Goal: Use online tool/utility: Utilize a website feature to perform a specific function

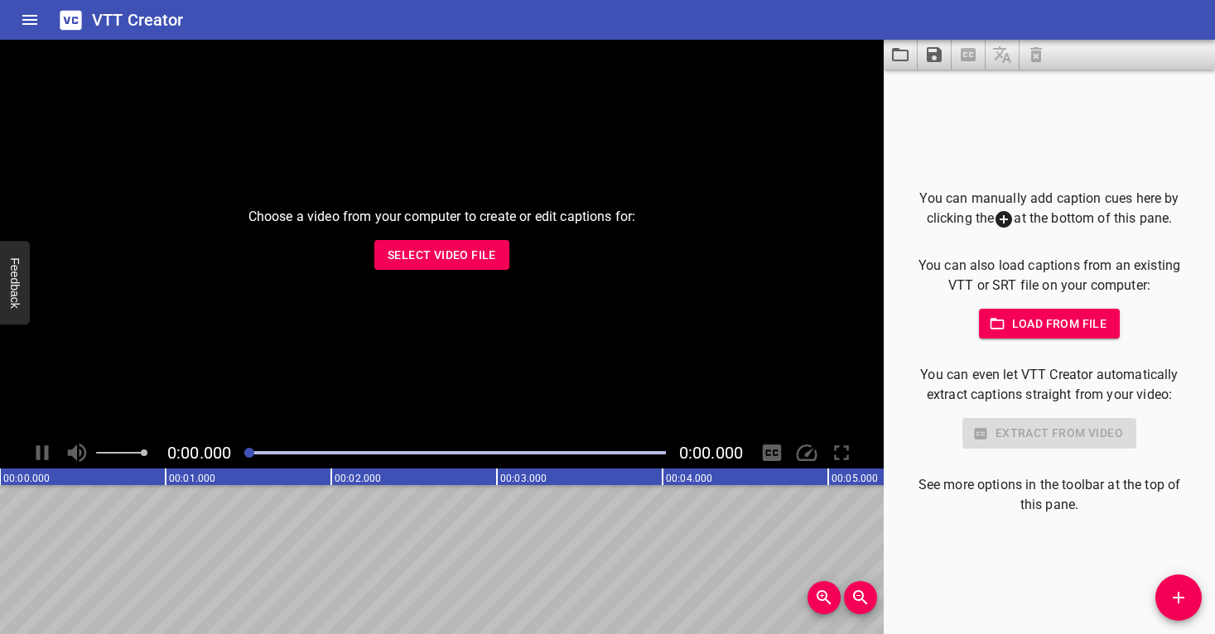
click at [481, 244] on button "Select Video File" at bounding box center [441, 255] width 135 height 31
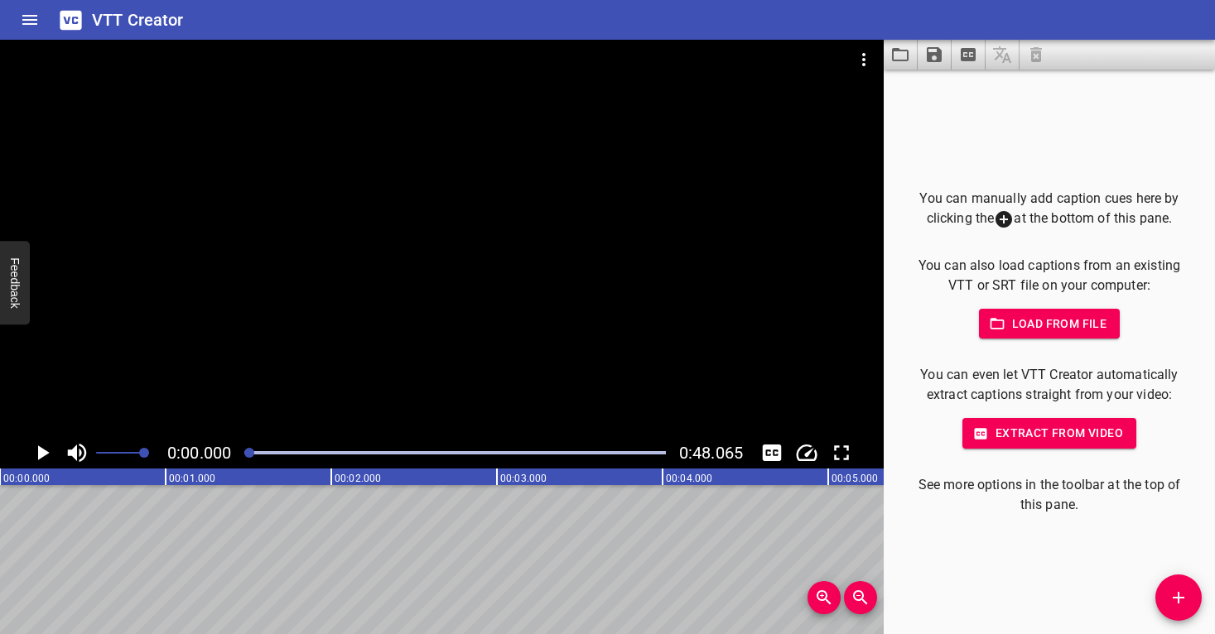
click at [1072, 321] on span "Load from file" at bounding box center [1049, 324] width 115 height 21
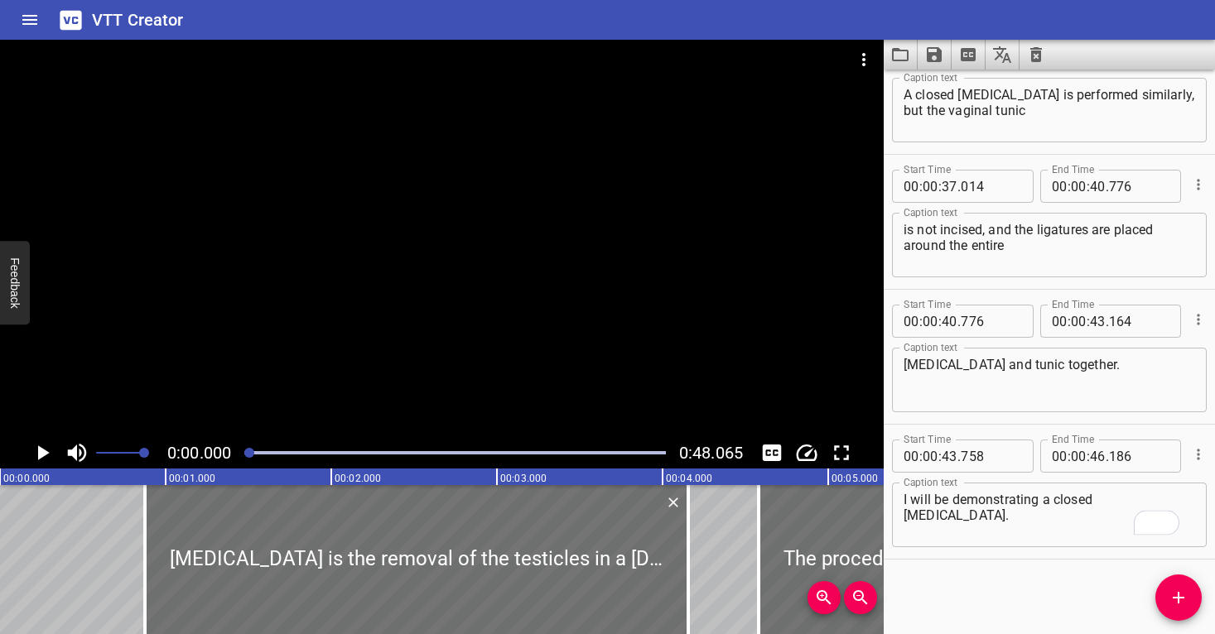
scroll to position [1268, 0]
click at [443, 272] on div at bounding box center [442, 239] width 884 height 398
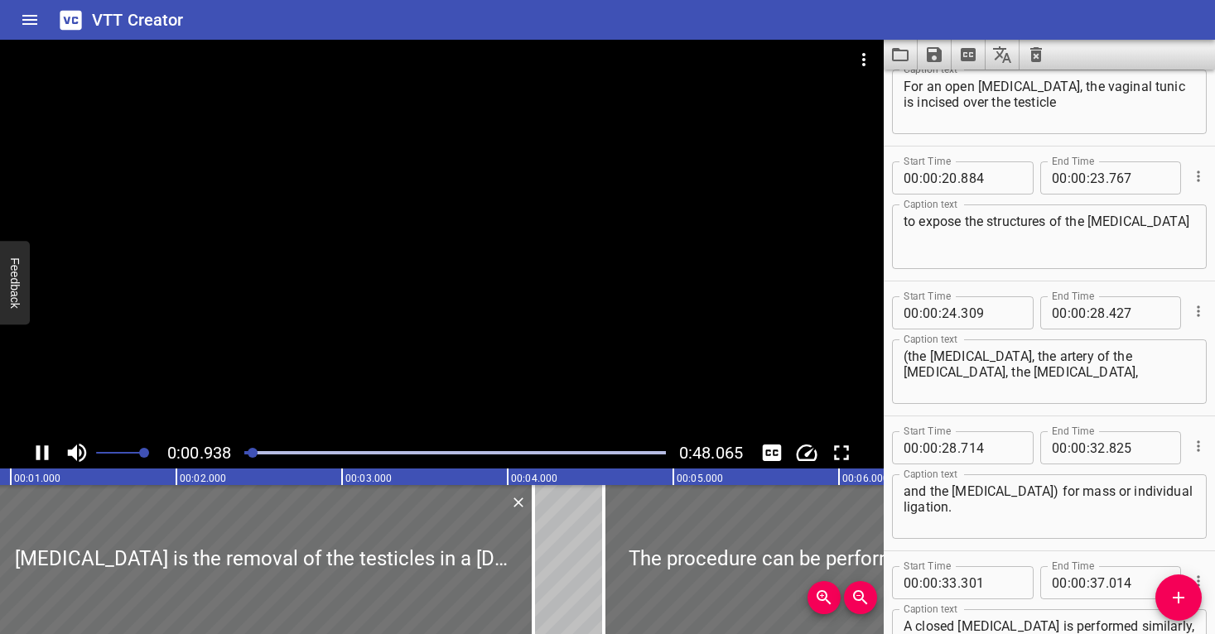
scroll to position [416, 0]
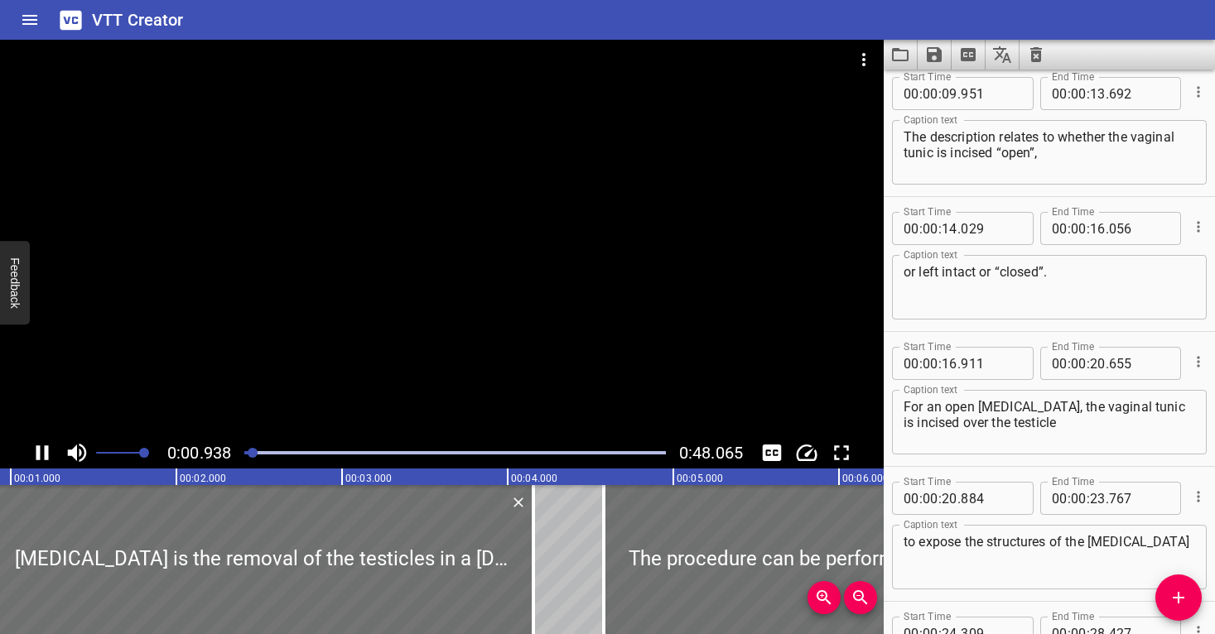
click at [441, 280] on div at bounding box center [442, 239] width 884 height 398
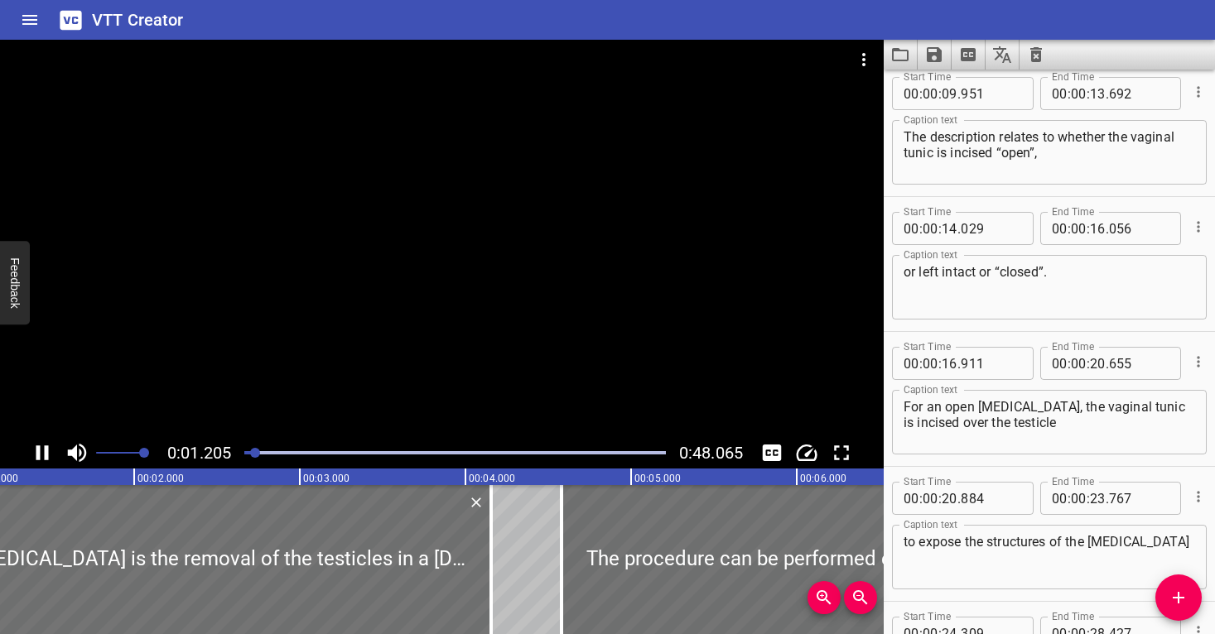
scroll to position [0, 0]
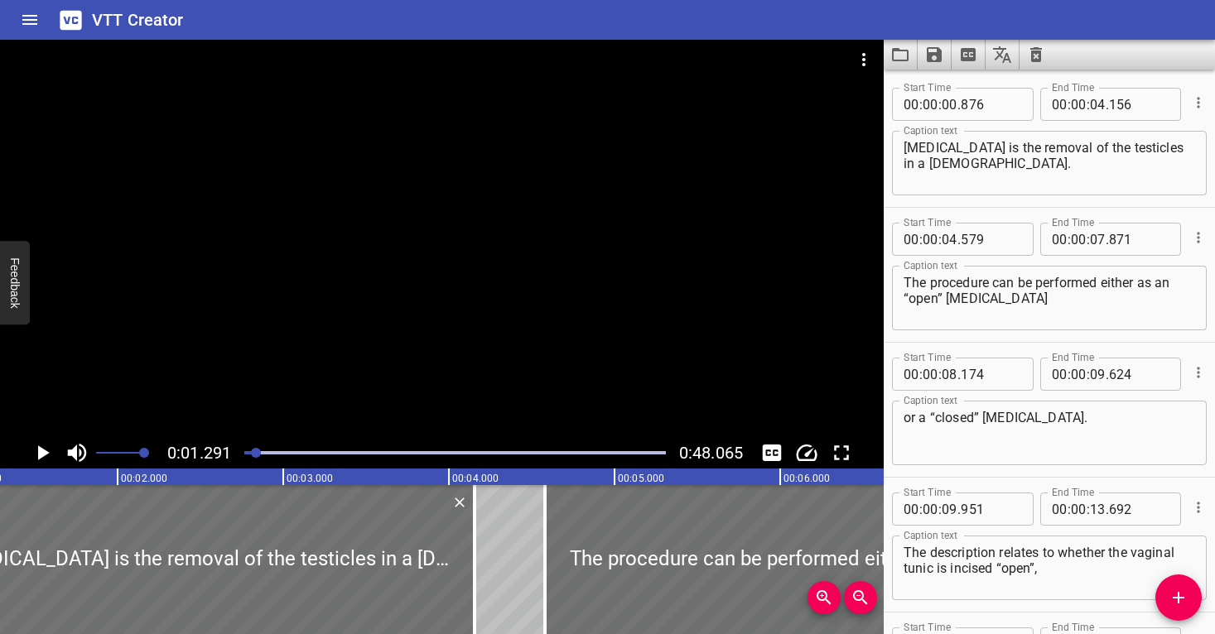
click at [252, 454] on div at bounding box center [256, 453] width 10 height 10
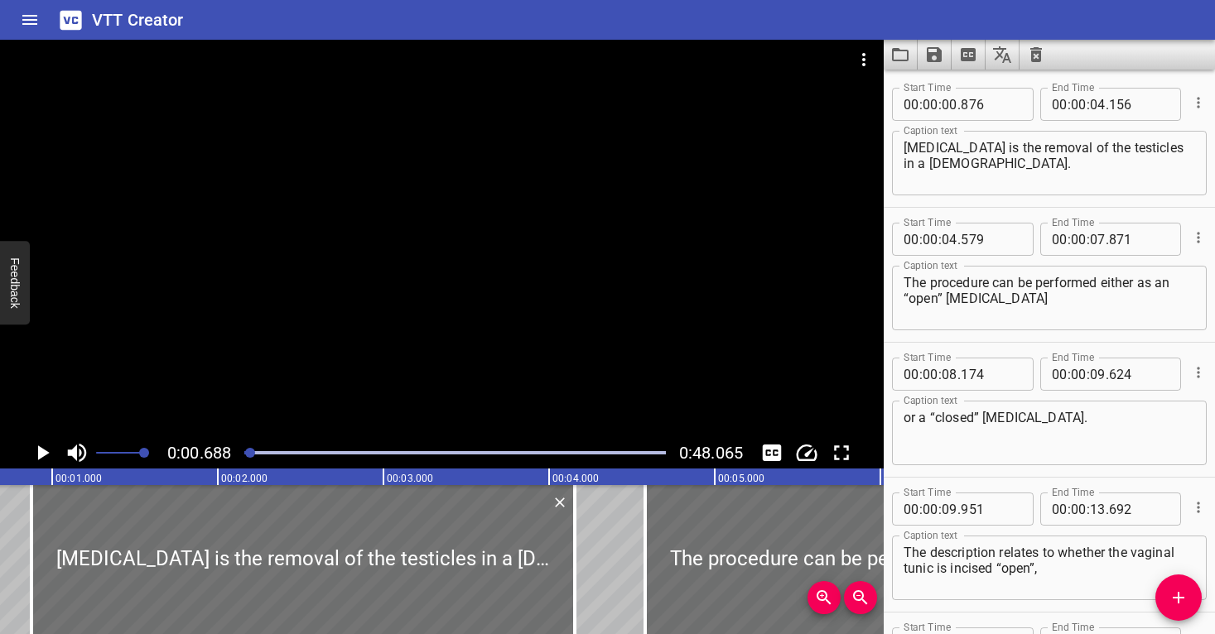
click at [268, 385] on div at bounding box center [442, 239] width 884 height 398
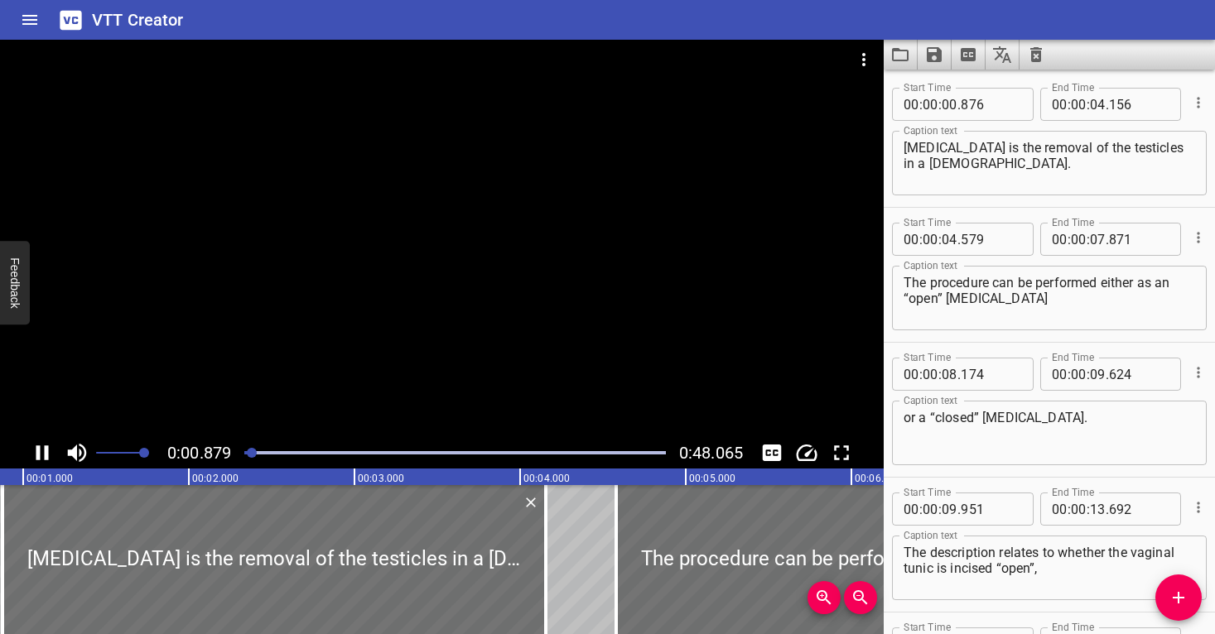
click at [293, 388] on div at bounding box center [442, 239] width 884 height 398
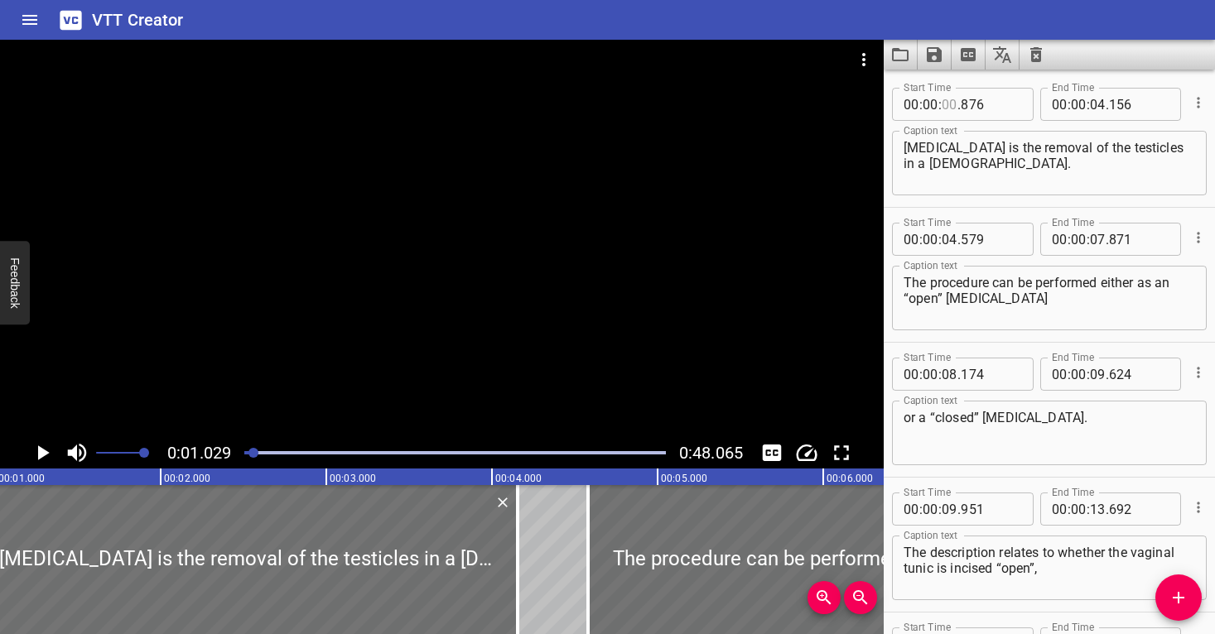
click at [949, 104] on input "number" at bounding box center [950, 104] width 16 height 33
type input "01"
type input "029"
click at [986, 153] on textarea "[MEDICAL_DATA] is the removal of the testicles in a [DEMOGRAPHIC_DATA]." at bounding box center [1050, 163] width 292 height 47
click at [254, 454] on div at bounding box center [253, 453] width 10 height 10
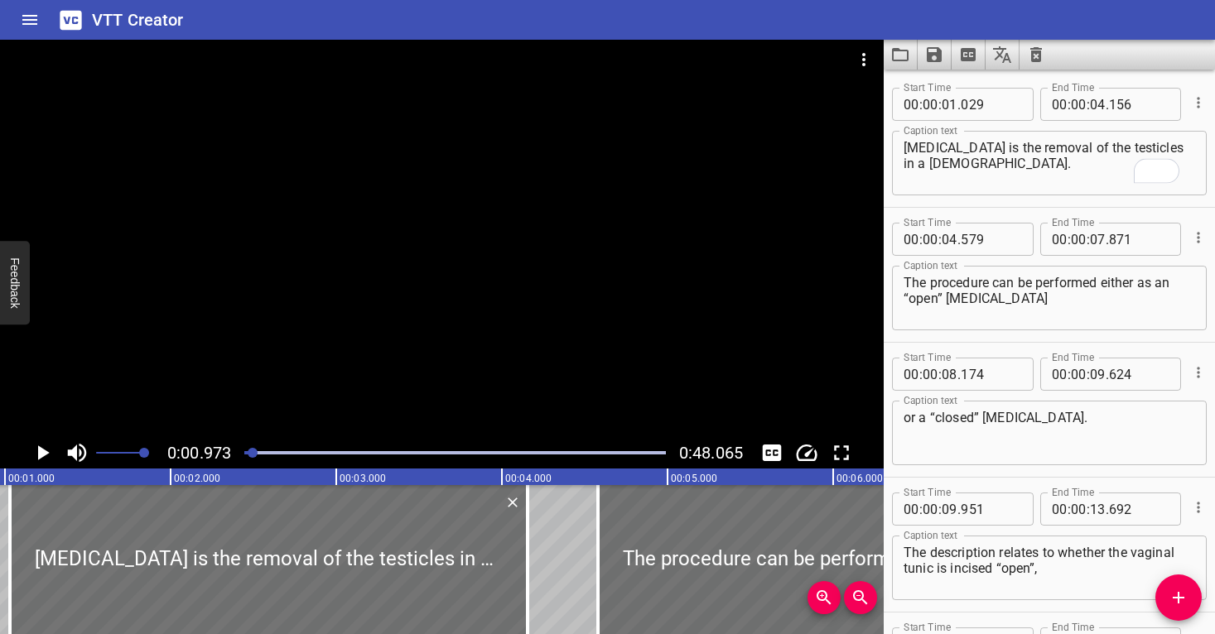
click at [253, 453] on div at bounding box center [253, 453] width 10 height 10
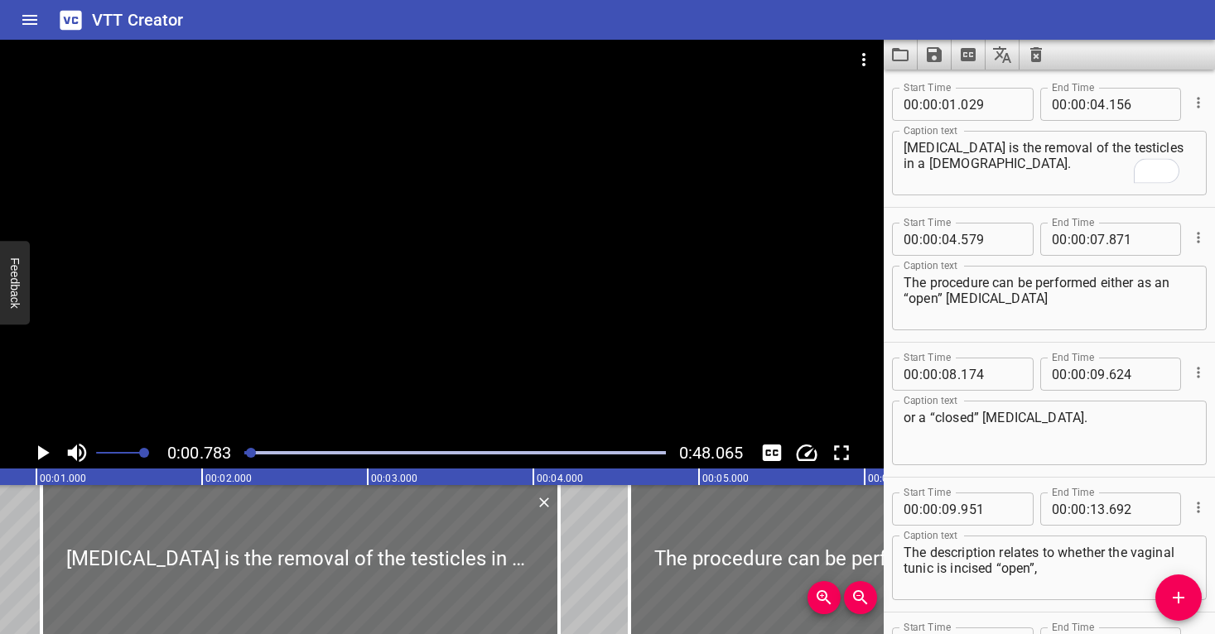
click at [272, 405] on div at bounding box center [442, 239] width 884 height 398
click at [282, 409] on div at bounding box center [442, 239] width 884 height 398
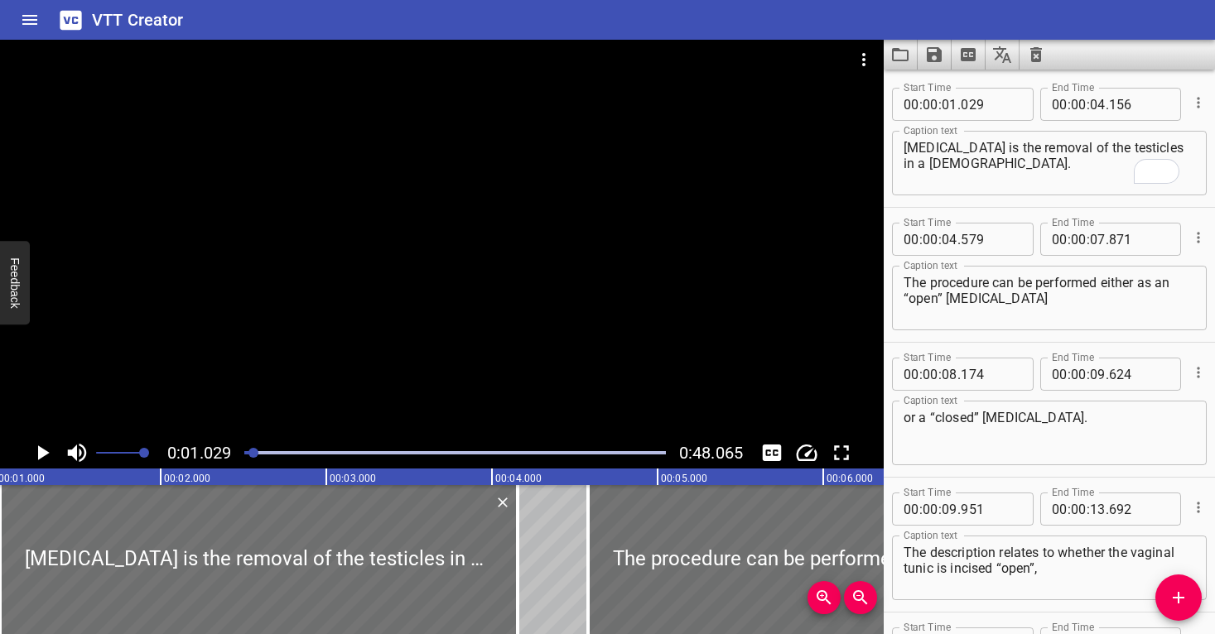
click at [282, 408] on div at bounding box center [442, 239] width 884 height 398
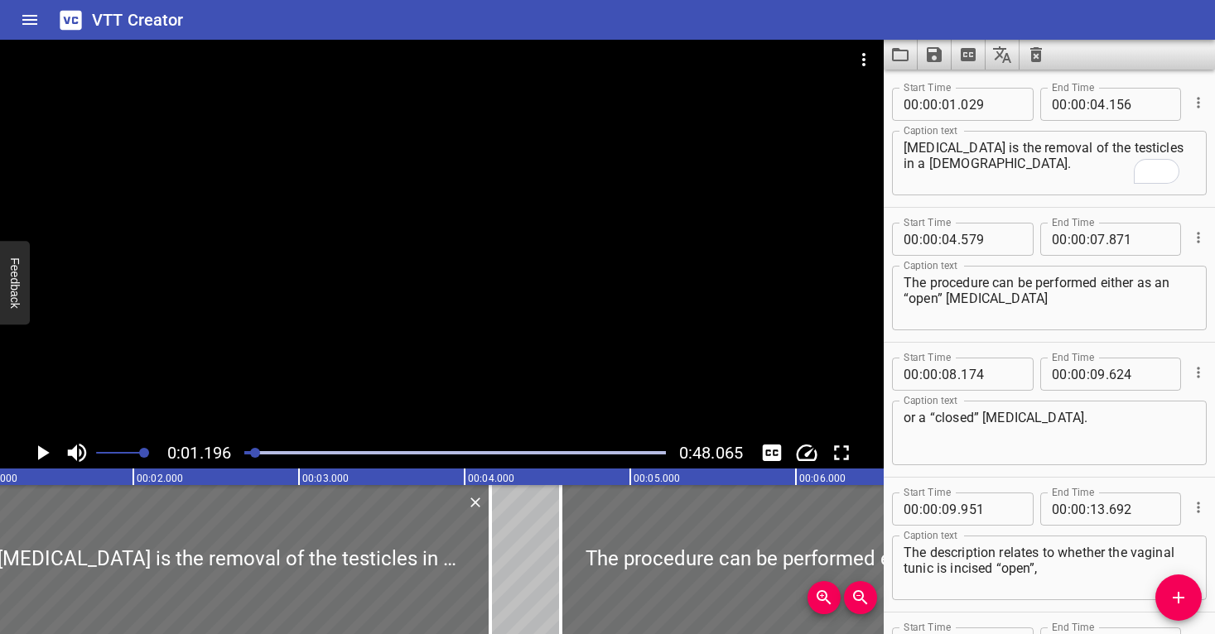
click at [253, 452] on div at bounding box center [255, 453] width 10 height 10
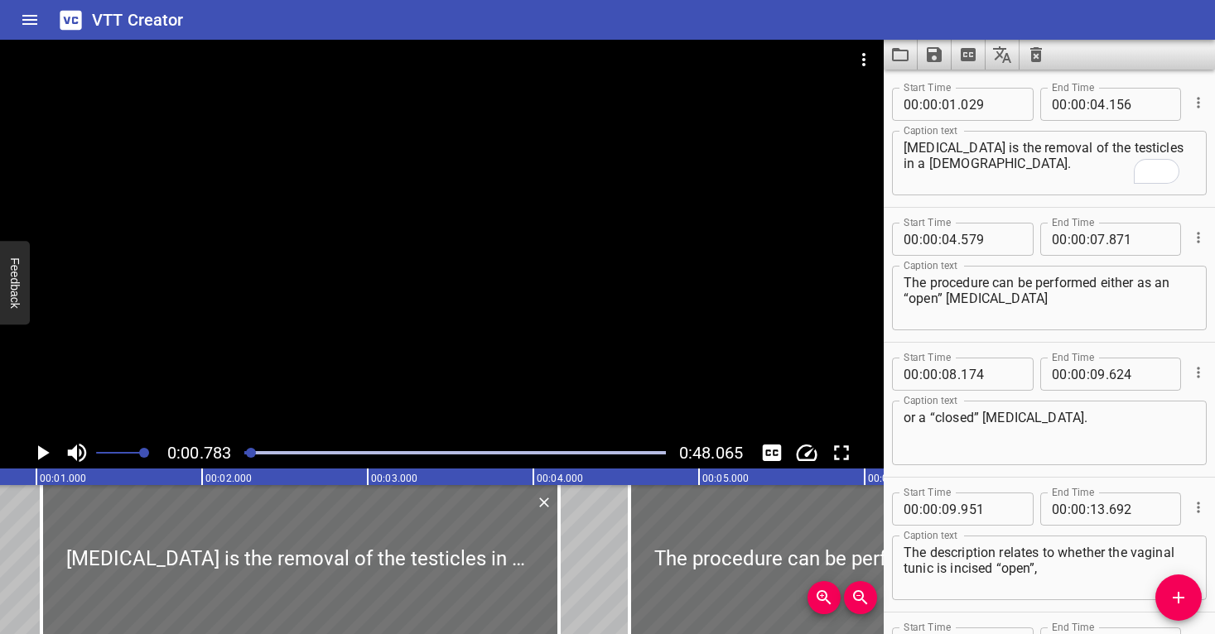
click at [264, 406] on div at bounding box center [442, 239] width 884 height 398
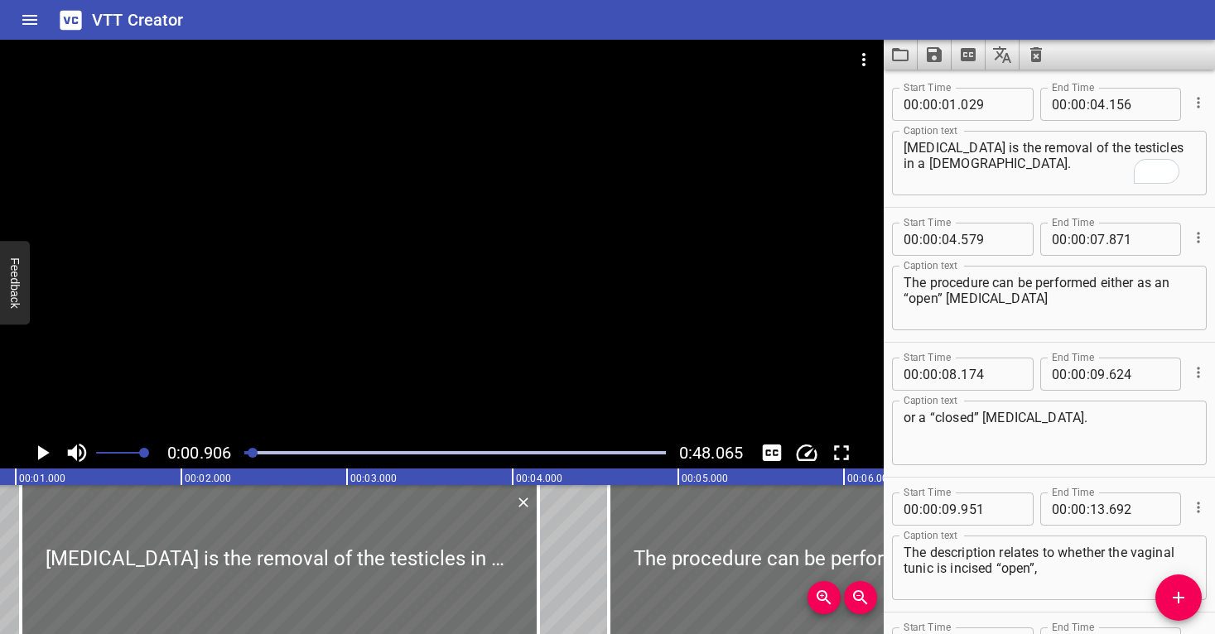
click at [264, 406] on div at bounding box center [442, 239] width 884 height 398
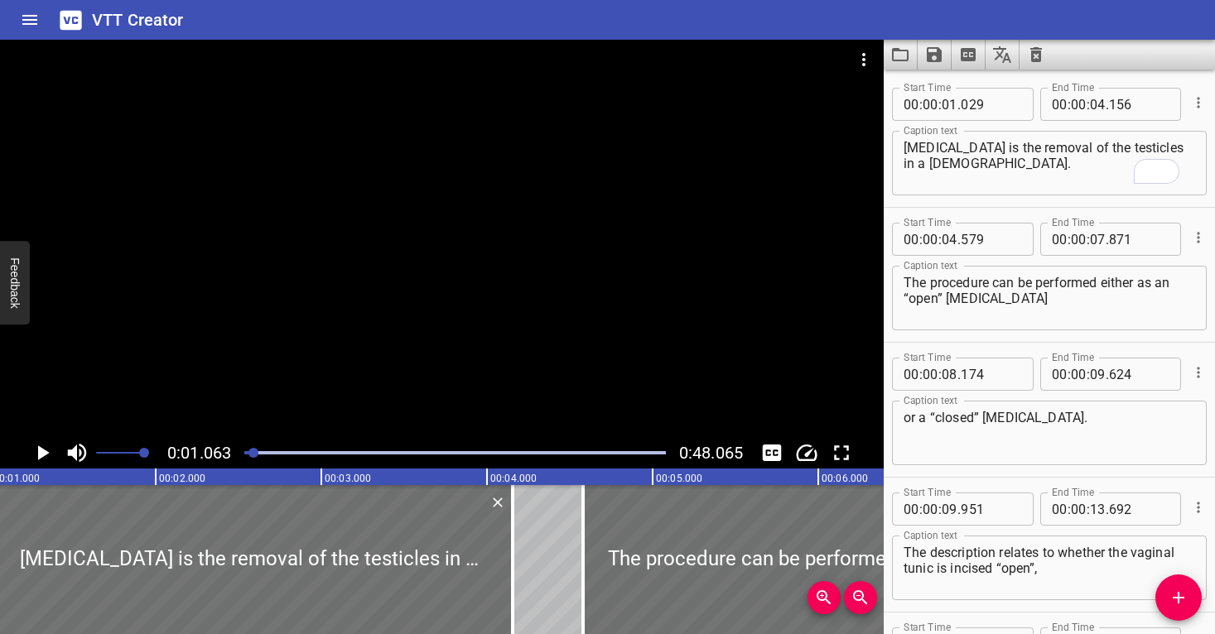
click at [265, 407] on div at bounding box center [442, 239] width 884 height 398
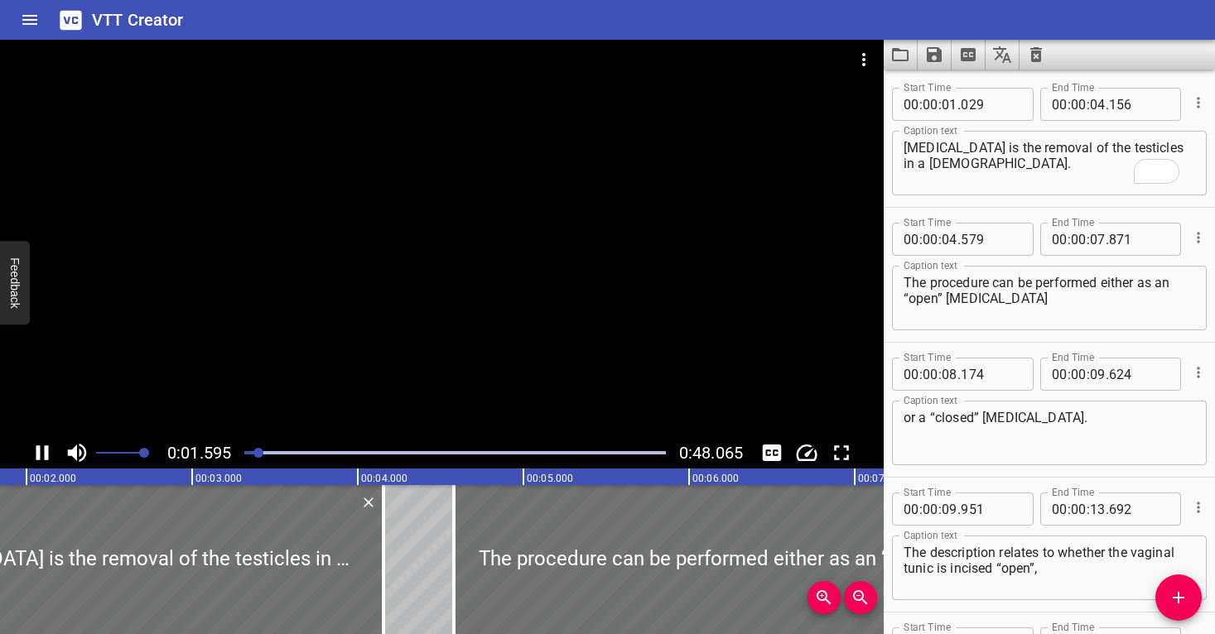
click at [624, 264] on div at bounding box center [442, 239] width 884 height 398
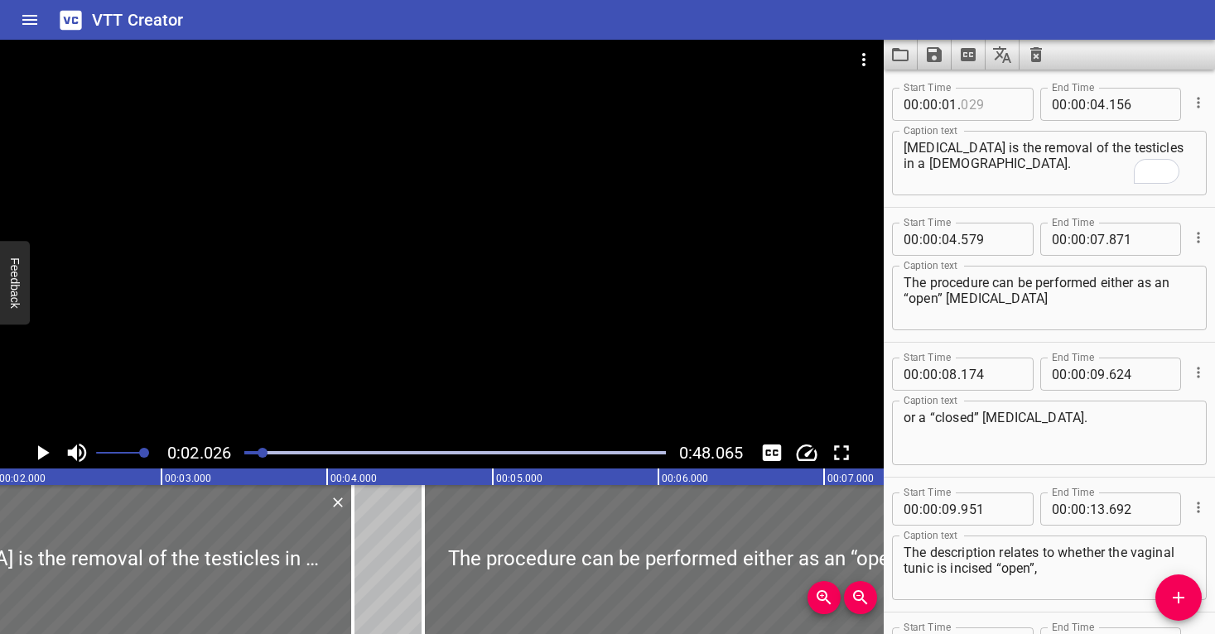
click at [989, 119] on input "number" at bounding box center [991, 104] width 60 height 33
type input "064"
click at [946, 164] on textarea "[MEDICAL_DATA] is the removal of the testicles in a [DEMOGRAPHIC_DATA]." at bounding box center [1050, 163] width 292 height 47
click at [246, 451] on div at bounding box center [454, 452] width 441 height 23
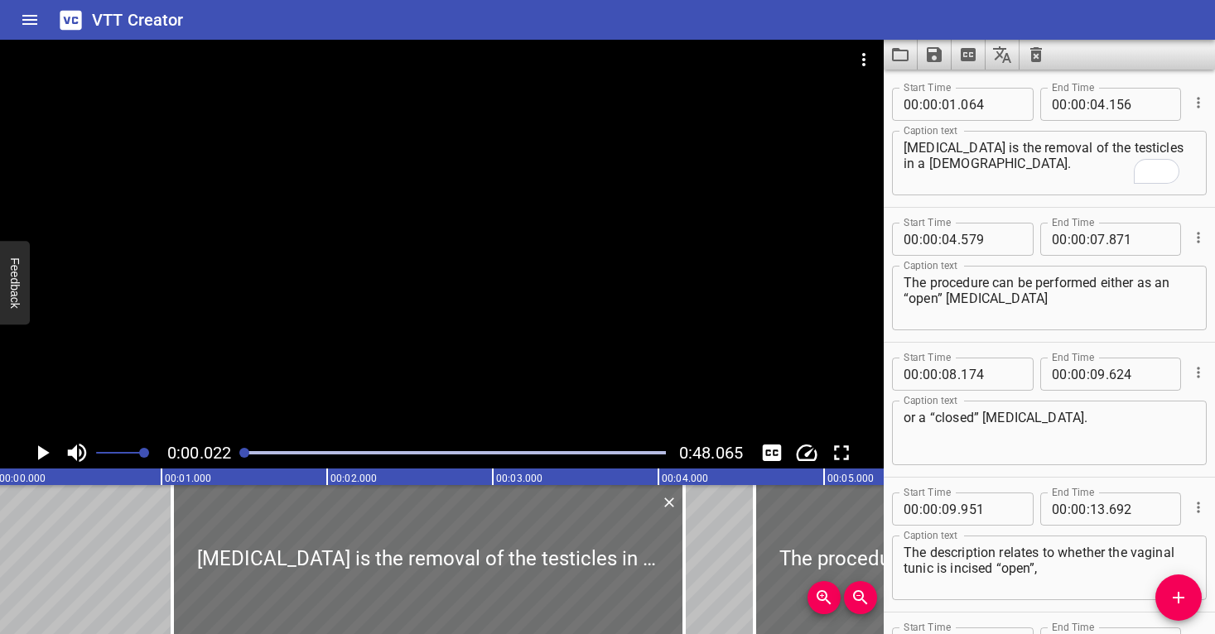
click at [278, 371] on div at bounding box center [442, 239] width 884 height 398
click at [283, 371] on div at bounding box center [442, 239] width 884 height 398
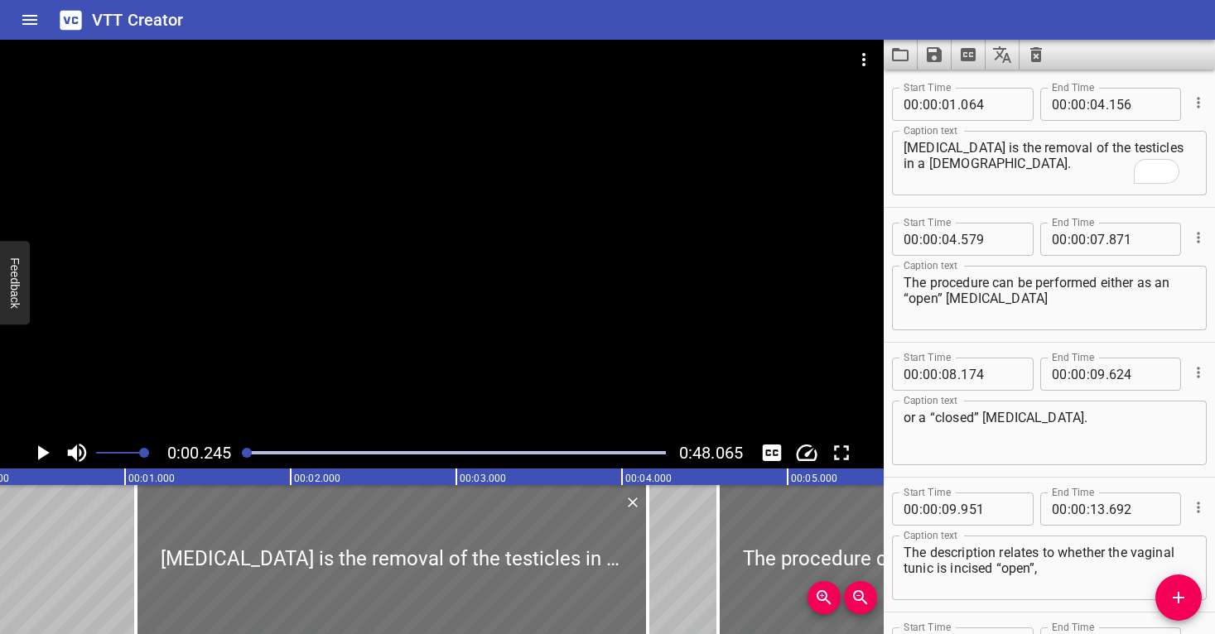
click at [283, 371] on div at bounding box center [442, 239] width 884 height 398
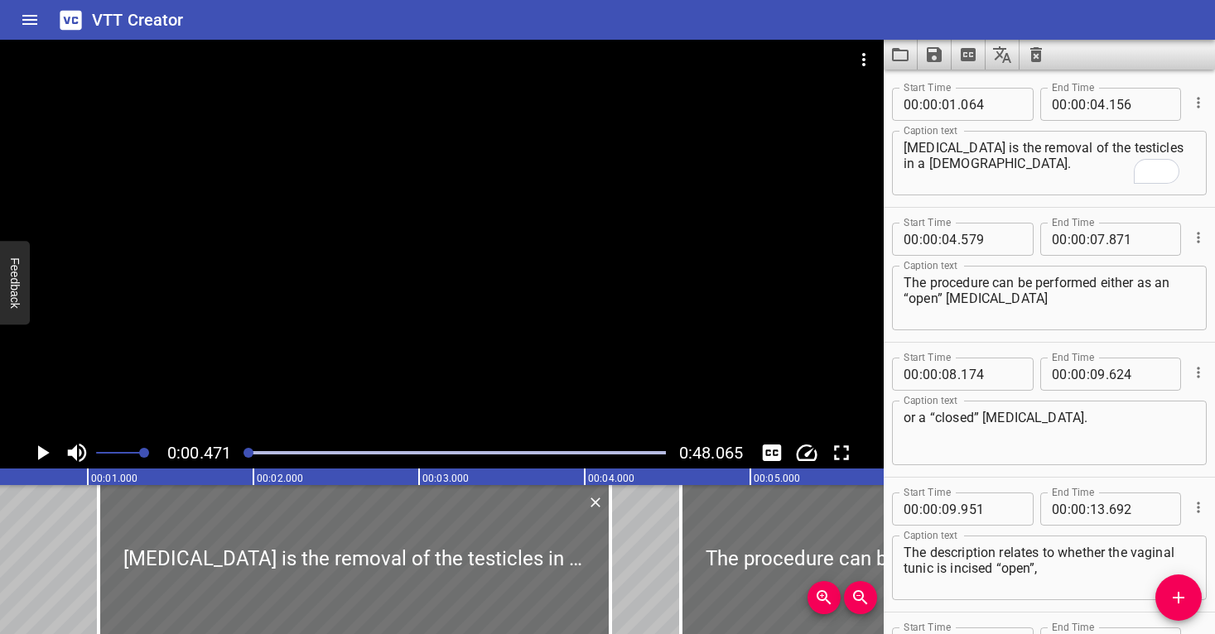
click at [283, 370] on div at bounding box center [442, 239] width 884 height 398
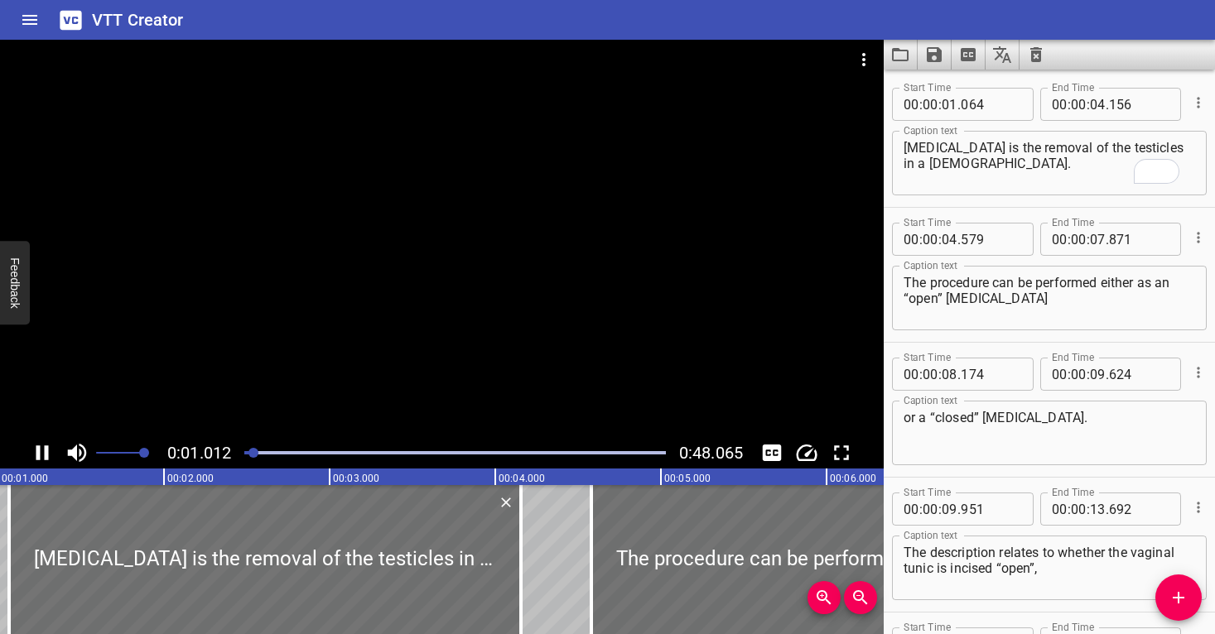
click at [283, 370] on div at bounding box center [442, 239] width 884 height 398
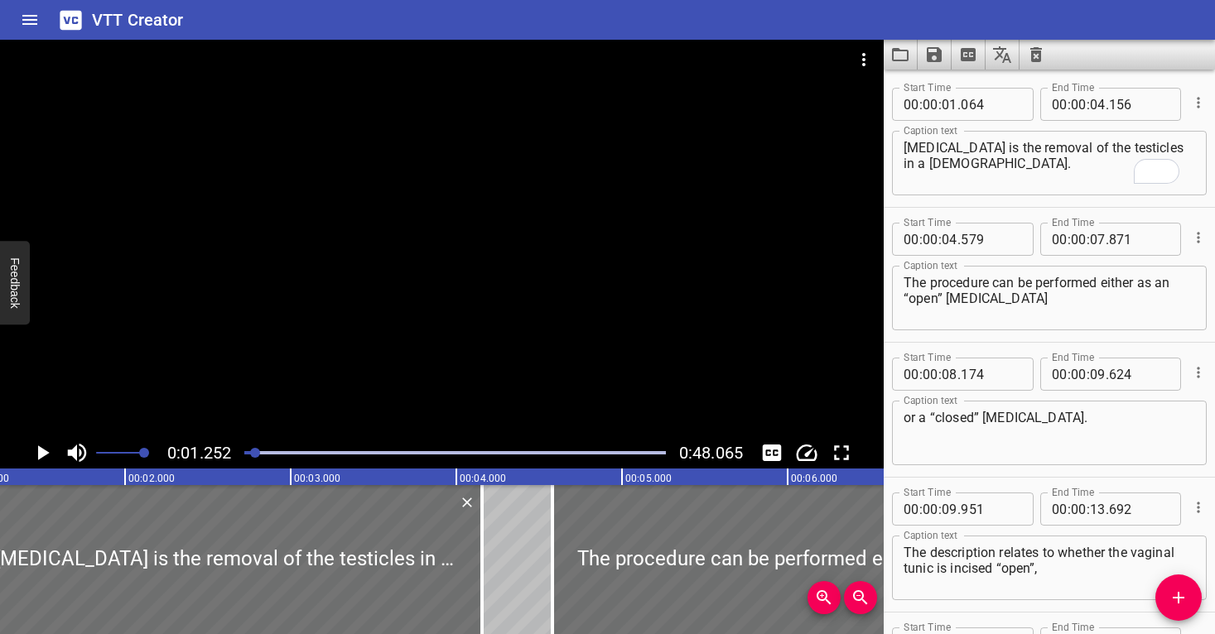
scroll to position [0, 207]
click at [244, 453] on div at bounding box center [454, 452] width 441 height 23
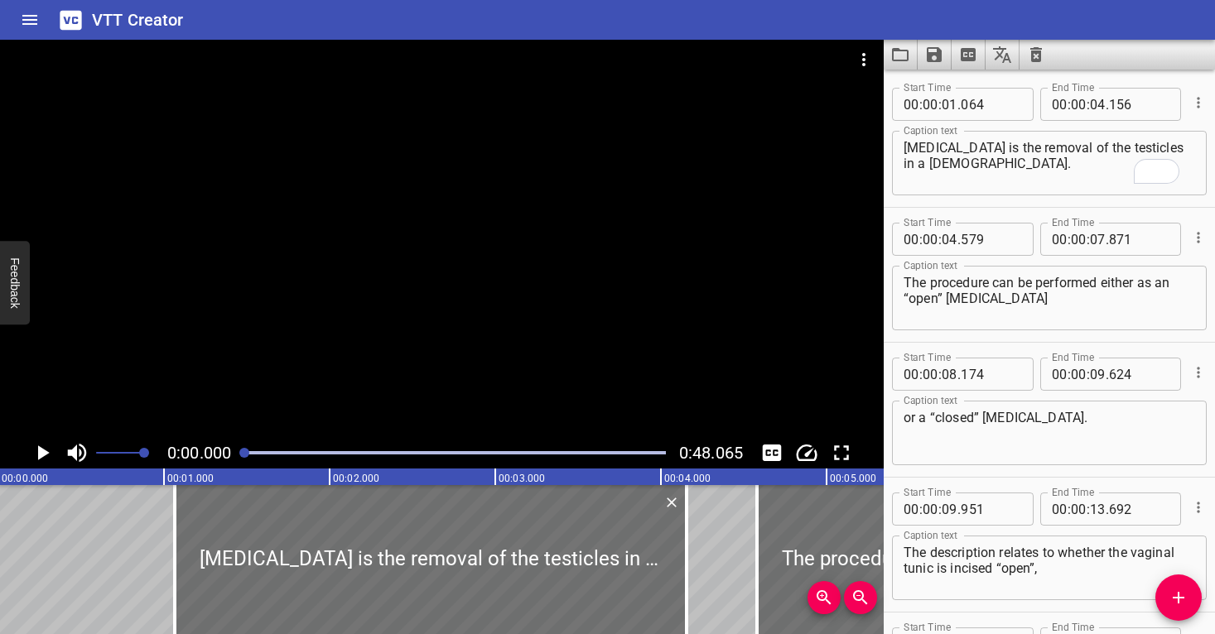
scroll to position [0, 0]
click at [277, 368] on div at bounding box center [442, 239] width 884 height 398
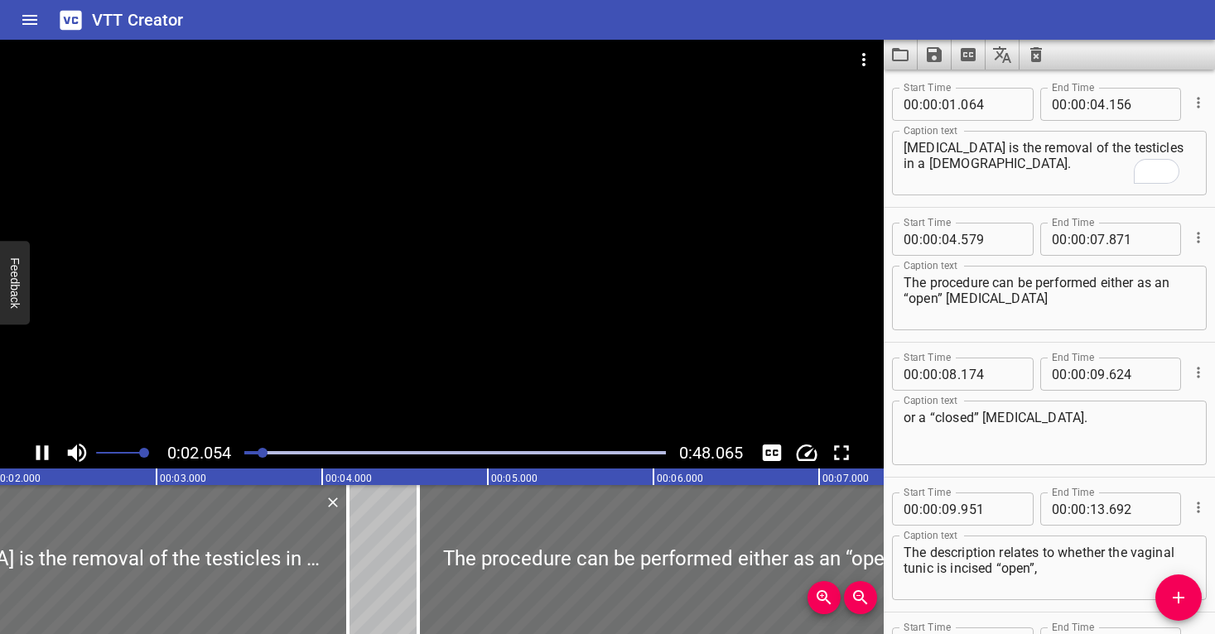
click at [248, 451] on div "Play progress" at bounding box center [52, 452] width 422 height 3
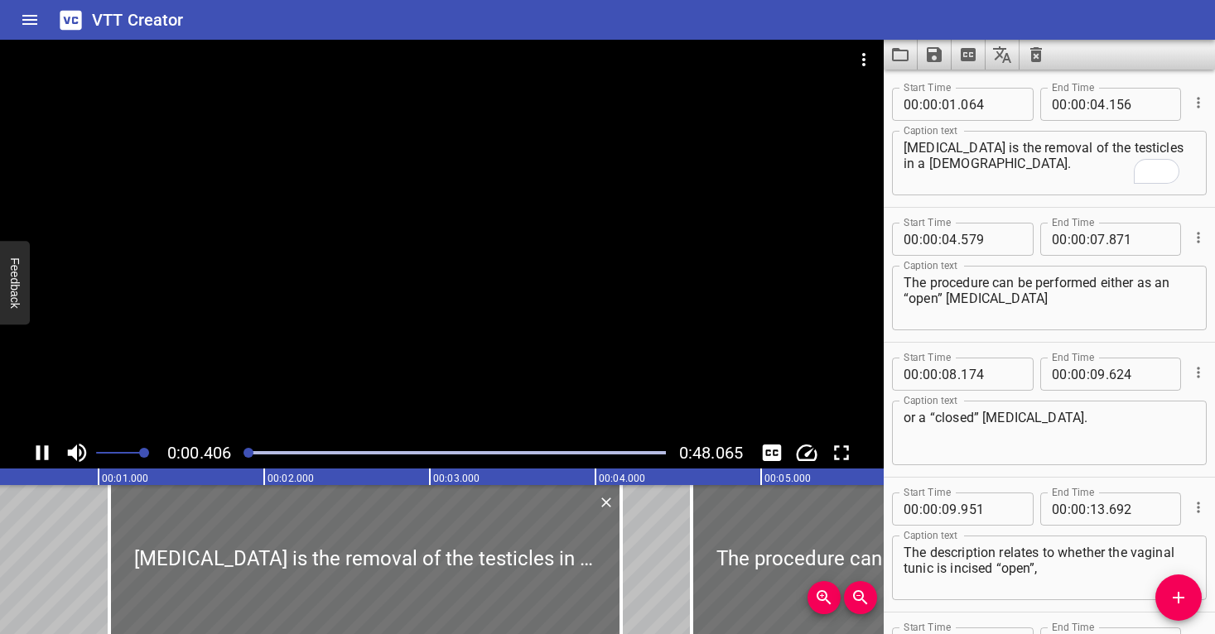
click at [367, 366] on div at bounding box center [442, 239] width 884 height 398
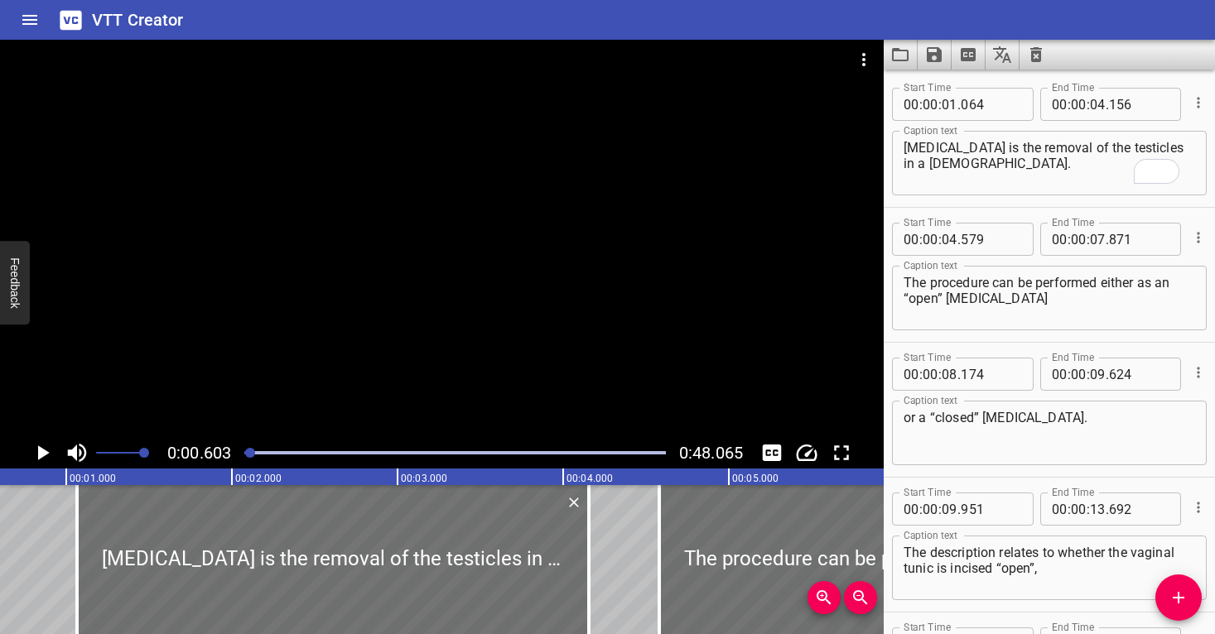
click at [366, 366] on div at bounding box center [442, 239] width 884 height 398
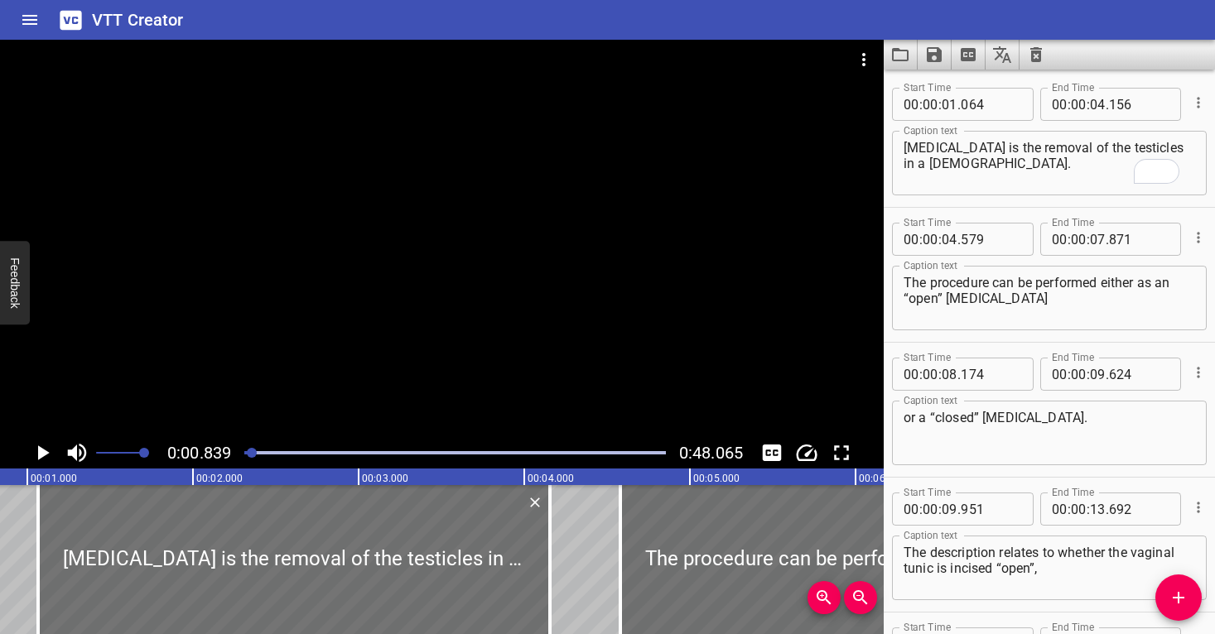
click at [366, 366] on div at bounding box center [442, 239] width 884 height 398
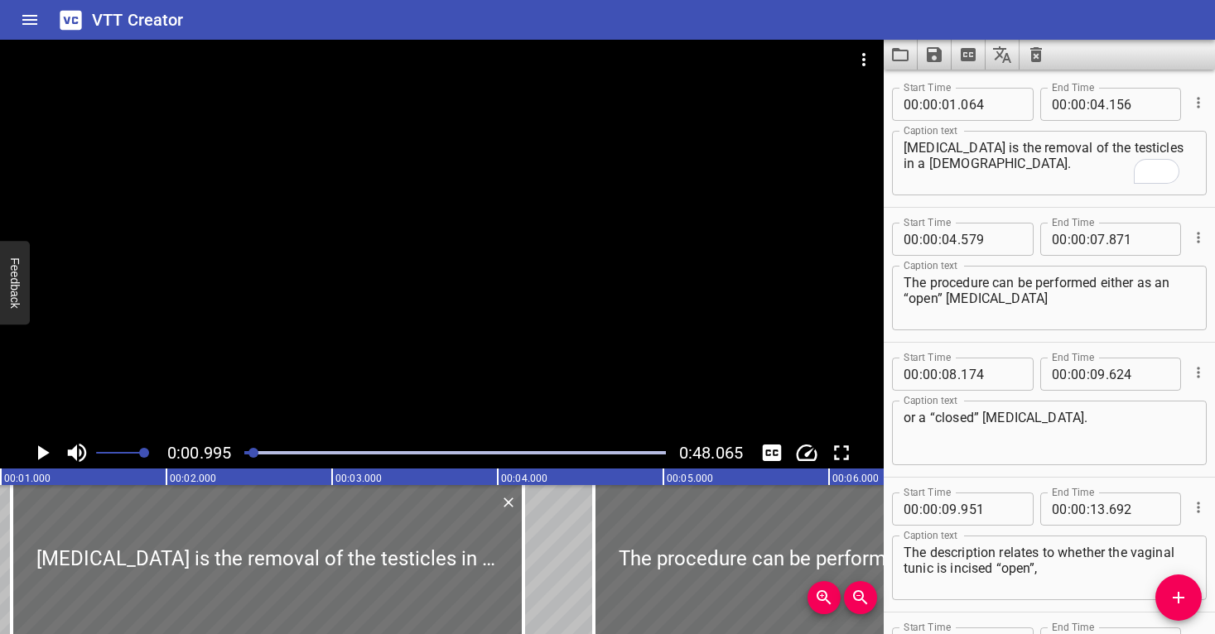
click at [366, 366] on div at bounding box center [442, 239] width 884 height 398
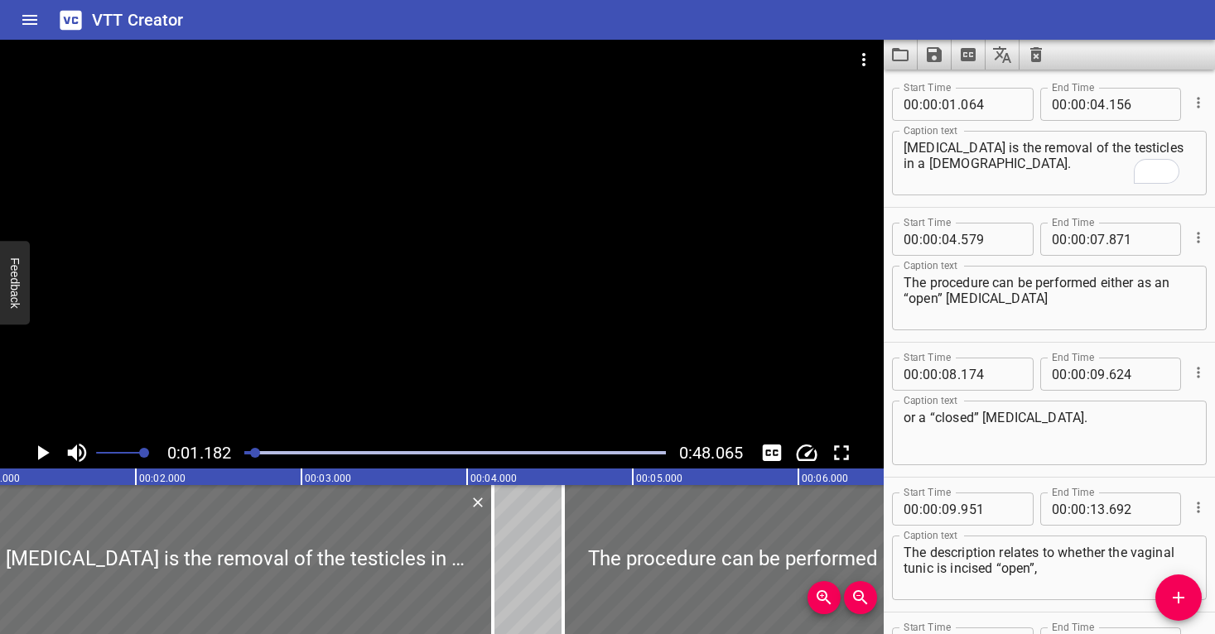
scroll to position [0, 195]
click at [970, 109] on input "number" at bounding box center [991, 104] width 60 height 33
type input "068"
click at [1039, 166] on textarea "[MEDICAL_DATA] is the removal of the testicles in a [DEMOGRAPHIC_DATA]." at bounding box center [1050, 163] width 292 height 47
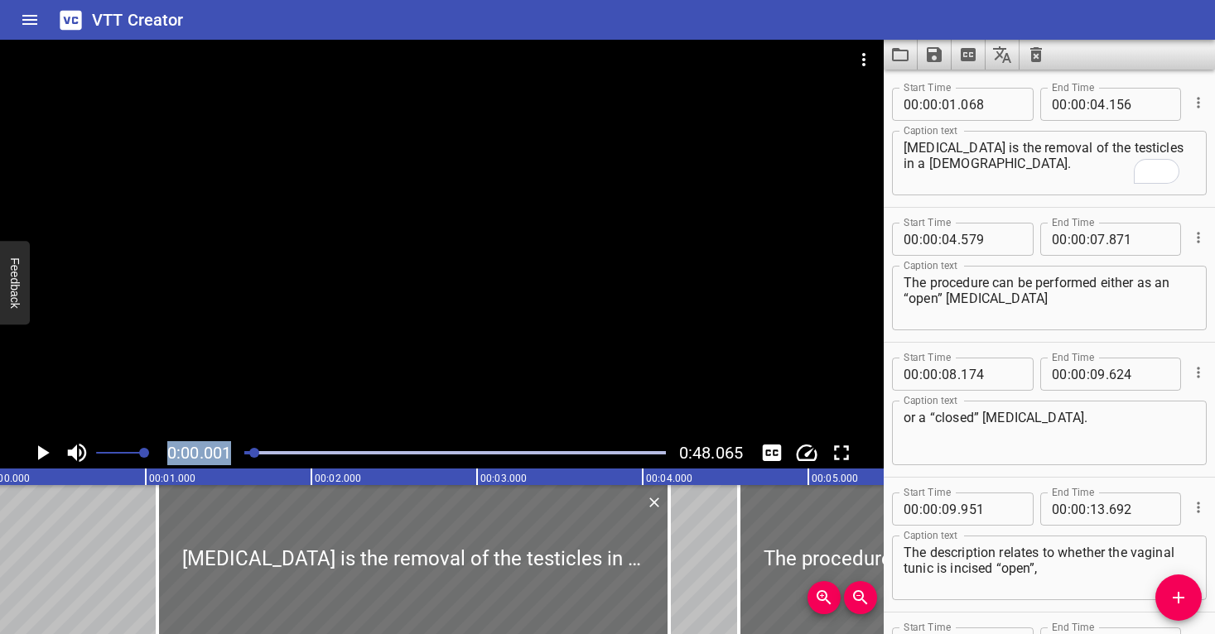
drag, startPoint x: 258, startPoint y: 455, endPoint x: 223, endPoint y: 450, distance: 36.0
click at [223, 450] on div "0:00.001 0:48.065" at bounding box center [442, 452] width 884 height 31
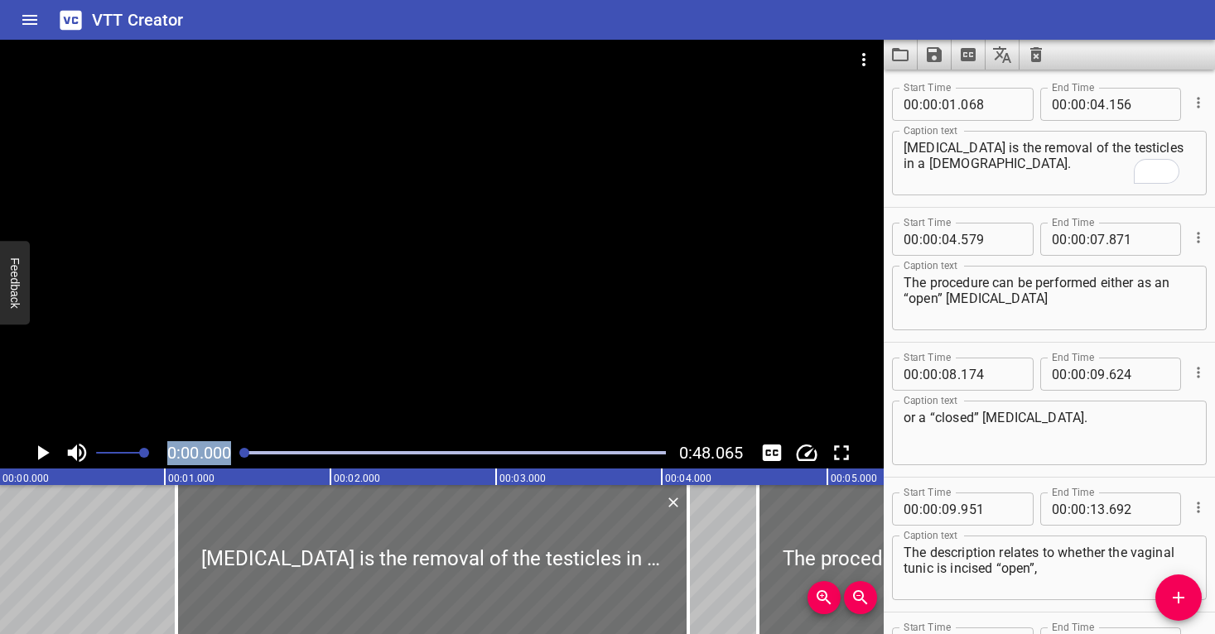
scroll to position [0, 0]
click at [241, 355] on div at bounding box center [442, 239] width 884 height 398
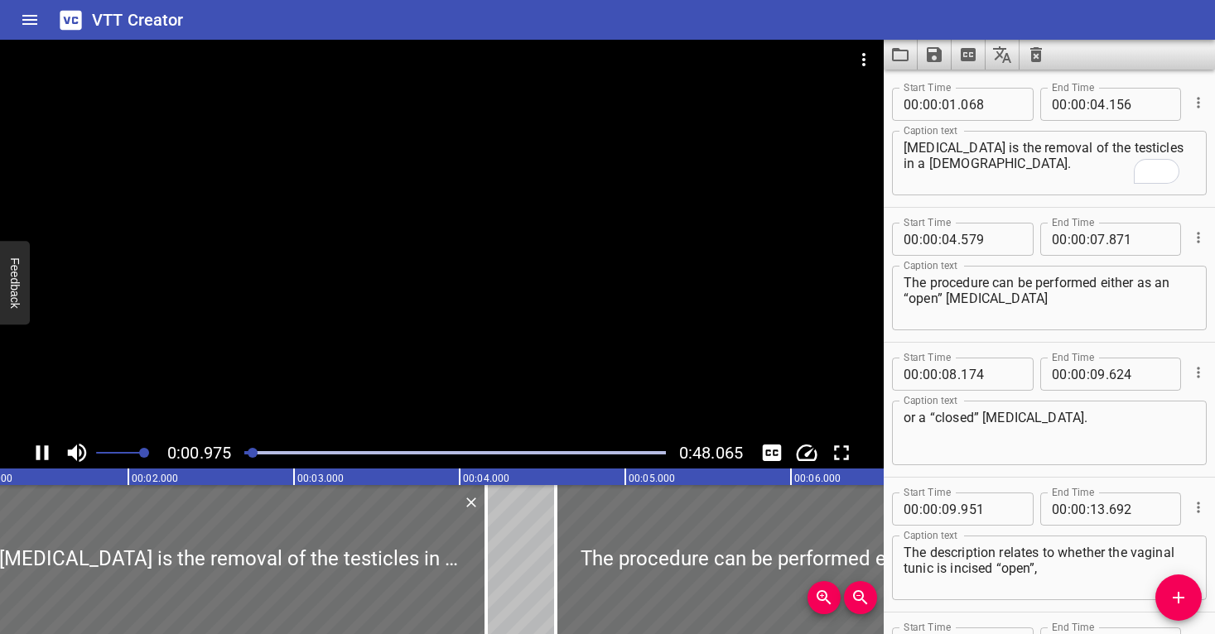
click at [260, 327] on div at bounding box center [442, 239] width 884 height 398
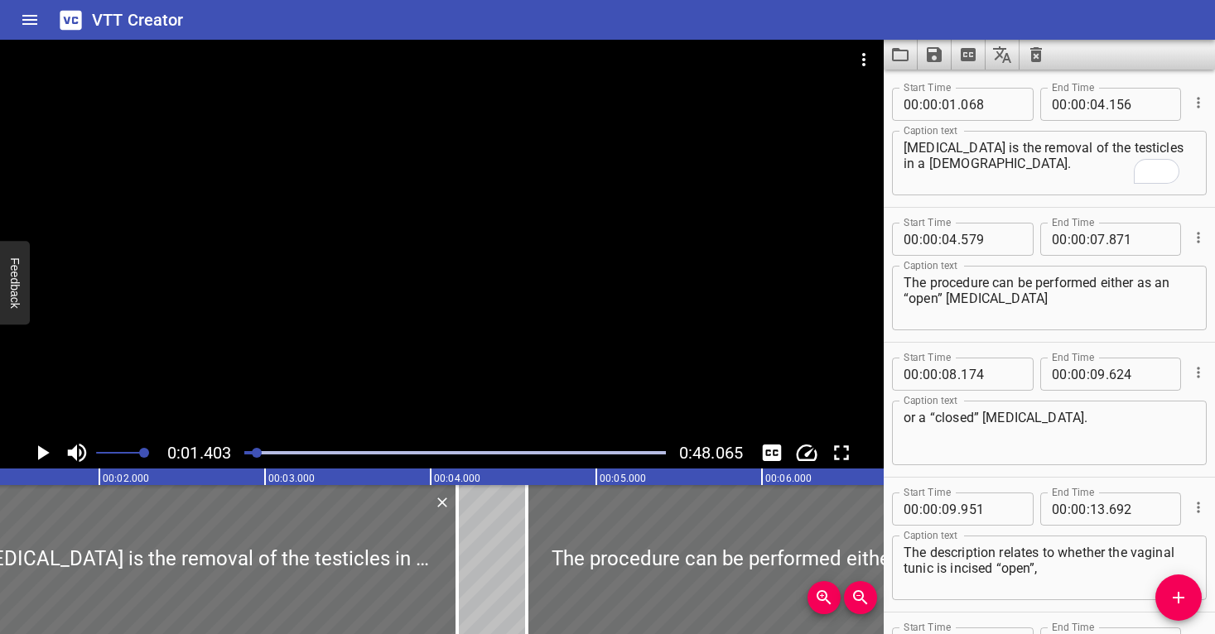
click at [251, 450] on div at bounding box center [454, 452] width 441 height 23
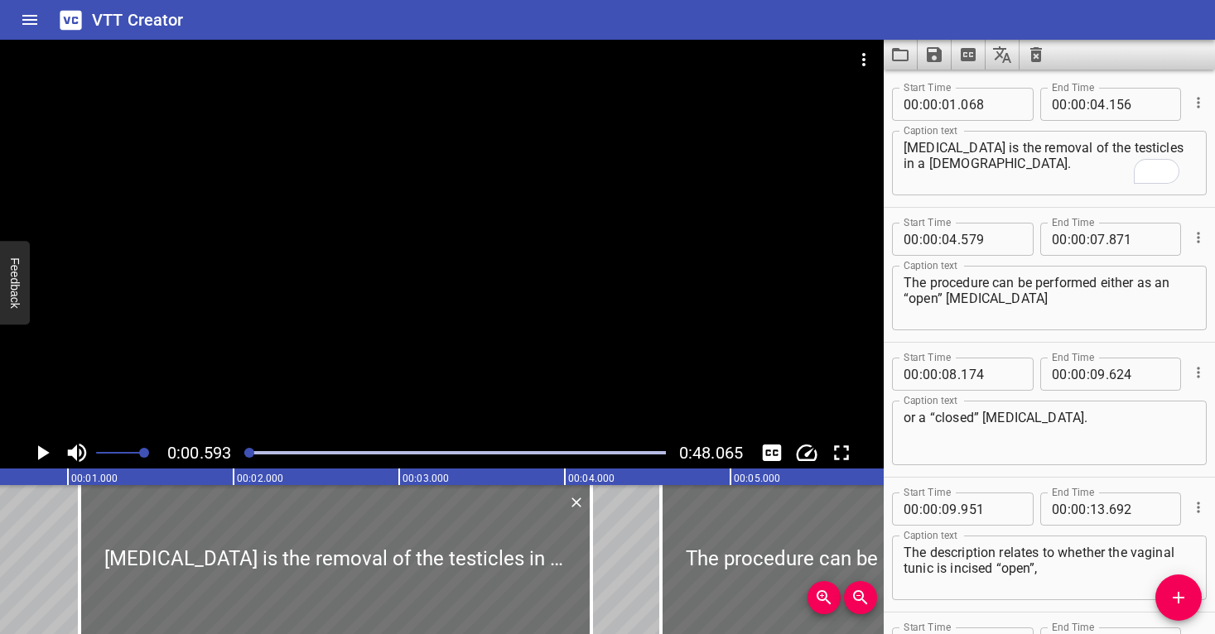
click at [280, 392] on div at bounding box center [442, 239] width 884 height 398
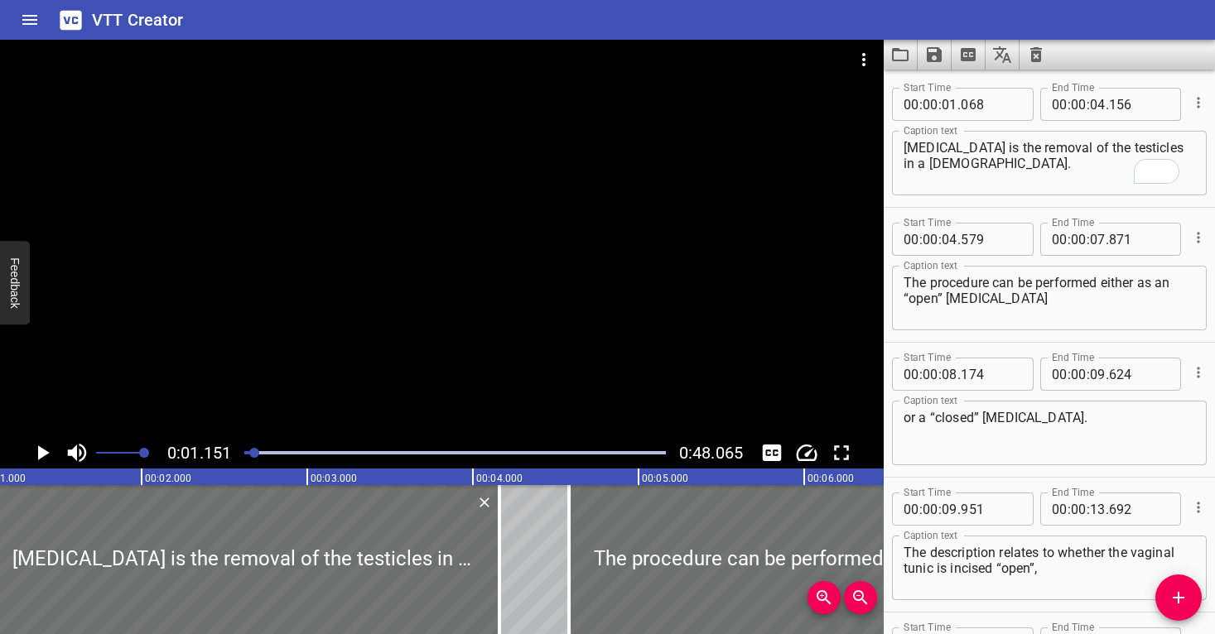
scroll to position [0, 191]
click at [998, 101] on input "number" at bounding box center [991, 104] width 60 height 33
type input "154"
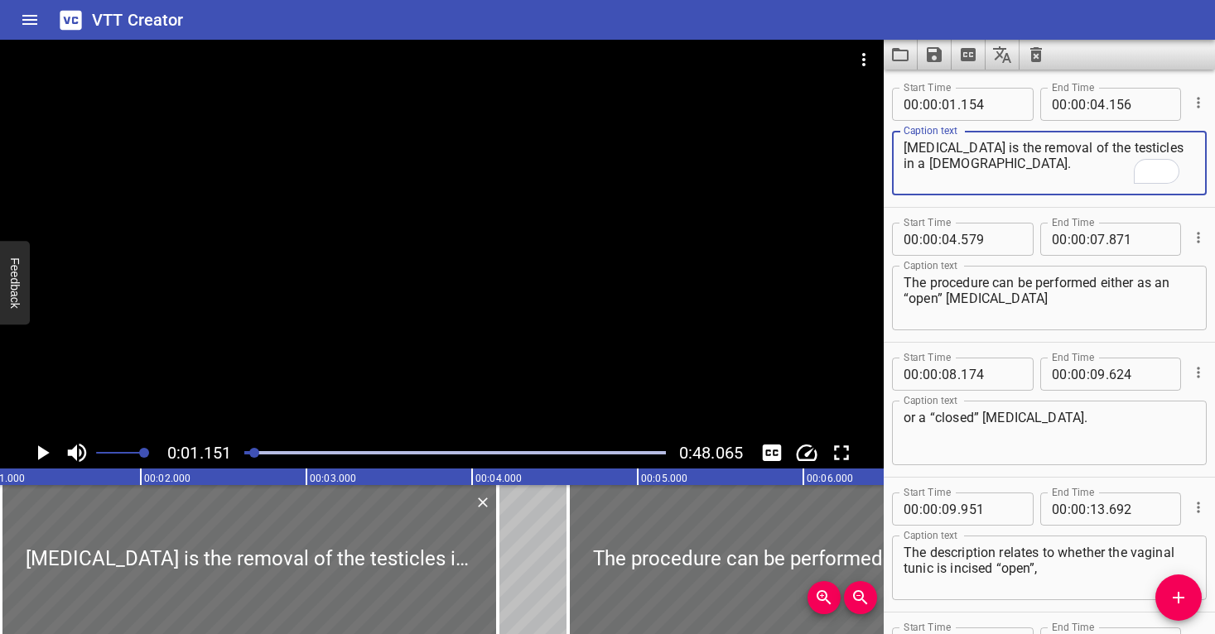
click at [977, 175] on textarea "[MEDICAL_DATA] is the removal of the testicles in a [DEMOGRAPHIC_DATA]." at bounding box center [1050, 163] width 292 height 47
click at [245, 452] on div "Play progress" at bounding box center [45, 452] width 422 height 3
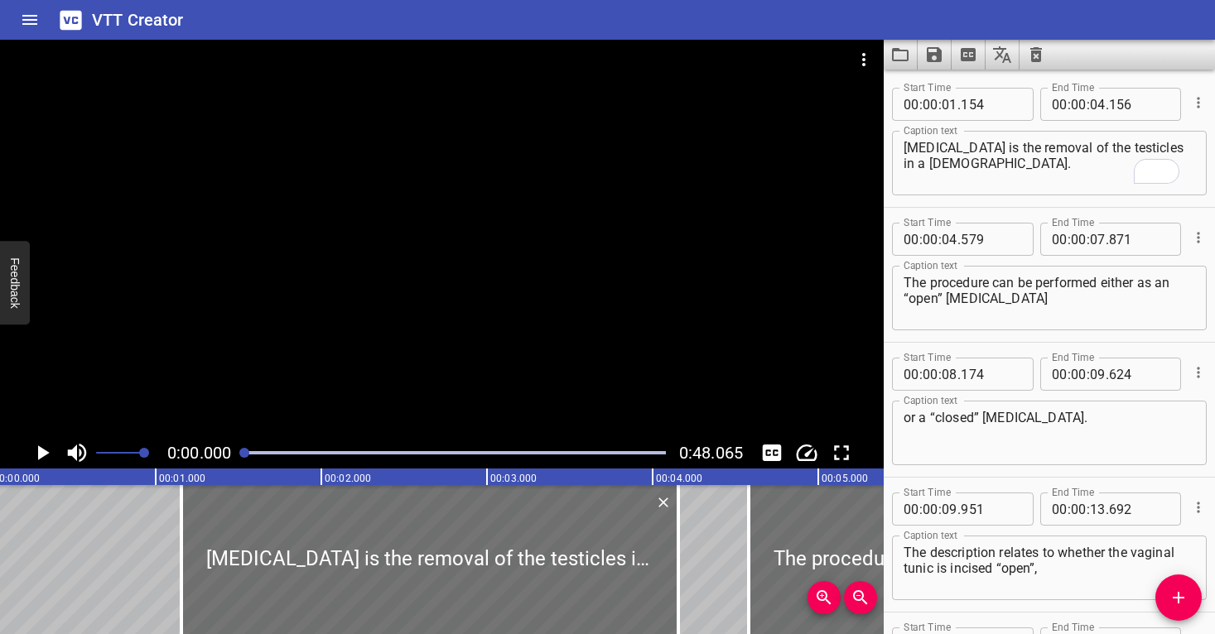
scroll to position [0, 0]
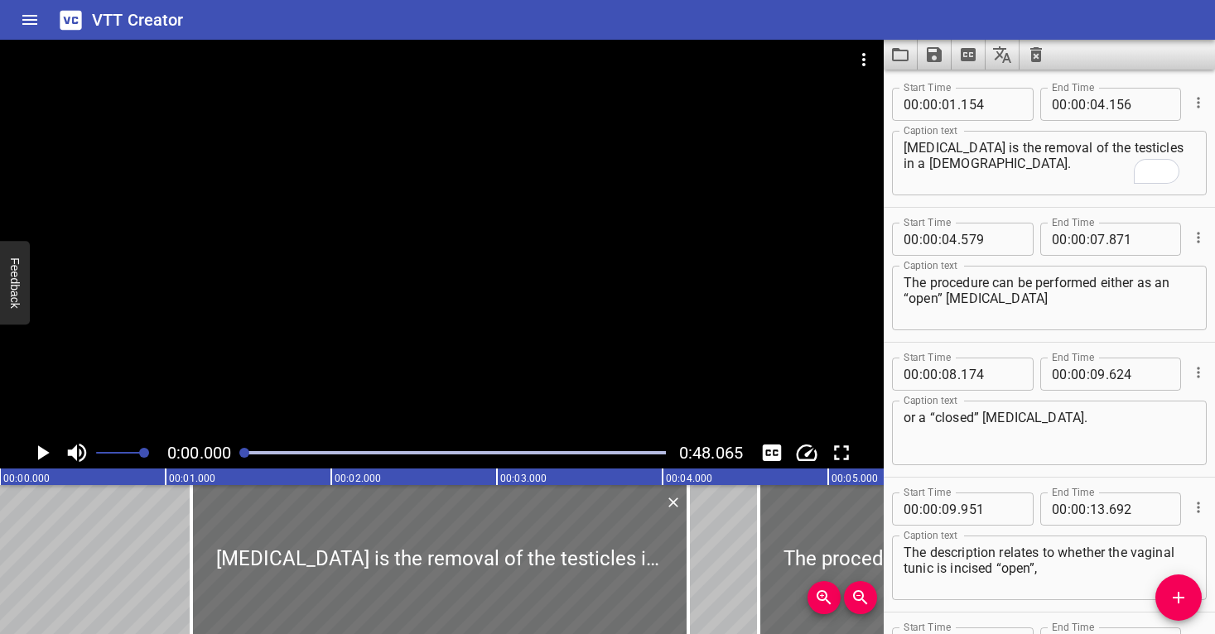
click at [290, 371] on div at bounding box center [442, 239] width 884 height 398
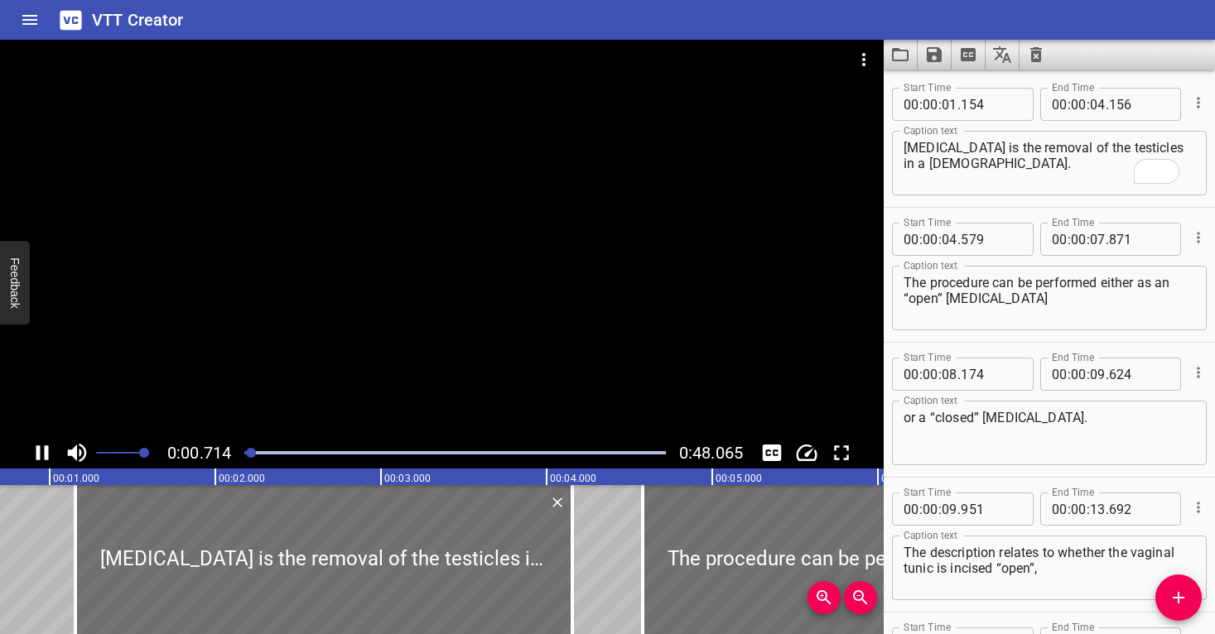
click at [339, 329] on div at bounding box center [442, 239] width 884 height 398
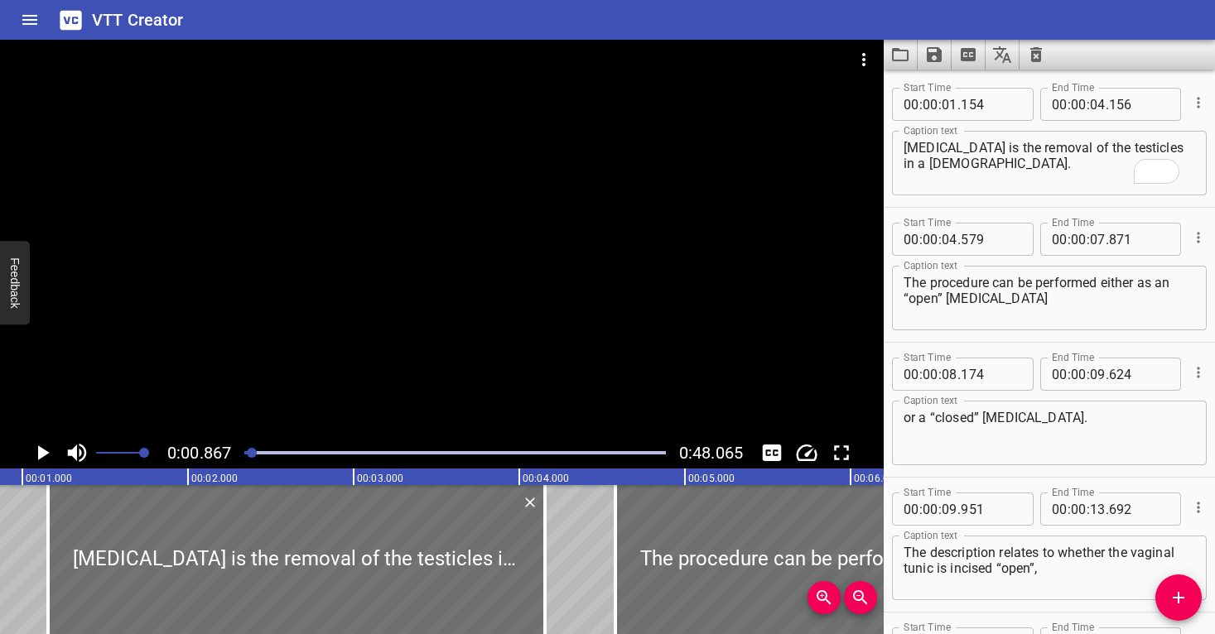
click at [340, 320] on div at bounding box center [442, 239] width 884 height 398
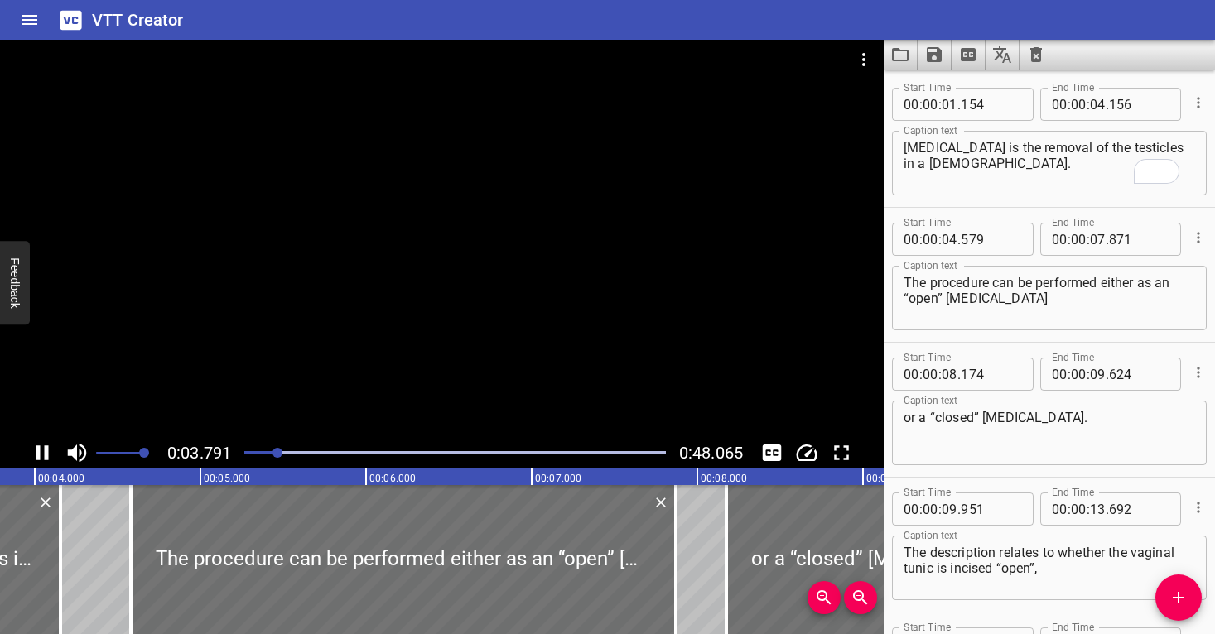
click at [434, 330] on div at bounding box center [442, 239] width 884 height 398
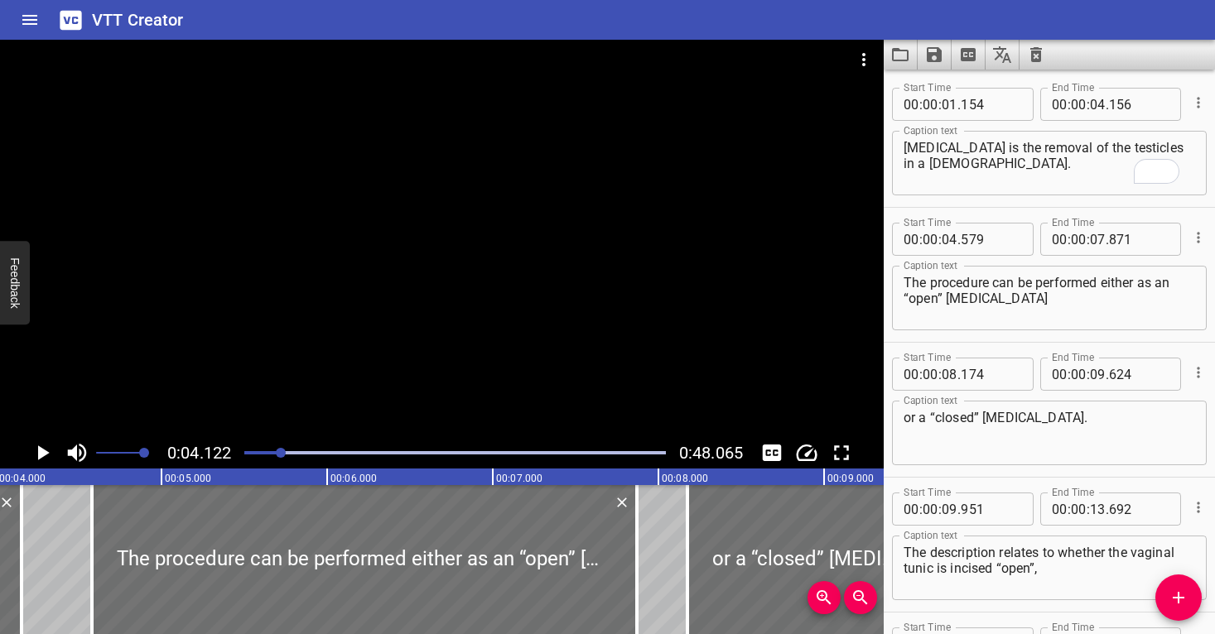
scroll to position [0, 683]
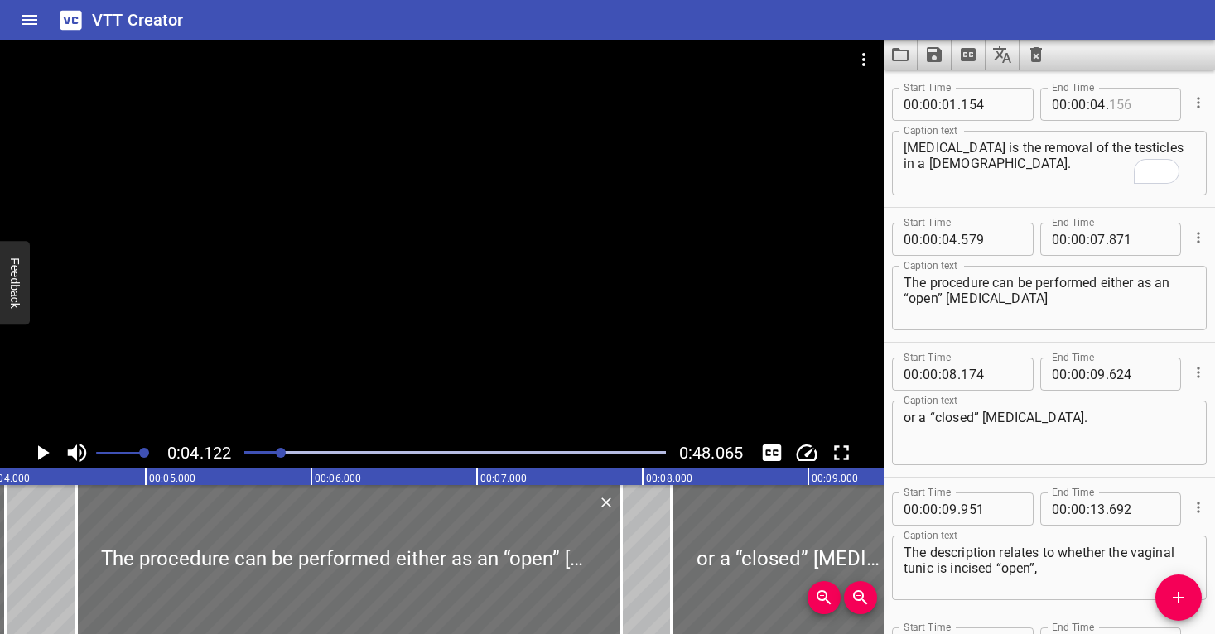
click at [1120, 113] on input "number" at bounding box center [1139, 104] width 60 height 33
type input "122"
click at [247, 451] on div "Play progress" at bounding box center [70, 452] width 422 height 3
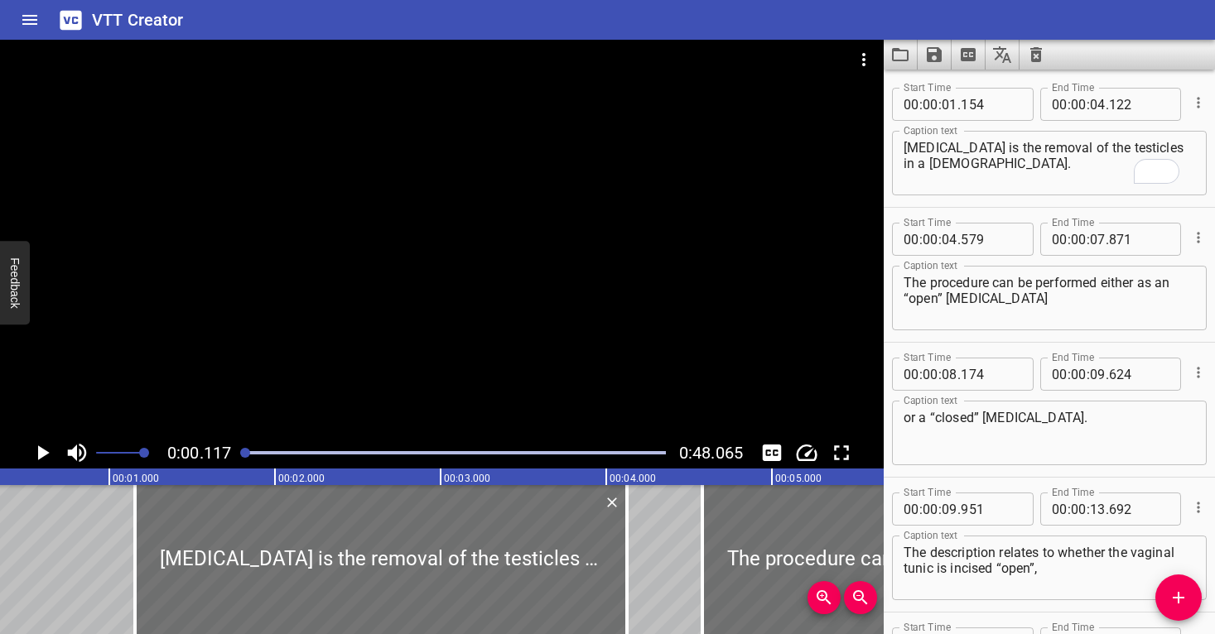
click at [289, 365] on div at bounding box center [442, 239] width 884 height 398
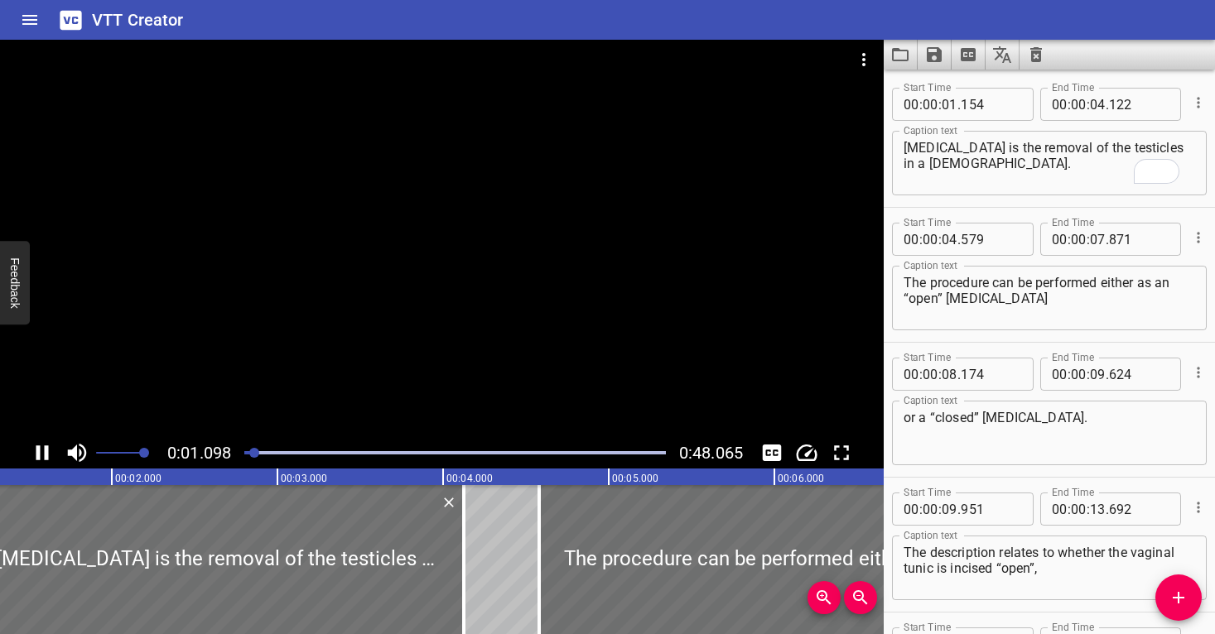
click at [297, 350] on div at bounding box center [442, 239] width 884 height 398
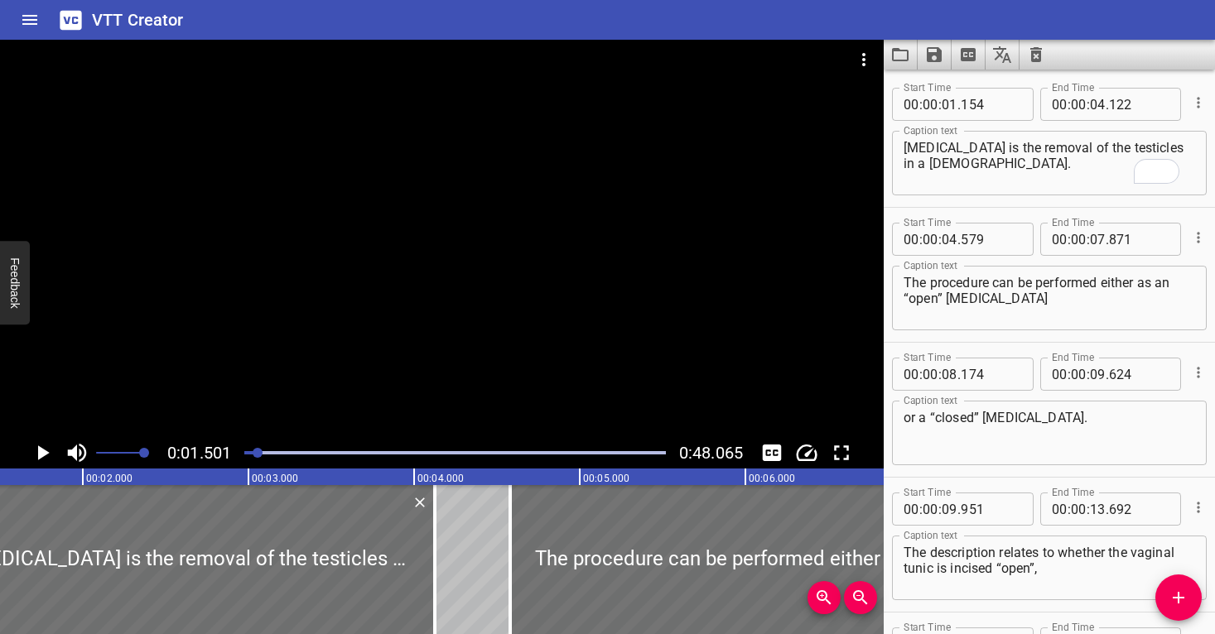
click at [279, 422] on div at bounding box center [442, 239] width 884 height 398
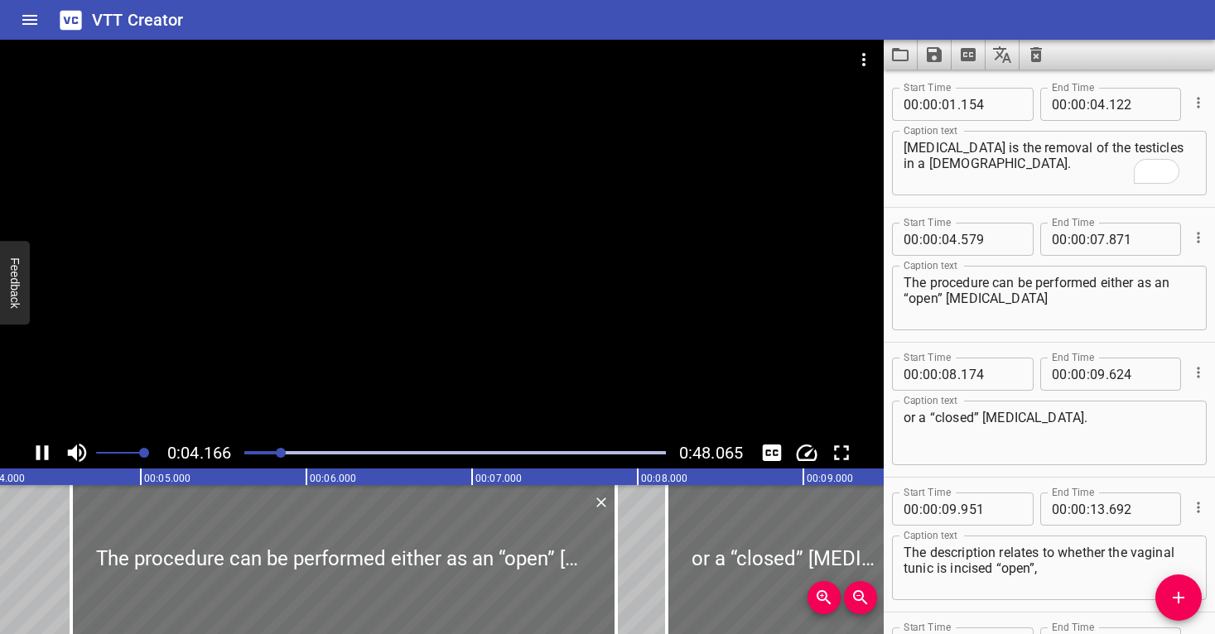
click at [361, 347] on div at bounding box center [442, 239] width 884 height 398
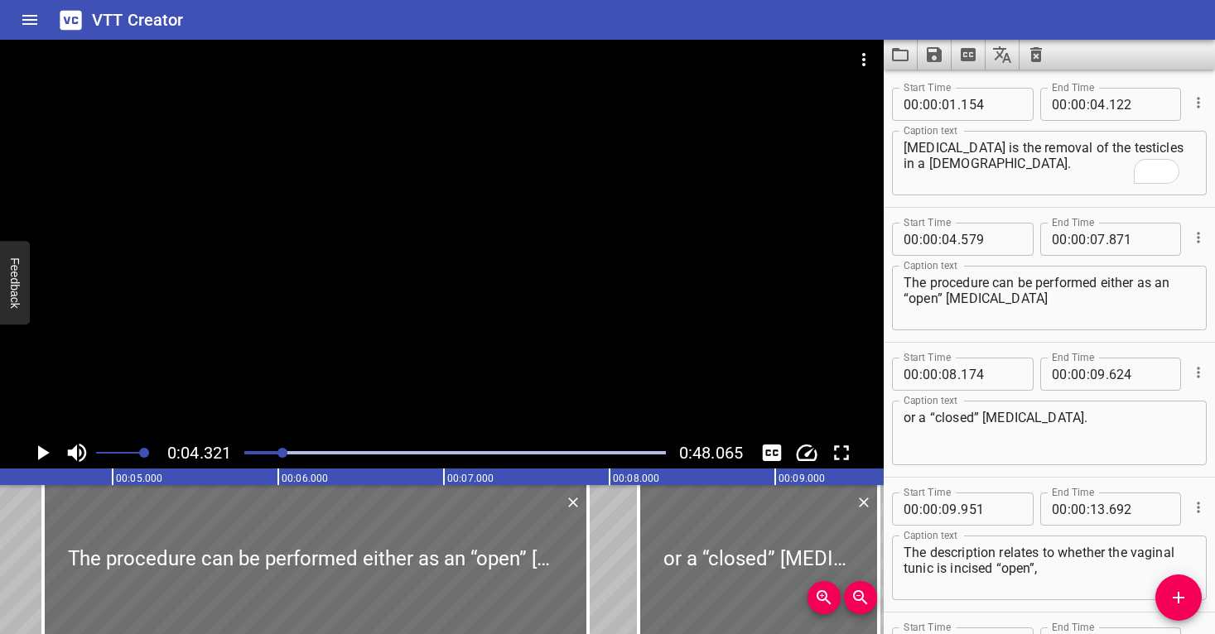
click at [361, 347] on div at bounding box center [442, 239] width 884 height 398
click at [360, 345] on div at bounding box center [442, 239] width 884 height 398
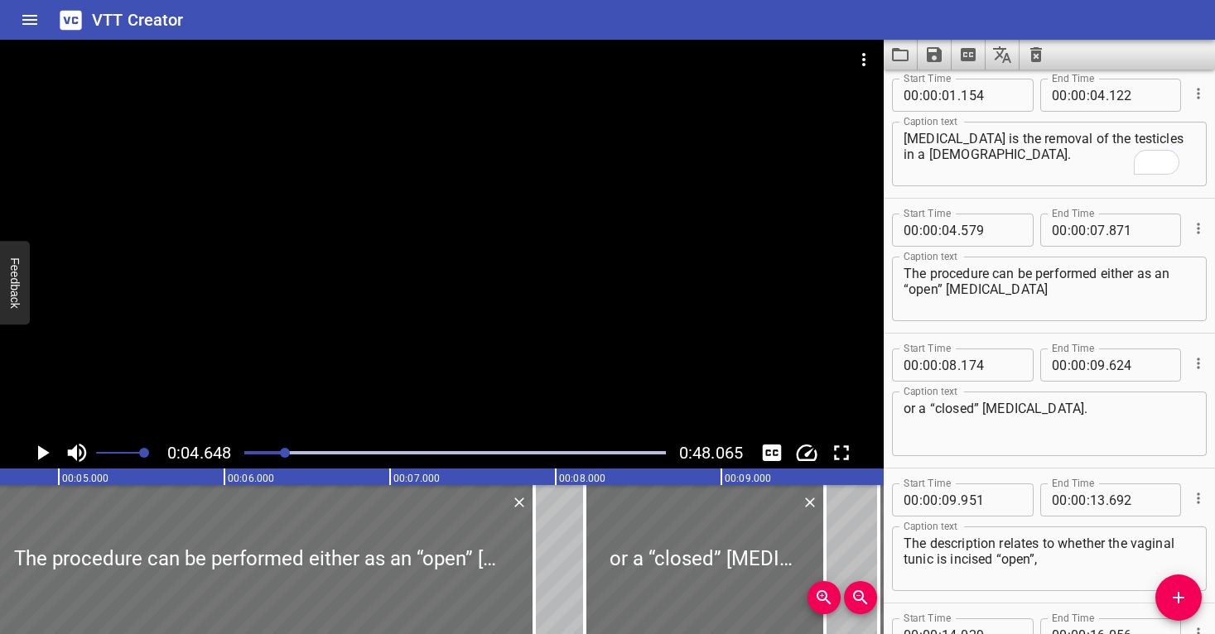
scroll to position [0, 0]
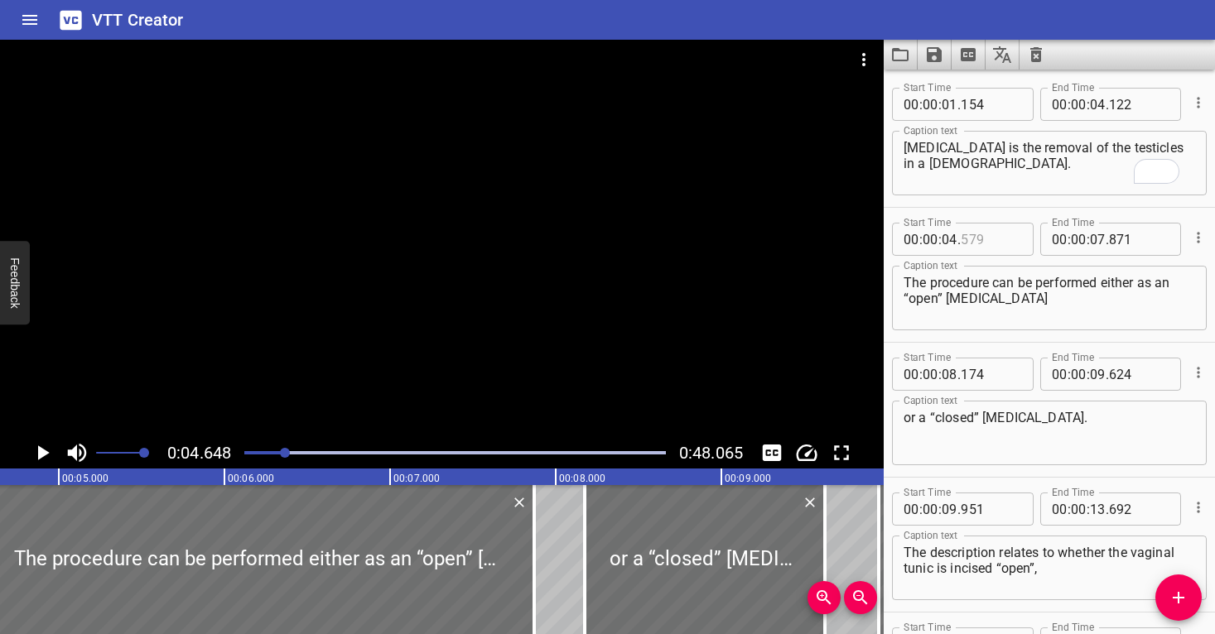
click at [984, 234] on input "number" at bounding box center [991, 239] width 60 height 33
type input "122"
click at [270, 453] on div "Play progress" at bounding box center [75, 452] width 422 height 3
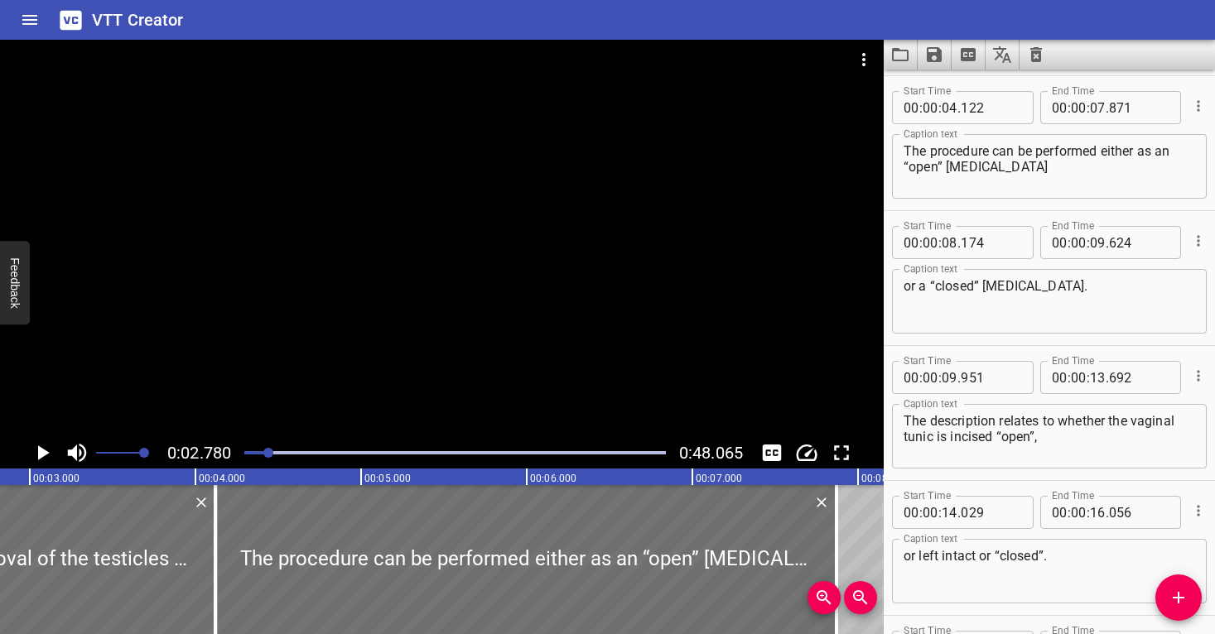
scroll to position [135, 0]
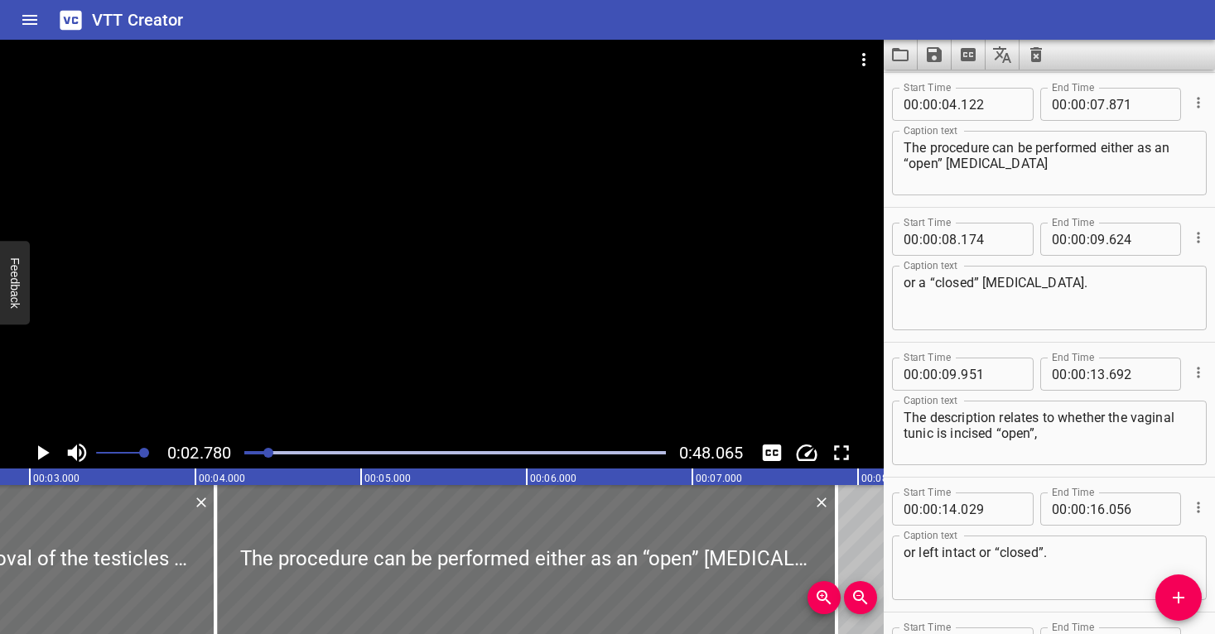
click at [301, 313] on div at bounding box center [442, 239] width 884 height 398
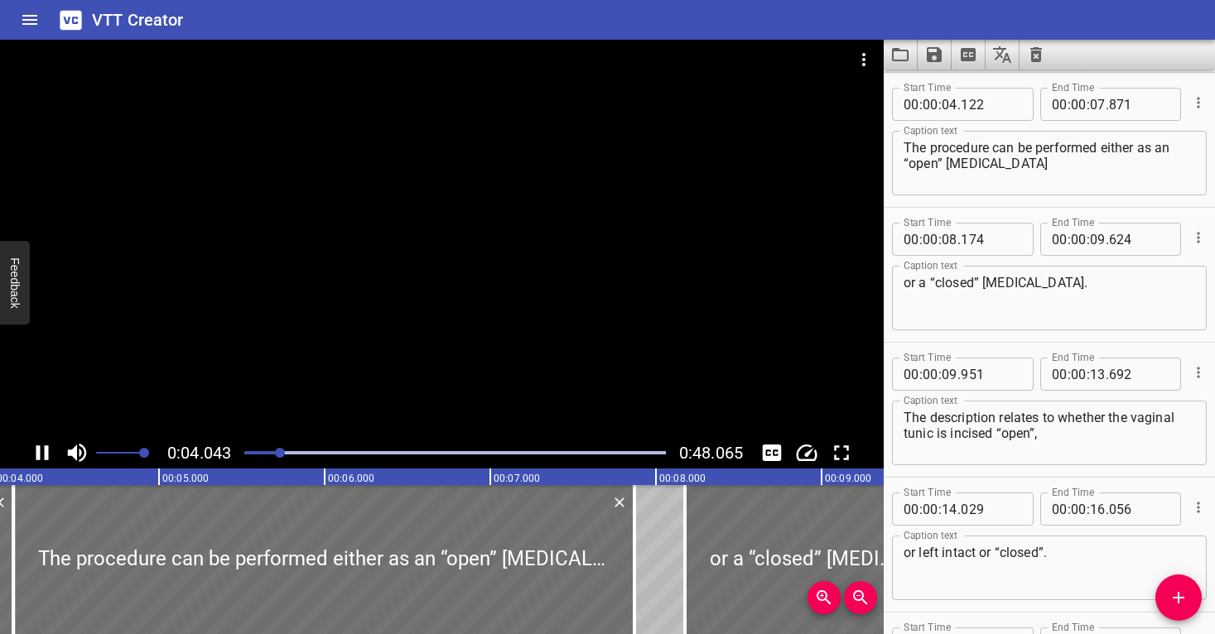
click at [511, 332] on div at bounding box center [442, 239] width 884 height 398
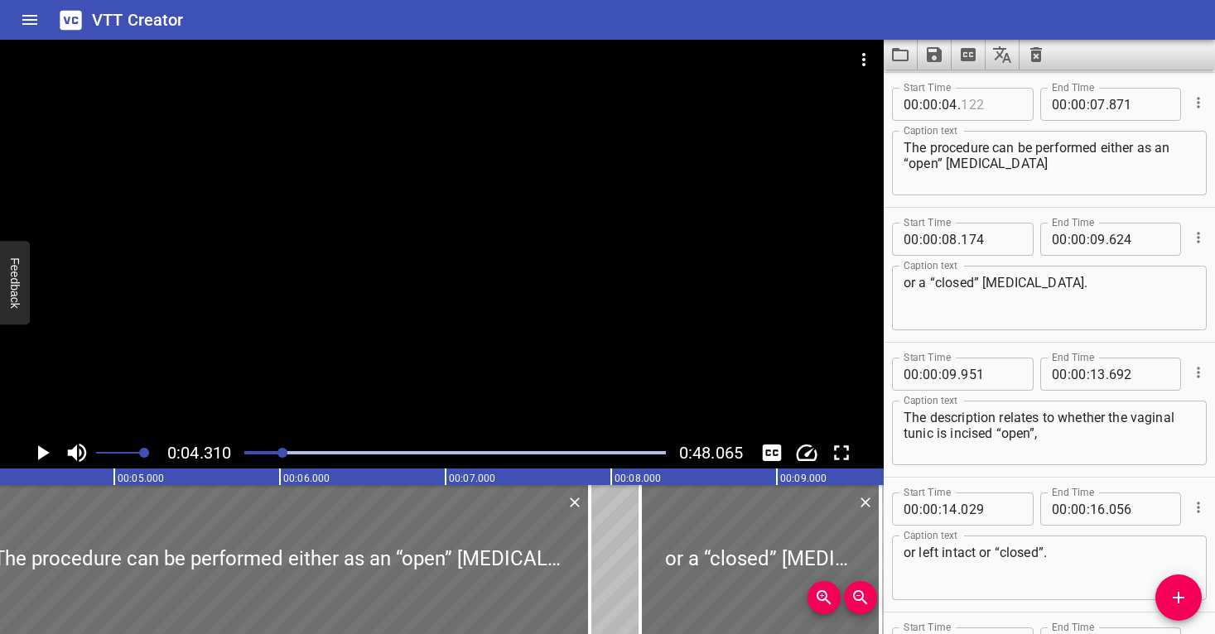
click at [994, 107] on input "number" at bounding box center [991, 104] width 60 height 33
type input "311"
click at [998, 177] on textarea "The procedure can be performed either as an “open” castration" at bounding box center [1050, 163] width 292 height 47
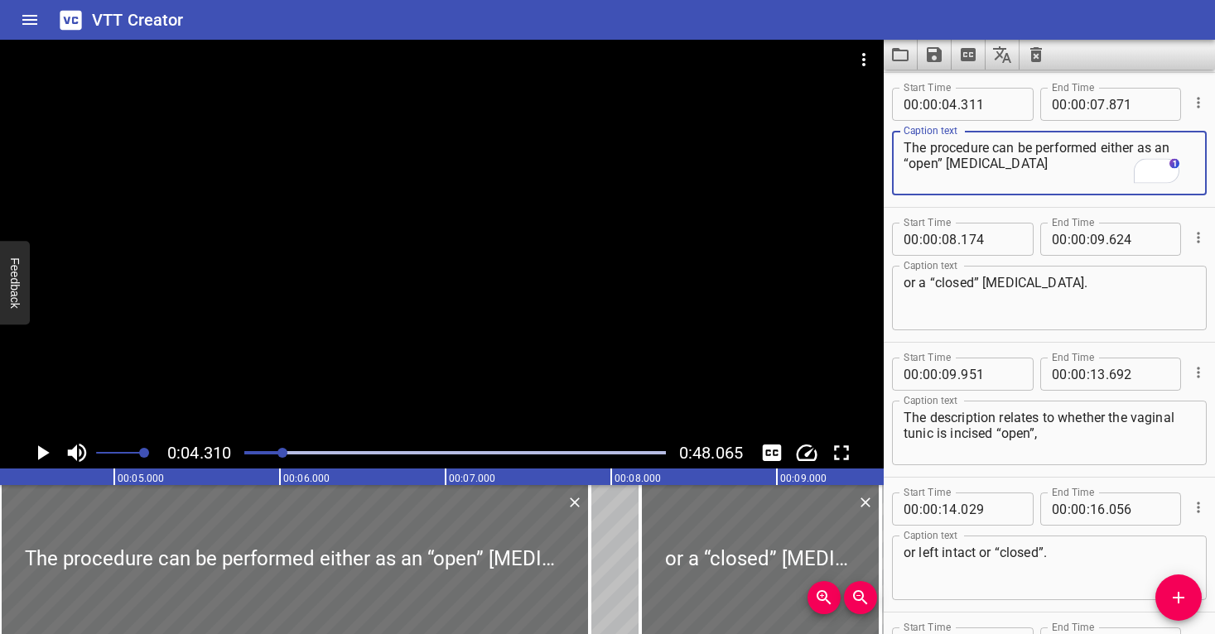
click at [275, 455] on div at bounding box center [454, 452] width 441 height 23
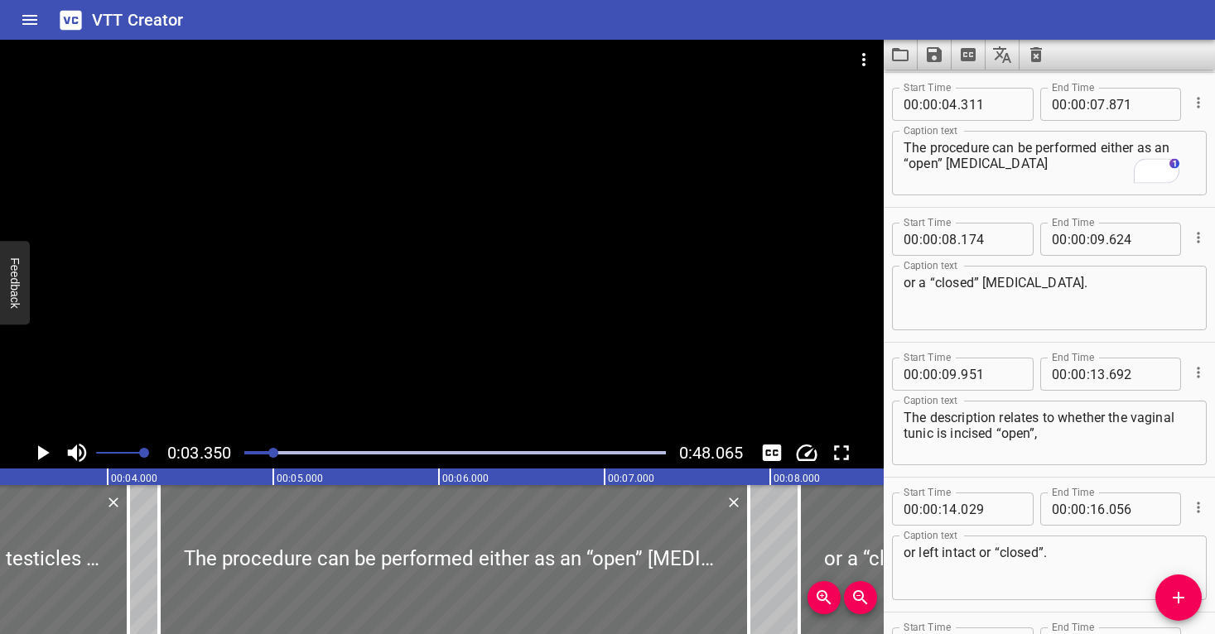
click at [341, 358] on div at bounding box center [442, 239] width 884 height 398
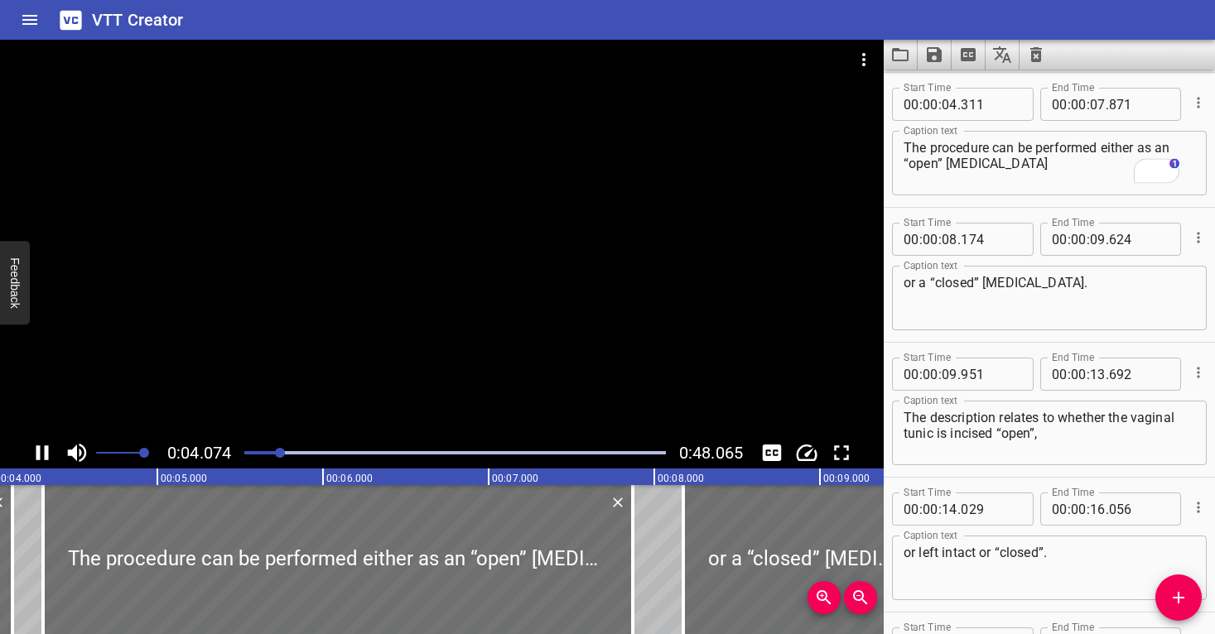
click at [471, 344] on div at bounding box center [442, 239] width 884 height 398
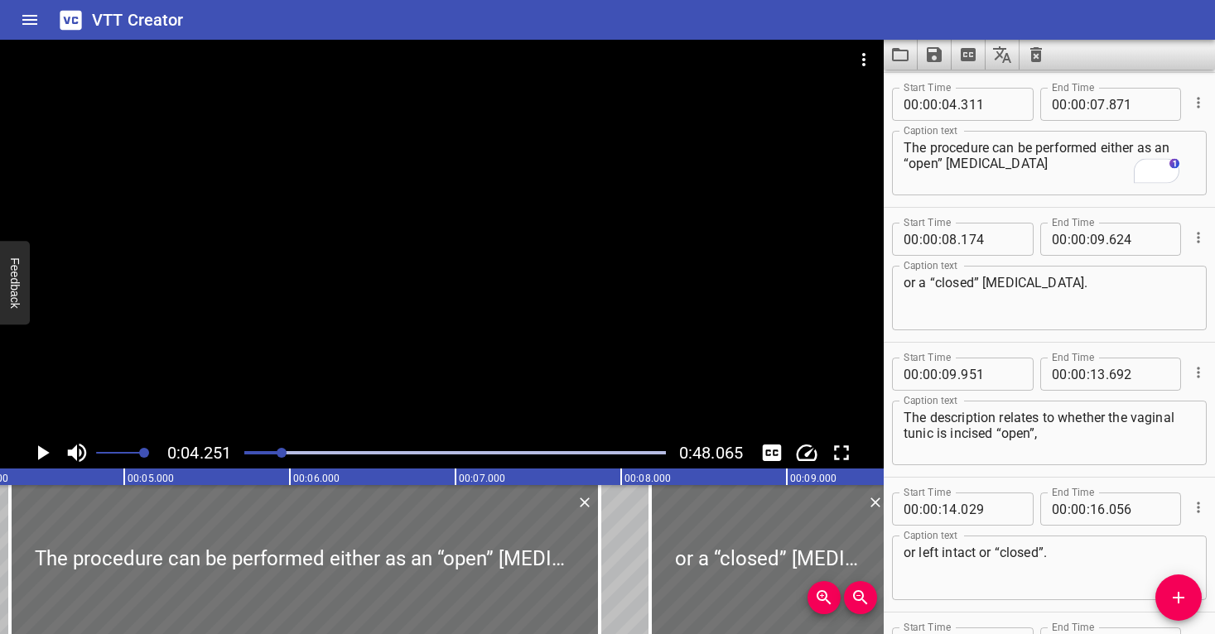
click at [471, 344] on div at bounding box center [442, 239] width 884 height 398
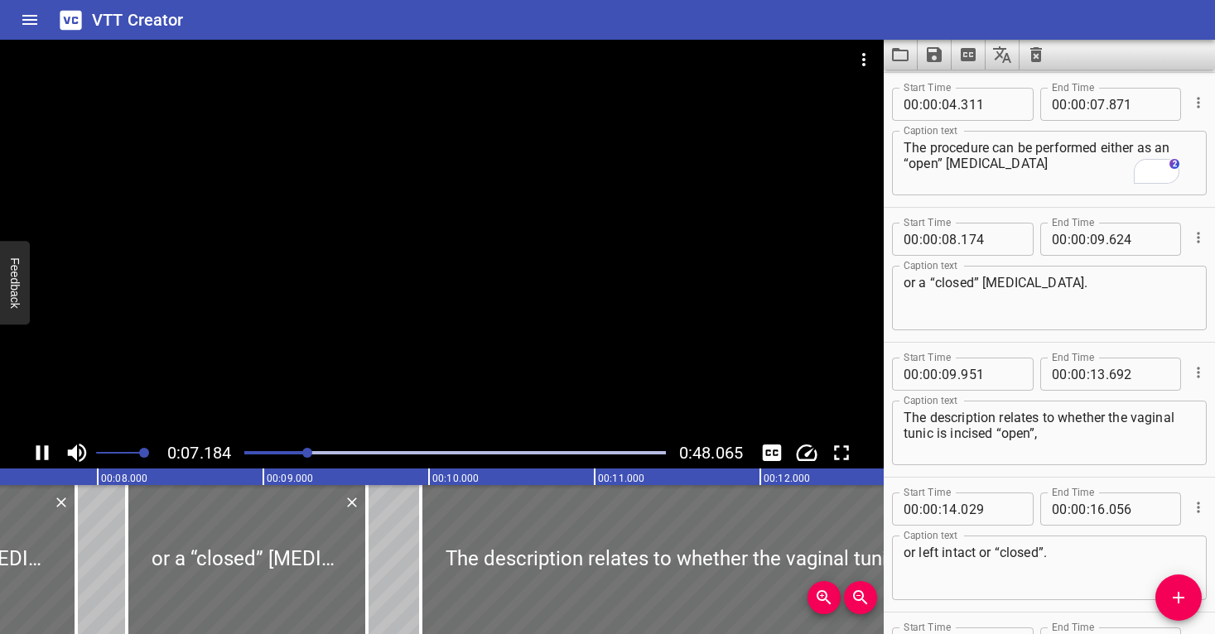
click at [466, 324] on div at bounding box center [442, 239] width 884 height 398
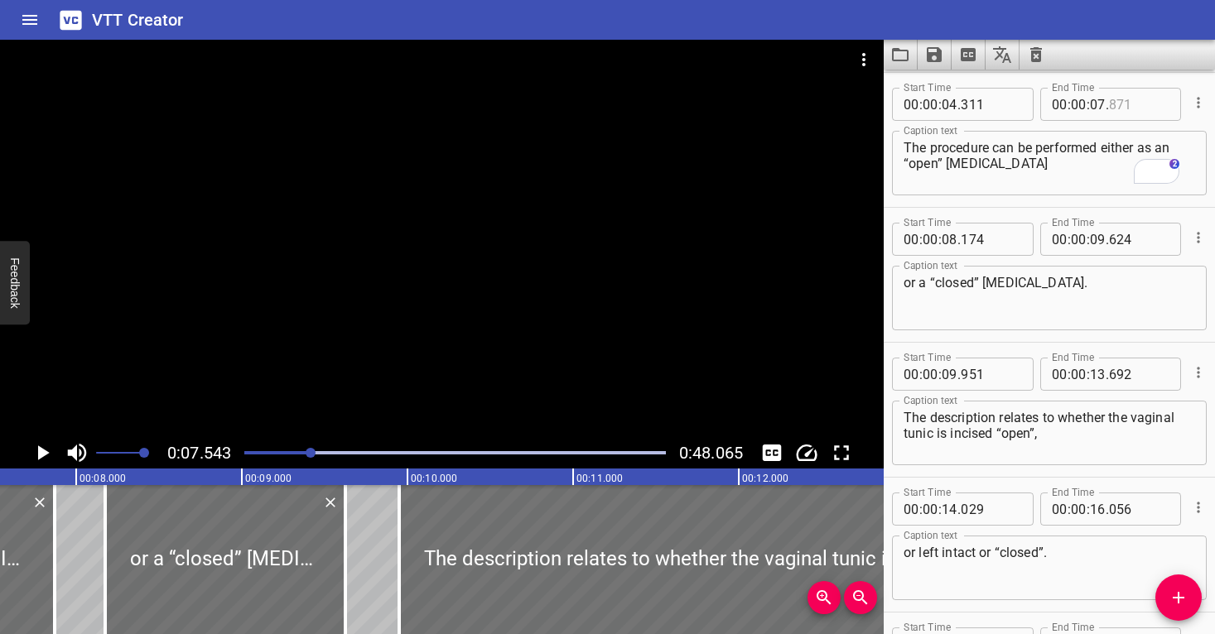
click at [1136, 105] on input "number" at bounding box center [1139, 104] width 60 height 33
type input "543"
click at [1002, 242] on input "number" at bounding box center [991, 239] width 60 height 33
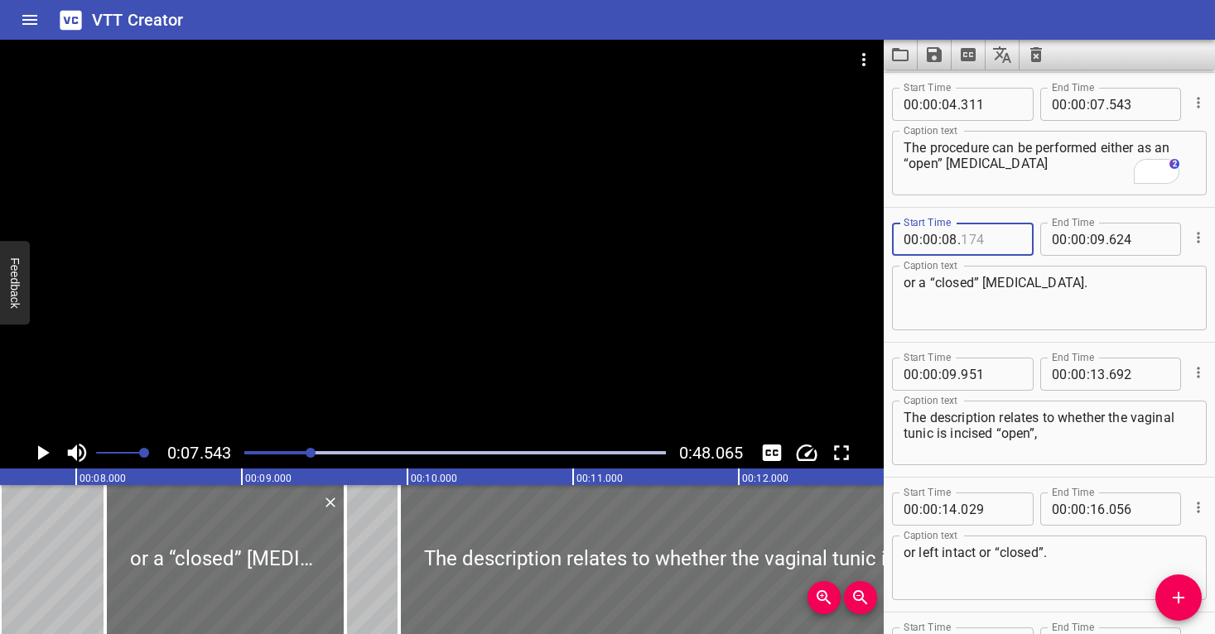
type input "174"
click at [525, 316] on div at bounding box center [442, 239] width 884 height 398
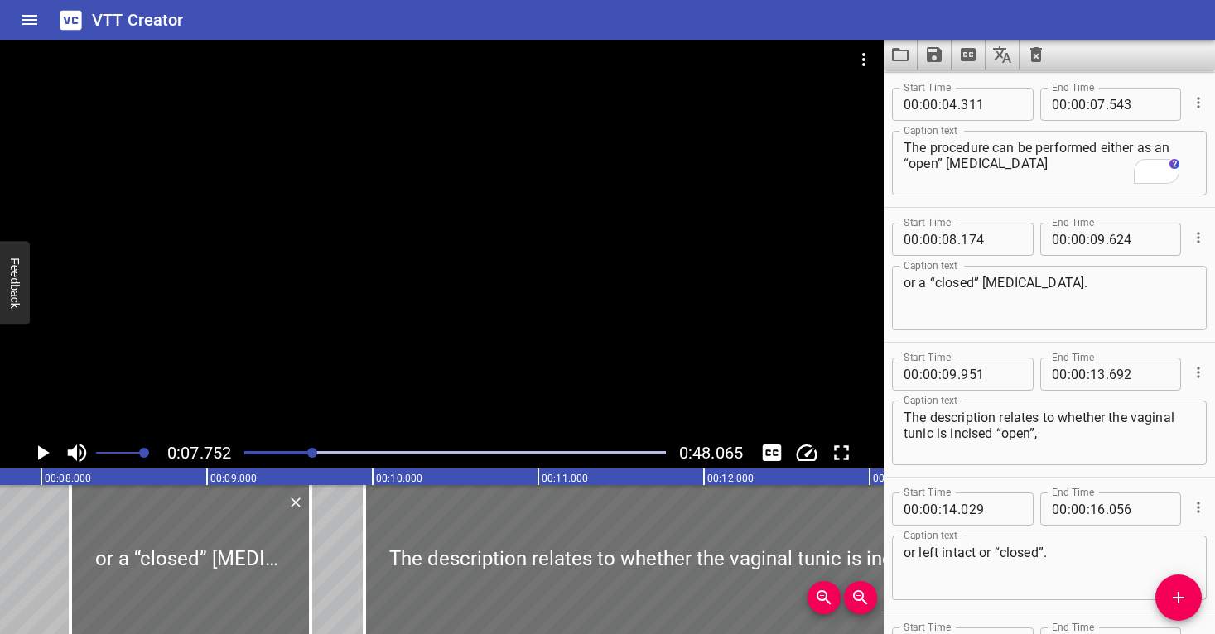
click at [986, 302] on textarea "or a “closed” castration." at bounding box center [1050, 298] width 292 height 47
click at [948, 241] on input "number" at bounding box center [950, 239] width 16 height 33
type input "07"
drag, startPoint x: 964, startPoint y: 239, endPoint x: 972, endPoint y: 241, distance: 8.6
click at [972, 241] on input "4" at bounding box center [991, 239] width 60 height 33
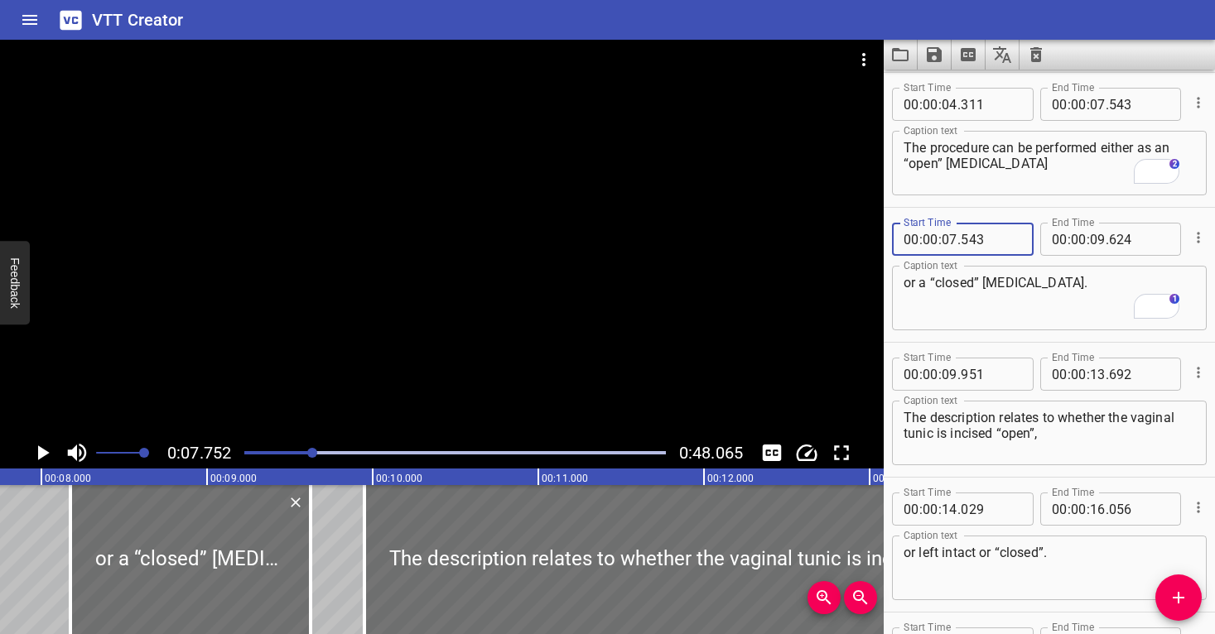
type input "543"
click at [985, 317] on textarea "or a “closed” castration." at bounding box center [1050, 298] width 292 height 47
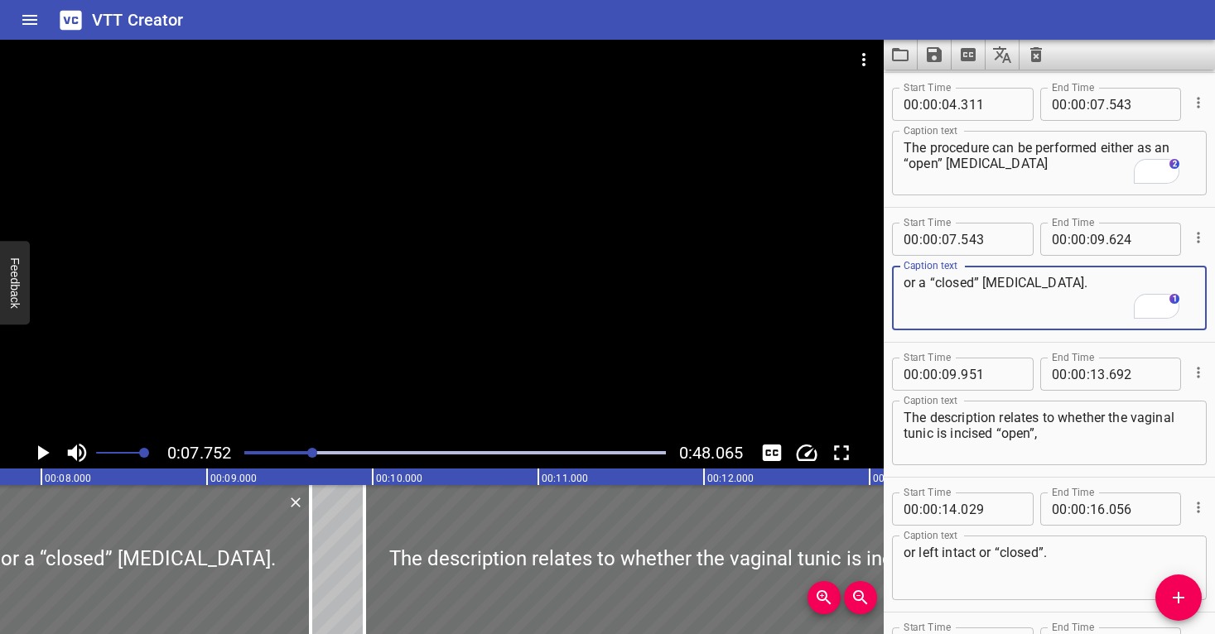
click at [308, 451] on div at bounding box center [312, 453] width 10 height 10
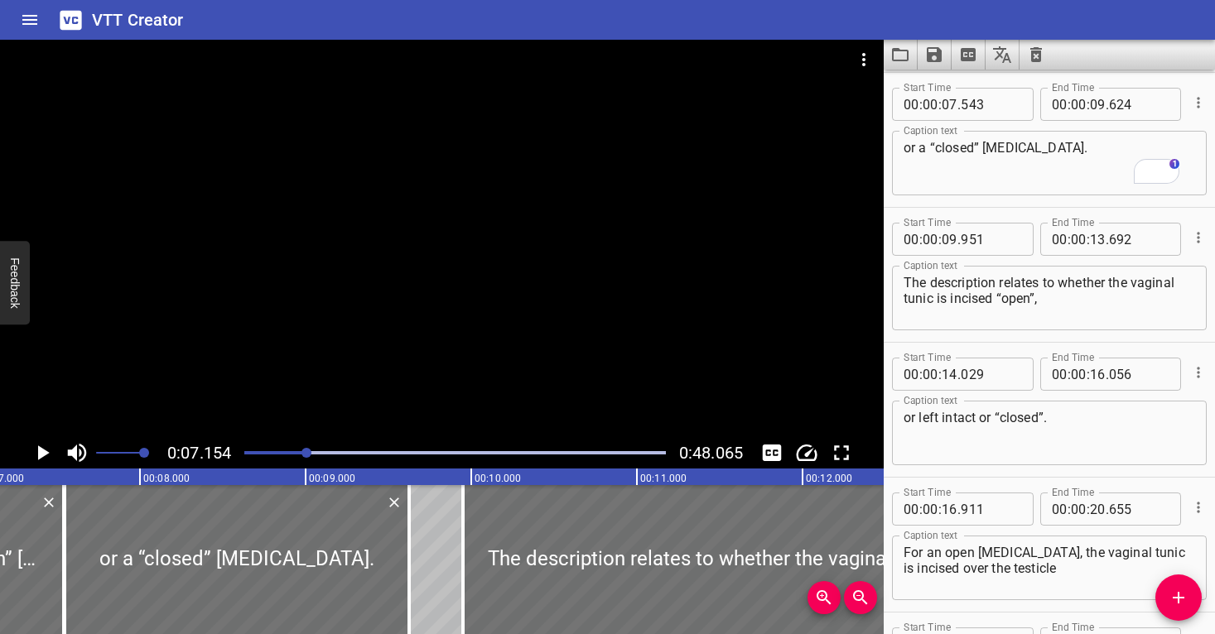
click at [335, 340] on div at bounding box center [442, 239] width 884 height 398
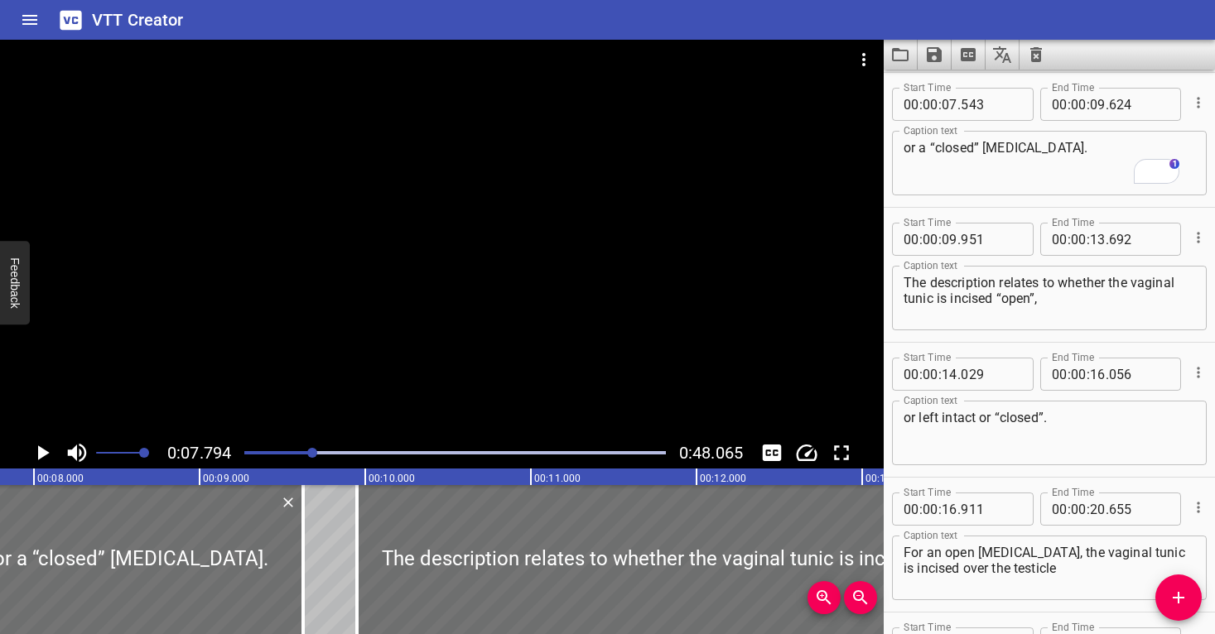
click at [302, 451] on div at bounding box center [454, 452] width 441 height 23
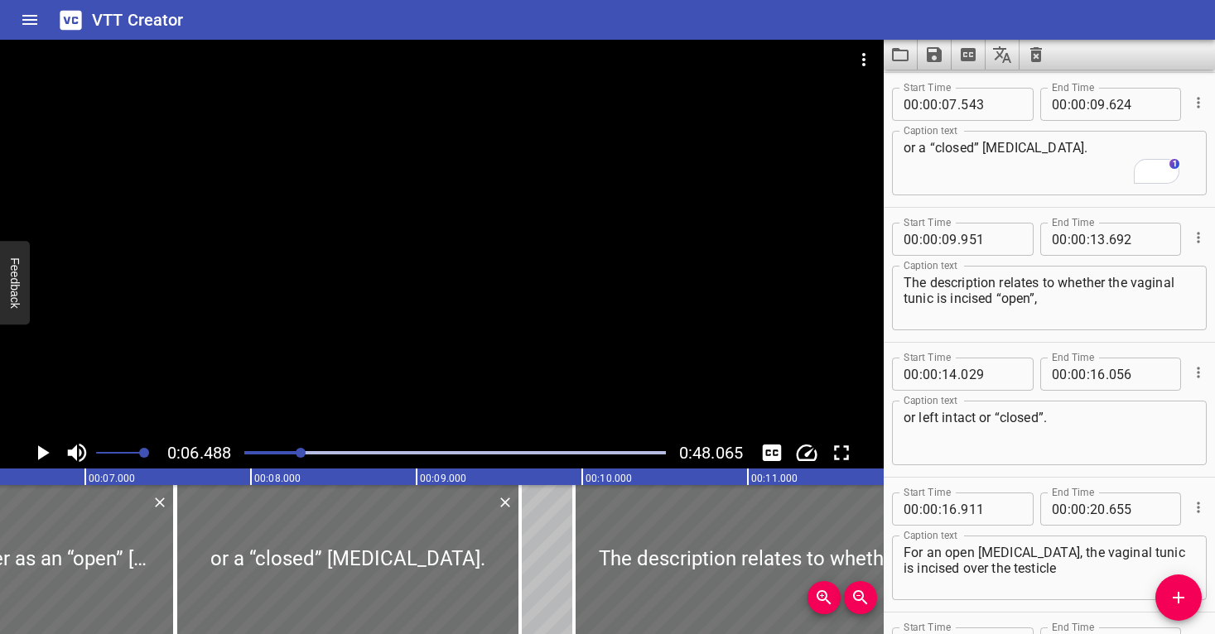
click at [340, 342] on div at bounding box center [442, 239] width 884 height 398
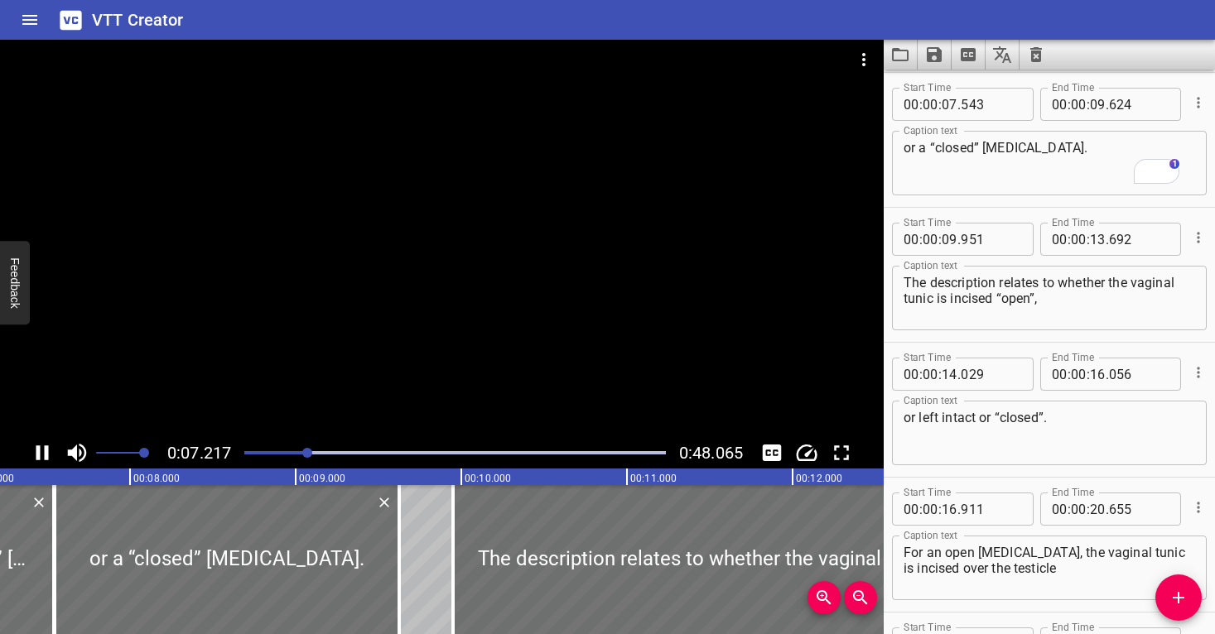
click at [675, 264] on div at bounding box center [442, 239] width 884 height 398
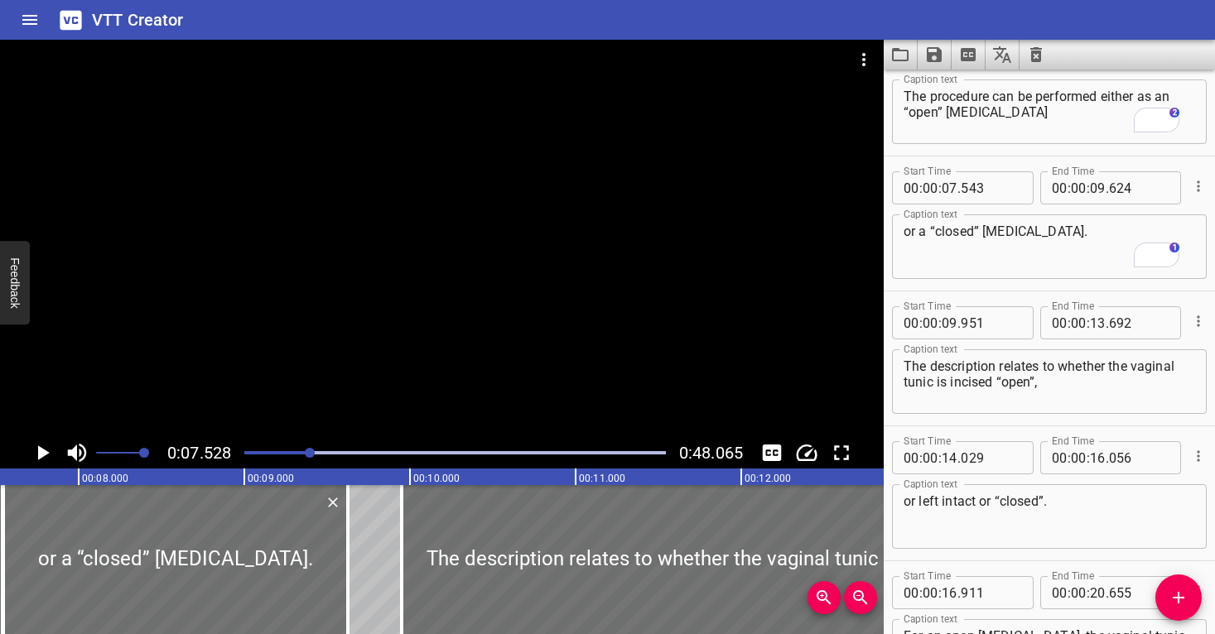
click at [364, 319] on div at bounding box center [442, 239] width 884 height 398
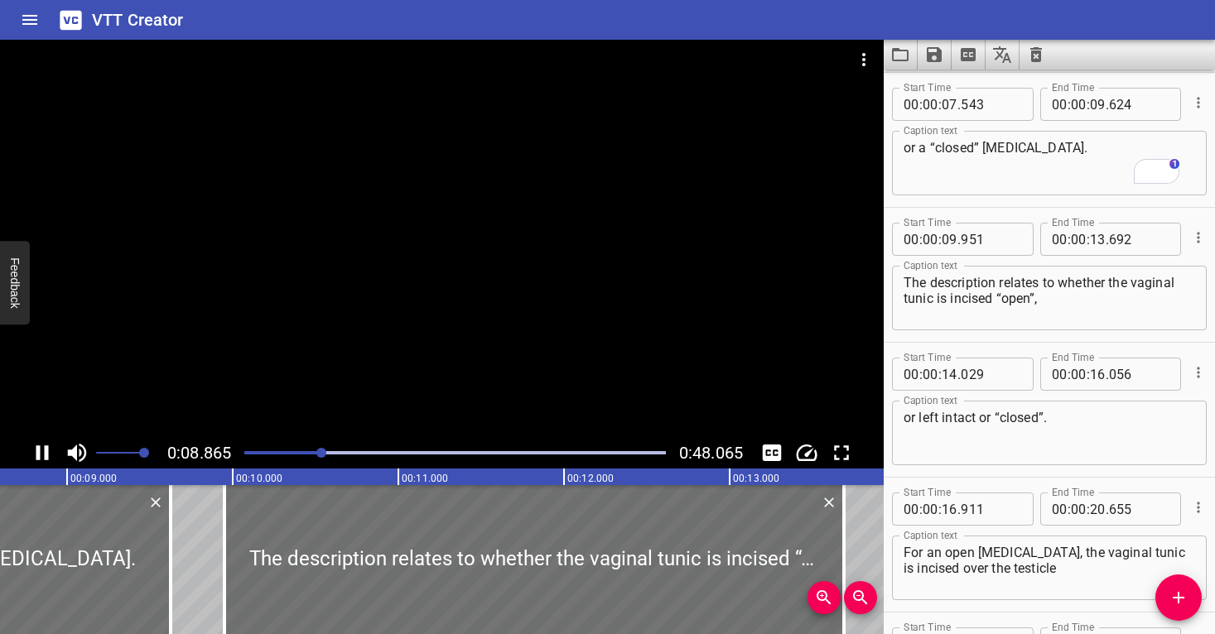
click at [375, 306] on div at bounding box center [442, 239] width 884 height 398
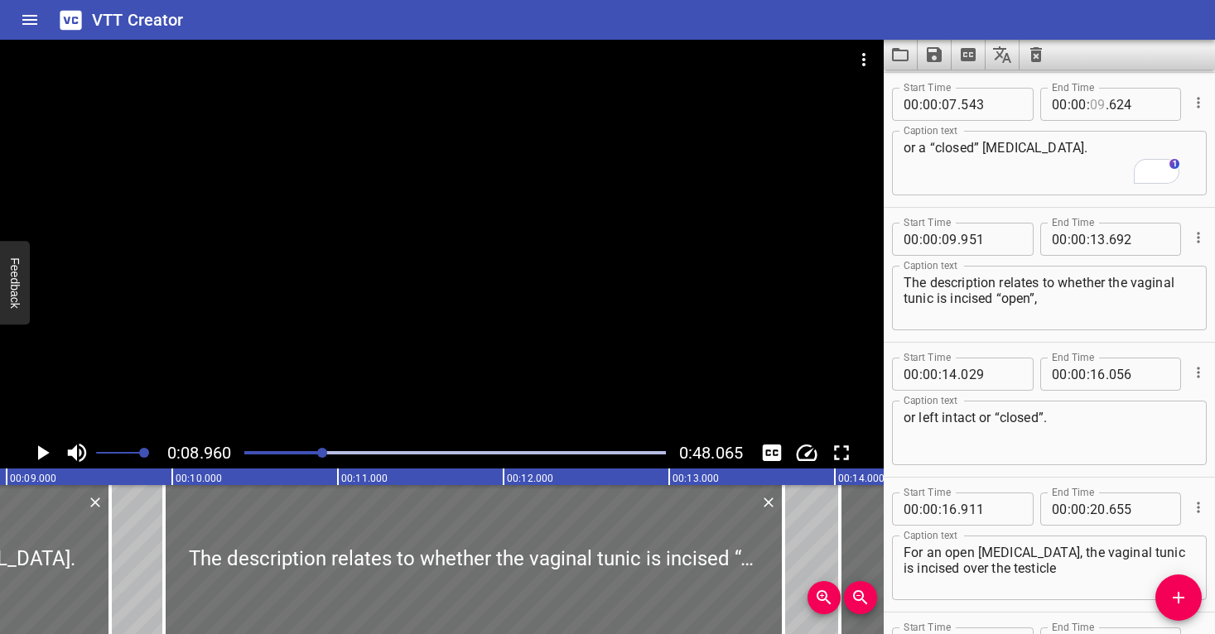
click at [1093, 100] on input "number" at bounding box center [1098, 104] width 16 height 33
type input "08"
type input "960"
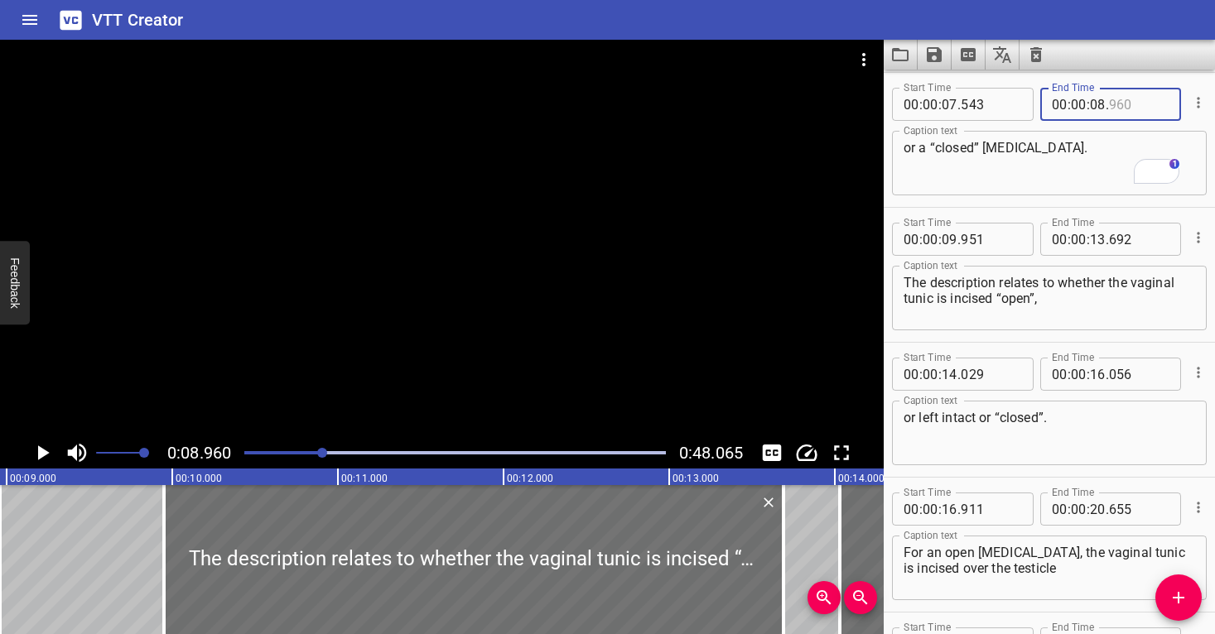
type input "960"
click at [330, 334] on div at bounding box center [442, 239] width 884 height 398
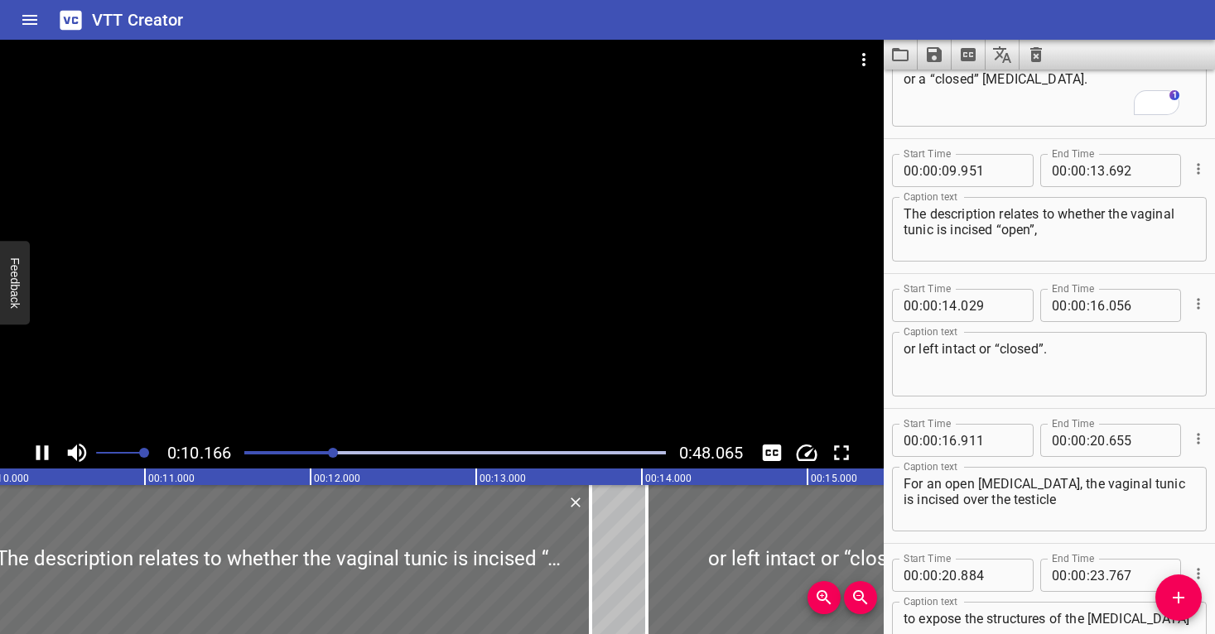
scroll to position [398, 0]
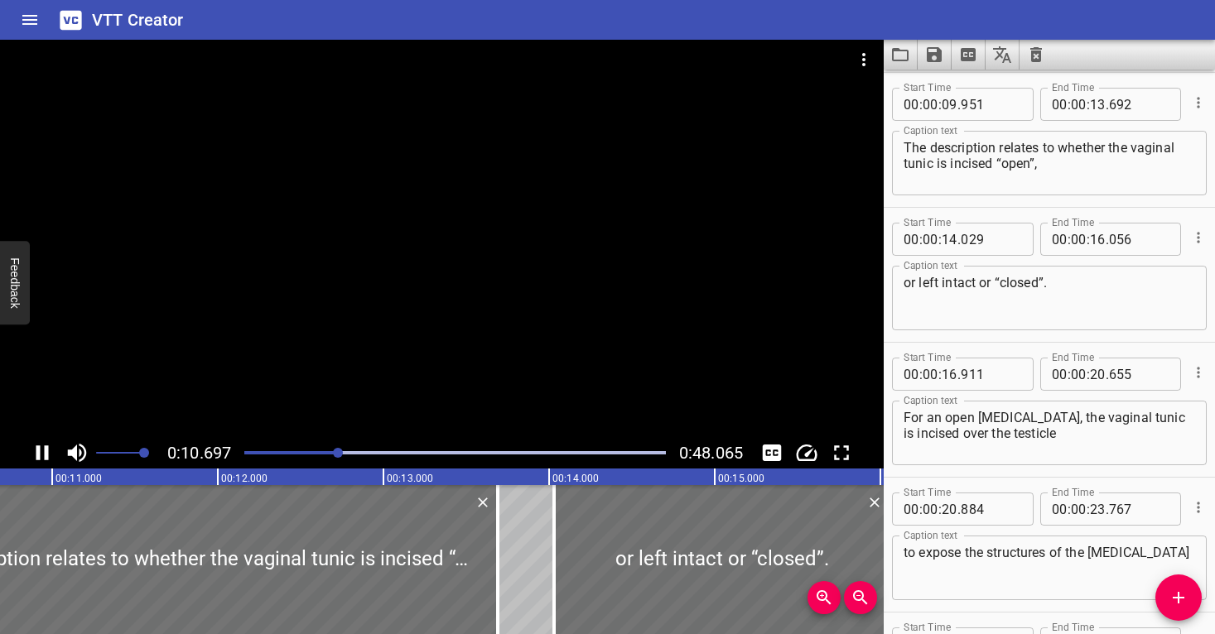
click at [316, 450] on div at bounding box center [454, 452] width 441 height 23
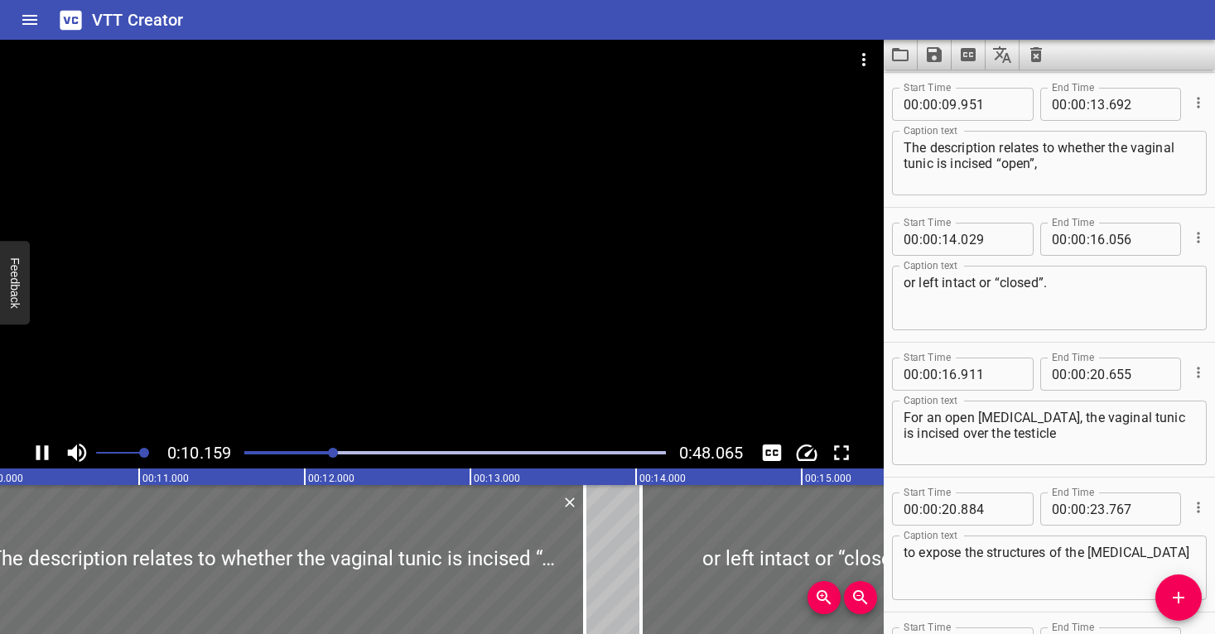
click at [306, 455] on div at bounding box center [454, 452] width 441 height 23
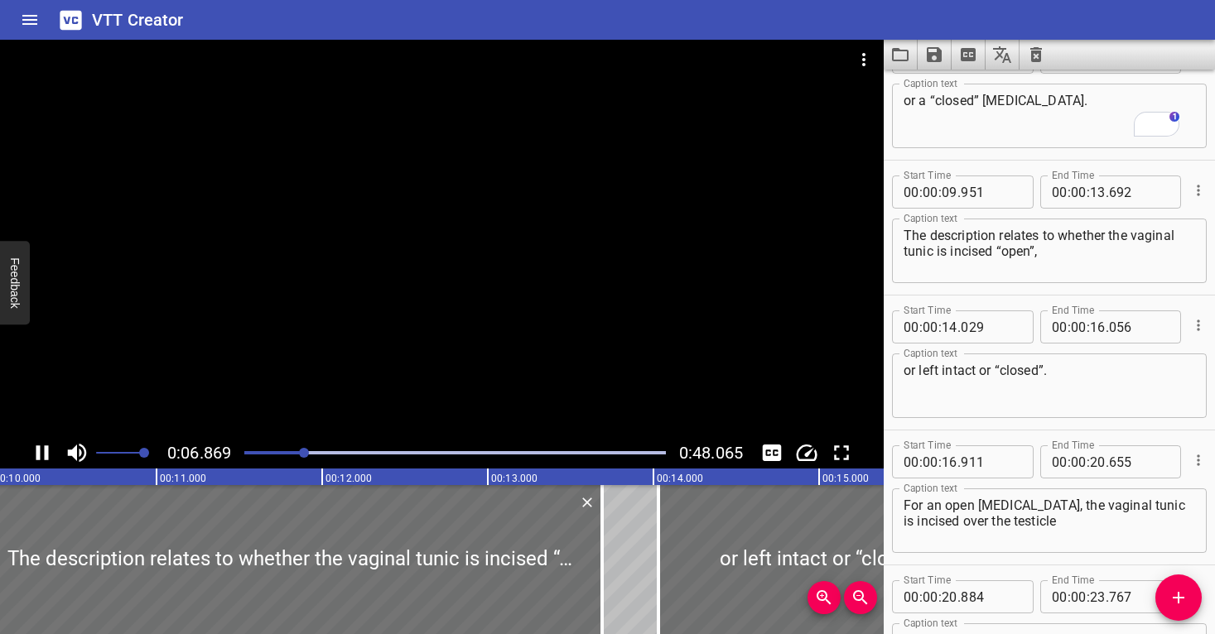
scroll to position [274, 0]
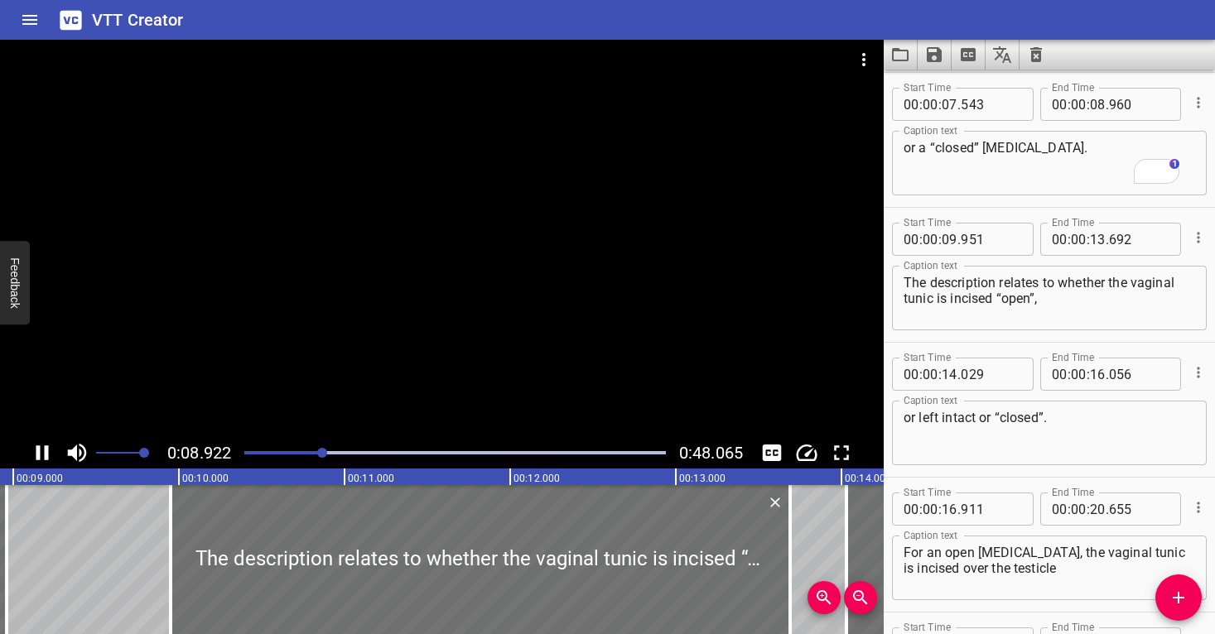
click at [513, 342] on div at bounding box center [442, 239] width 884 height 398
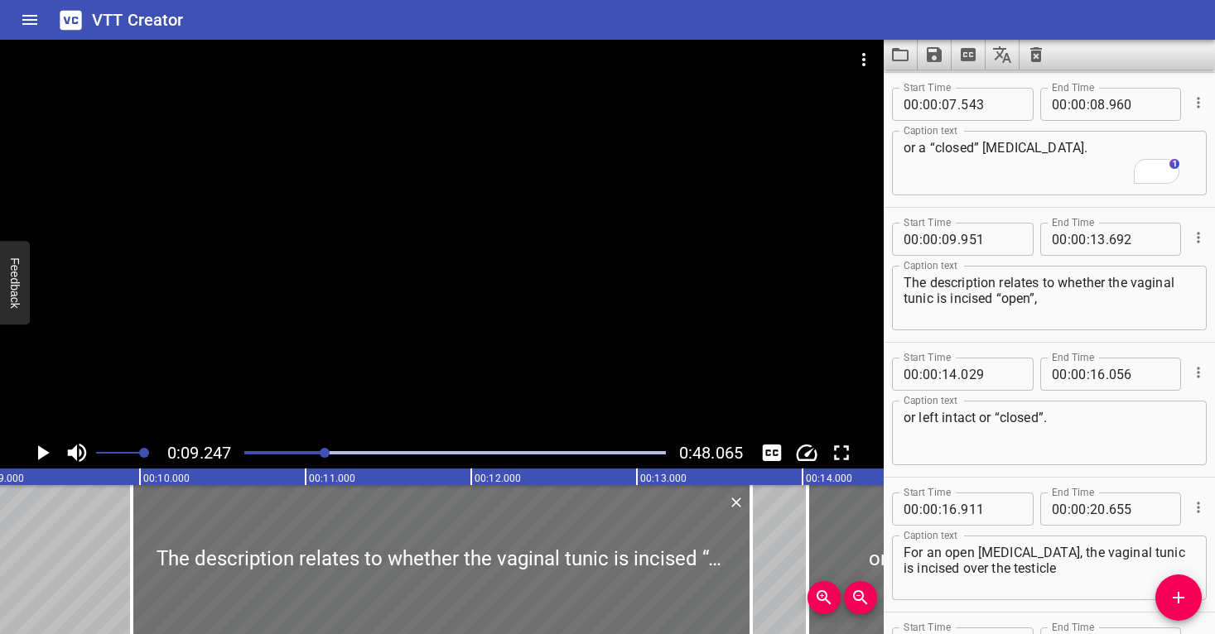
scroll to position [0, 1532]
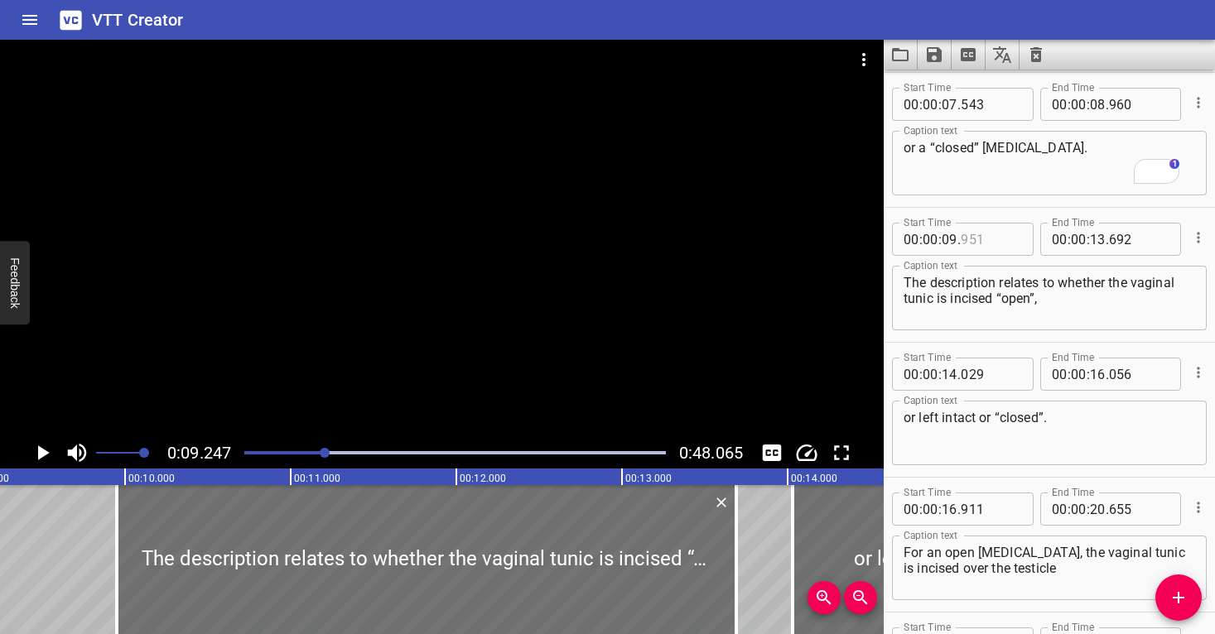
click at [986, 239] on input "number" at bounding box center [991, 239] width 60 height 33
type input "248"
click at [980, 298] on textarea "The description relates to whether the vaginal tunic is incised “open”," at bounding box center [1050, 298] width 292 height 47
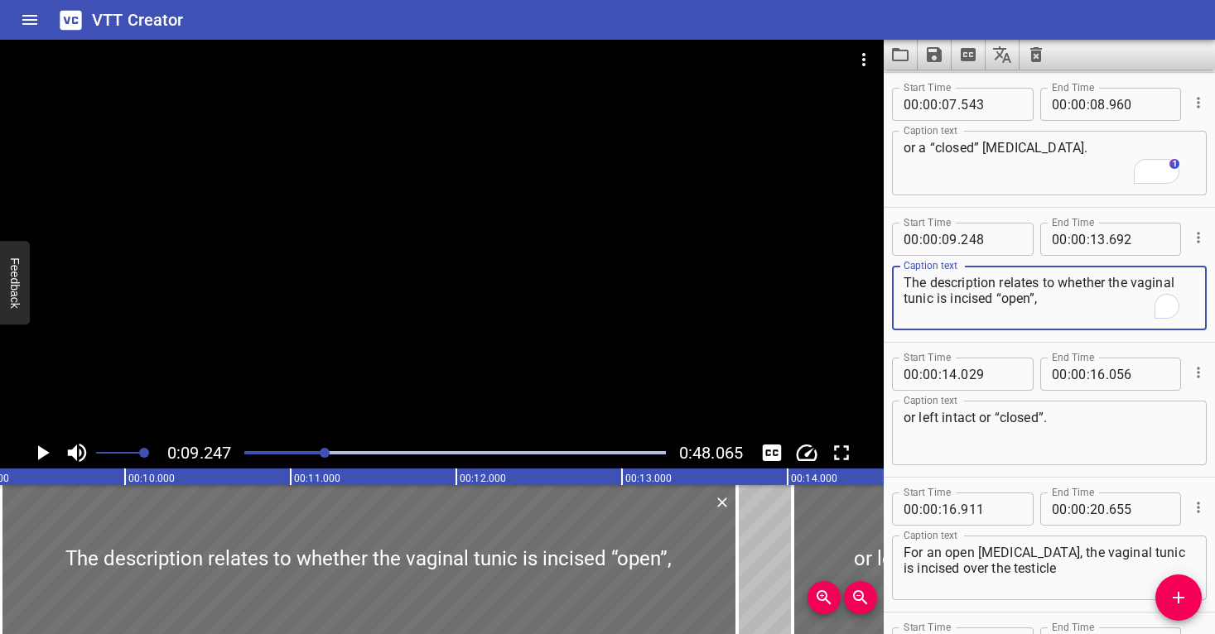
click at [313, 448] on div at bounding box center [454, 452] width 441 height 23
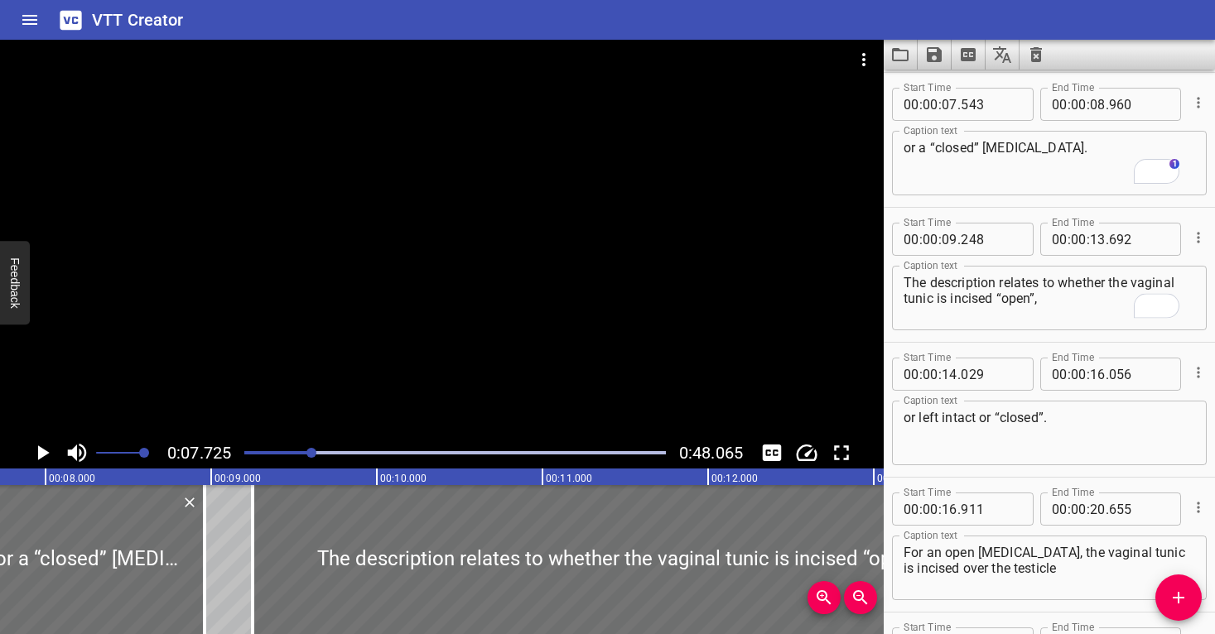
click at [341, 348] on div at bounding box center [442, 239] width 884 height 398
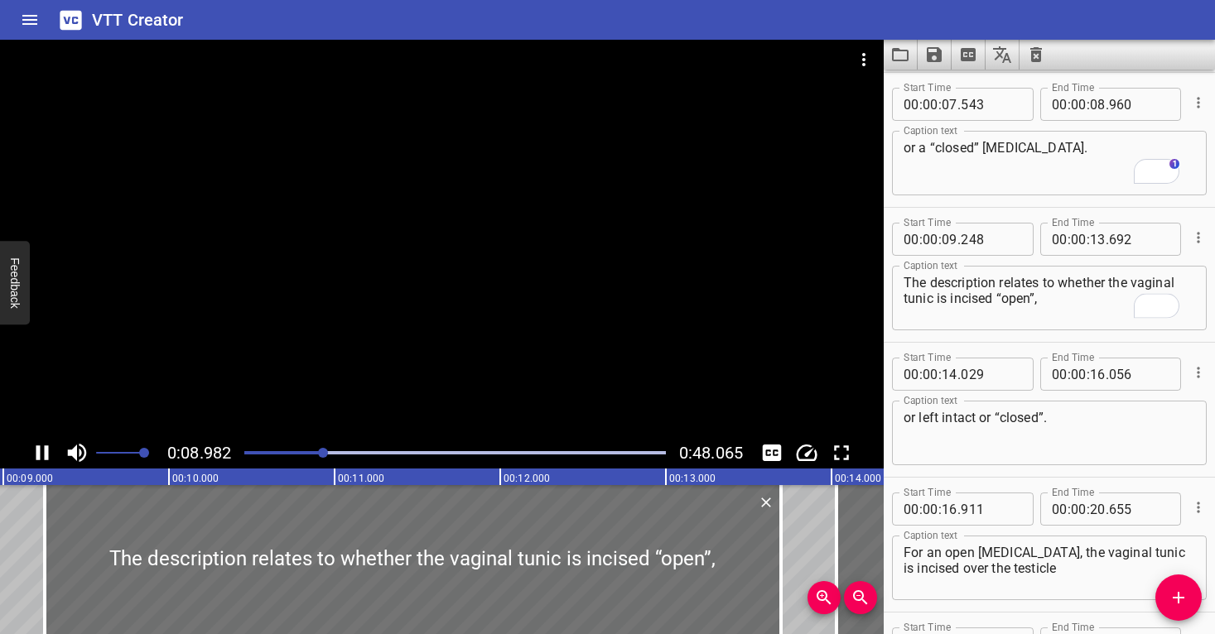
click at [585, 318] on div at bounding box center [442, 239] width 884 height 398
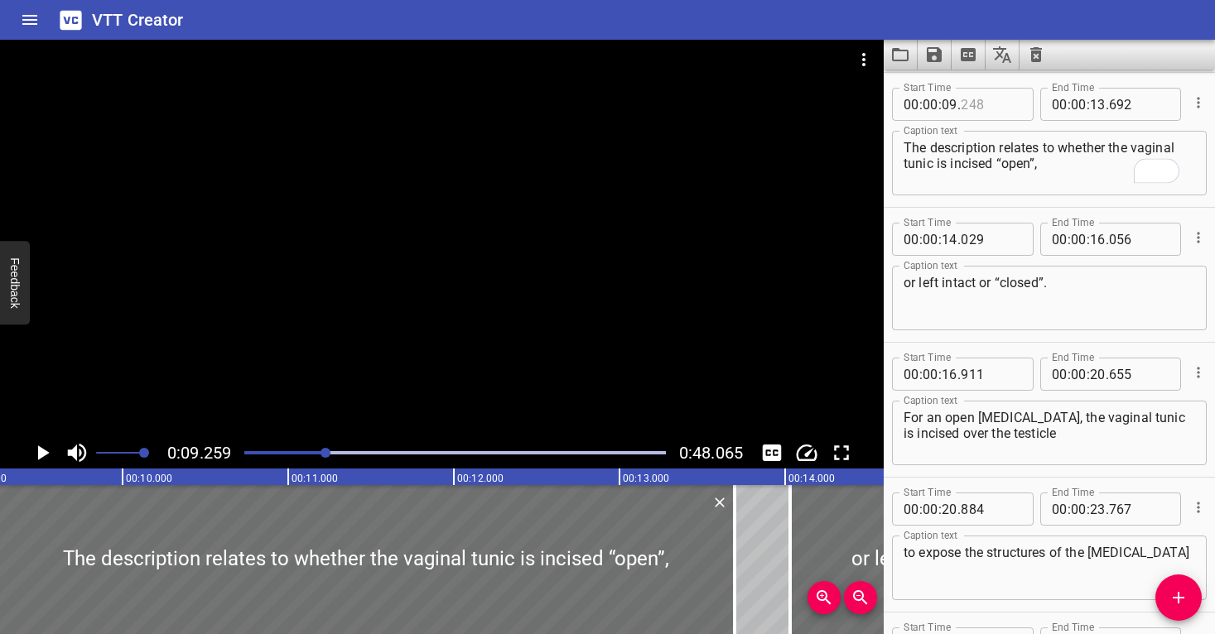
click at [986, 111] on input "number" at bounding box center [991, 104] width 60 height 33
type input "261"
click at [1001, 176] on textarea "The description relates to whether the vaginal tunic is incised “open”," at bounding box center [1050, 163] width 292 height 47
click at [318, 449] on div at bounding box center [454, 452] width 441 height 23
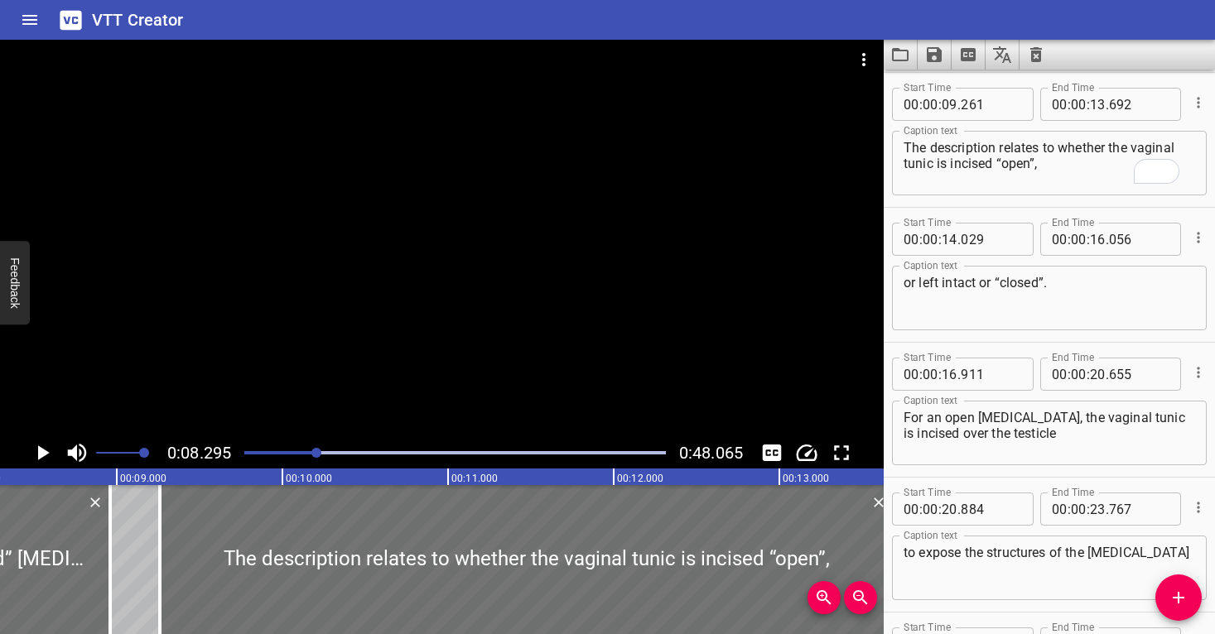
click at [326, 398] on div at bounding box center [442, 239] width 884 height 398
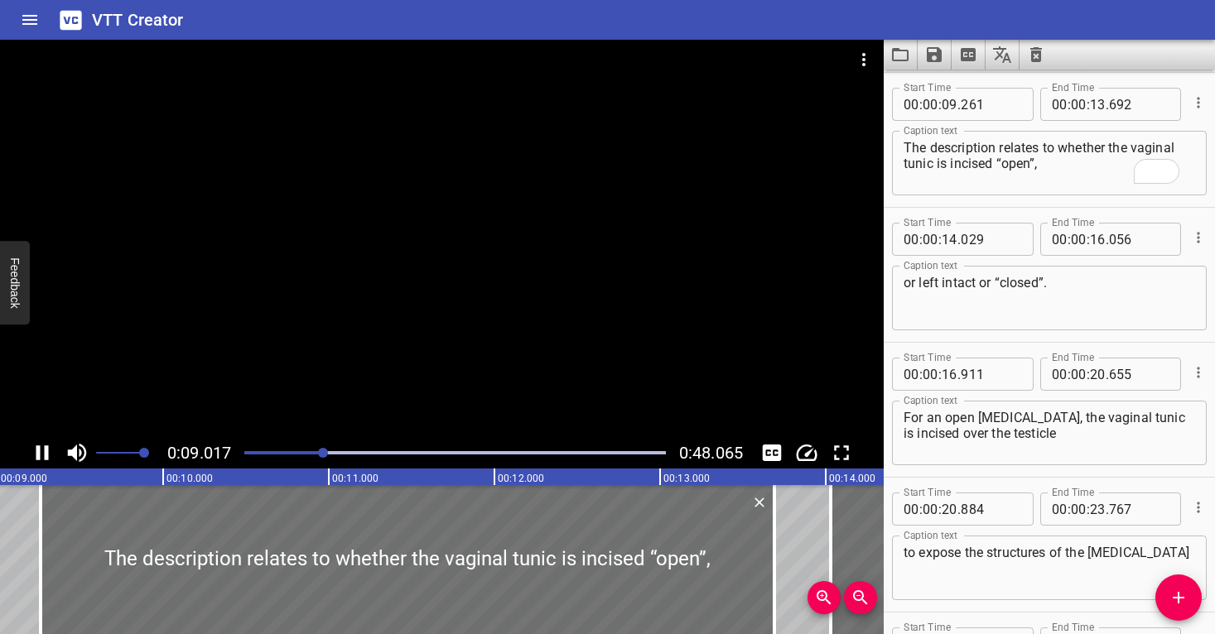
click at [470, 340] on div at bounding box center [442, 239] width 884 height 398
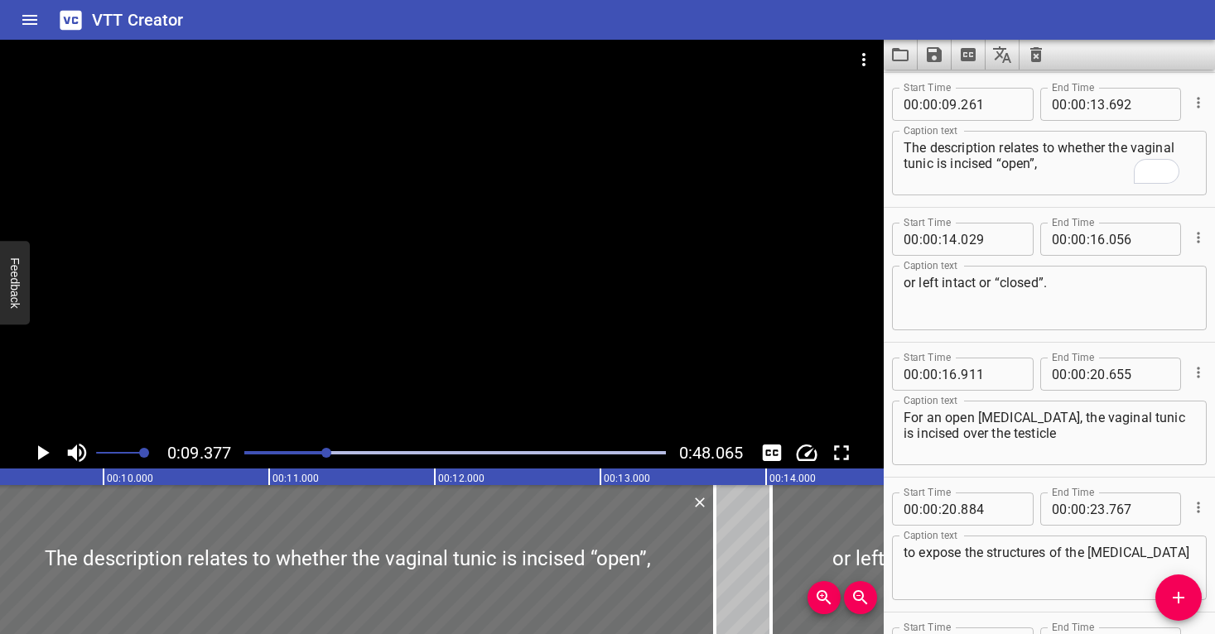
click at [470, 340] on div at bounding box center [442, 239] width 884 height 398
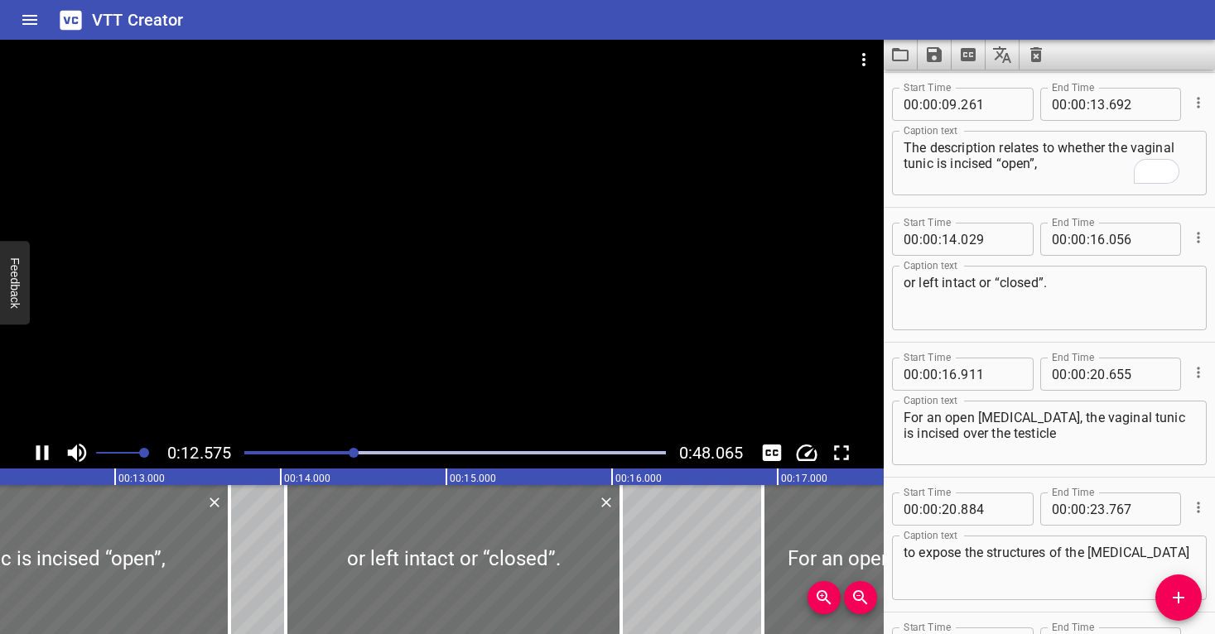
click at [515, 339] on div at bounding box center [442, 239] width 884 height 398
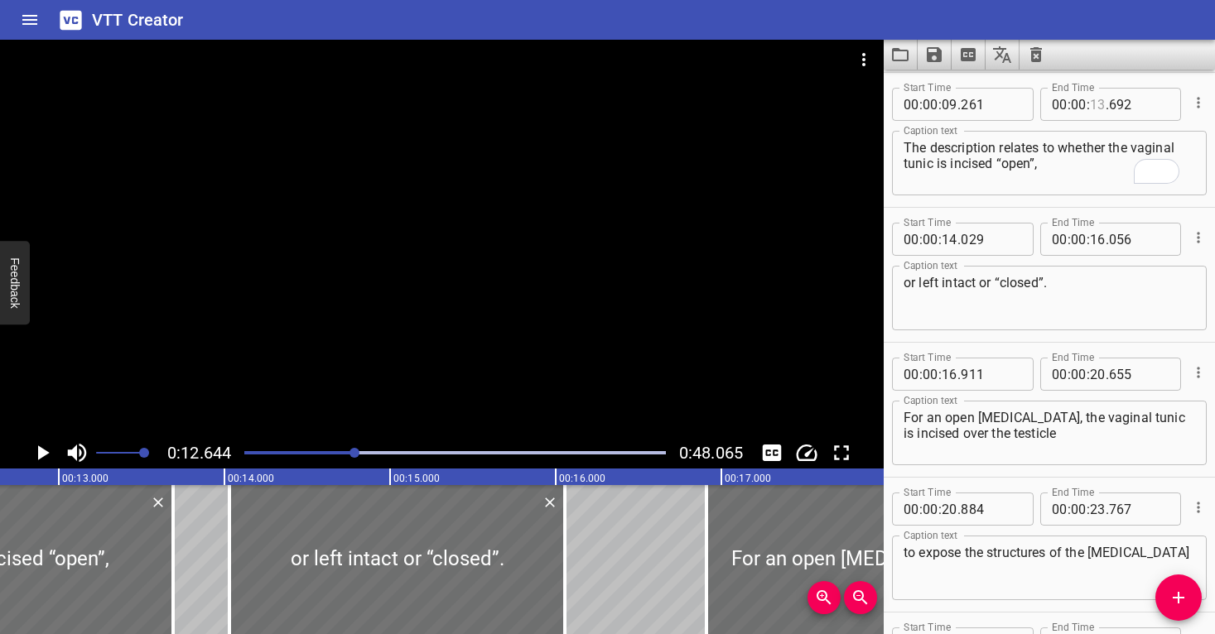
click at [1091, 106] on input "number" at bounding box center [1098, 104] width 16 height 33
type input "12"
type input "644"
click at [948, 237] on input "number" at bounding box center [950, 239] width 16 height 33
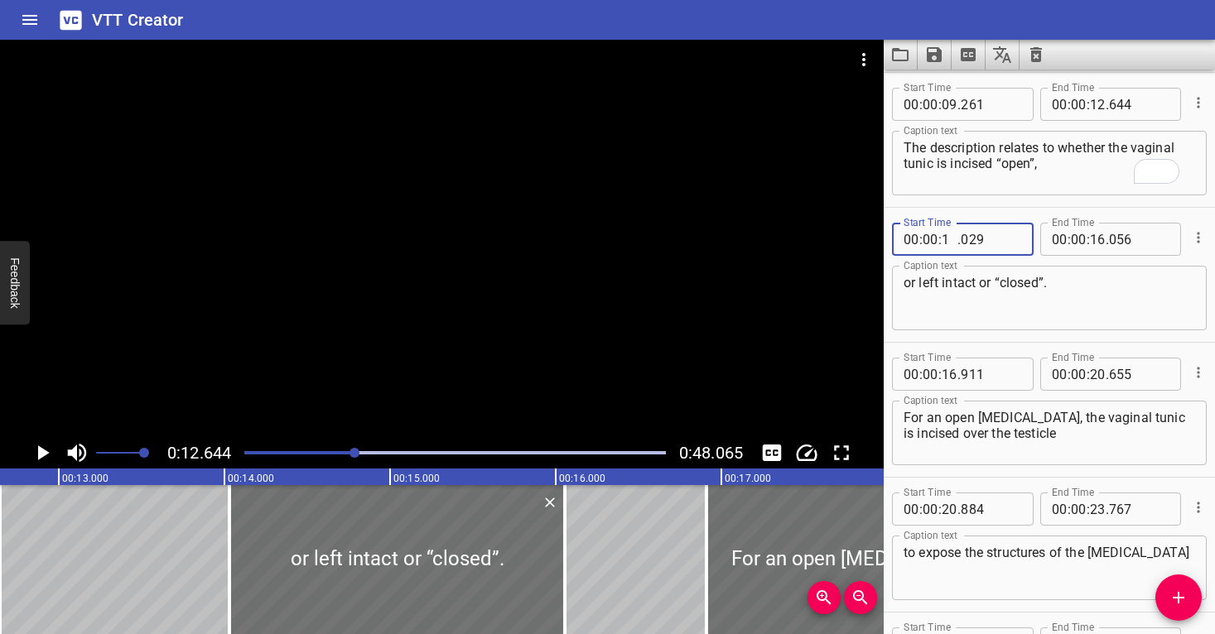
type input "12"
type input "644"
click at [962, 306] on textarea "or left intact or “closed”." at bounding box center [1050, 298] width 292 height 47
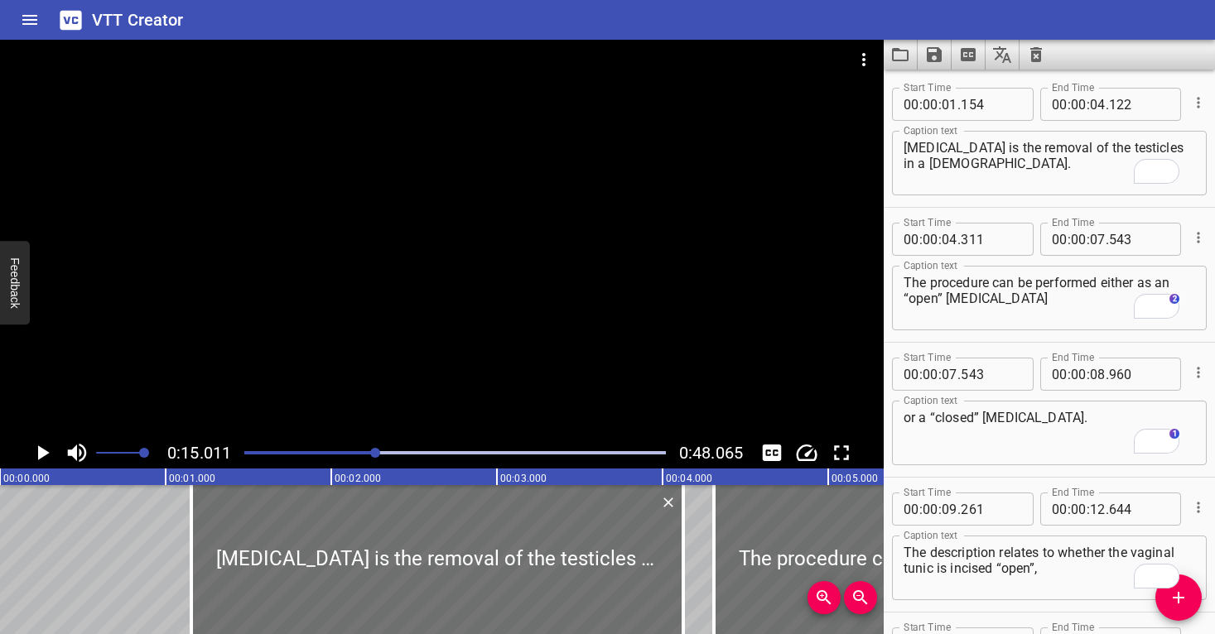
scroll to position [540, 0]
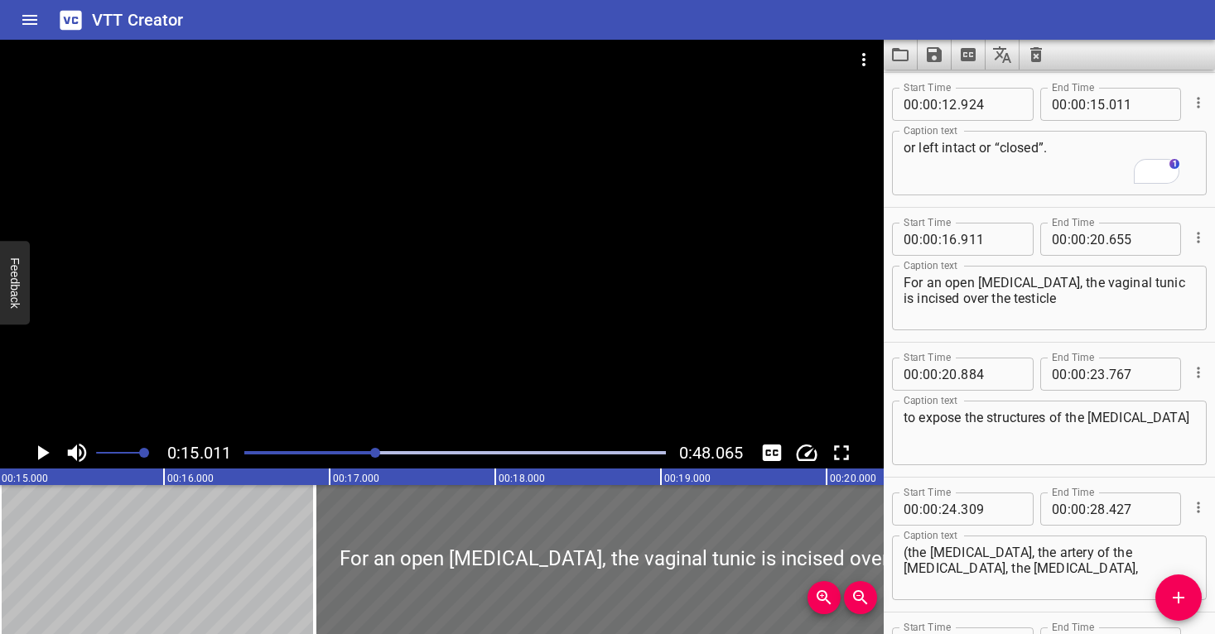
click at [591, 332] on div at bounding box center [442, 239] width 884 height 398
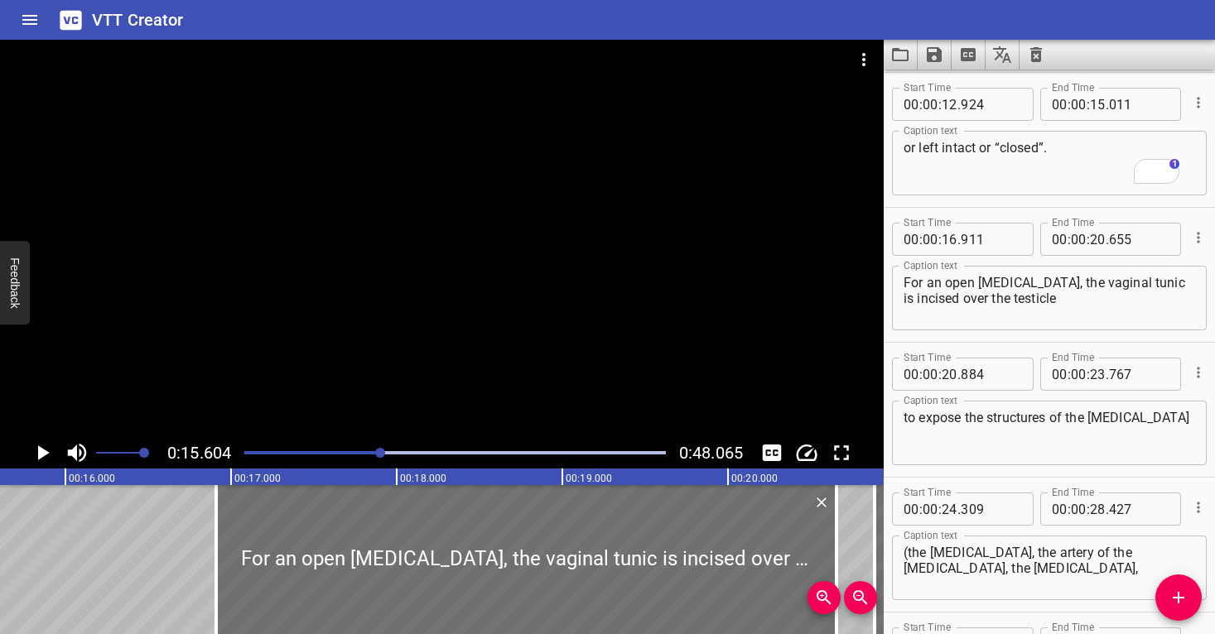
click at [366, 452] on div "Play progress" at bounding box center [171, 452] width 422 height 3
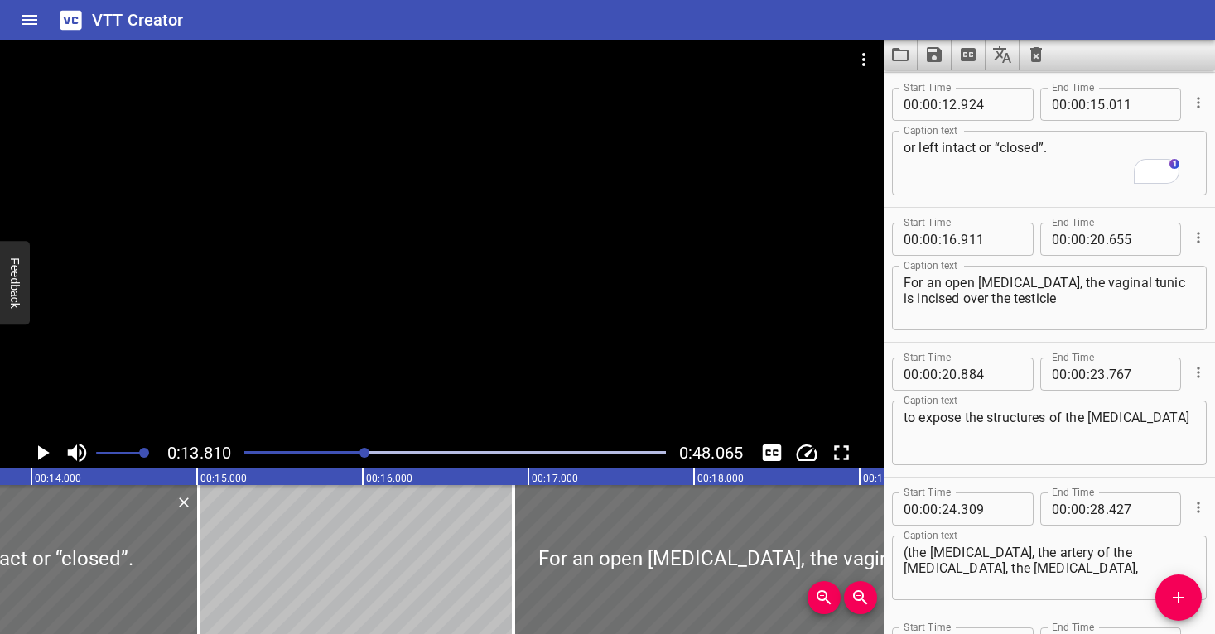
click at [379, 342] on div at bounding box center [442, 239] width 884 height 398
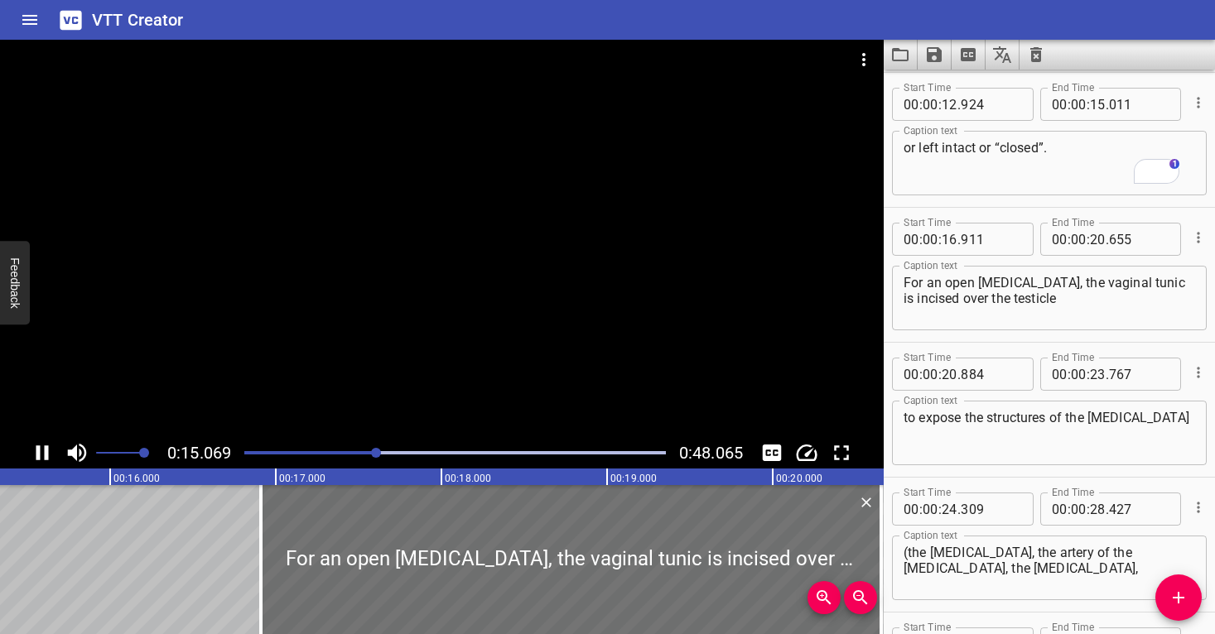
click at [393, 315] on div at bounding box center [442, 239] width 884 height 398
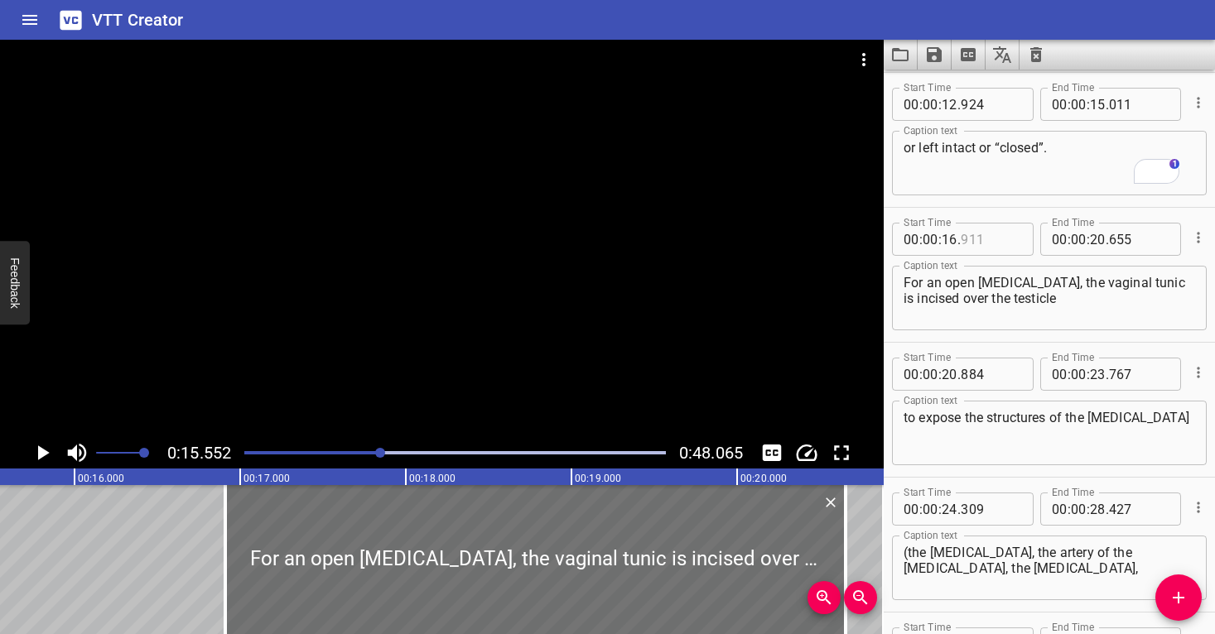
click at [964, 241] on input "number" at bounding box center [991, 239] width 60 height 33
type input "000"
click at [991, 317] on textarea "For an open [MEDICAL_DATA], the vaginal tunic is incised over the testicle" at bounding box center [1050, 298] width 292 height 47
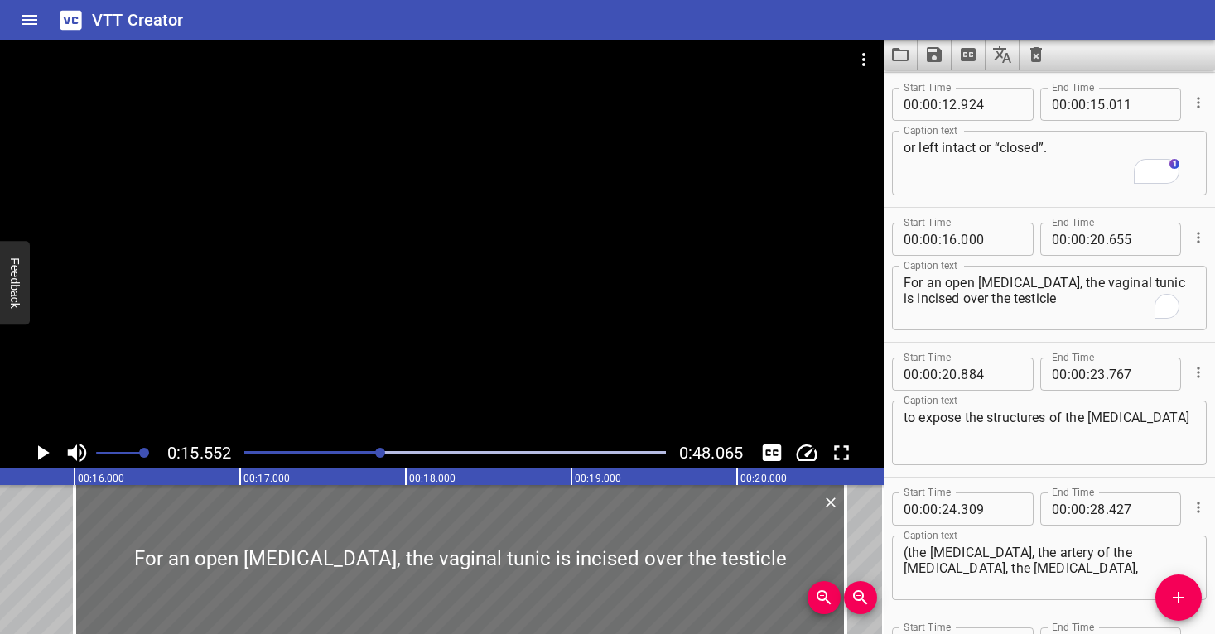
click at [364, 449] on div at bounding box center [454, 452] width 441 height 23
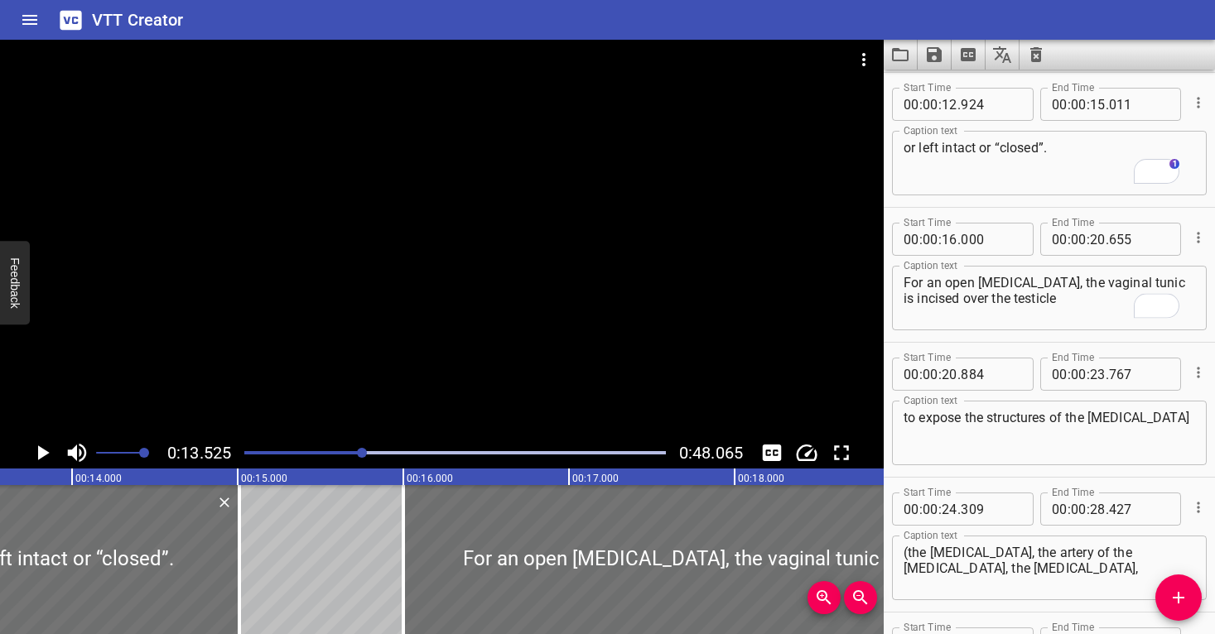
click at [402, 379] on div at bounding box center [442, 239] width 884 height 398
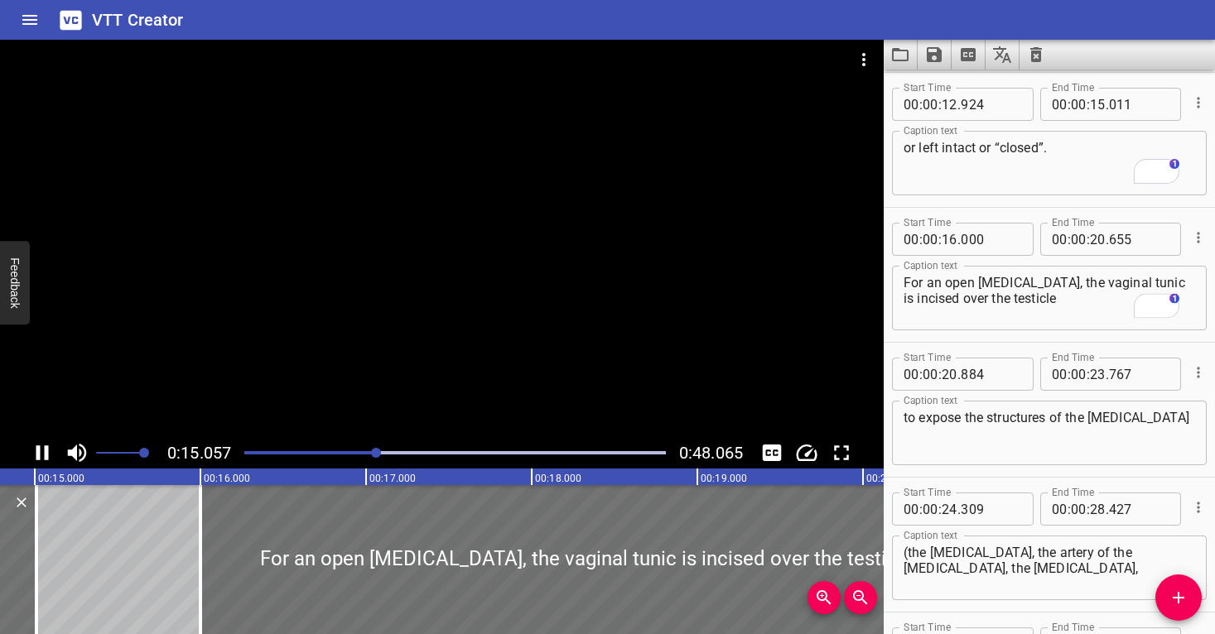
click at [456, 352] on div at bounding box center [442, 239] width 884 height 398
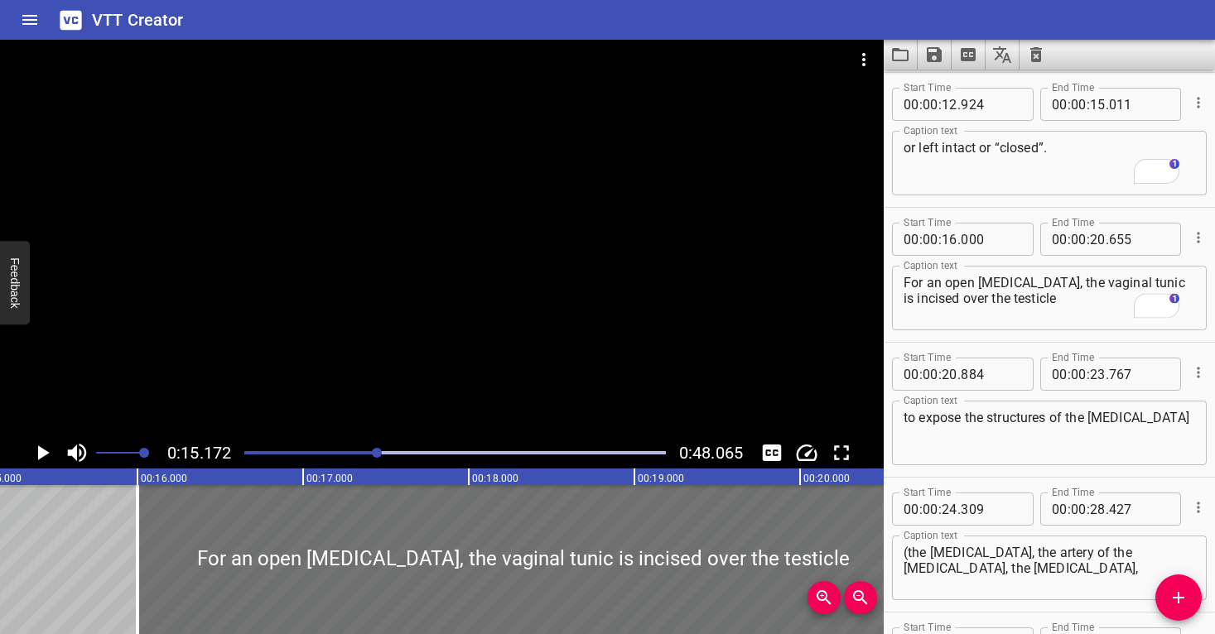
click at [456, 353] on div at bounding box center [442, 239] width 884 height 398
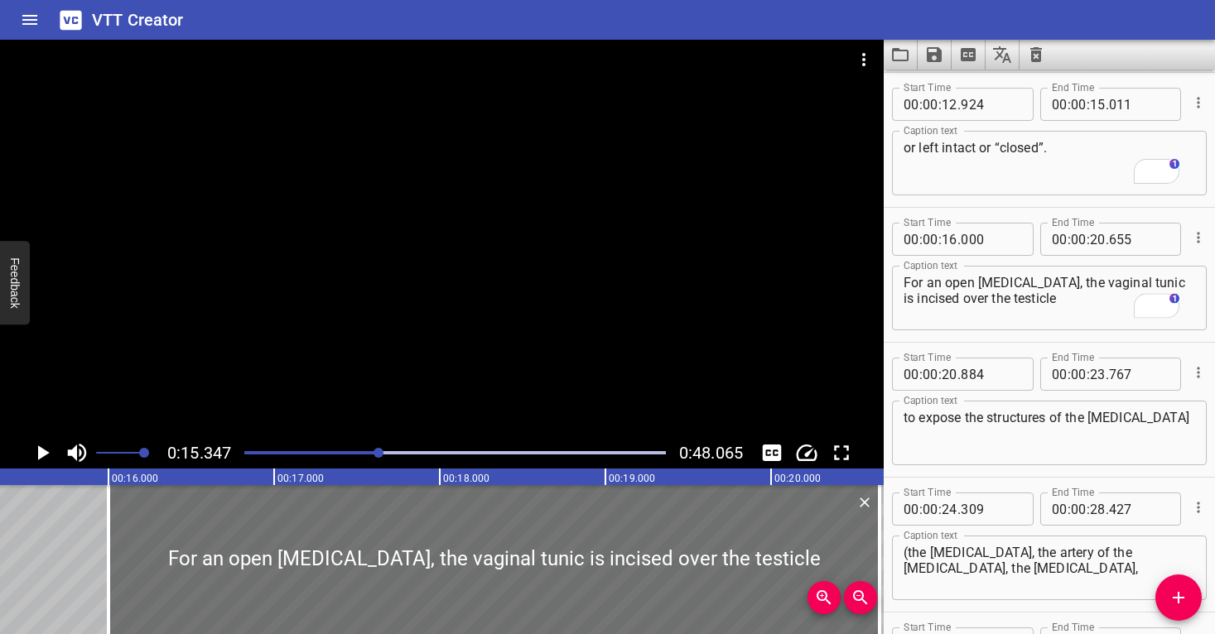
click at [456, 353] on div at bounding box center [442, 239] width 884 height 398
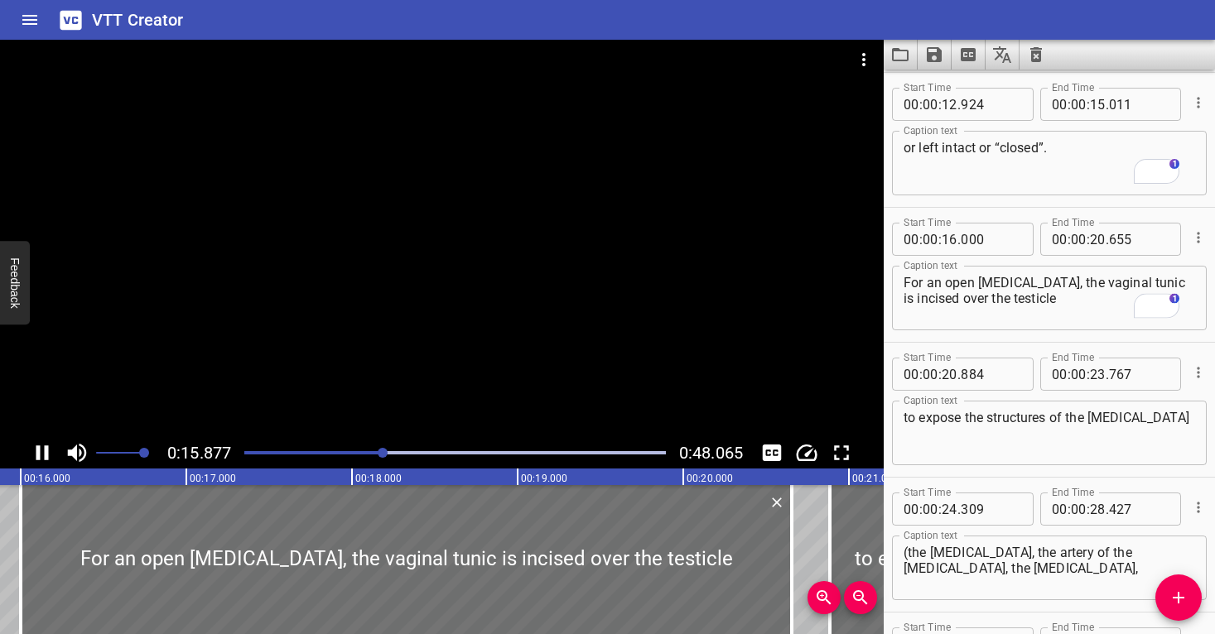
click at [426, 378] on div at bounding box center [442, 239] width 884 height 398
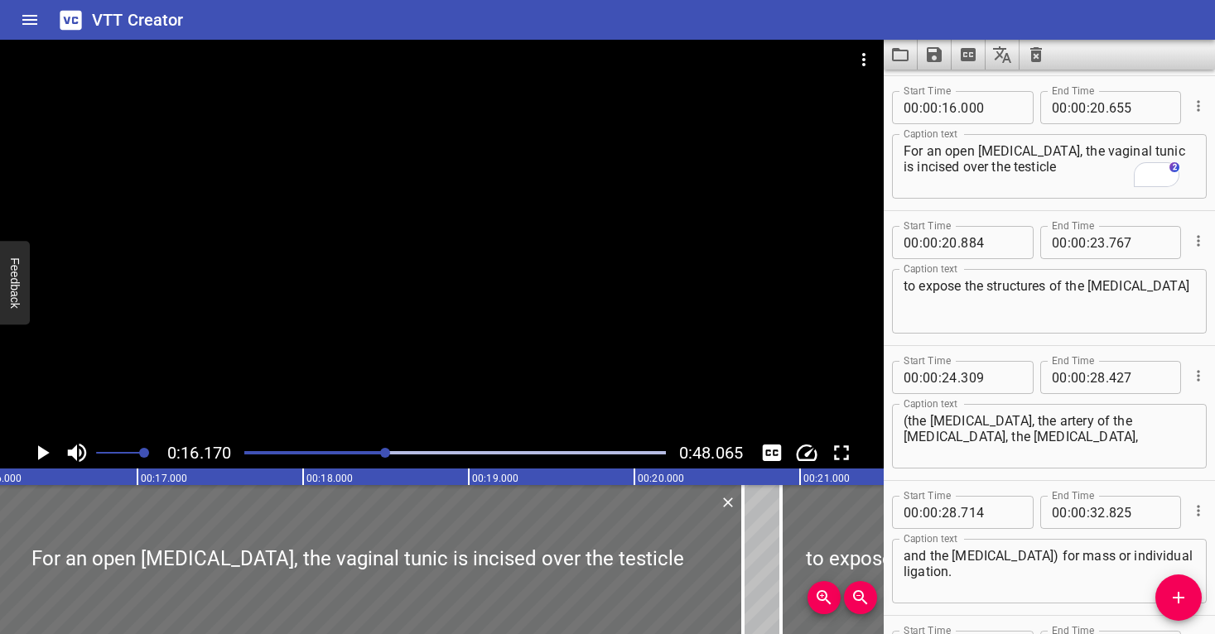
scroll to position [0, 0]
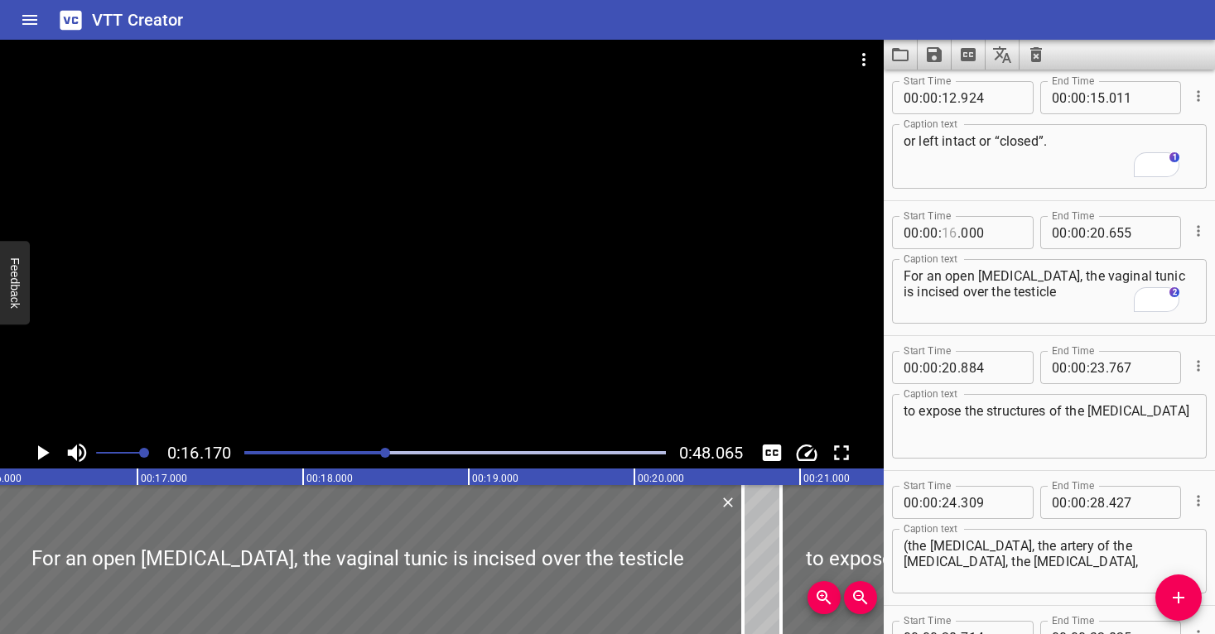
click at [953, 230] on input "number" at bounding box center [950, 232] width 16 height 33
type input "15"
type input "537"
click at [961, 296] on textarea "For an open castration, the vaginal tunic is incised over the testicle" at bounding box center [1050, 291] width 292 height 47
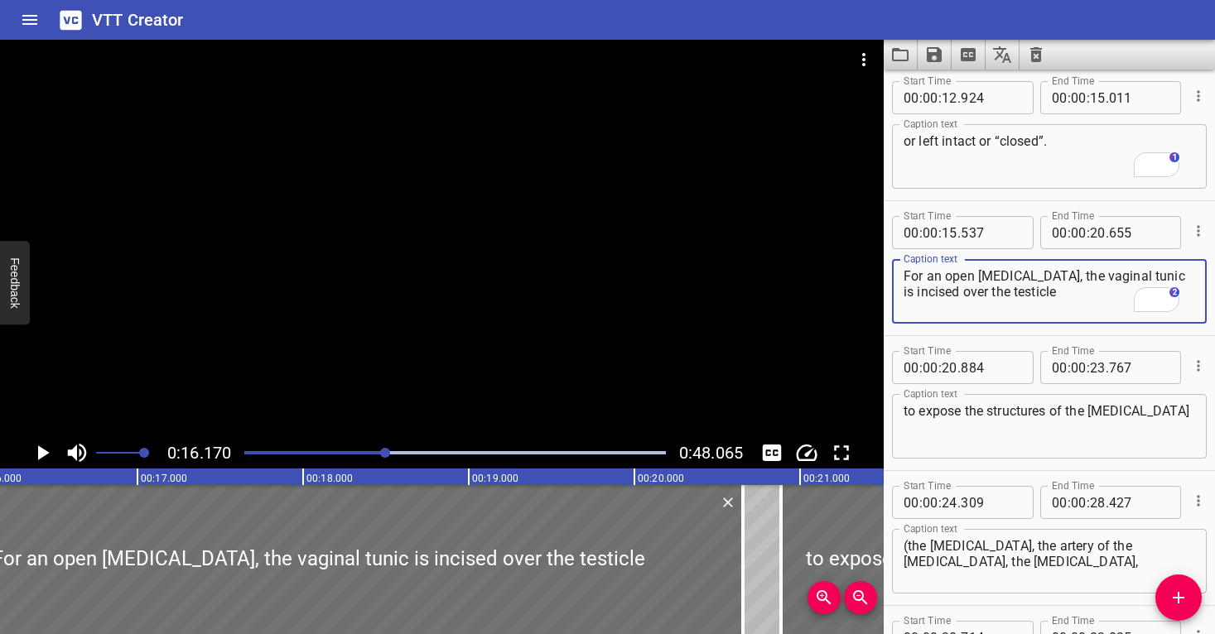
click at [375, 452] on div "Play progress" at bounding box center [176, 452] width 422 height 3
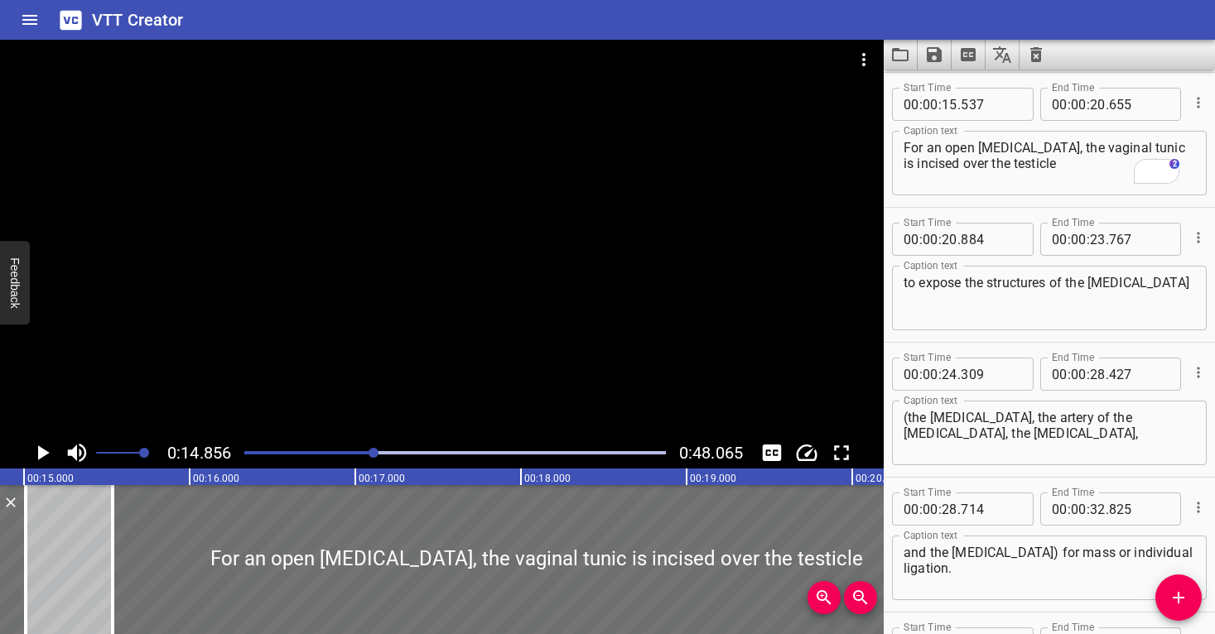
click at [417, 364] on div at bounding box center [442, 239] width 884 height 398
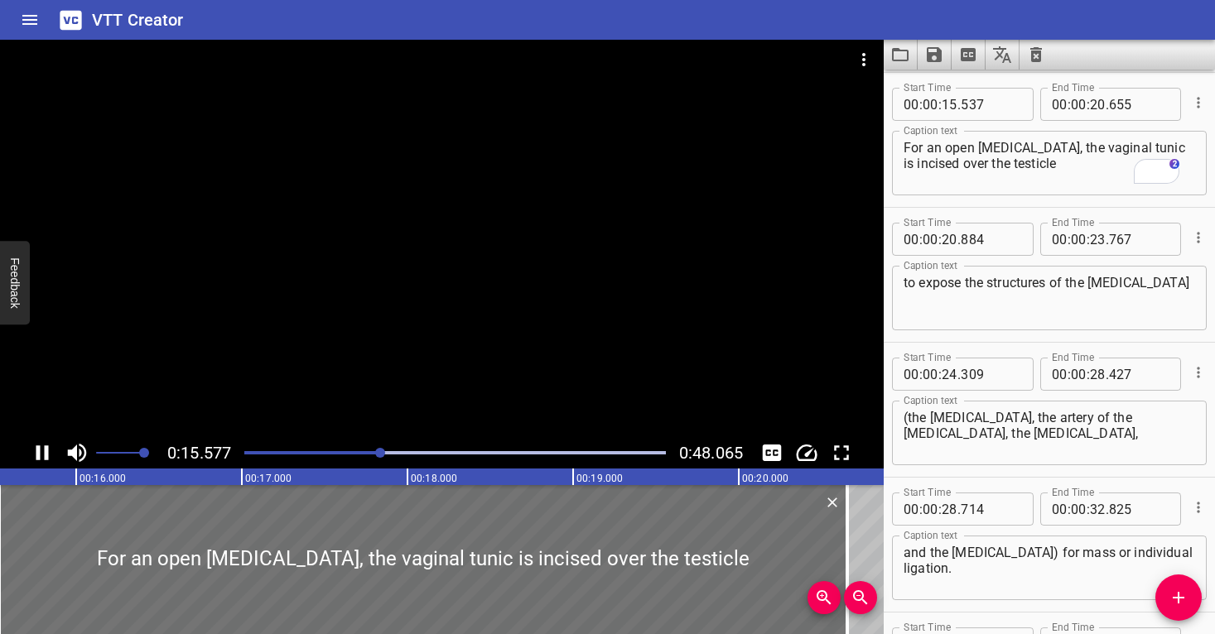
click at [432, 356] on div at bounding box center [442, 239] width 884 height 398
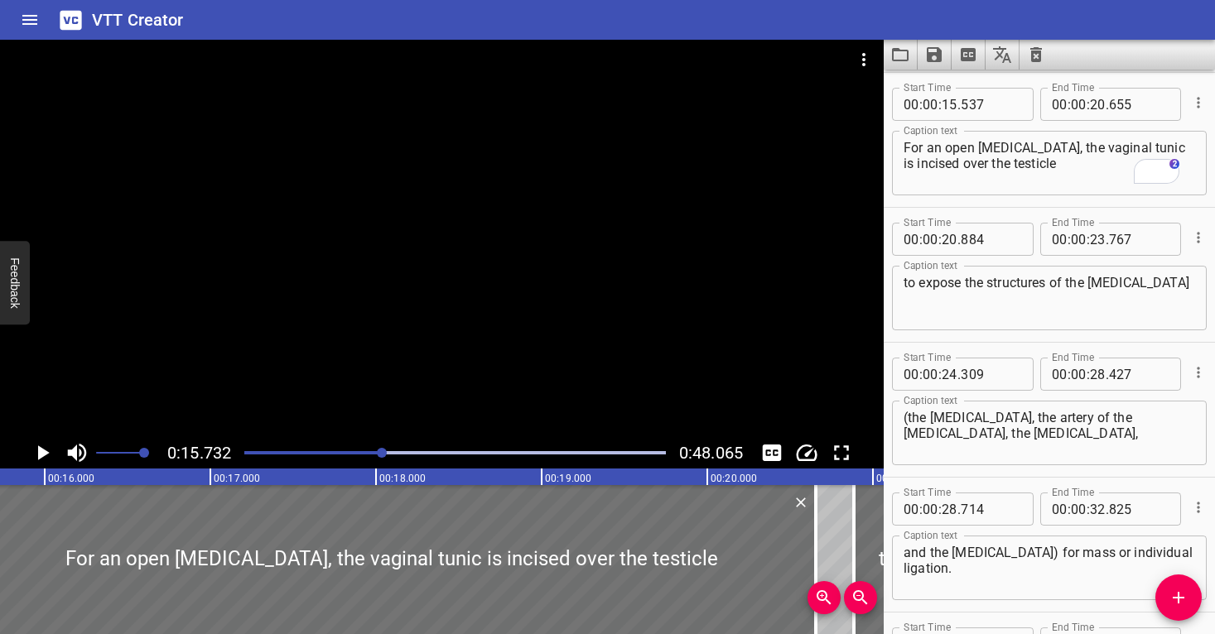
click at [369, 453] on div "Play progress" at bounding box center [172, 452] width 422 height 3
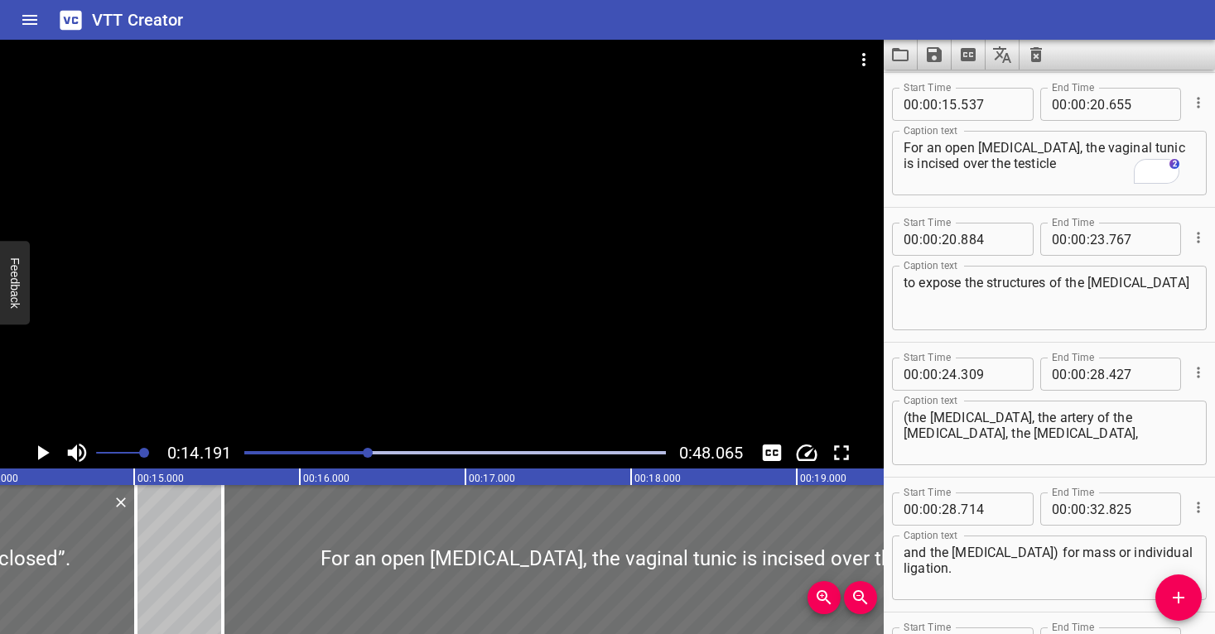
click at [373, 346] on div at bounding box center [442, 239] width 884 height 398
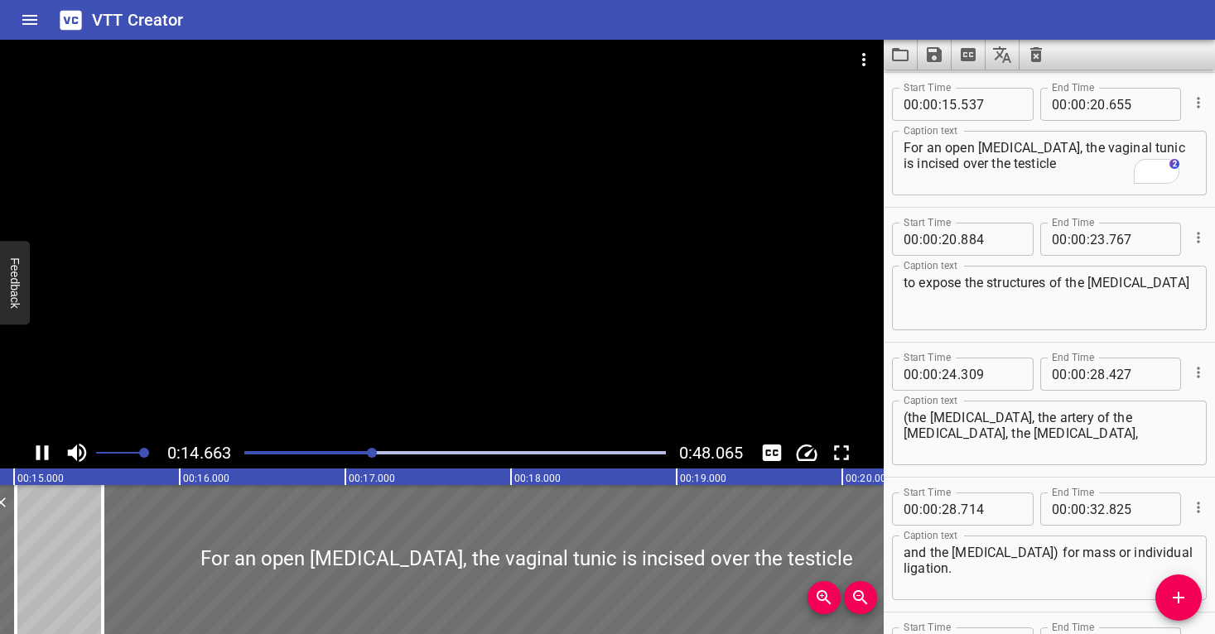
click at [409, 325] on div at bounding box center [442, 239] width 884 height 398
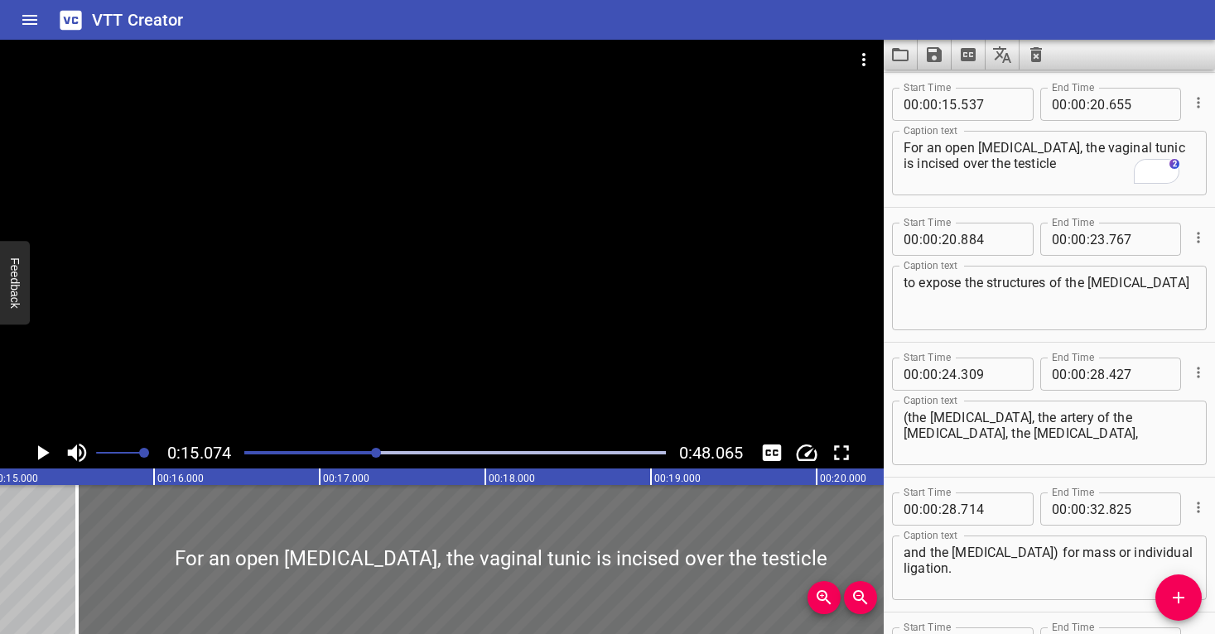
click at [489, 340] on div at bounding box center [442, 239] width 884 height 398
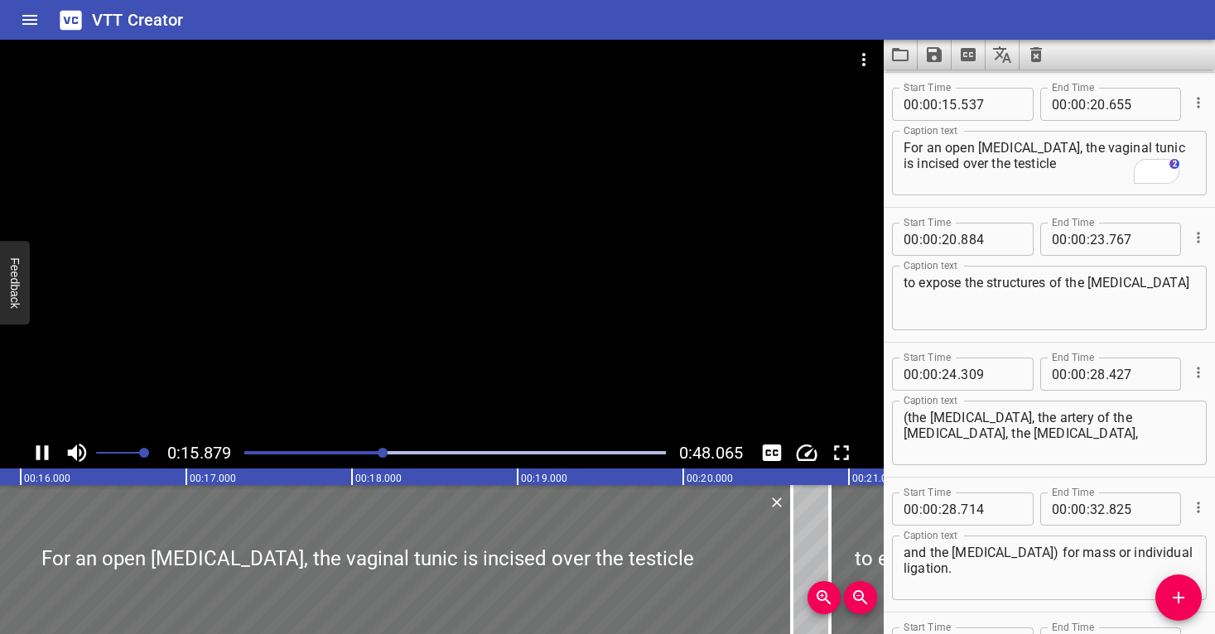
click at [443, 372] on div at bounding box center [442, 239] width 884 height 398
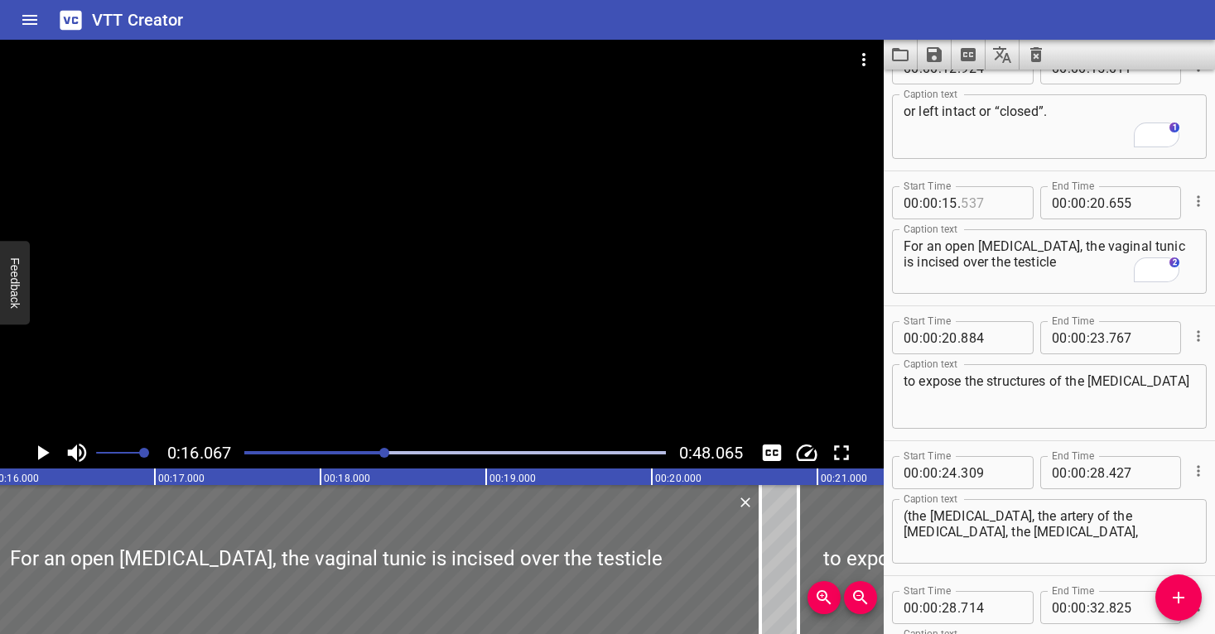
click at [974, 199] on input "number" at bounding box center [991, 202] width 60 height 33
type input "078"
click at [1011, 260] on textarea "For an open castration, the vaginal tunic is incised over the testicle" at bounding box center [1050, 262] width 292 height 47
click at [372, 455] on div at bounding box center [454, 452] width 441 height 23
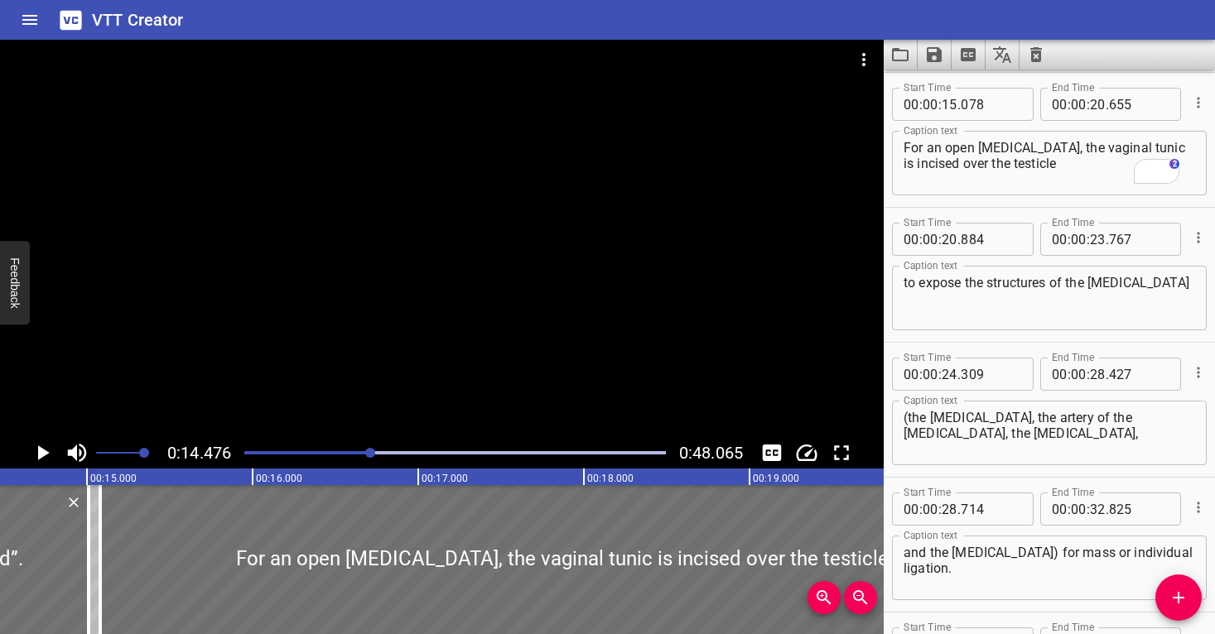
click at [422, 358] on div at bounding box center [442, 239] width 884 height 398
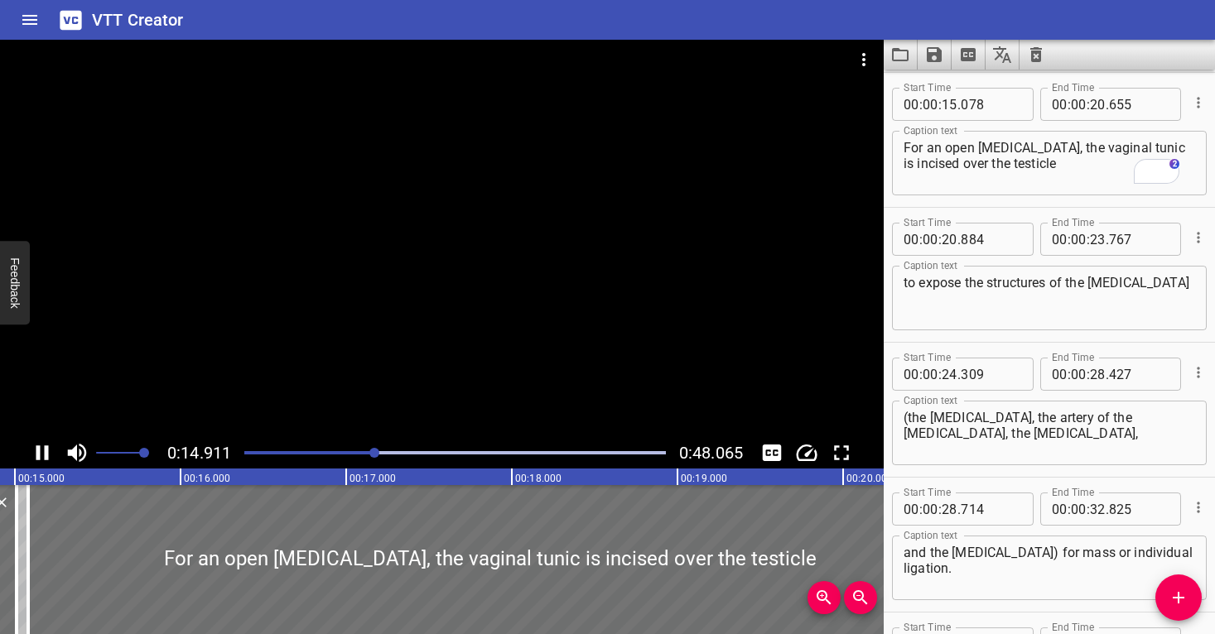
click at [456, 350] on div at bounding box center [442, 239] width 884 height 398
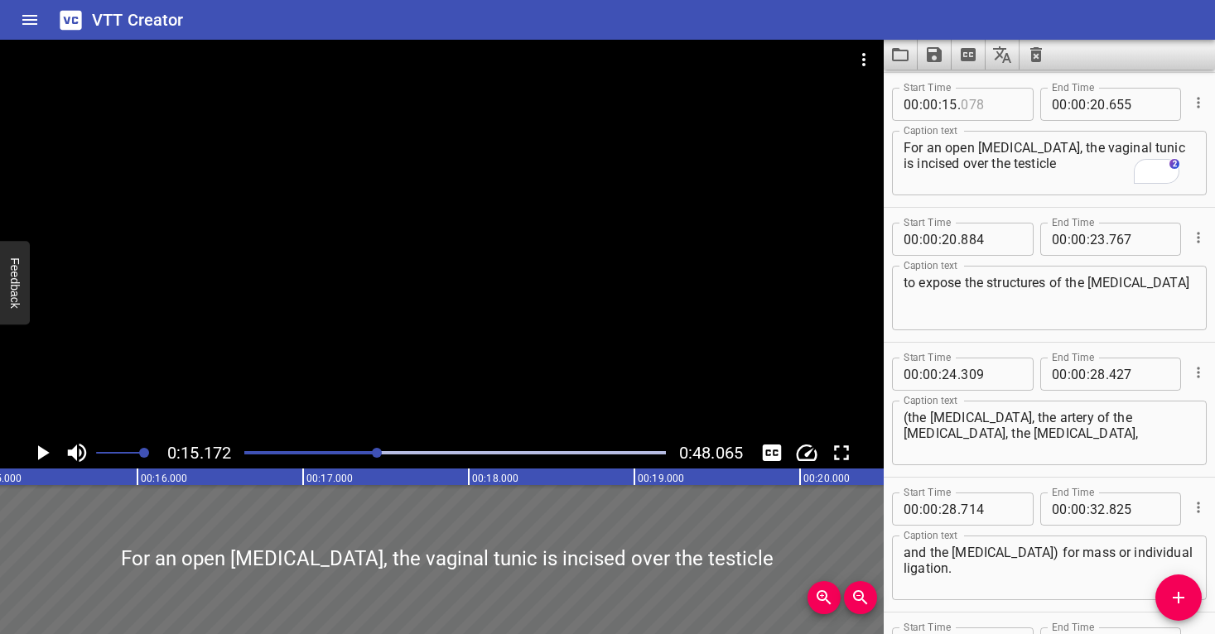
click at [996, 104] on input "number" at bounding box center [991, 104] width 60 height 33
type input "174"
click at [990, 176] on textarea "For an open castration, the vaginal tunic is incised over the testicle" at bounding box center [1050, 163] width 292 height 47
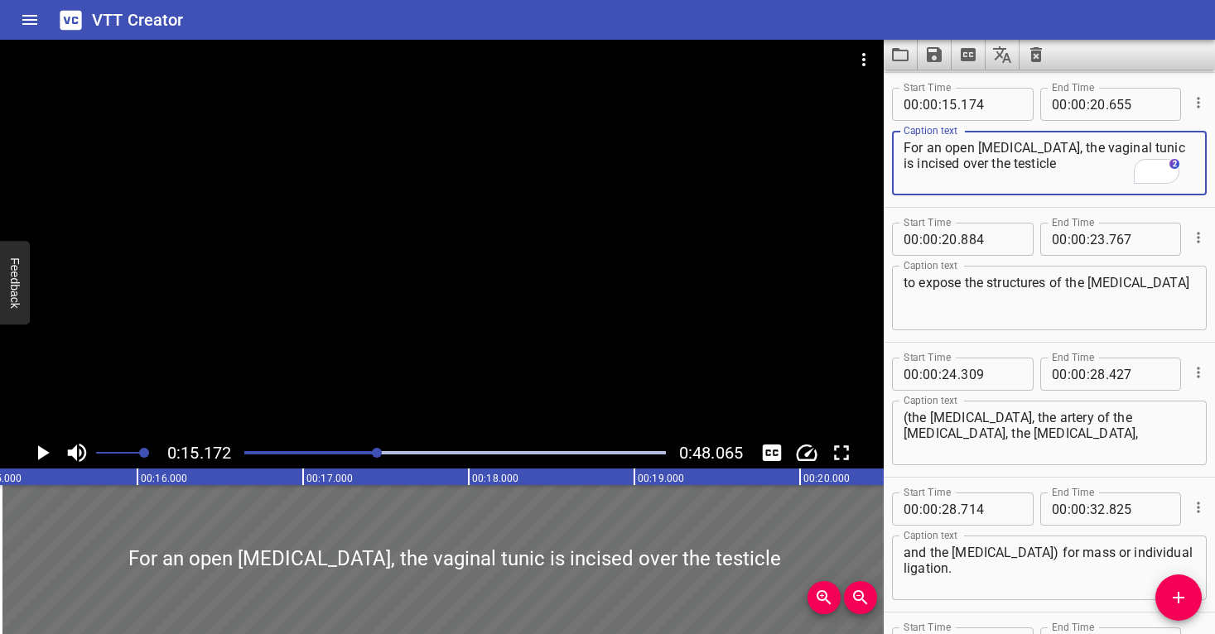
click at [374, 451] on div at bounding box center [377, 453] width 10 height 10
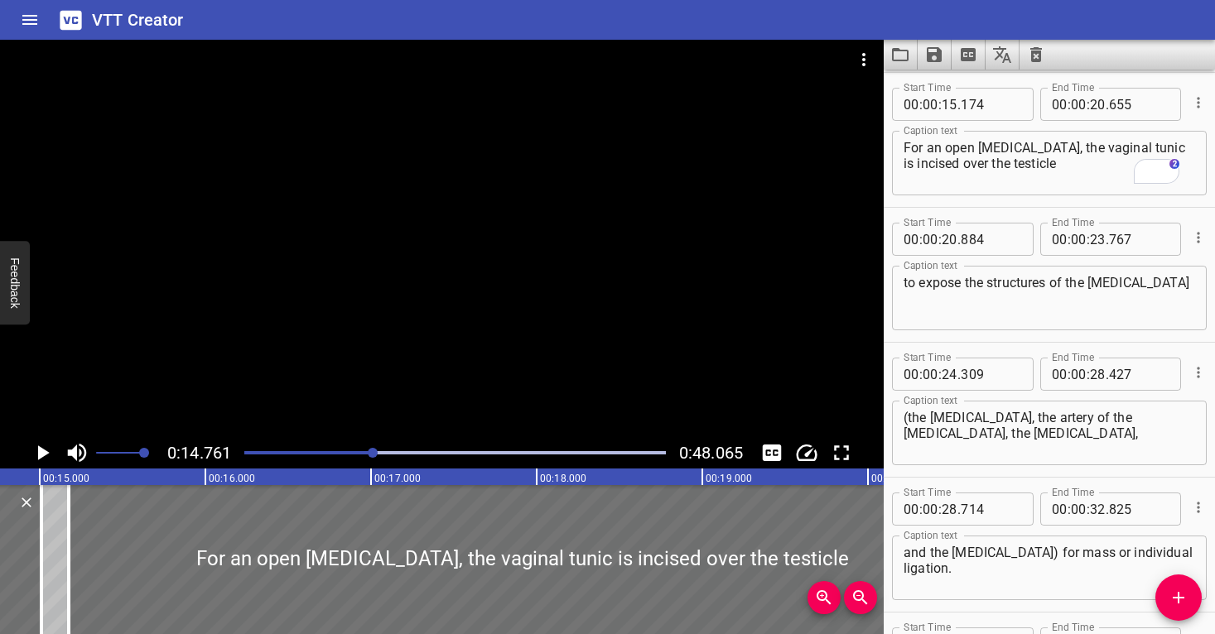
click at [405, 357] on div at bounding box center [442, 239] width 884 height 398
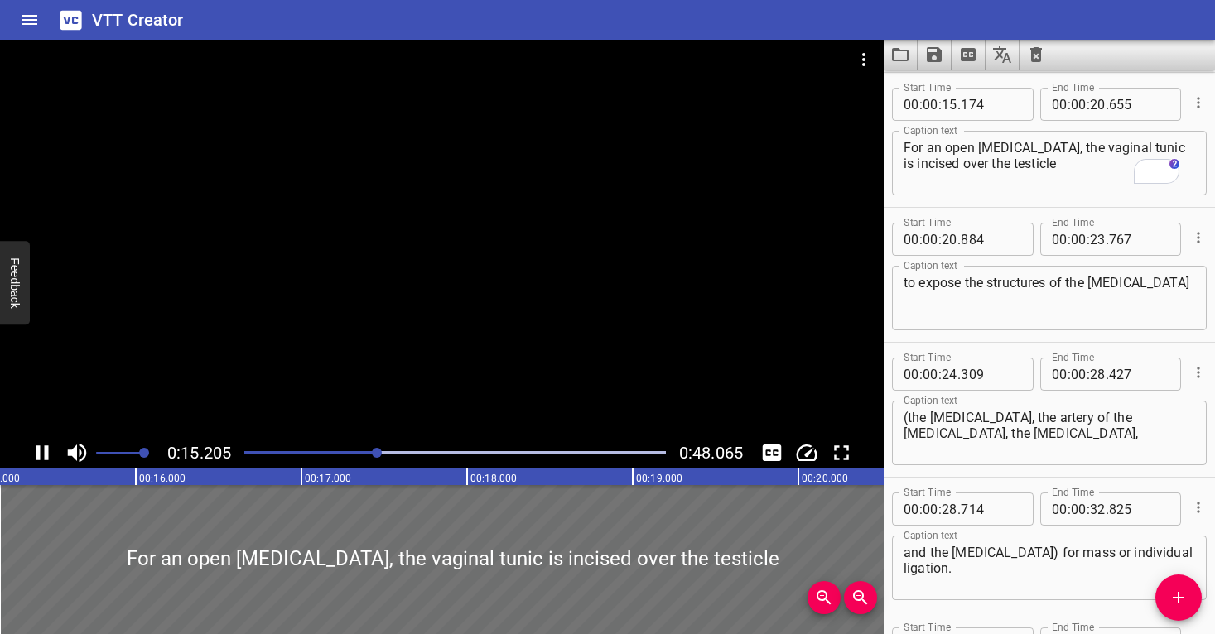
click at [413, 355] on div at bounding box center [442, 239] width 884 height 398
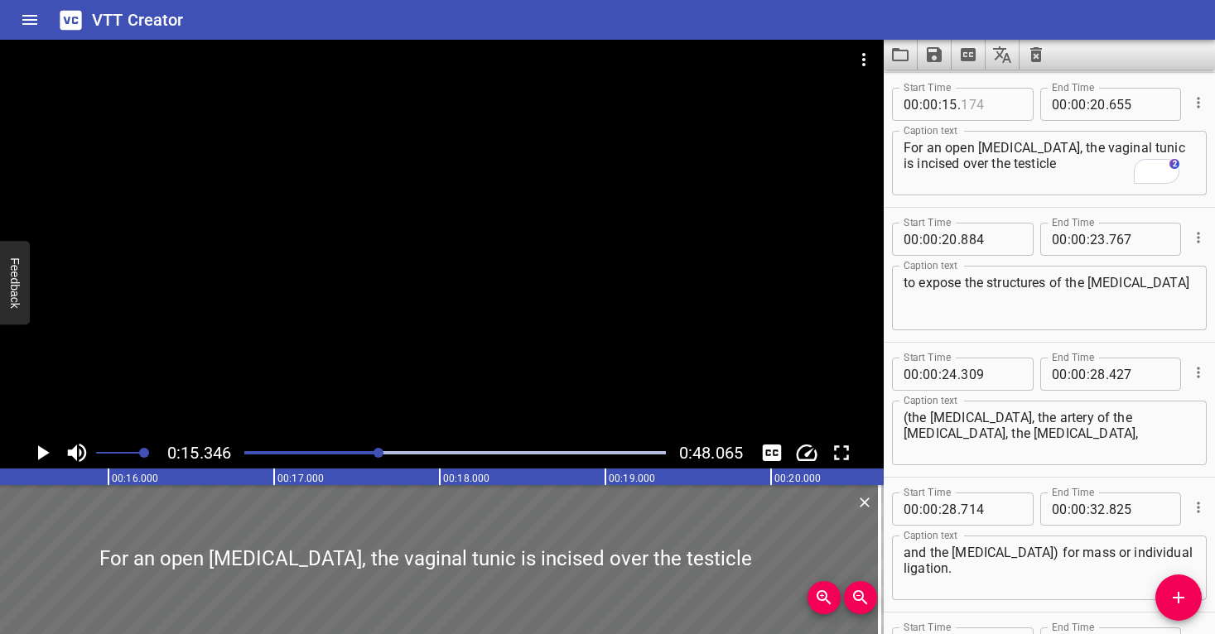
click at [1009, 102] on input "number" at bounding box center [991, 104] width 60 height 33
type input "346"
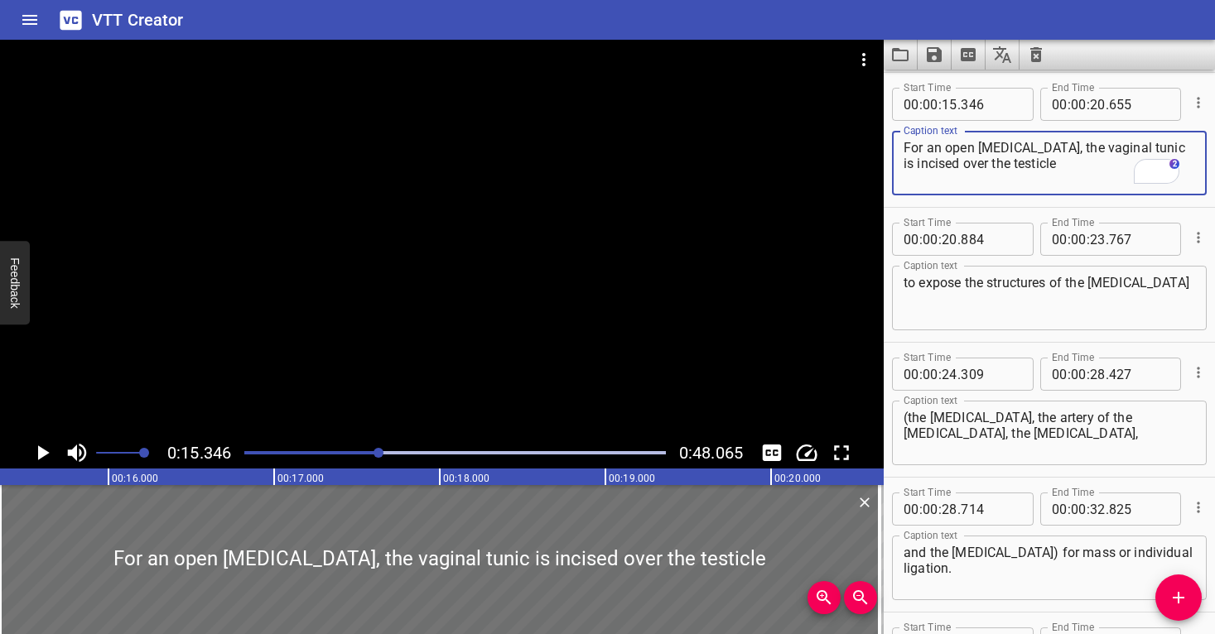
click at [983, 173] on textarea "For an open castration, the vaginal tunic is incised over the testicle" at bounding box center [1050, 163] width 292 height 47
click at [368, 448] on div at bounding box center [454, 452] width 441 height 23
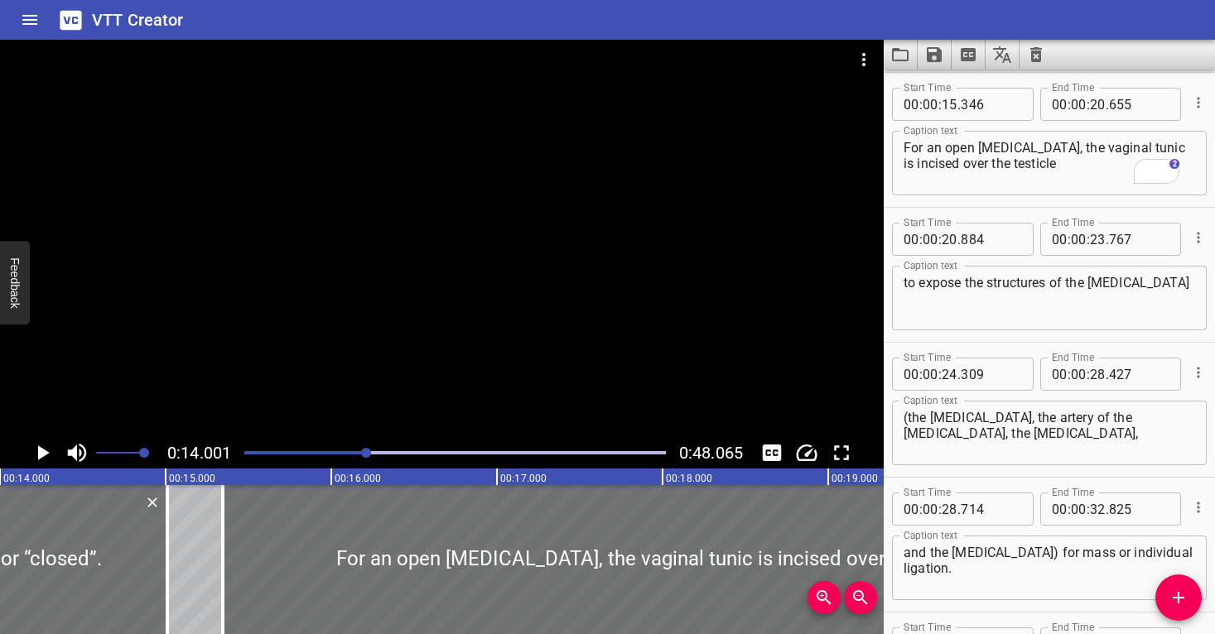
click at [470, 344] on div at bounding box center [442, 239] width 884 height 398
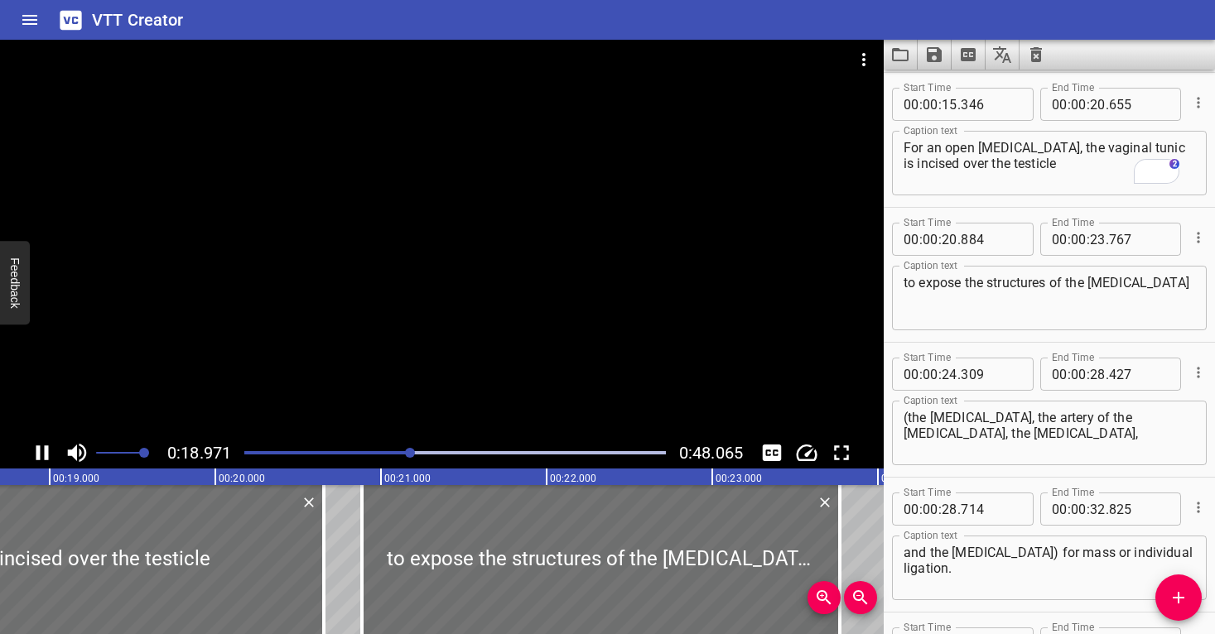
click at [634, 280] on div at bounding box center [442, 239] width 884 height 398
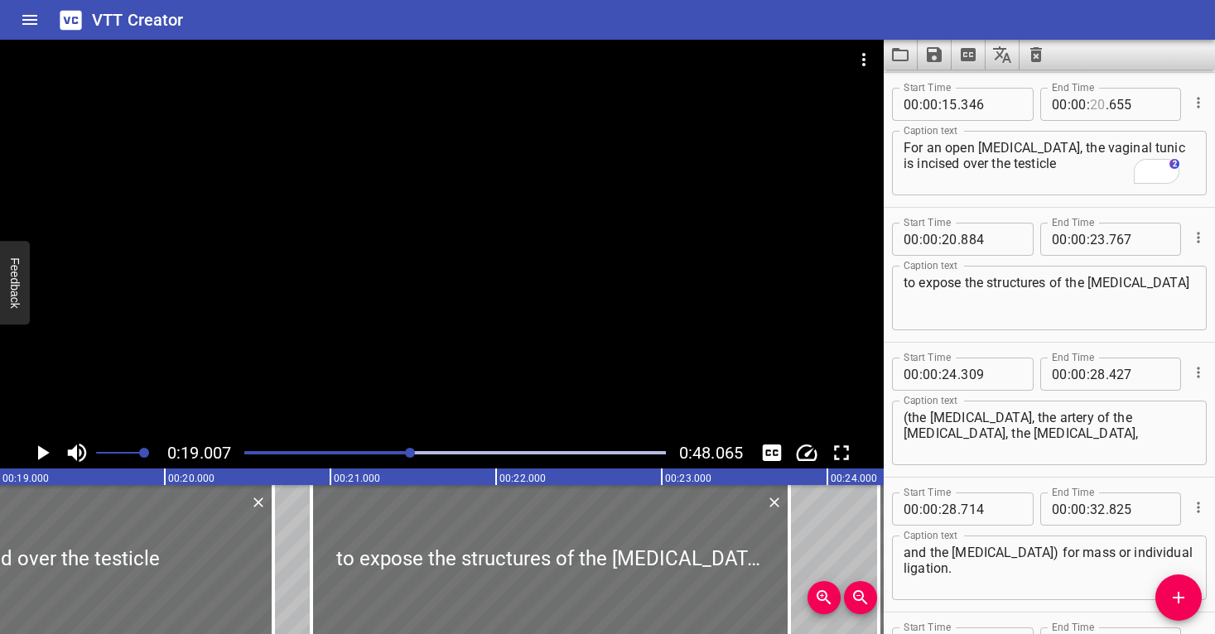
click at [1092, 104] on input "number" at bounding box center [1098, 104] width 16 height 33
type input "19"
type input "007"
click at [953, 239] on input "number" at bounding box center [950, 239] width 16 height 33
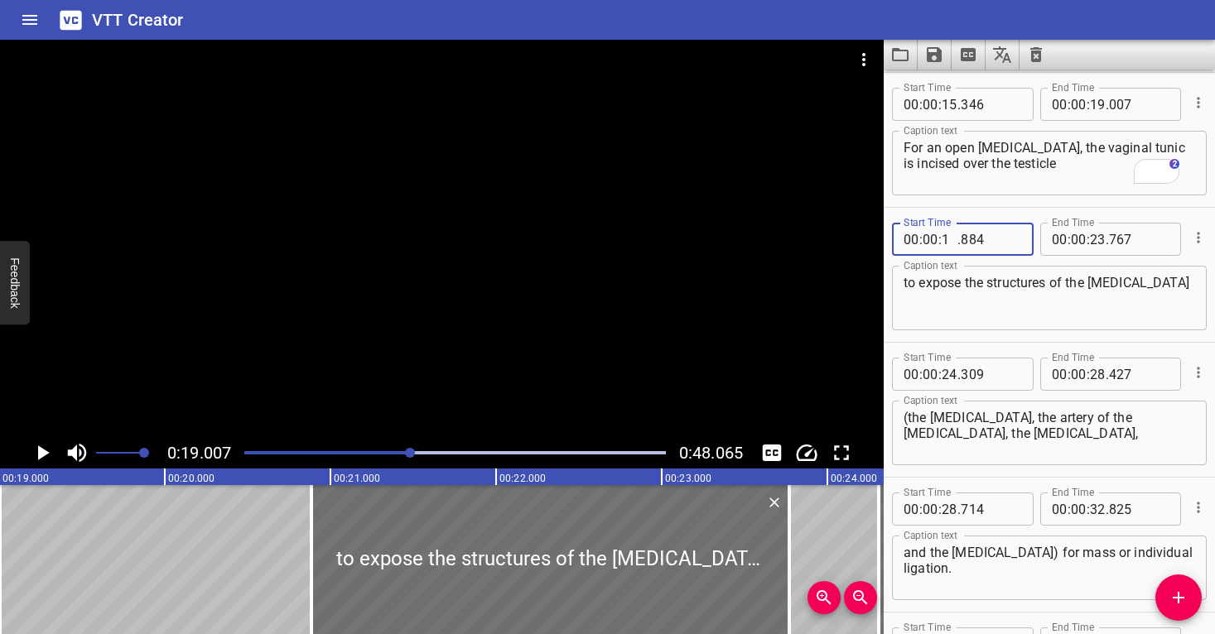
type input "19"
type input "007"
drag, startPoint x: 977, startPoint y: 299, endPoint x: 840, endPoint y: 298, distance: 136.7
click at [977, 299] on textarea "to expose the structures of the spermatic cord" at bounding box center [1050, 298] width 292 height 47
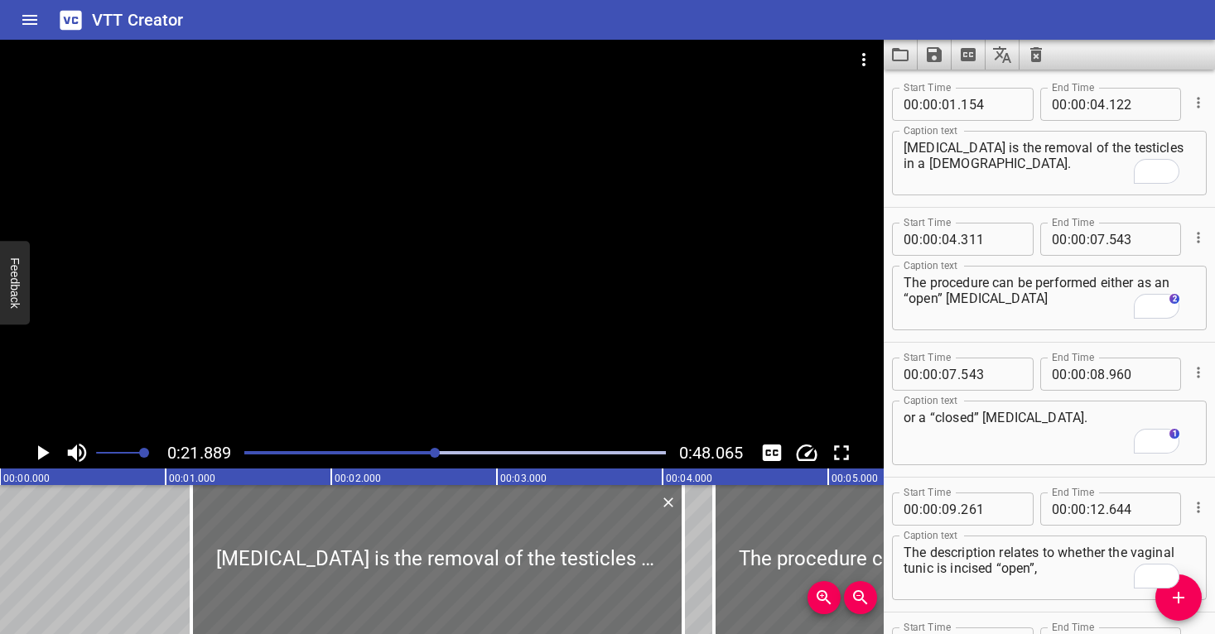
scroll to position [810, 0]
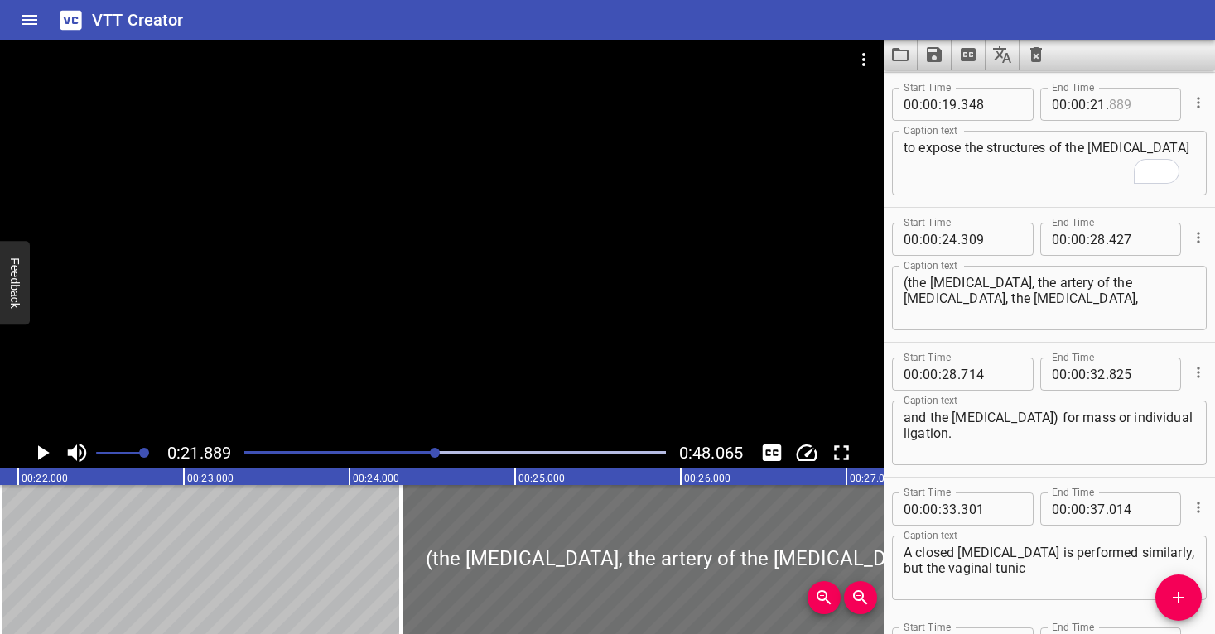
type input "889"
click at [427, 448] on div at bounding box center [454, 452] width 441 height 23
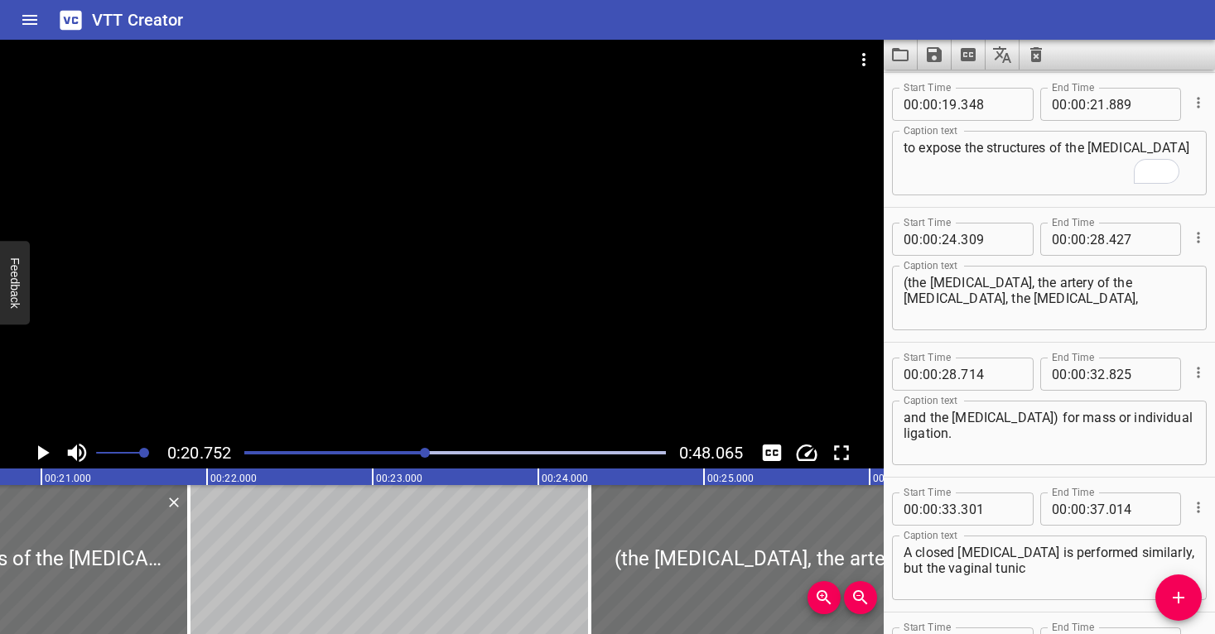
click at [419, 451] on div "Play progress" at bounding box center [216, 452] width 422 height 3
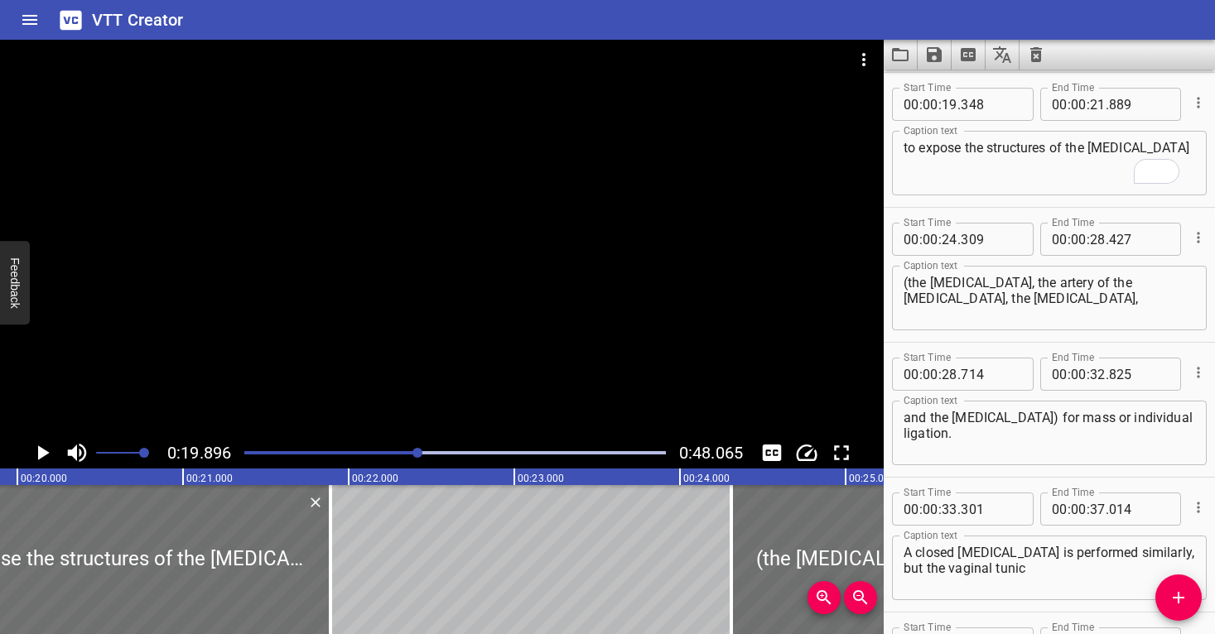
click at [427, 378] on div at bounding box center [442, 239] width 884 height 398
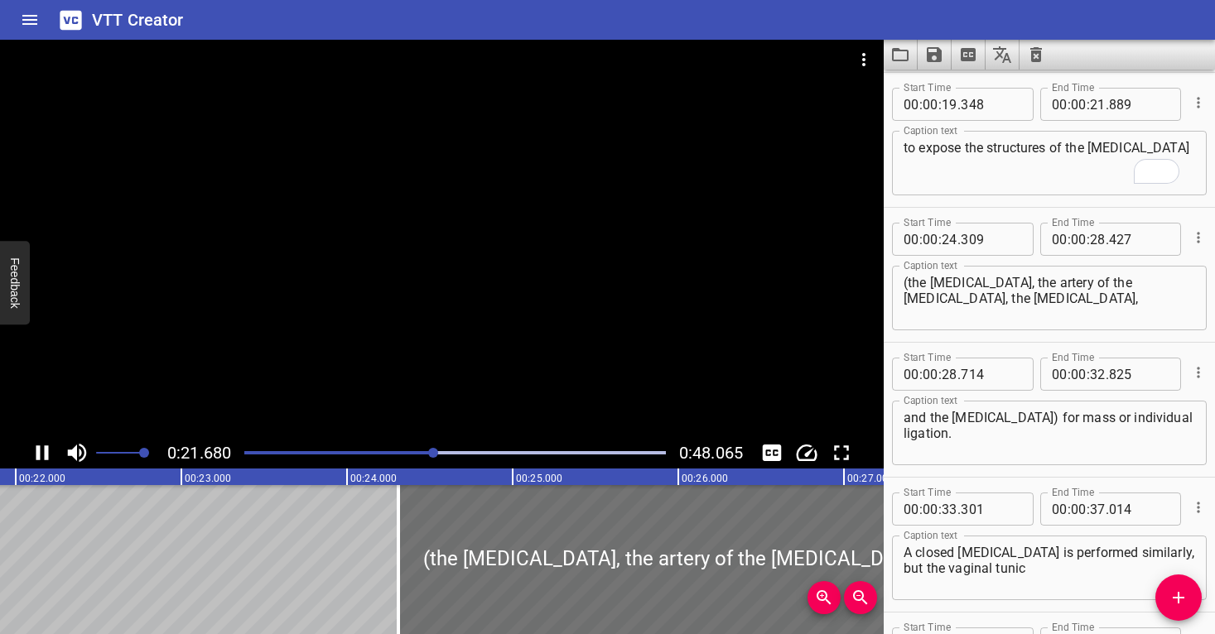
click at [588, 285] on div at bounding box center [442, 239] width 884 height 398
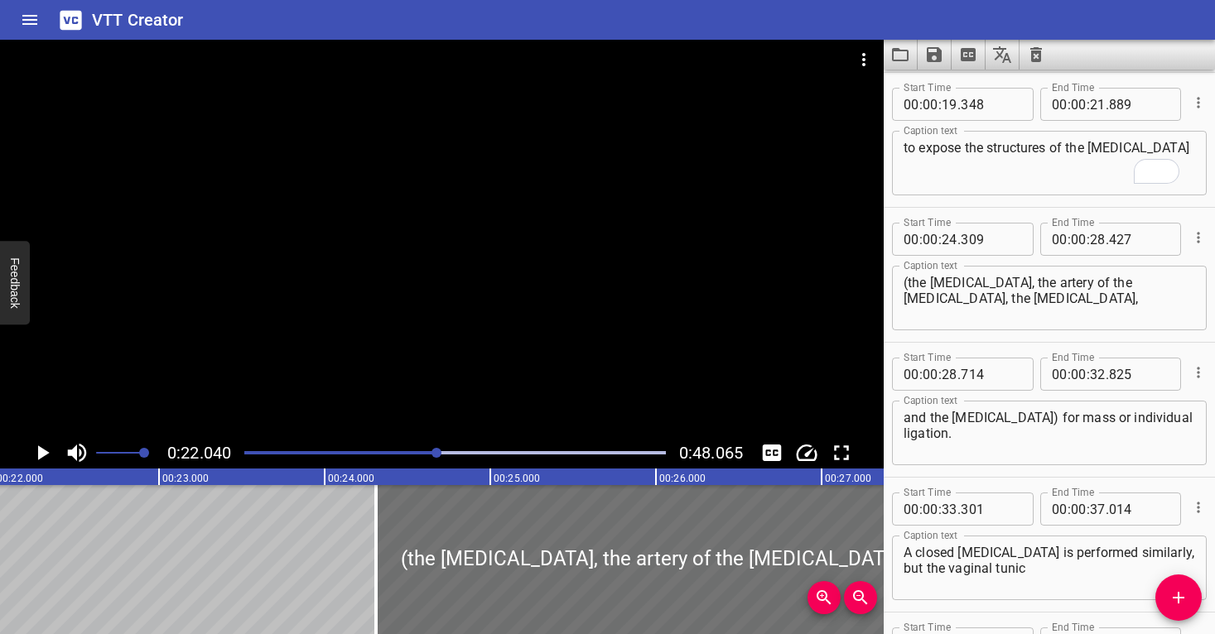
click at [588, 285] on div at bounding box center [442, 239] width 884 height 398
click at [587, 282] on div at bounding box center [442, 239] width 884 height 398
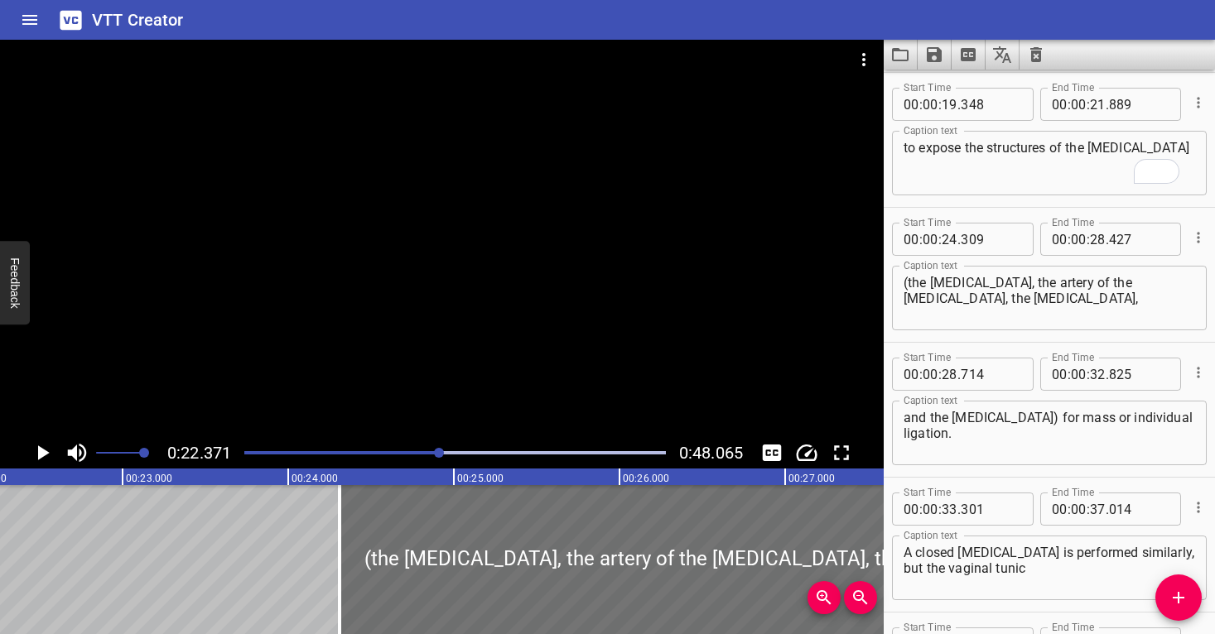
scroll to position [0, 3706]
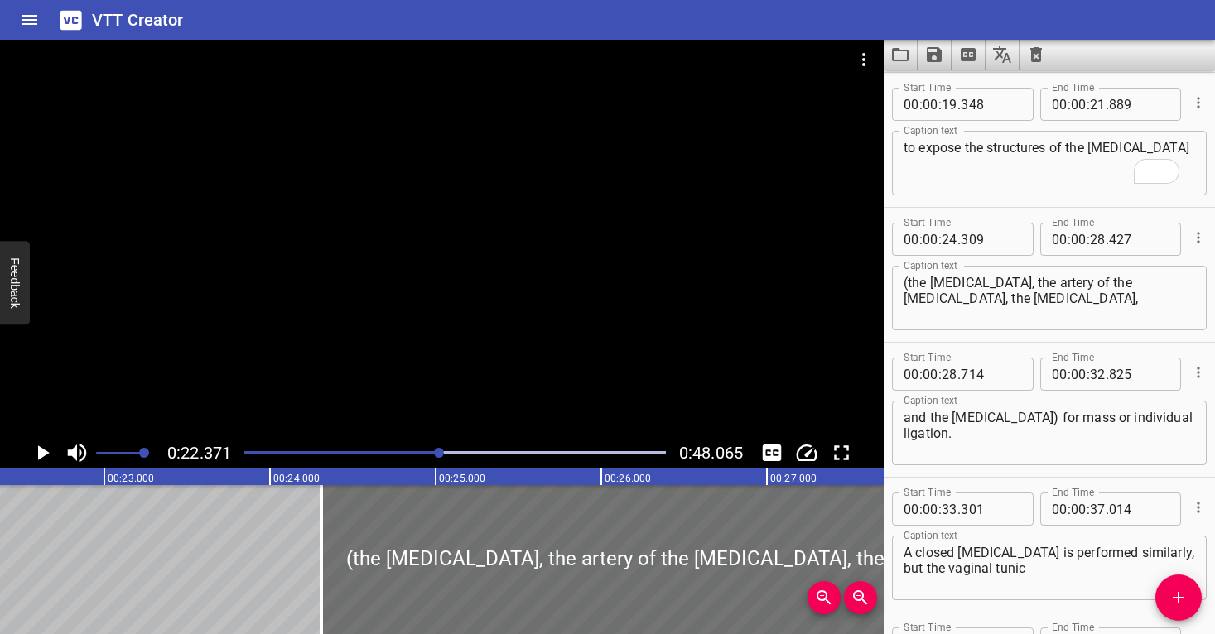
click at [409, 446] on div at bounding box center [454, 452] width 441 height 23
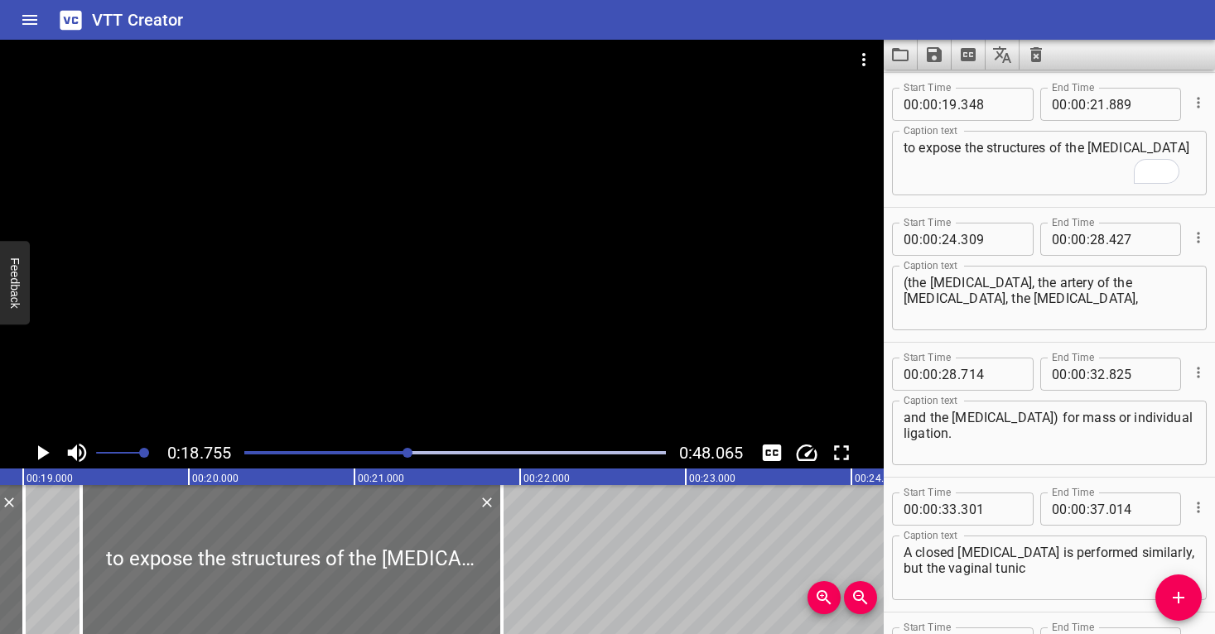
click at [407, 358] on div at bounding box center [442, 239] width 884 height 398
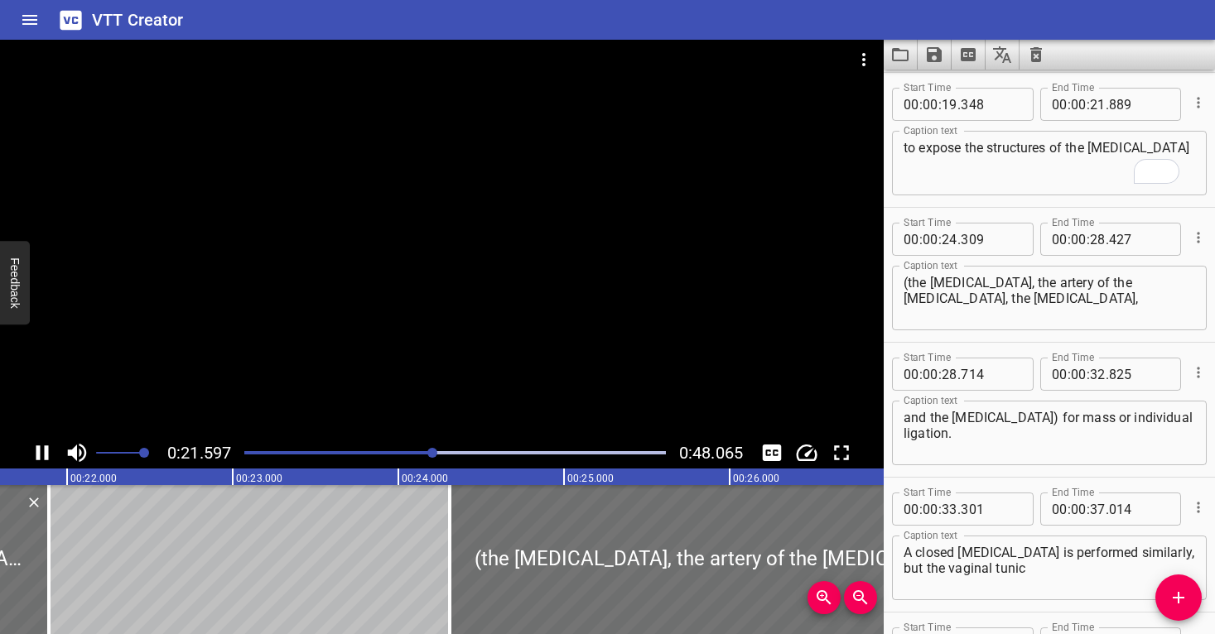
click at [602, 306] on div at bounding box center [442, 239] width 884 height 398
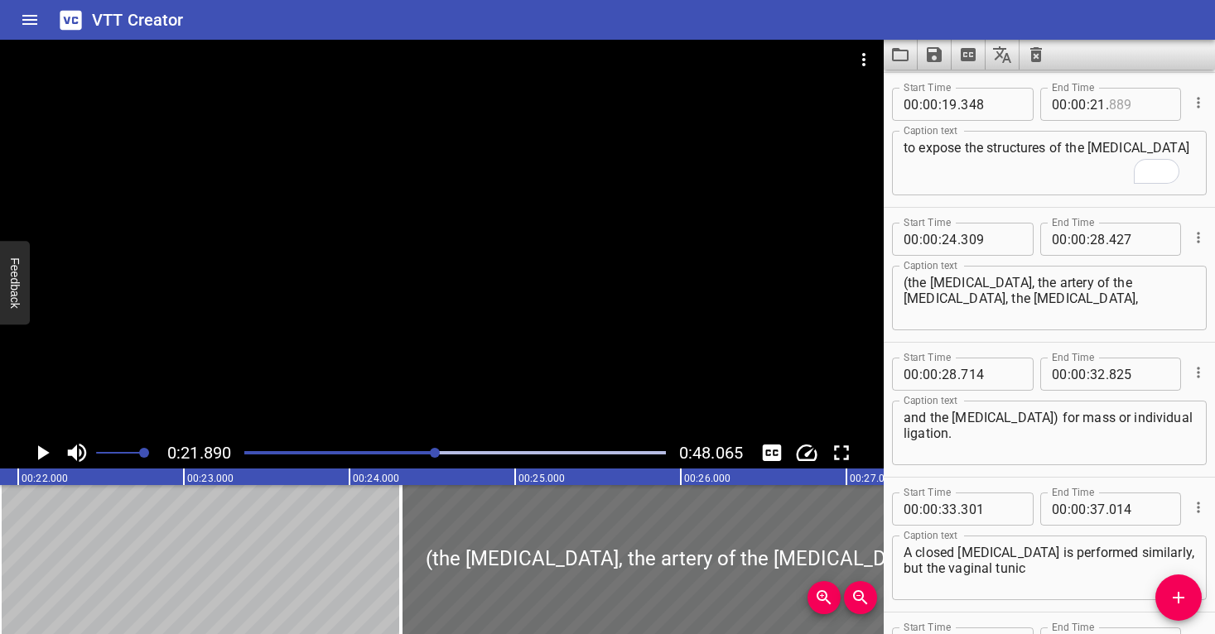
click at [1124, 99] on input "number" at bounding box center [1139, 104] width 60 height 33
type input "889"
click at [953, 238] on input "number" at bounding box center [950, 239] width 16 height 33
type input "21"
type input "889"
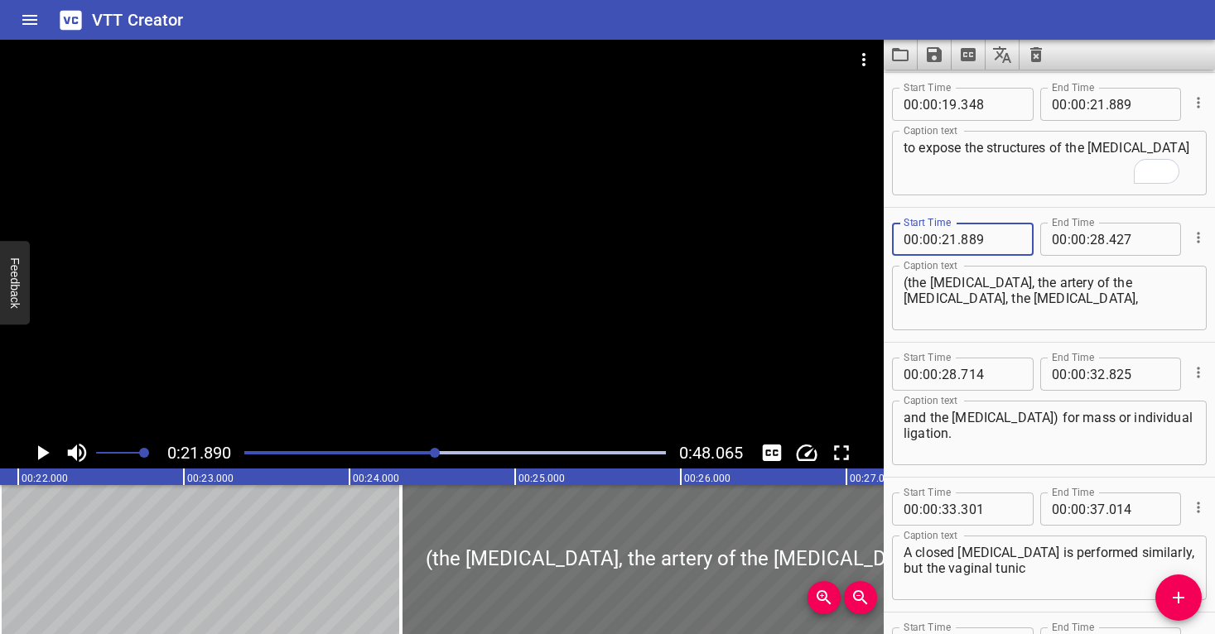
click at [969, 306] on textarea "(the [MEDICAL_DATA], the artery of the [MEDICAL_DATA], the [MEDICAL_DATA]," at bounding box center [1050, 298] width 292 height 47
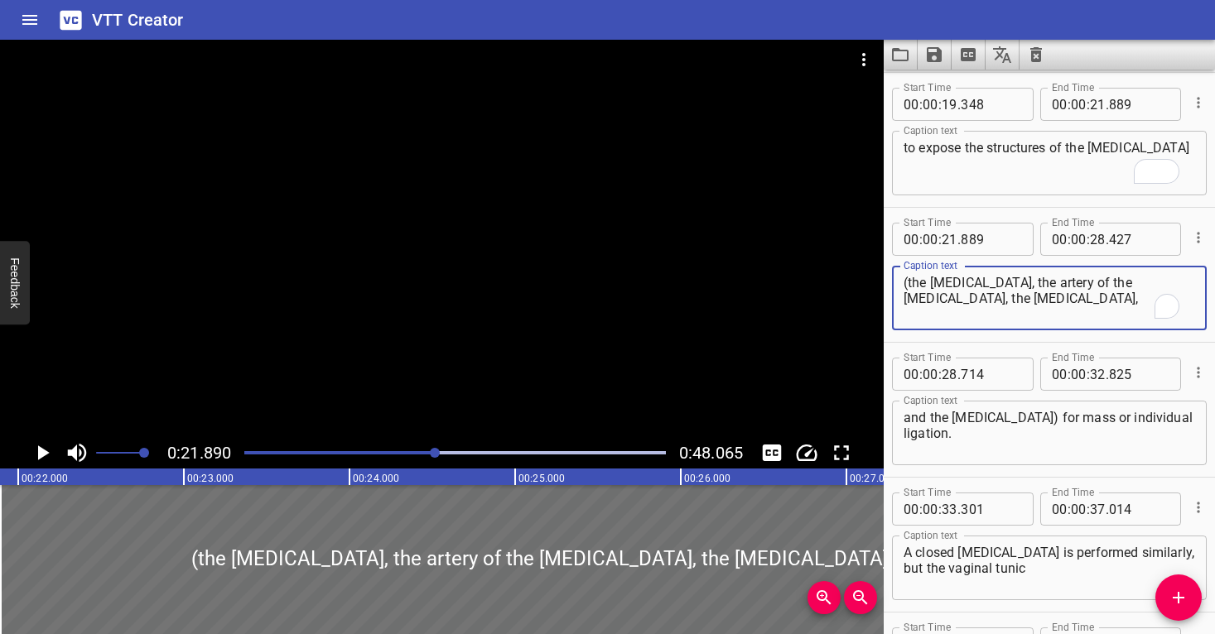
click at [350, 328] on div at bounding box center [442, 239] width 884 height 398
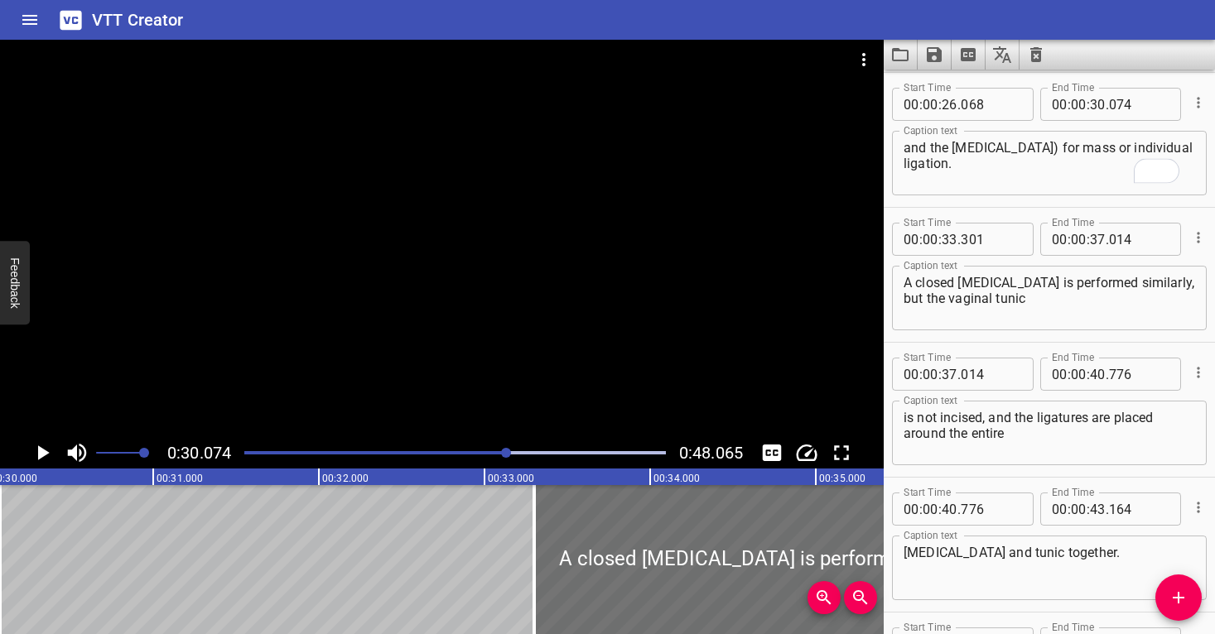
scroll to position [1080, 0]
click at [249, 284] on div at bounding box center [442, 239] width 884 height 398
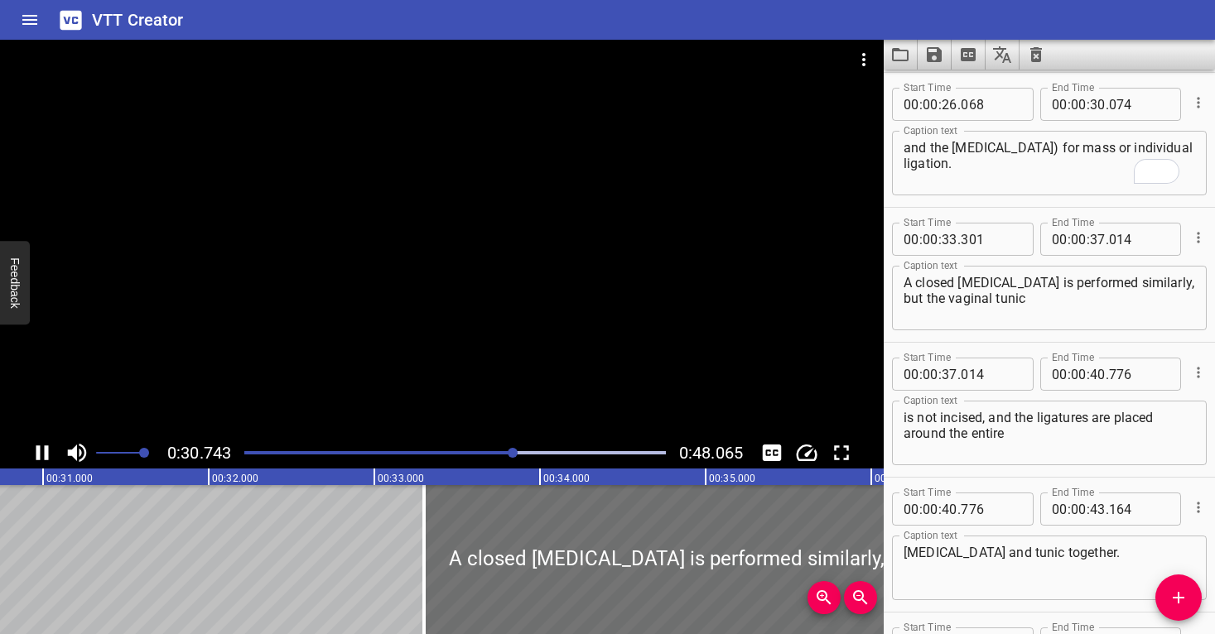
click at [448, 307] on div at bounding box center [442, 239] width 884 height 398
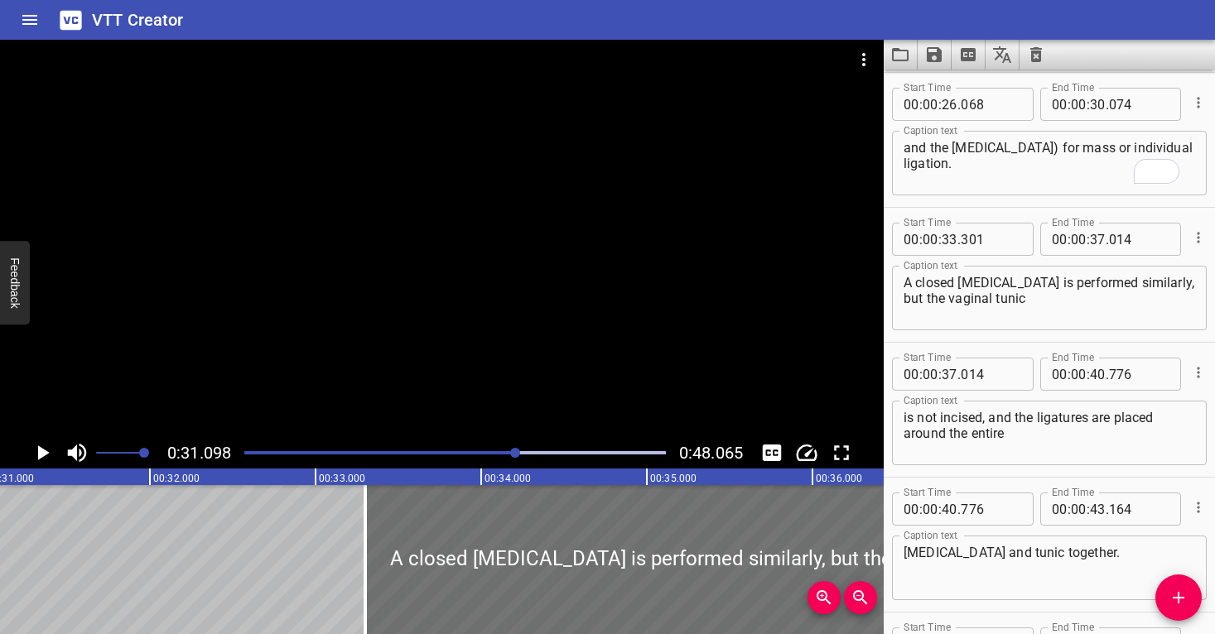
click at [499, 451] on div "Play progress" at bounding box center [307, 452] width 422 height 3
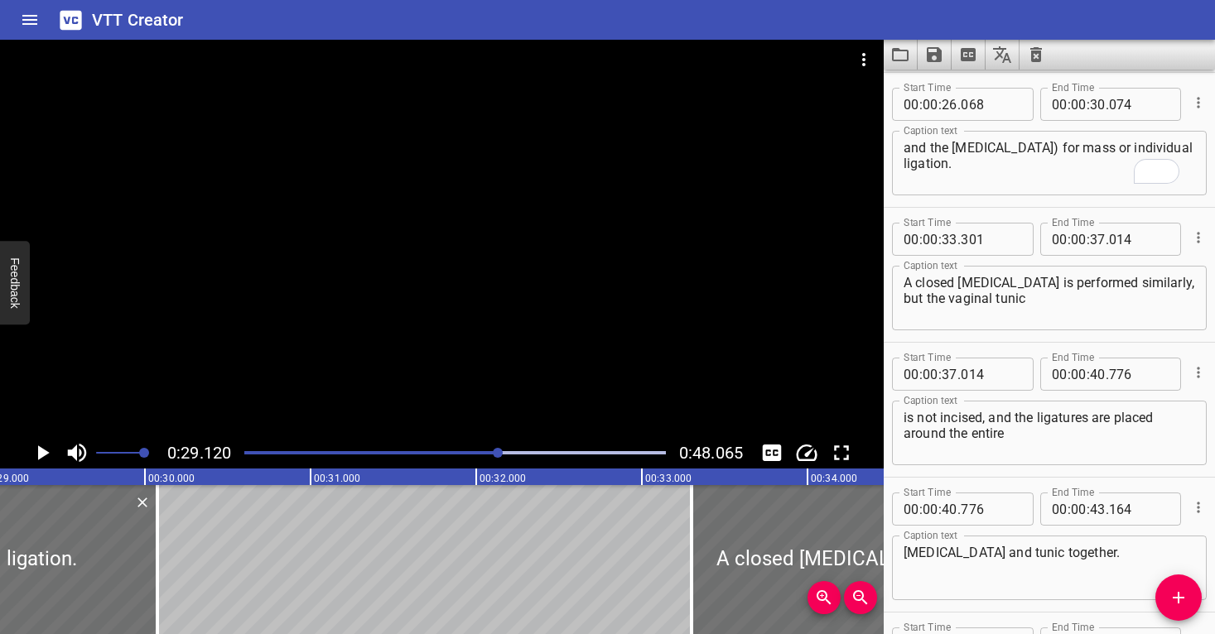
click at [466, 310] on div at bounding box center [442, 239] width 884 height 398
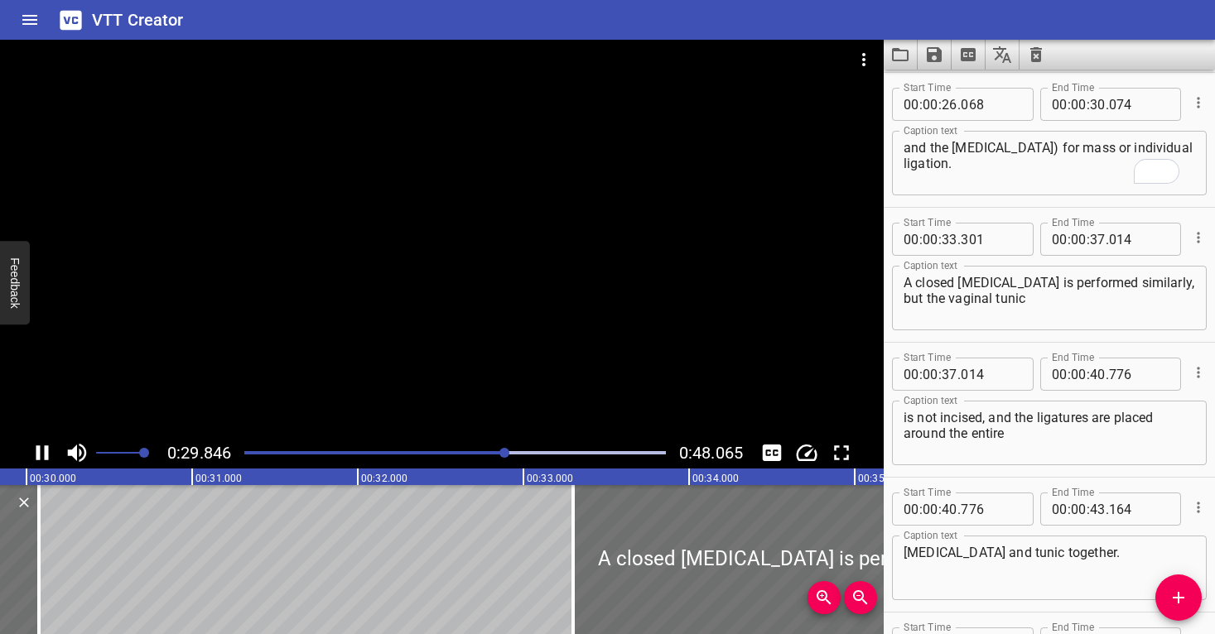
click at [480, 297] on div at bounding box center [442, 239] width 884 height 398
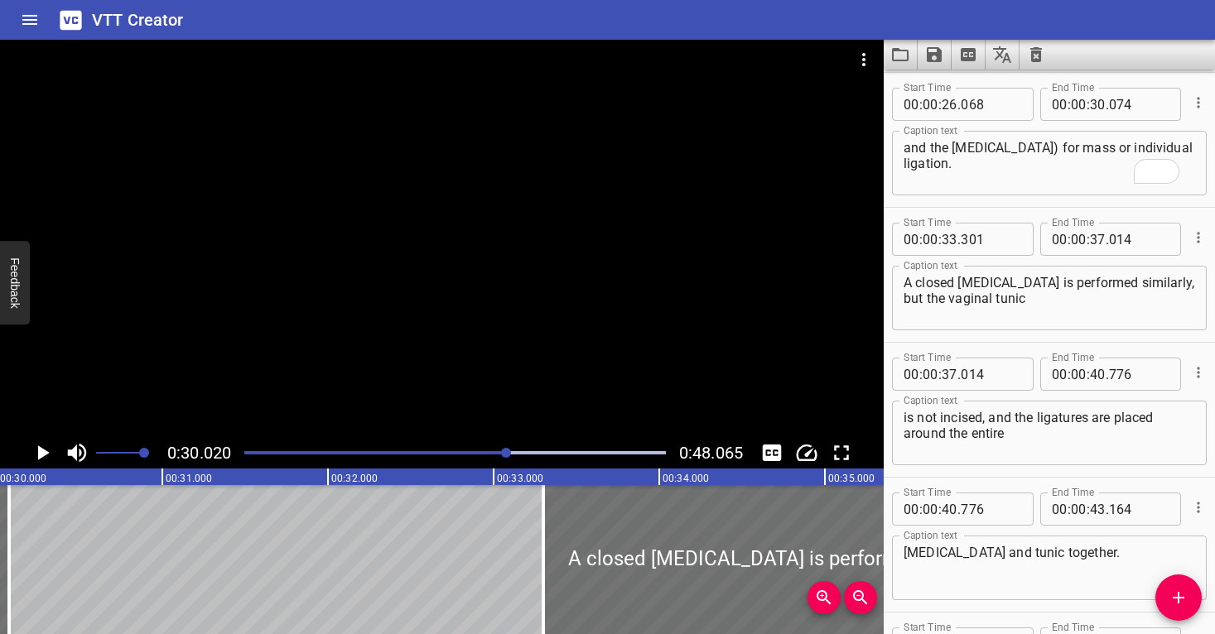
click at [480, 297] on div at bounding box center [442, 239] width 884 height 398
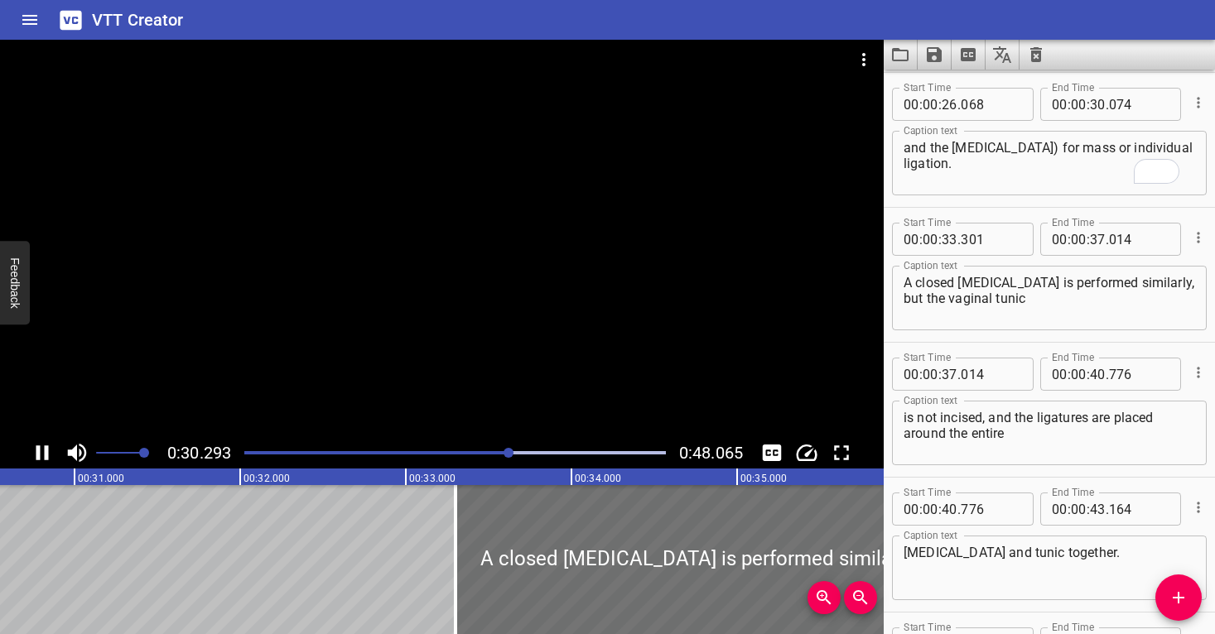
click at [480, 297] on div at bounding box center [442, 239] width 884 height 398
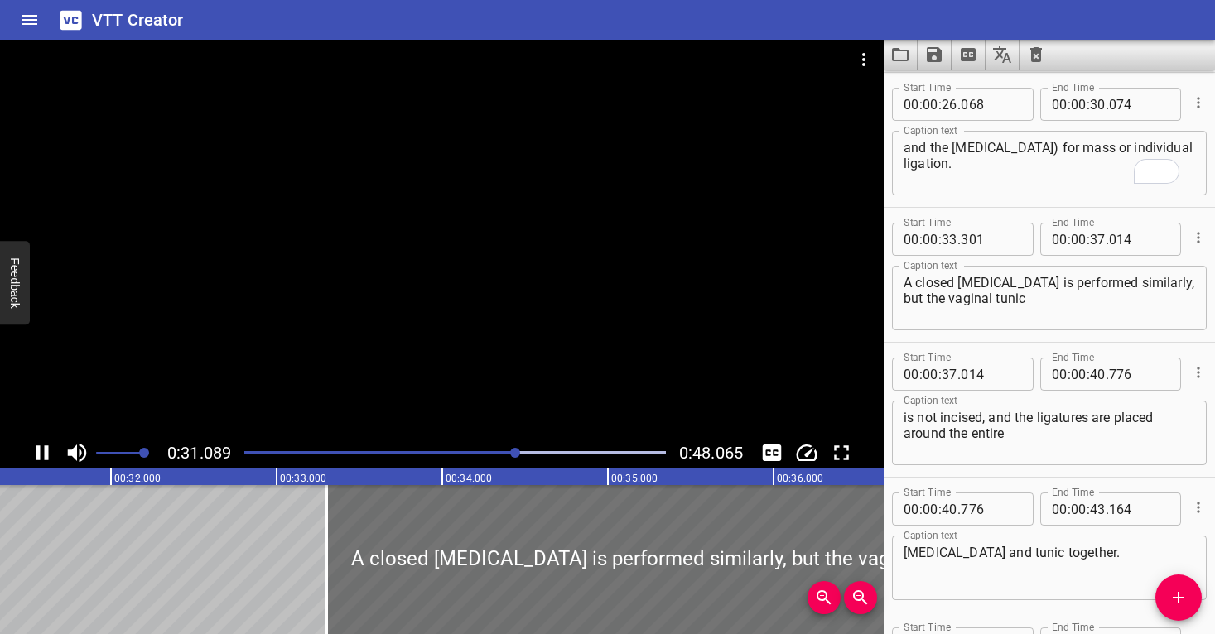
click at [482, 456] on div at bounding box center [454, 452] width 441 height 23
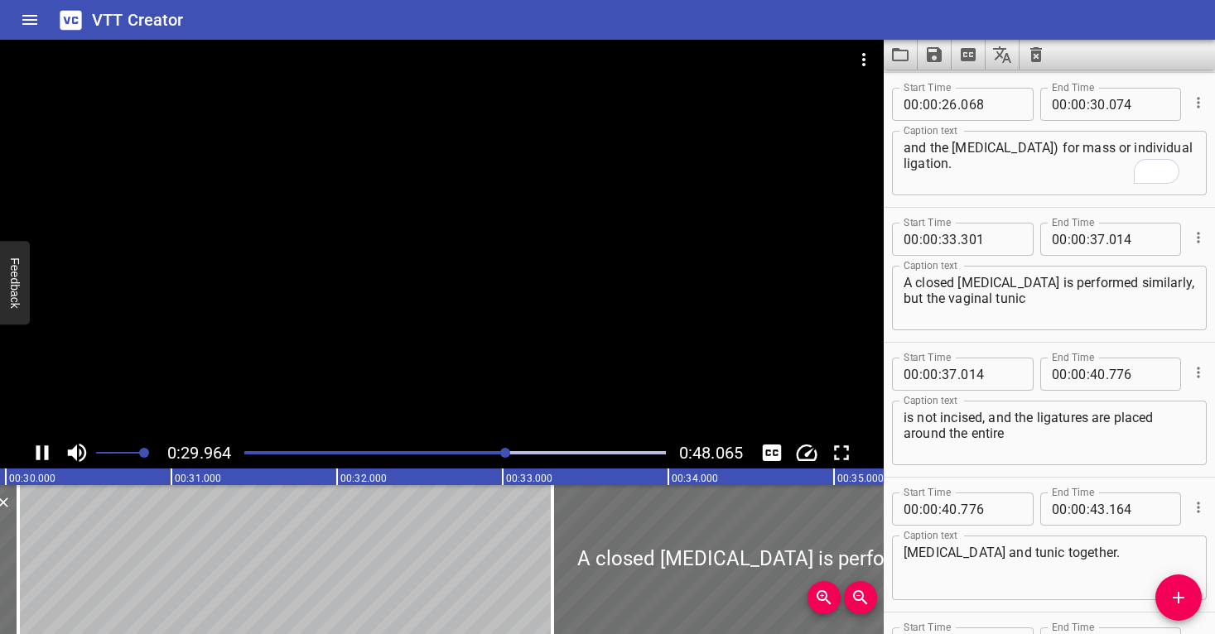
click at [507, 357] on div at bounding box center [442, 239] width 884 height 398
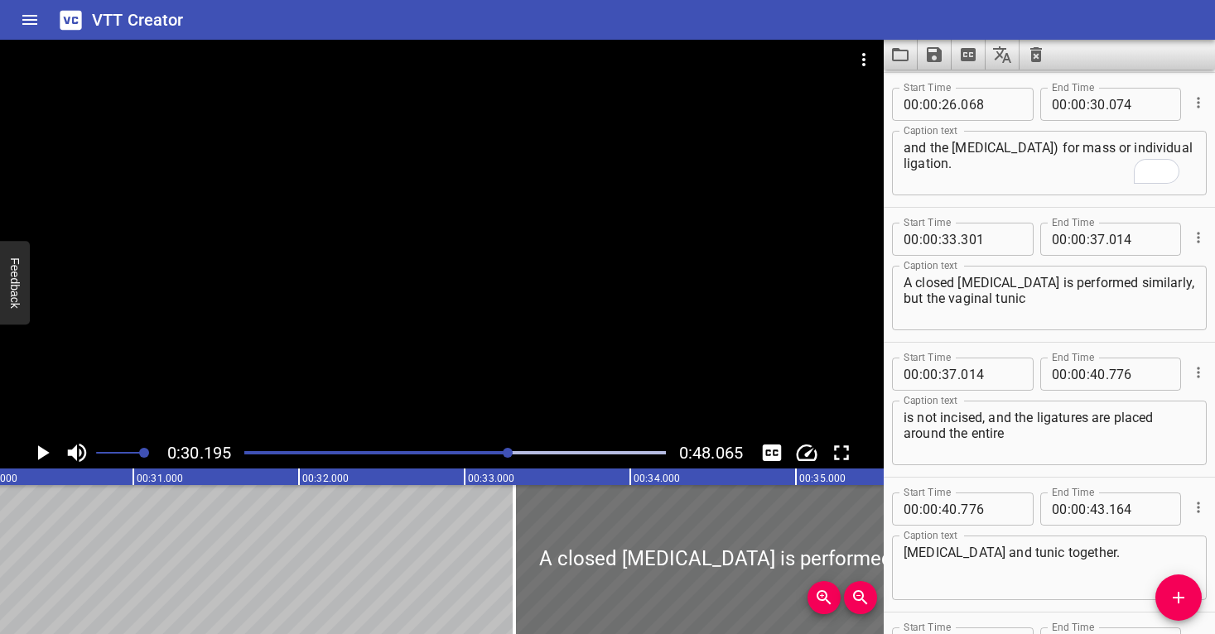
click at [507, 357] on div at bounding box center [442, 239] width 884 height 398
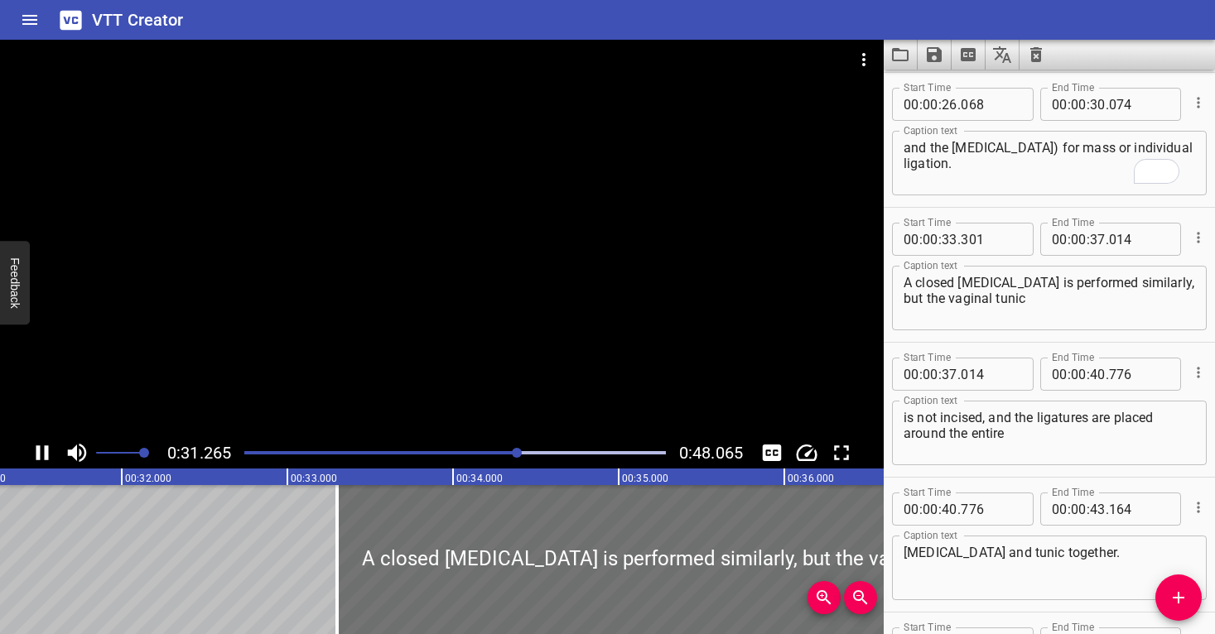
drag, startPoint x: 493, startPoint y: 431, endPoint x: 490, endPoint y: 441, distance: 10.2
click at [494, 431] on div at bounding box center [442, 239] width 884 height 398
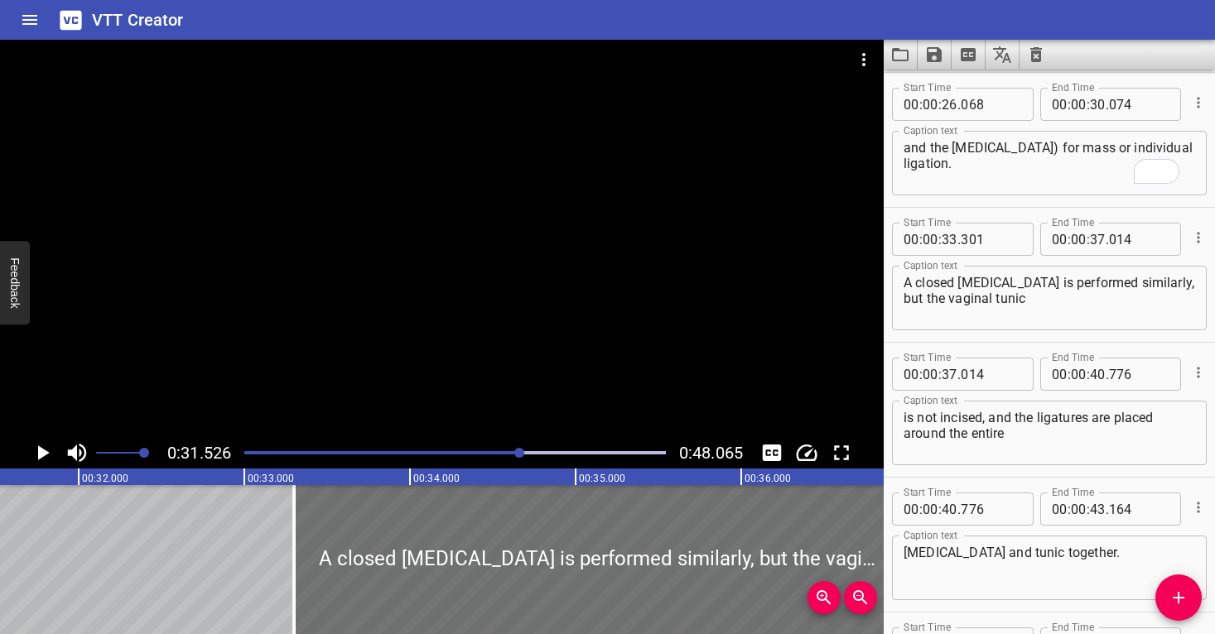
click at [490, 450] on div at bounding box center [454, 452] width 441 height 23
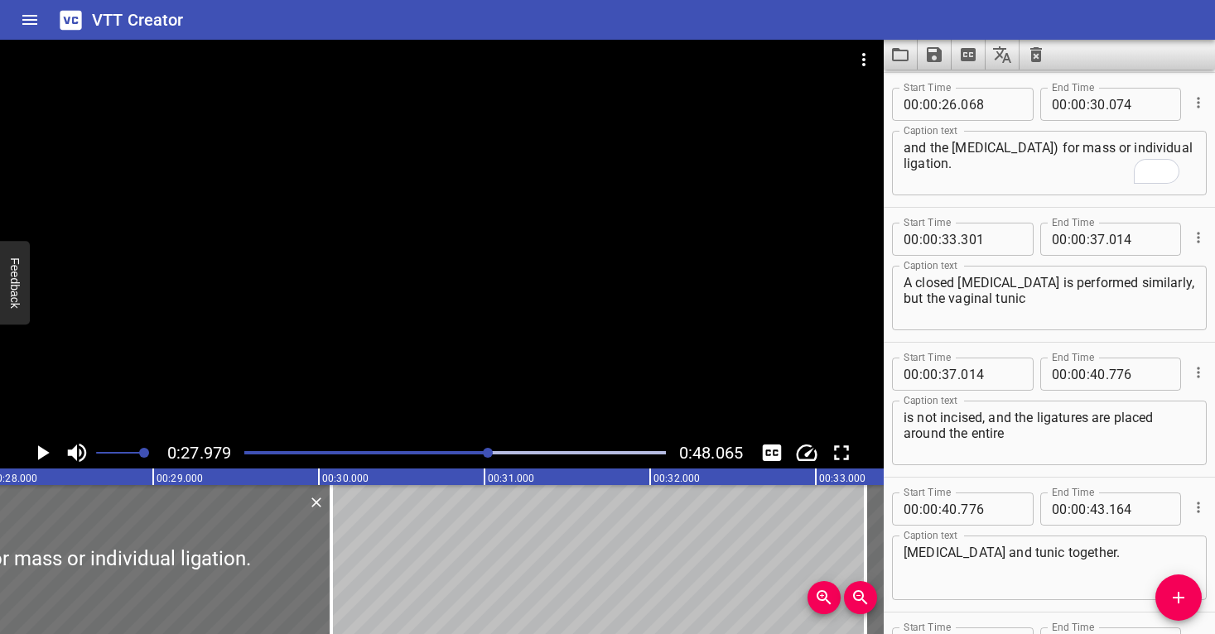
scroll to position [0, 4635]
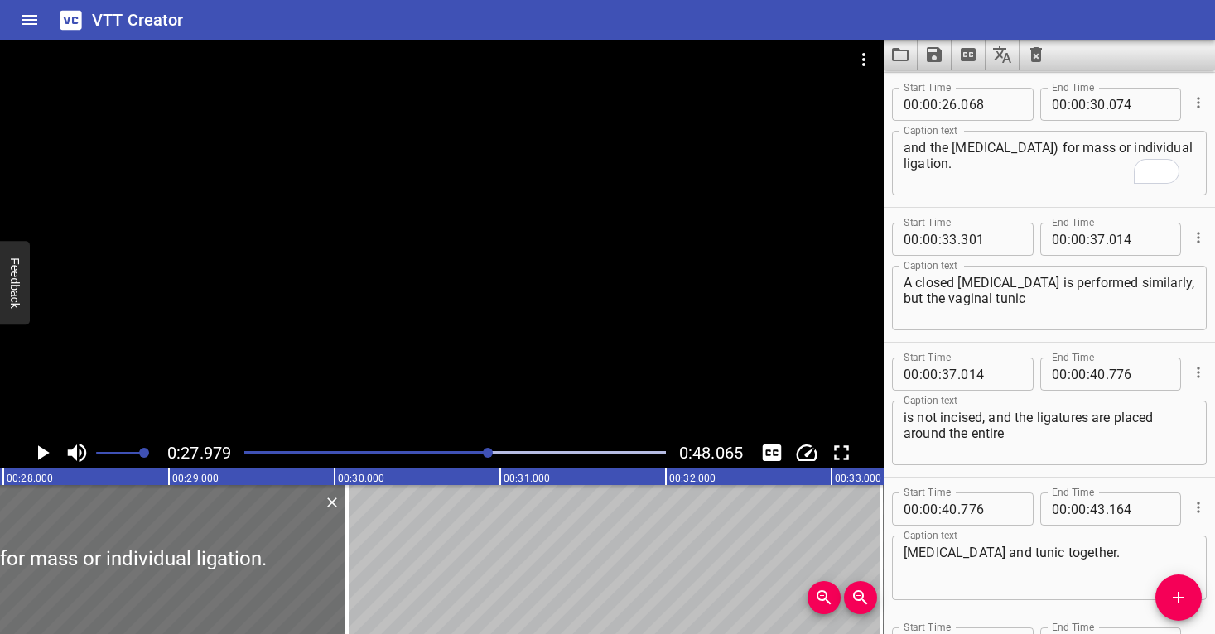
click at [509, 355] on div at bounding box center [442, 239] width 884 height 398
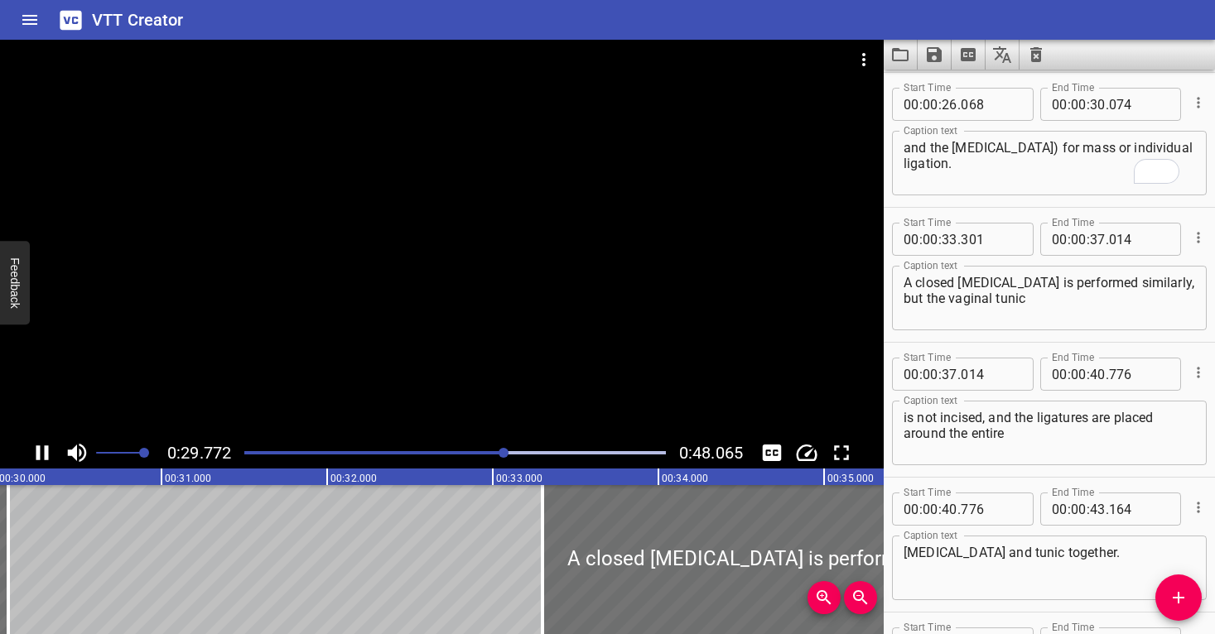
click at [515, 330] on div at bounding box center [442, 239] width 884 height 398
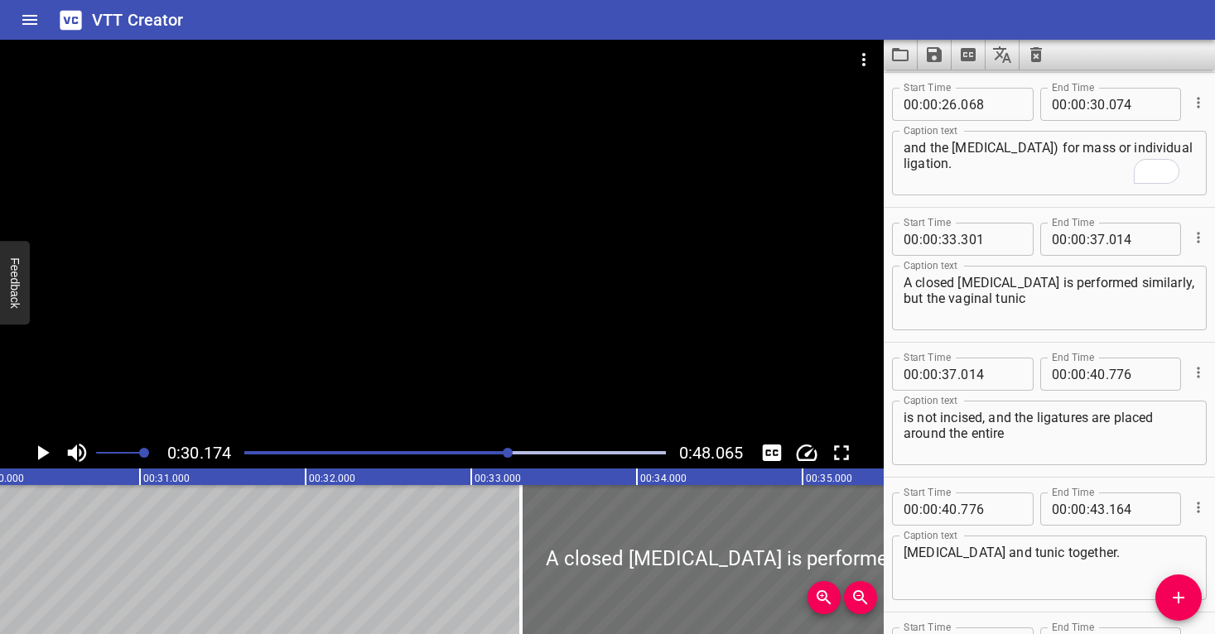
scroll to position [0, 4999]
click at [953, 237] on input "number" at bounding box center [950, 239] width 16 height 33
type input "30"
type input "174"
click at [958, 315] on textarea "A closed [MEDICAL_DATA] is performed similarly, but the vaginal tunic" at bounding box center [1050, 298] width 292 height 47
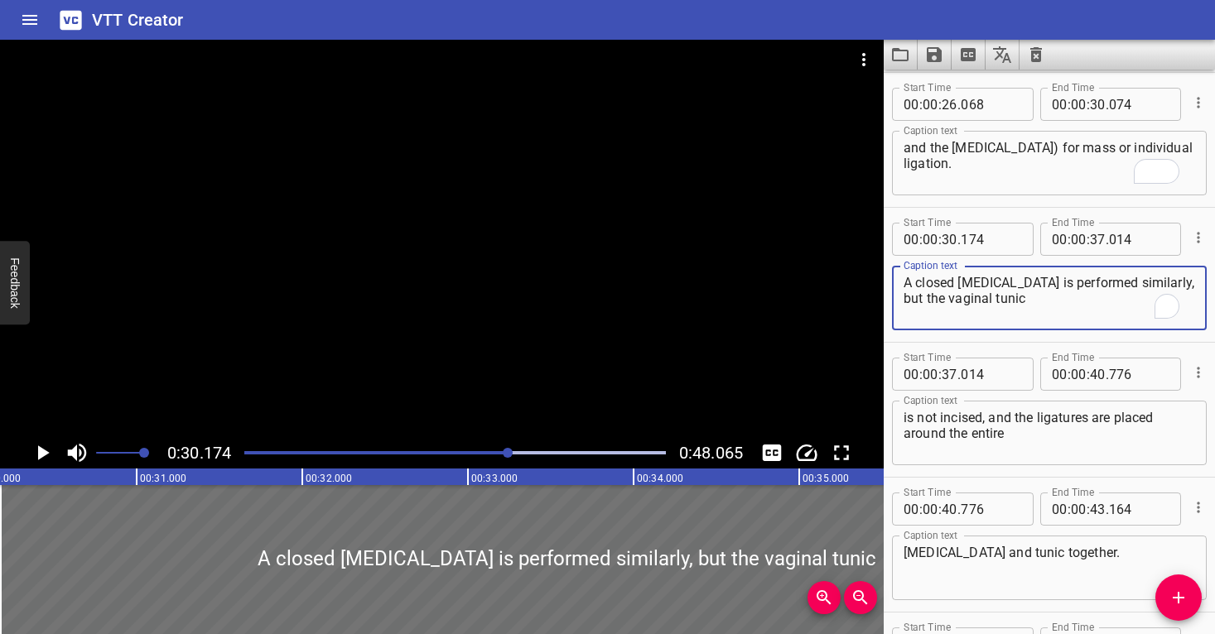
click at [435, 364] on div at bounding box center [442, 239] width 884 height 398
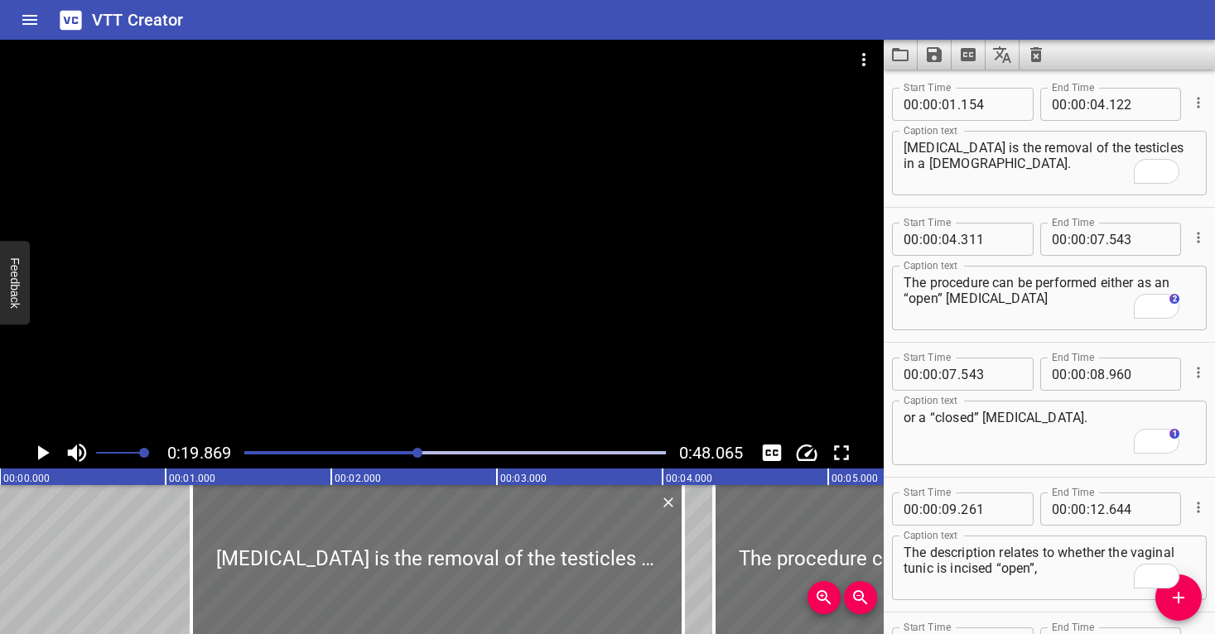
scroll to position [810, 0]
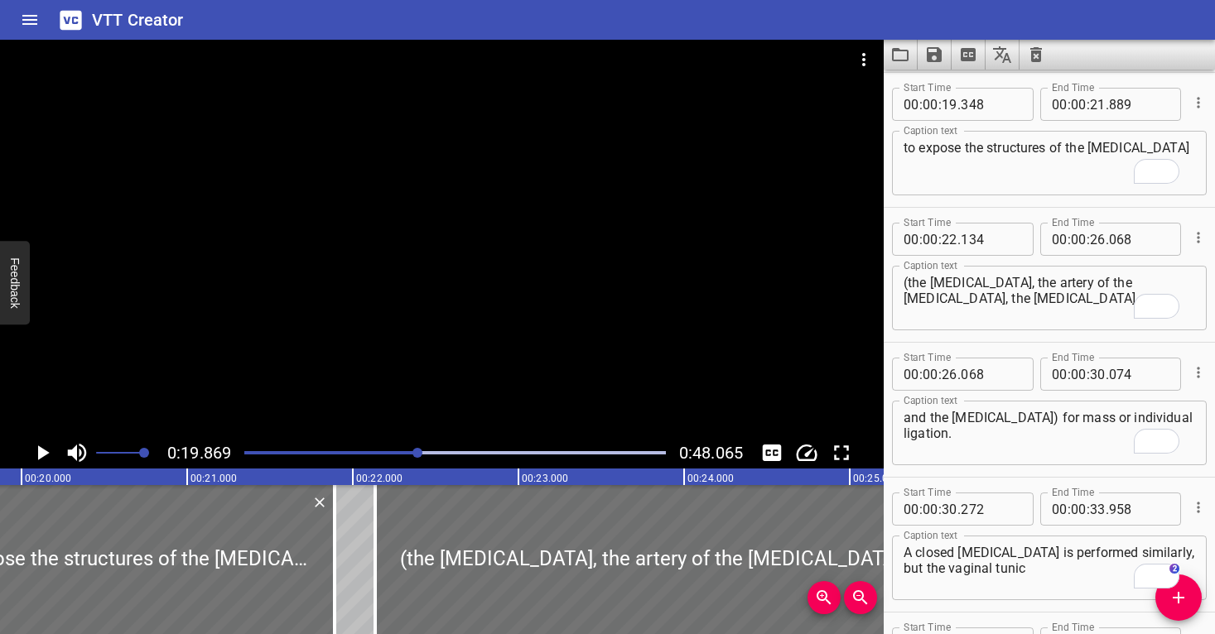
click at [596, 211] on div at bounding box center [442, 239] width 884 height 398
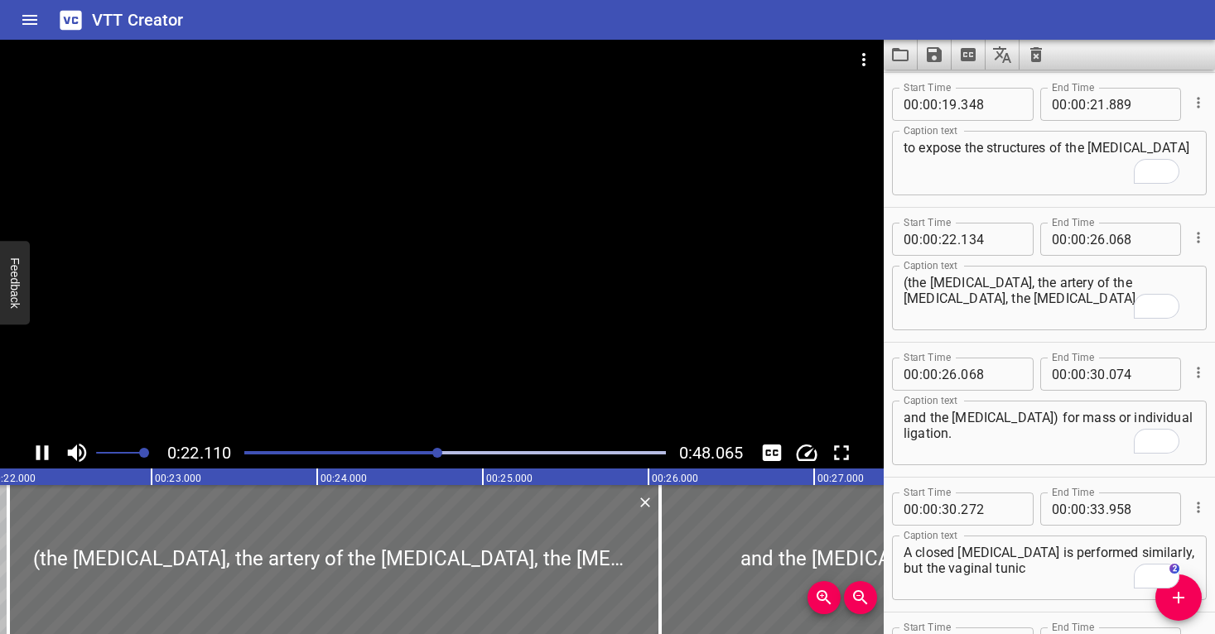
click at [516, 238] on div at bounding box center [442, 239] width 884 height 398
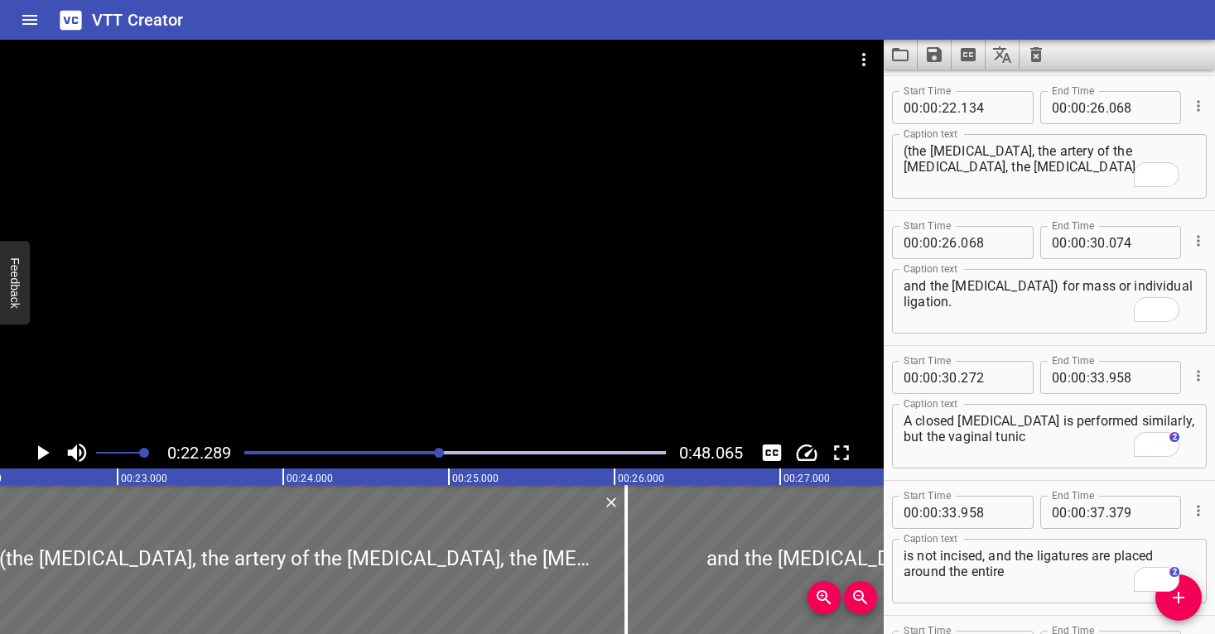
scroll to position [0, 0]
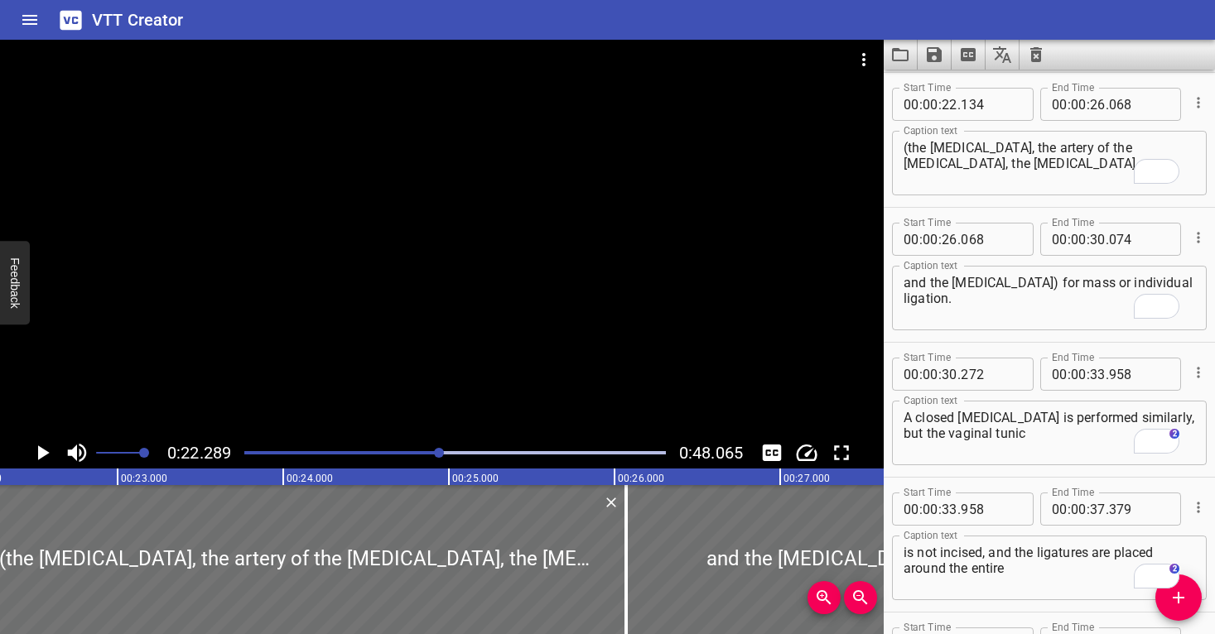
click at [516, 239] on div at bounding box center [442, 239] width 884 height 398
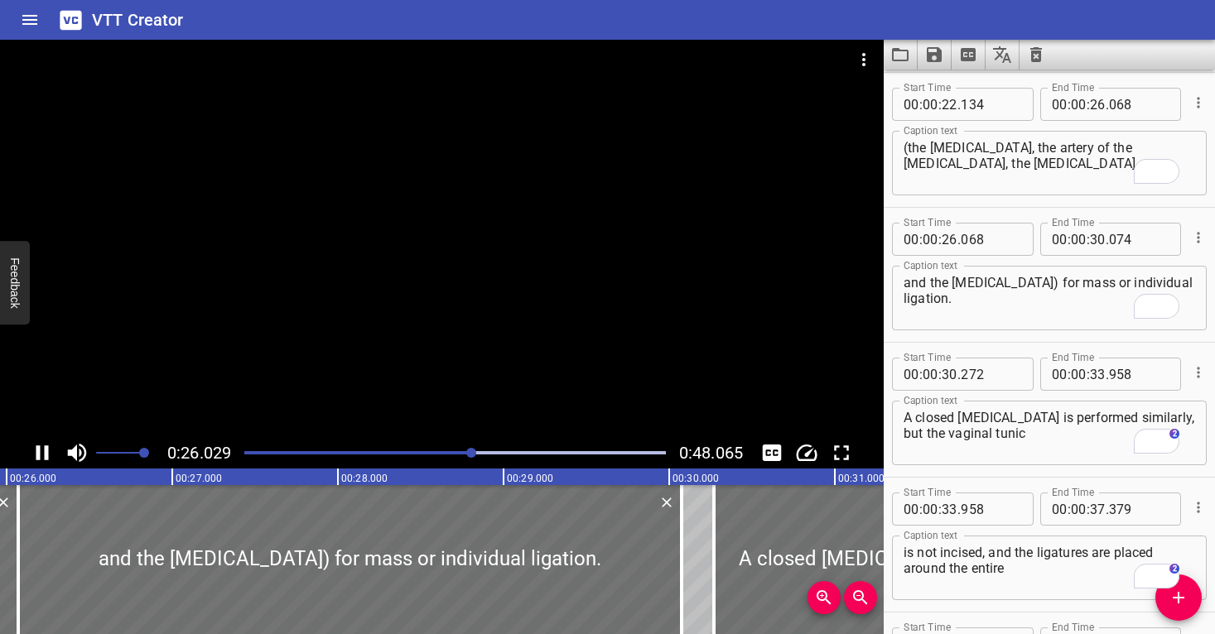
click at [530, 234] on div at bounding box center [442, 239] width 884 height 398
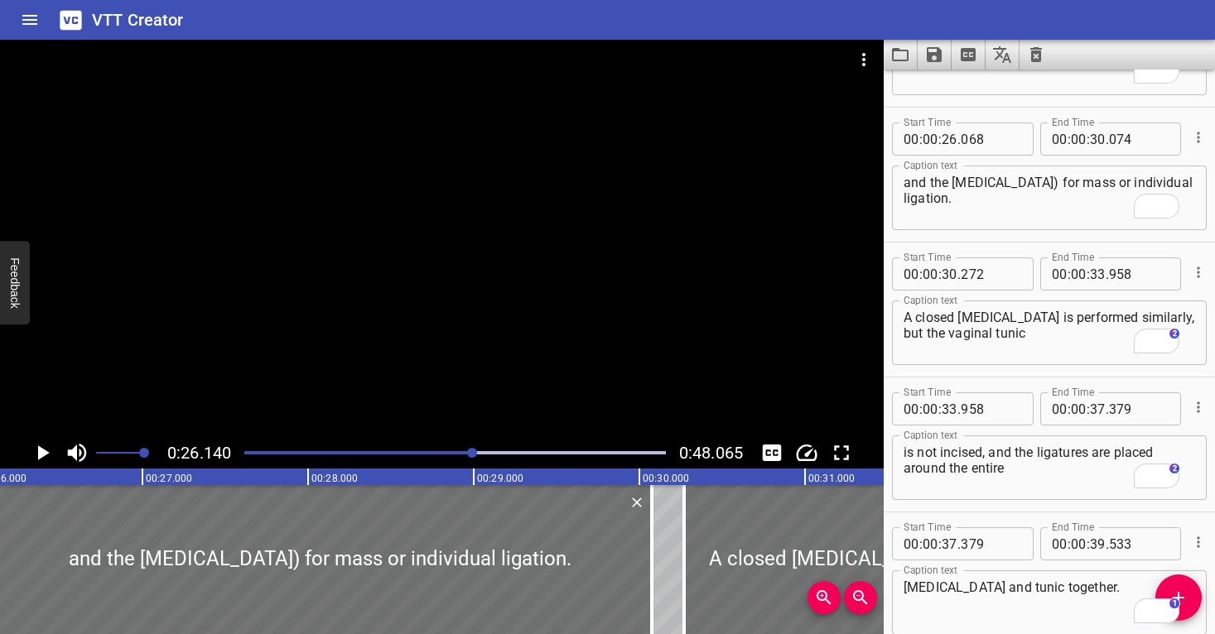
scroll to position [1080, 0]
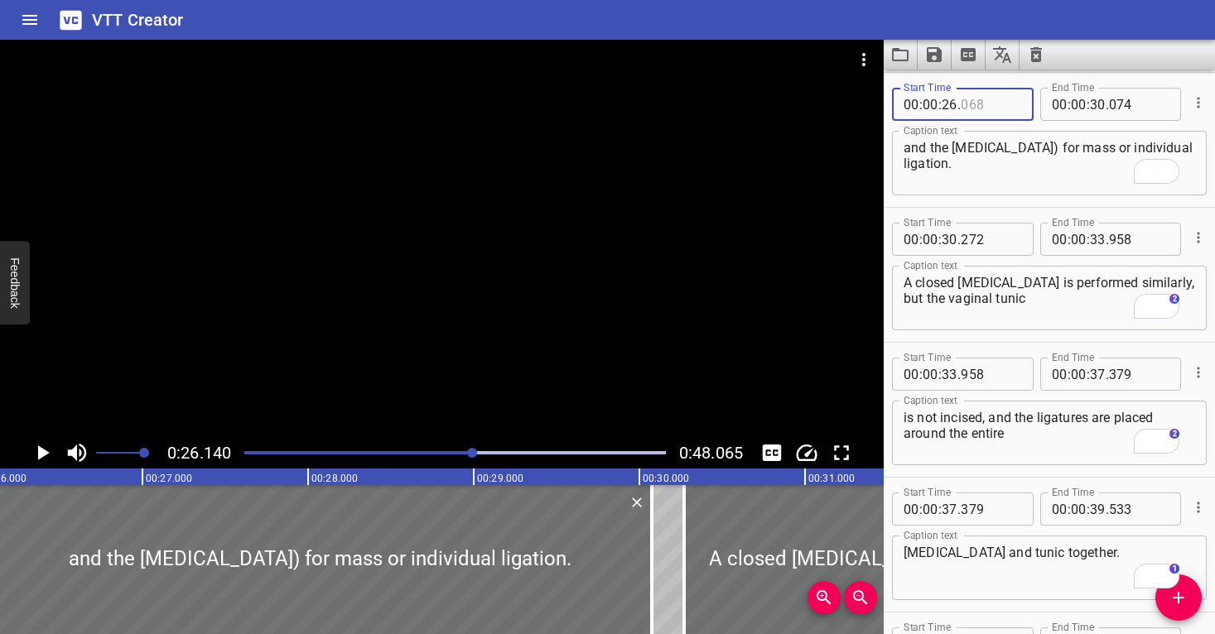
click at [990, 101] on input "number" at bounding box center [991, 104] width 60 height 33
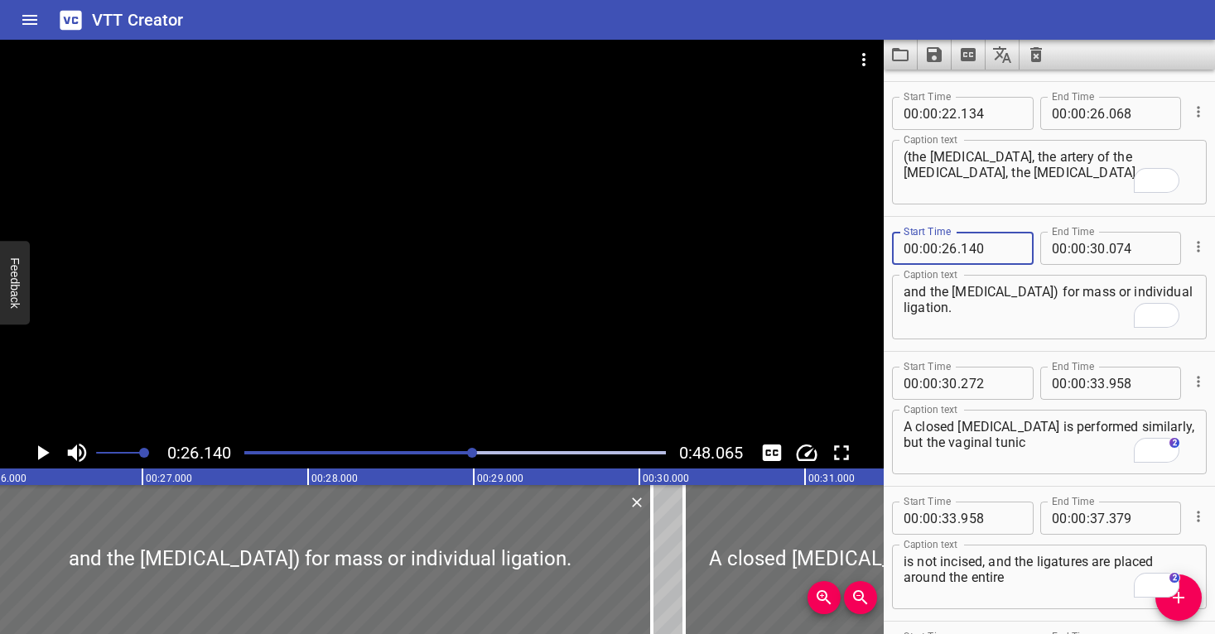
scroll to position [935, 0]
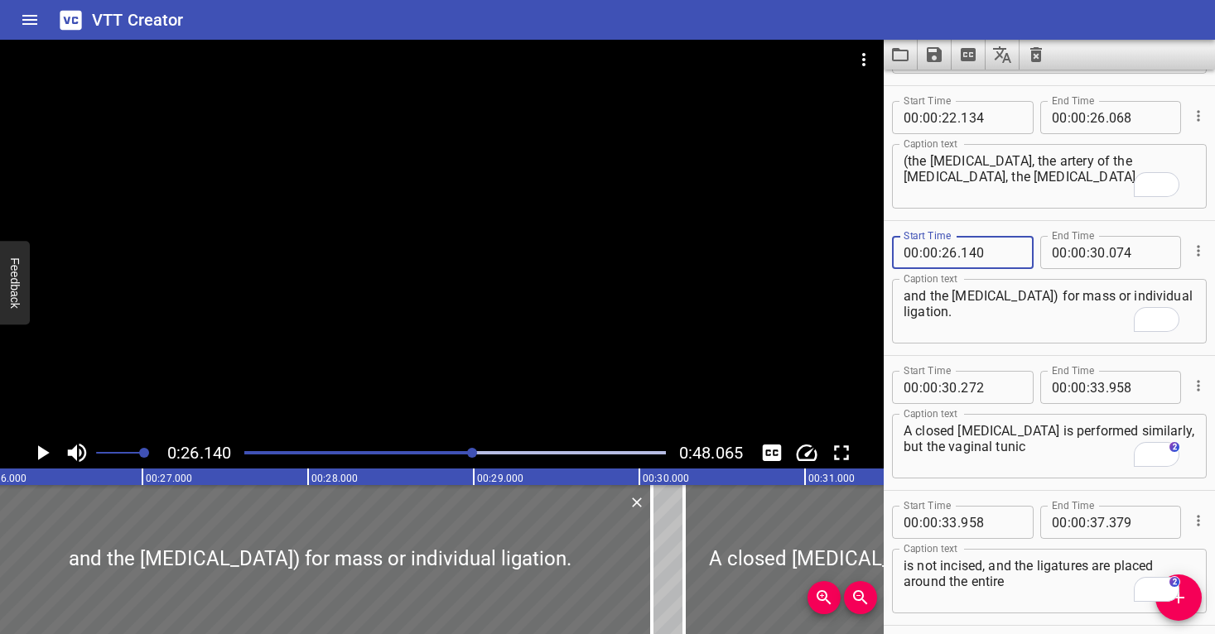
type input "140"
click at [1131, 121] on input "number" at bounding box center [1139, 117] width 60 height 33
type input "141"
click at [997, 258] on input "number" at bounding box center [991, 252] width 60 height 33
type input "141"
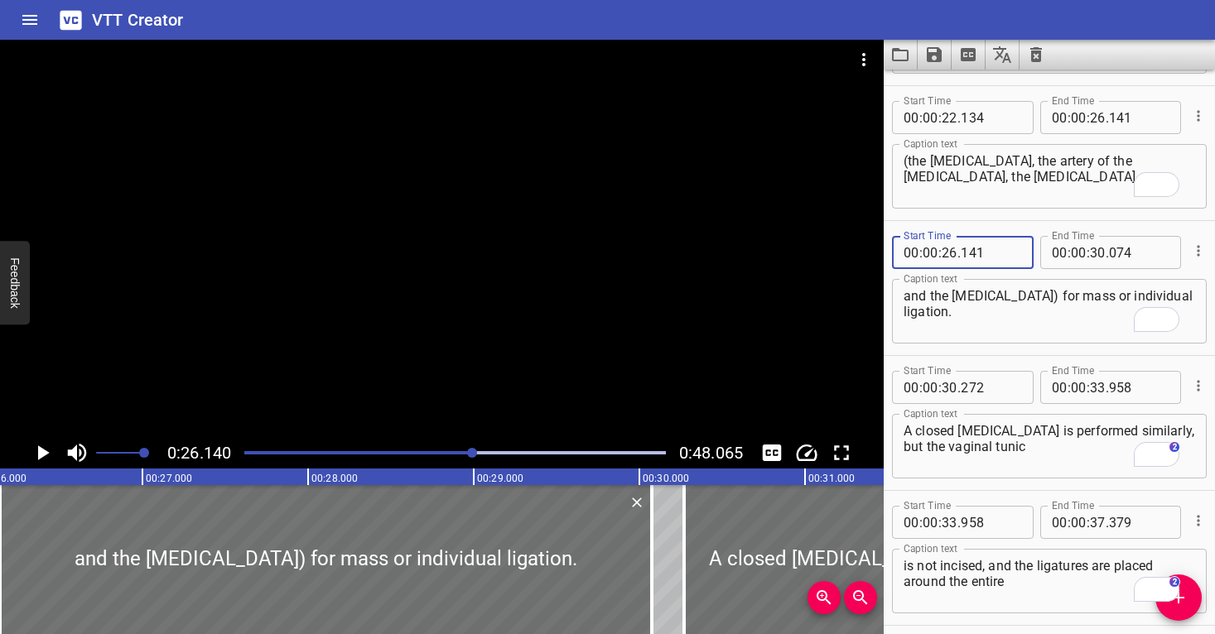
click at [416, 298] on div at bounding box center [442, 239] width 884 height 398
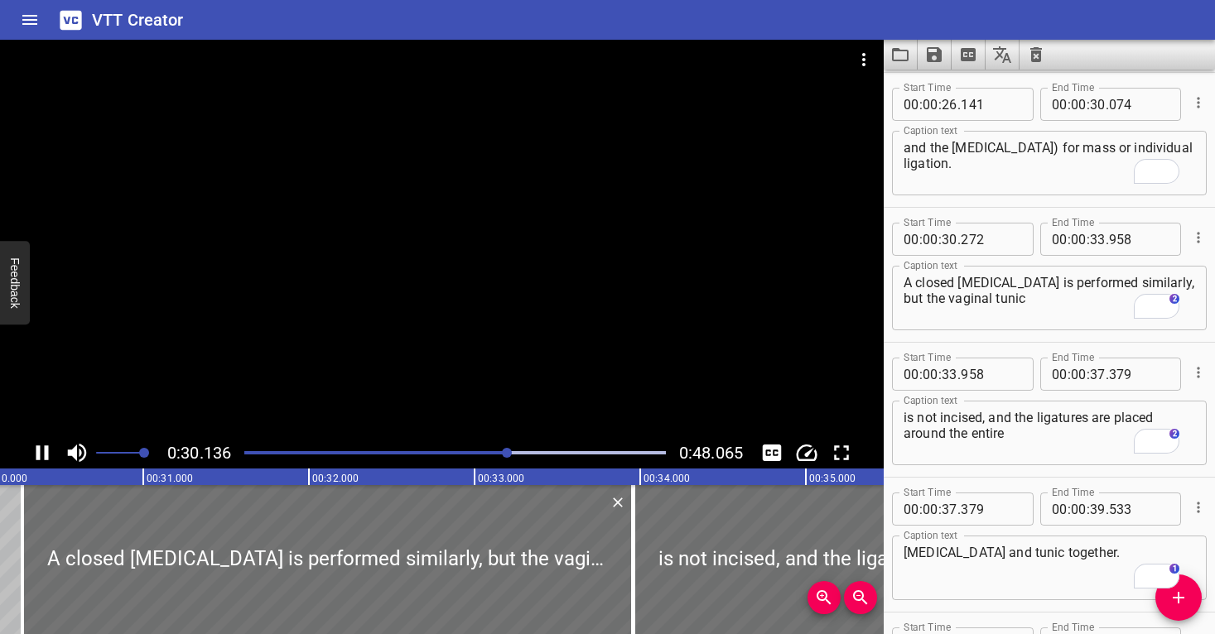
click at [480, 309] on div at bounding box center [442, 239] width 884 height 398
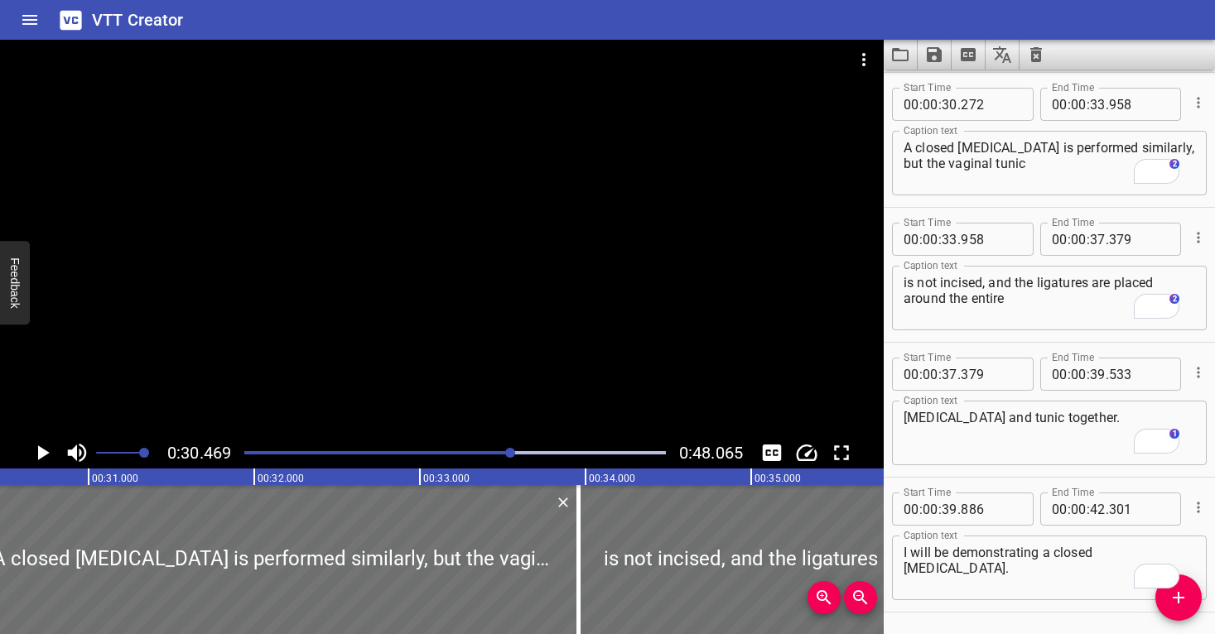
click at [506, 455] on div at bounding box center [510, 453] width 10 height 10
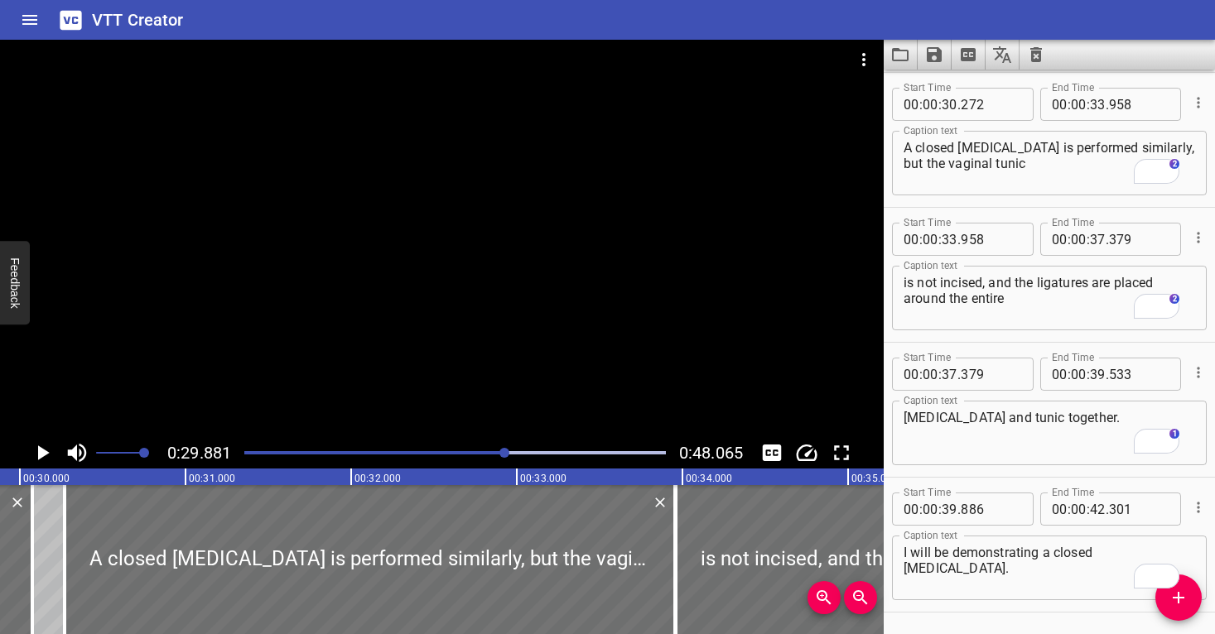
click at [545, 334] on div at bounding box center [442, 239] width 884 height 398
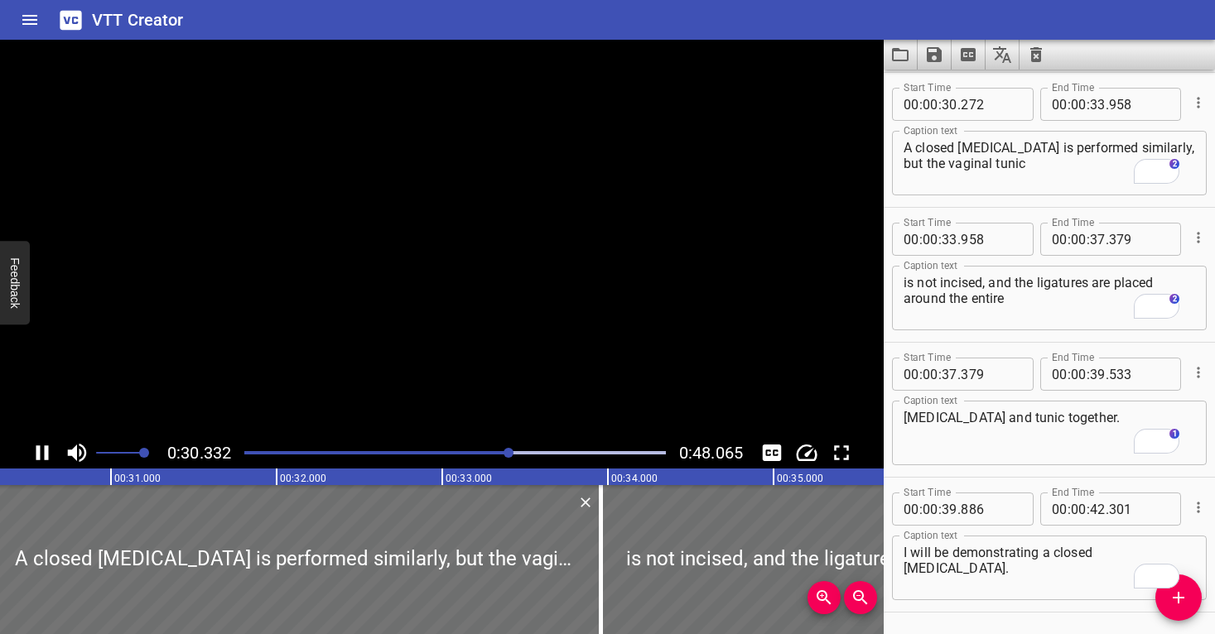
click at [545, 335] on div at bounding box center [442, 239] width 884 height 398
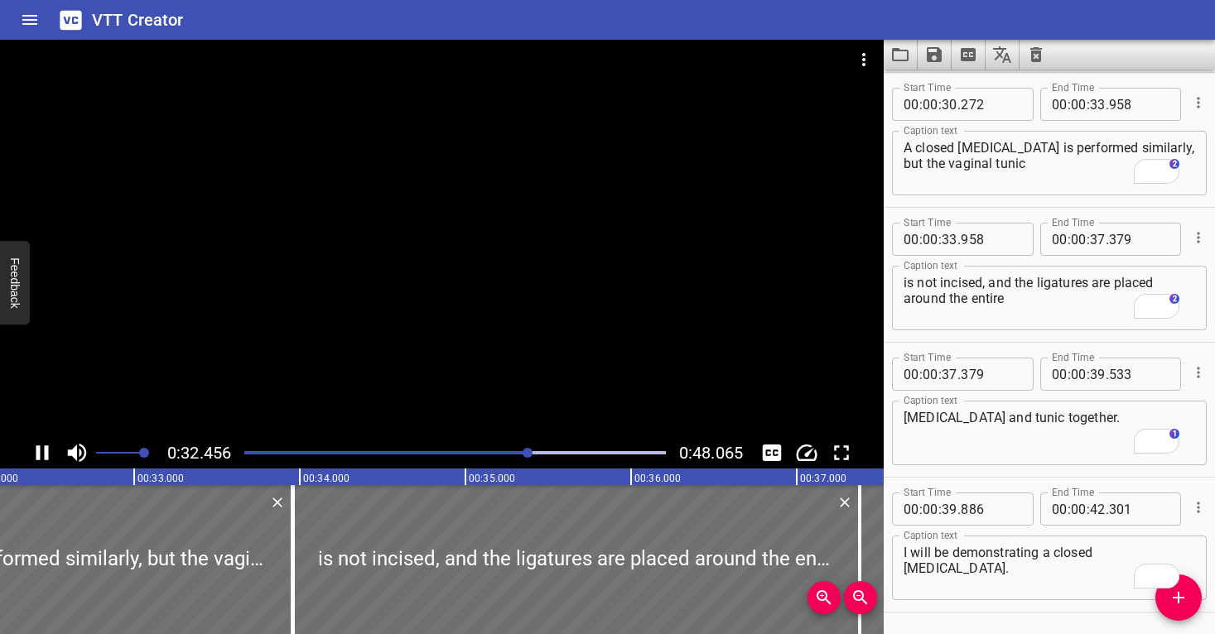
click at [519, 451] on div "Play progress" at bounding box center [319, 452] width 422 height 3
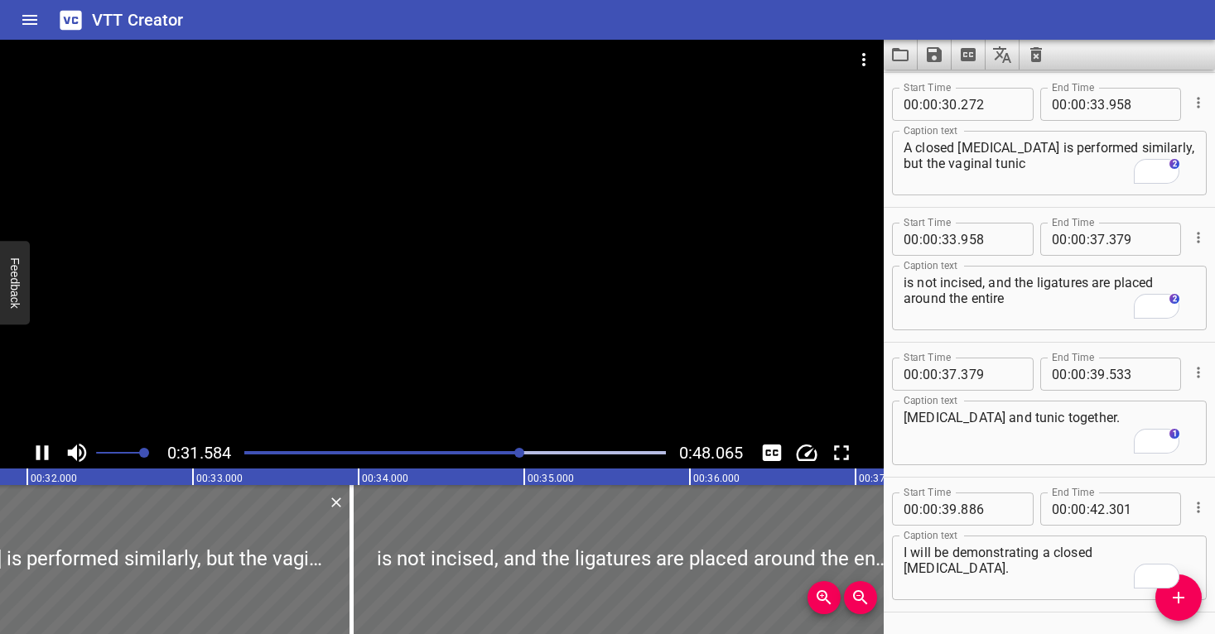
click at [514, 453] on div "Play progress" at bounding box center [311, 452] width 422 height 3
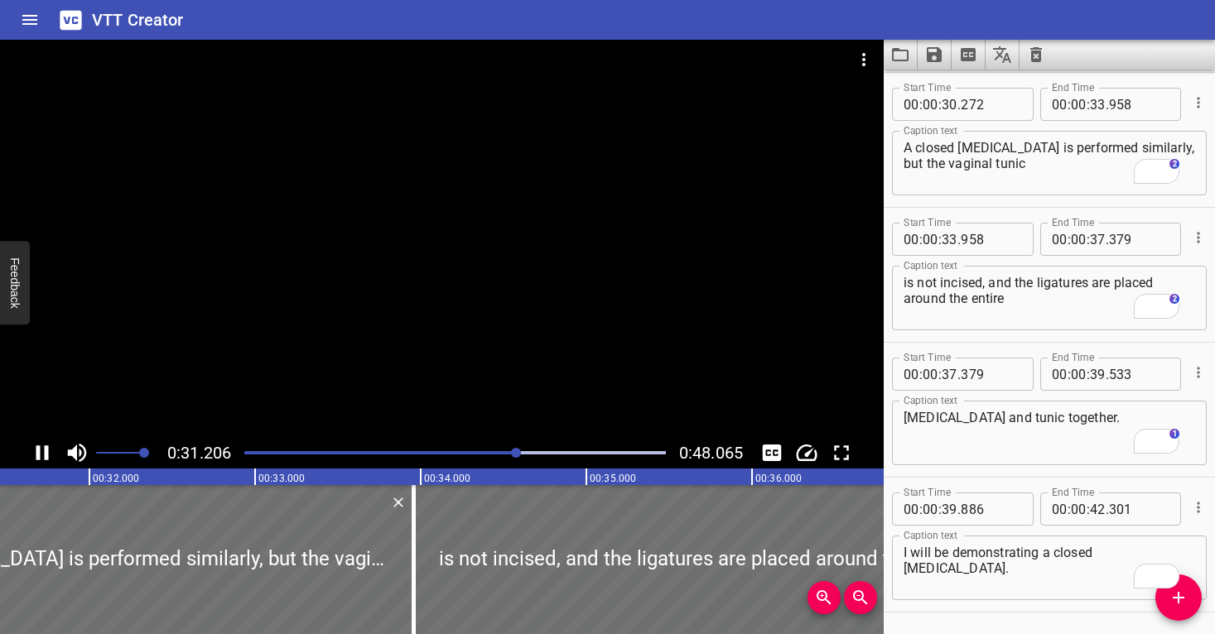
click at [505, 455] on div at bounding box center [454, 452] width 441 height 23
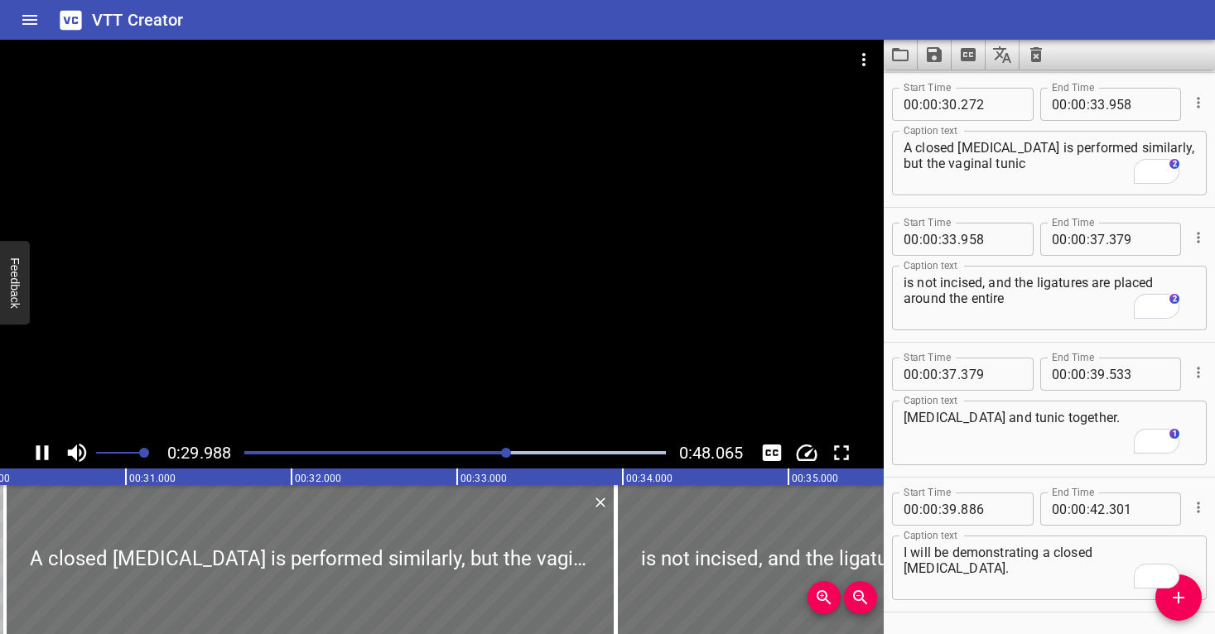
click at [643, 348] on div at bounding box center [442, 239] width 884 height 398
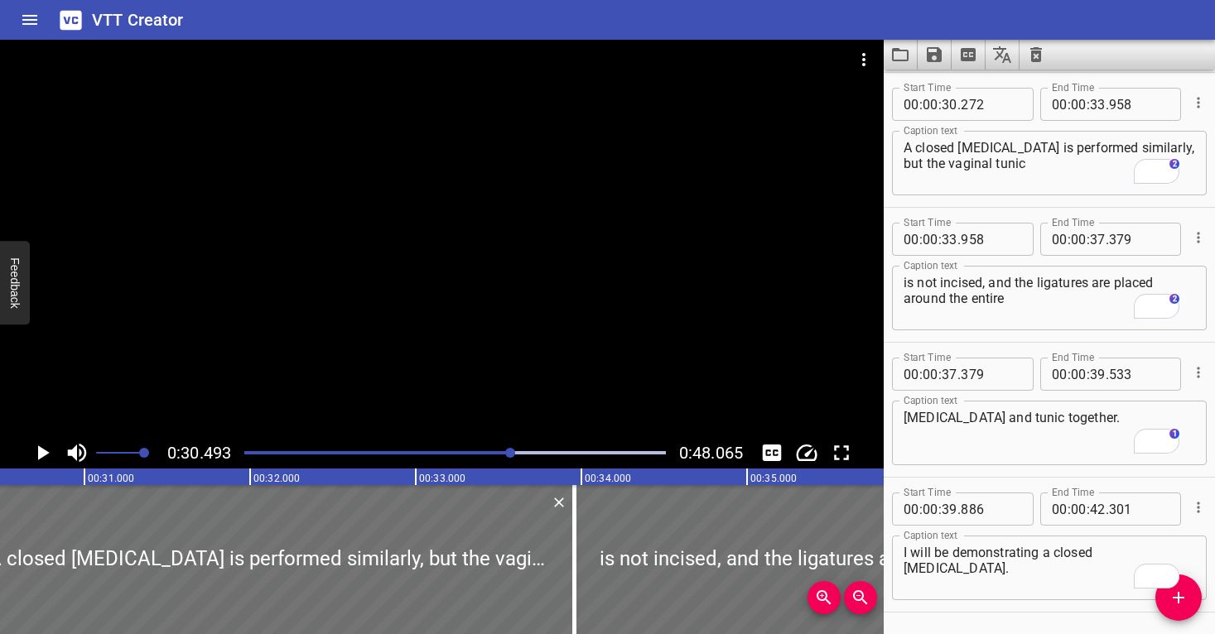
click at [505, 453] on div "Play progress" at bounding box center [301, 452] width 422 height 3
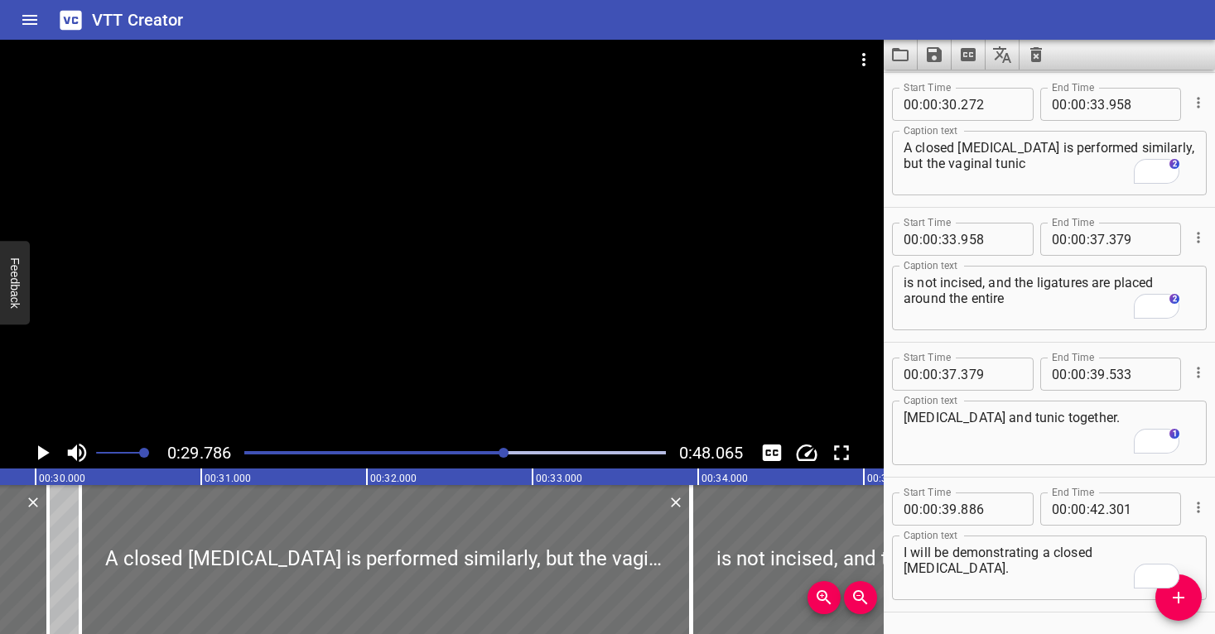
click at [514, 381] on div at bounding box center [442, 239] width 884 height 398
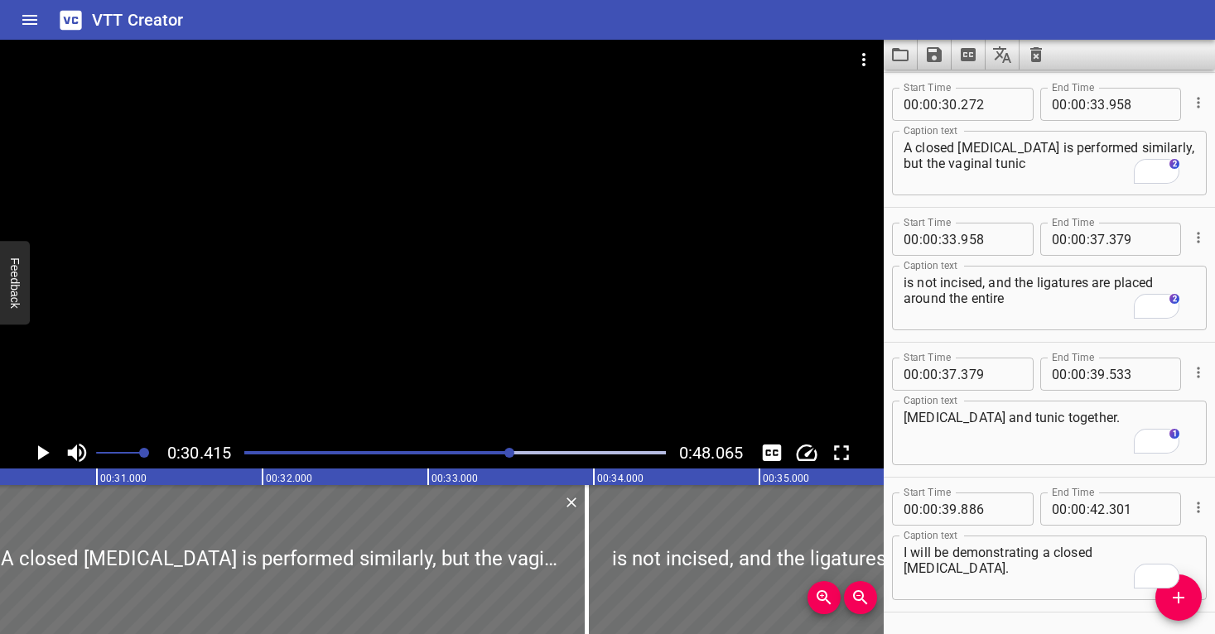
click at [997, 124] on div "Caption text A closed castration is performed similarly, but the vaginal tunic …" at bounding box center [1049, 161] width 315 height 75
click at [990, 110] on input "number" at bounding box center [991, 104] width 60 height 33
type input "411"
click at [1003, 174] on textarea "A closed castration is performed similarly, but the vaginal tunic" at bounding box center [1050, 163] width 292 height 47
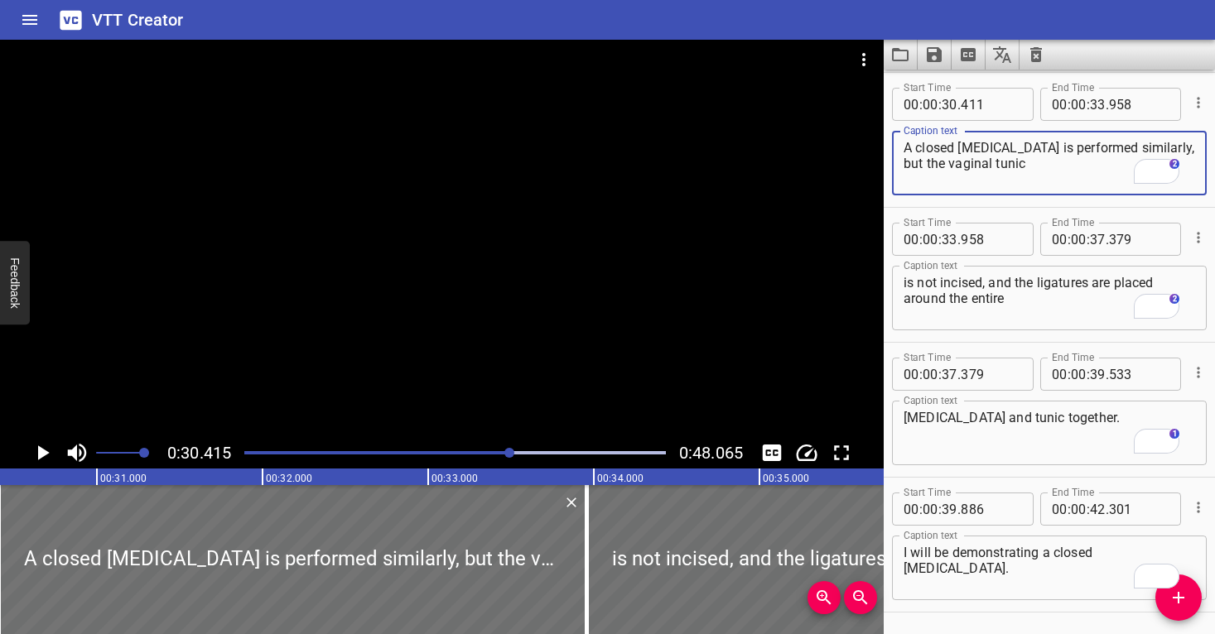
click at [503, 451] on div "Play progress" at bounding box center [300, 452] width 422 height 3
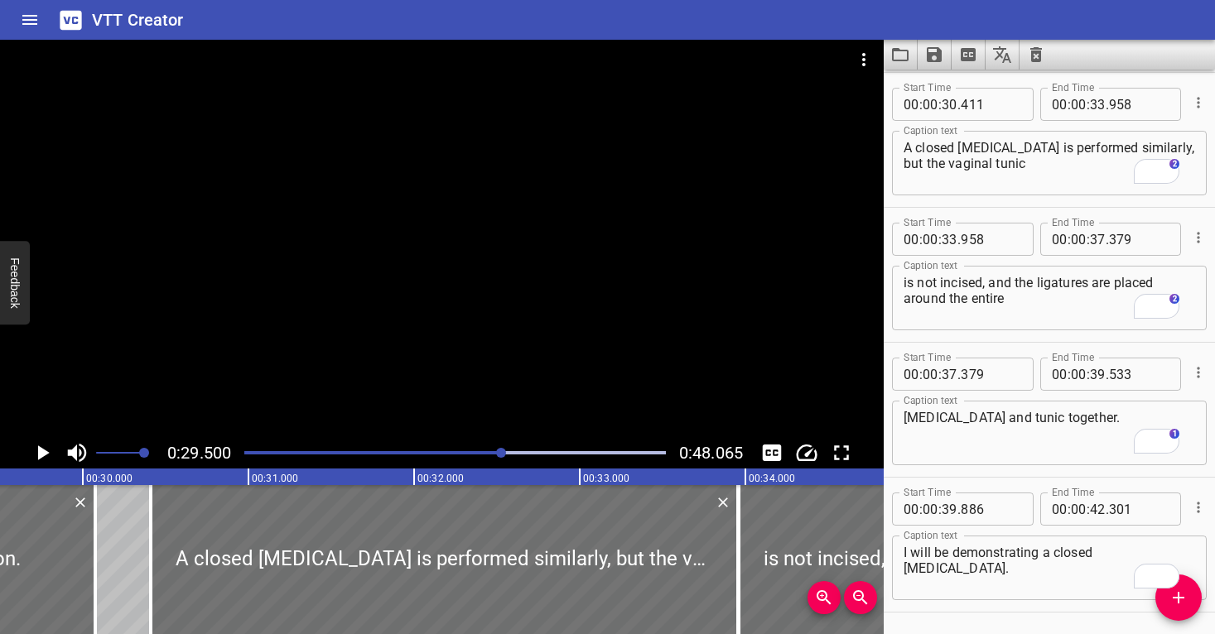
click at [503, 370] on div at bounding box center [442, 239] width 884 height 398
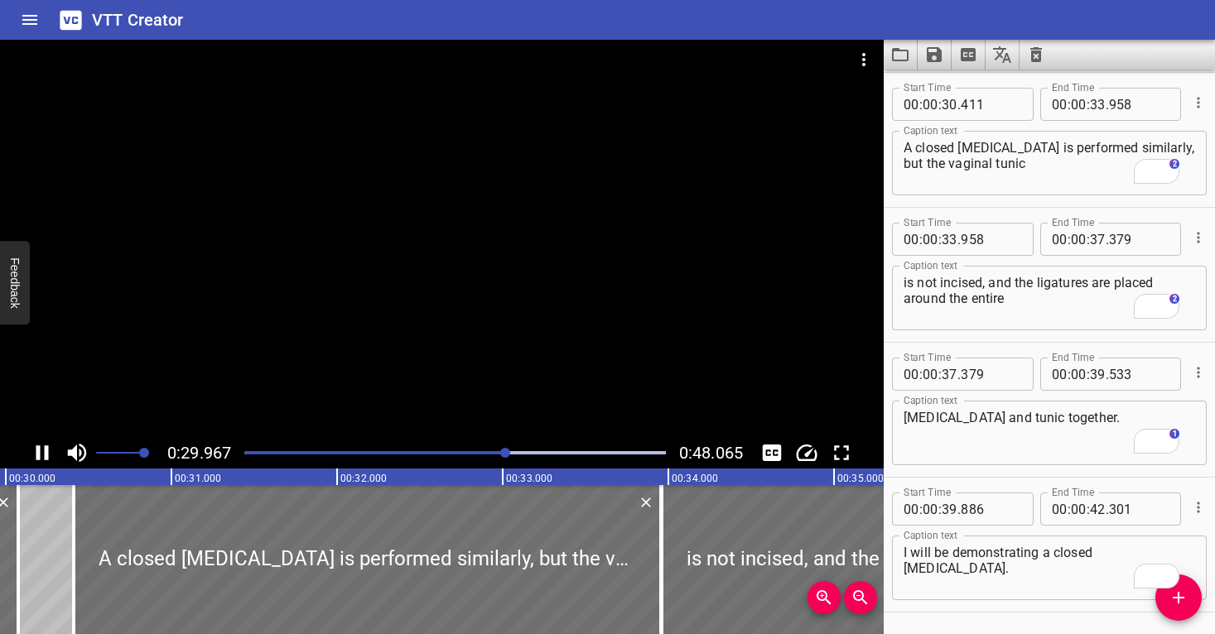
click at [519, 310] on div at bounding box center [442, 239] width 884 height 398
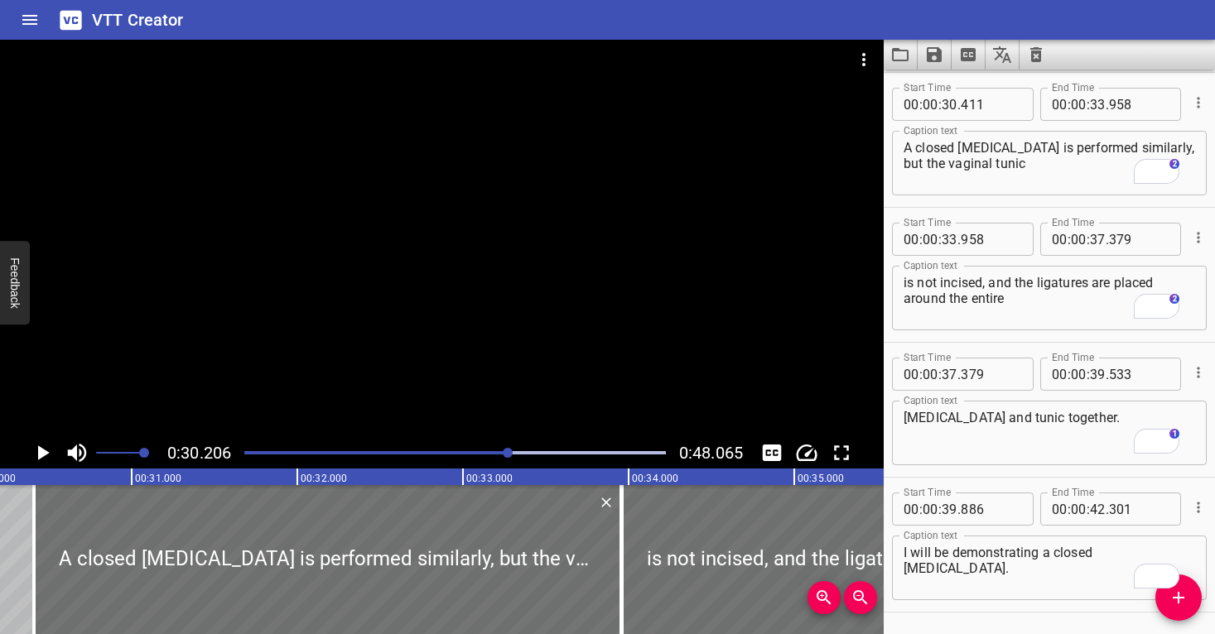
click at [519, 311] on div at bounding box center [442, 239] width 884 height 398
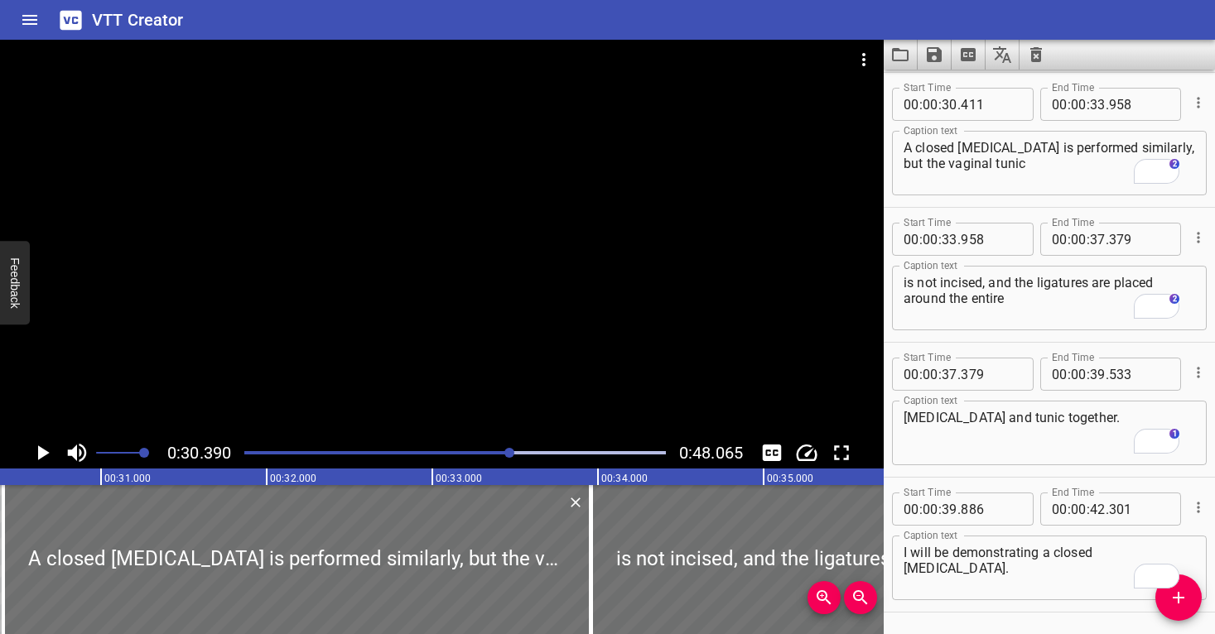
click at [519, 311] on div at bounding box center [442, 239] width 884 height 398
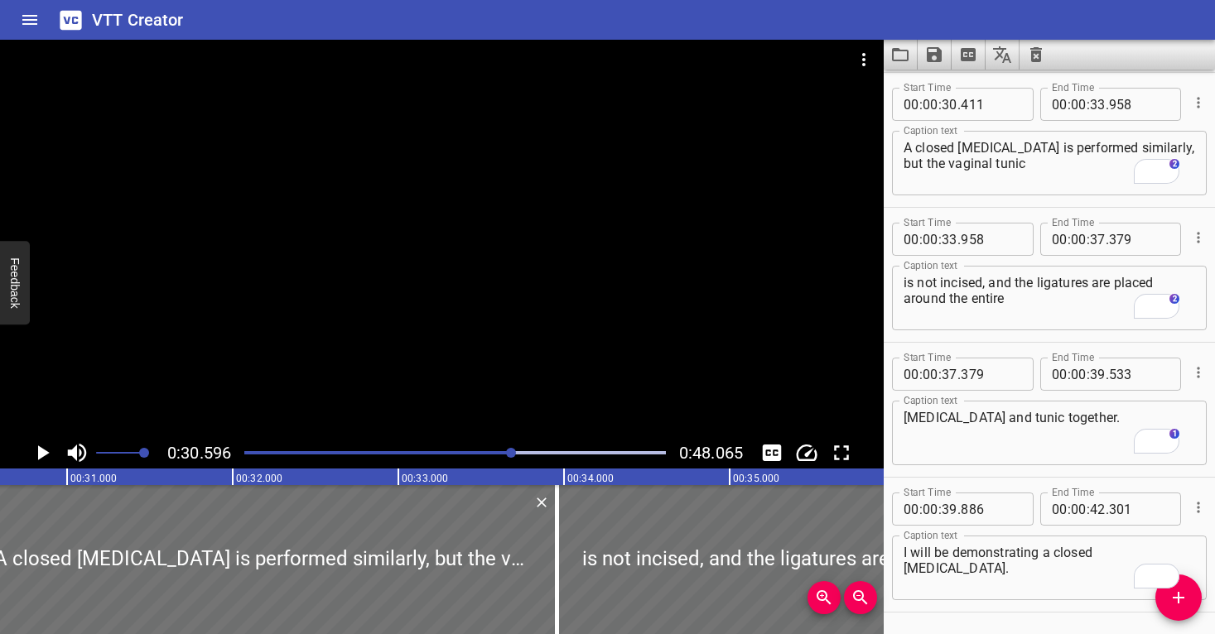
click at [519, 311] on div at bounding box center [442, 239] width 884 height 398
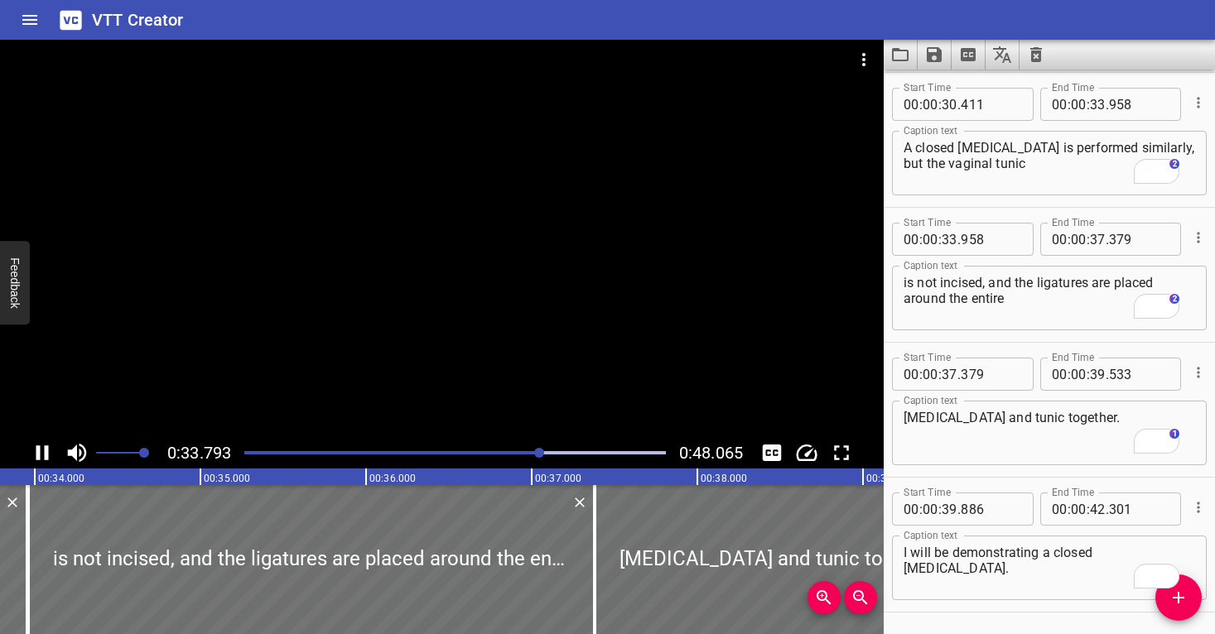
click at [568, 321] on div at bounding box center [442, 239] width 884 height 398
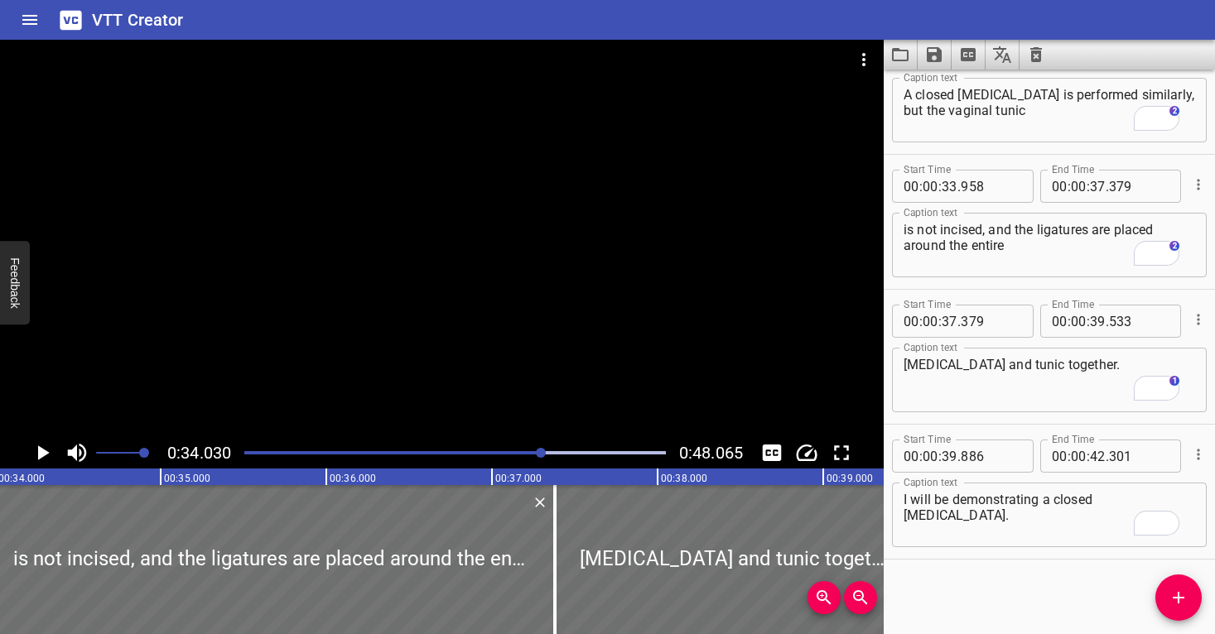
click at [567, 321] on div at bounding box center [442, 239] width 884 height 398
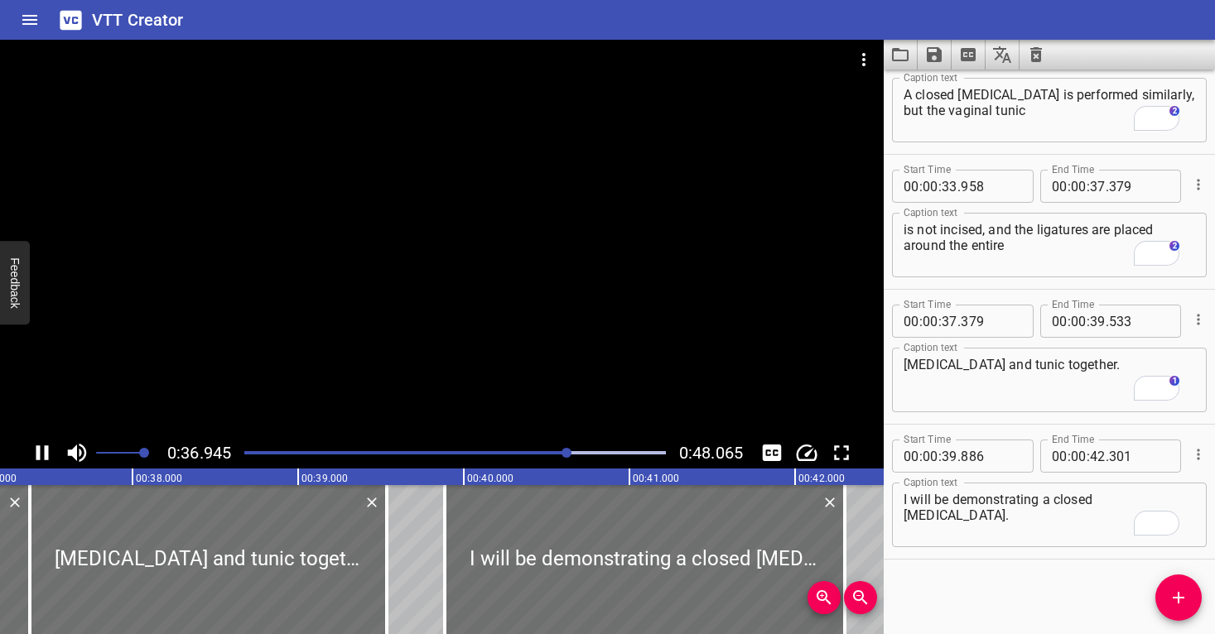
click at [575, 319] on div at bounding box center [442, 239] width 884 height 398
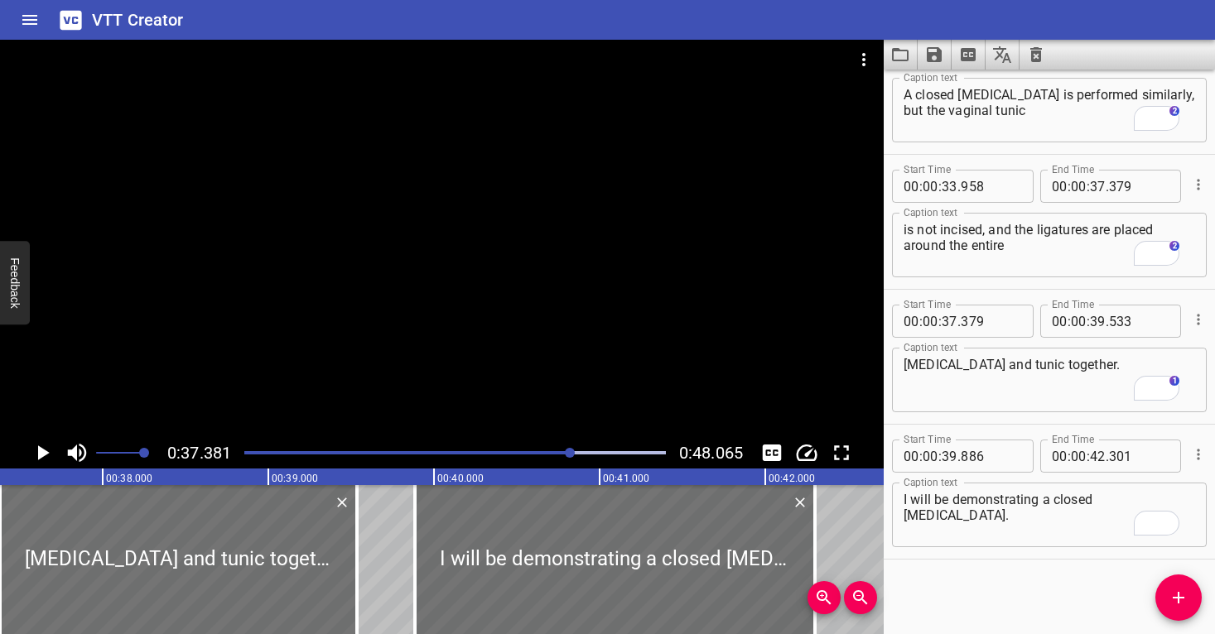
click at [575, 319] on div at bounding box center [442, 239] width 884 height 398
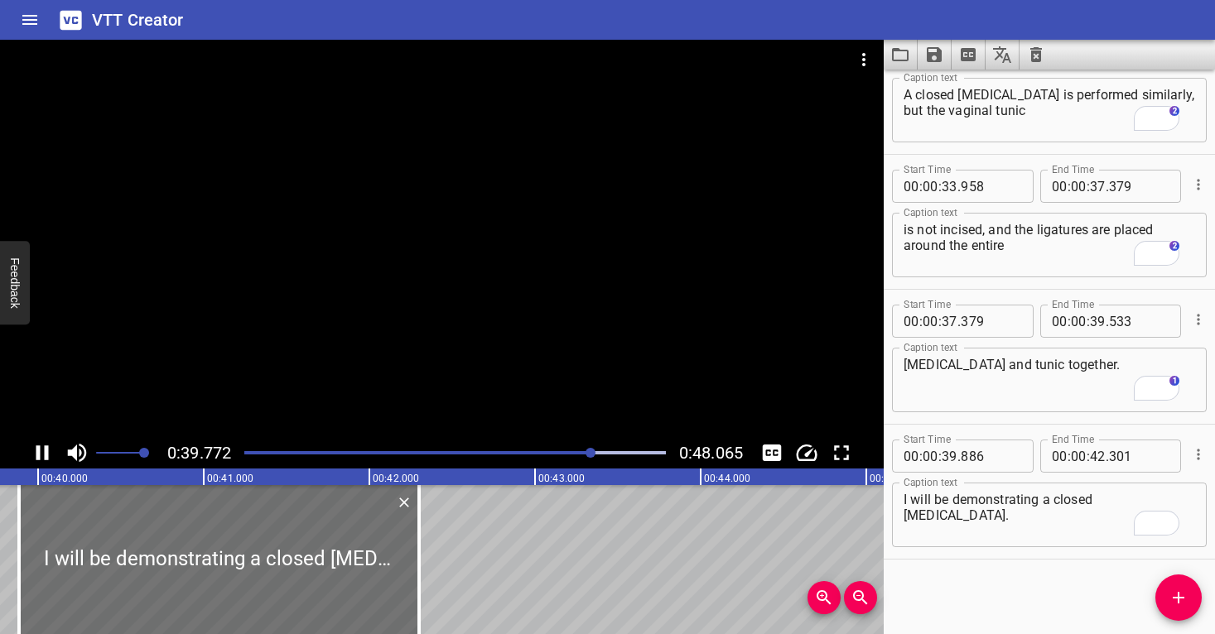
click at [572, 318] on div at bounding box center [442, 239] width 884 height 398
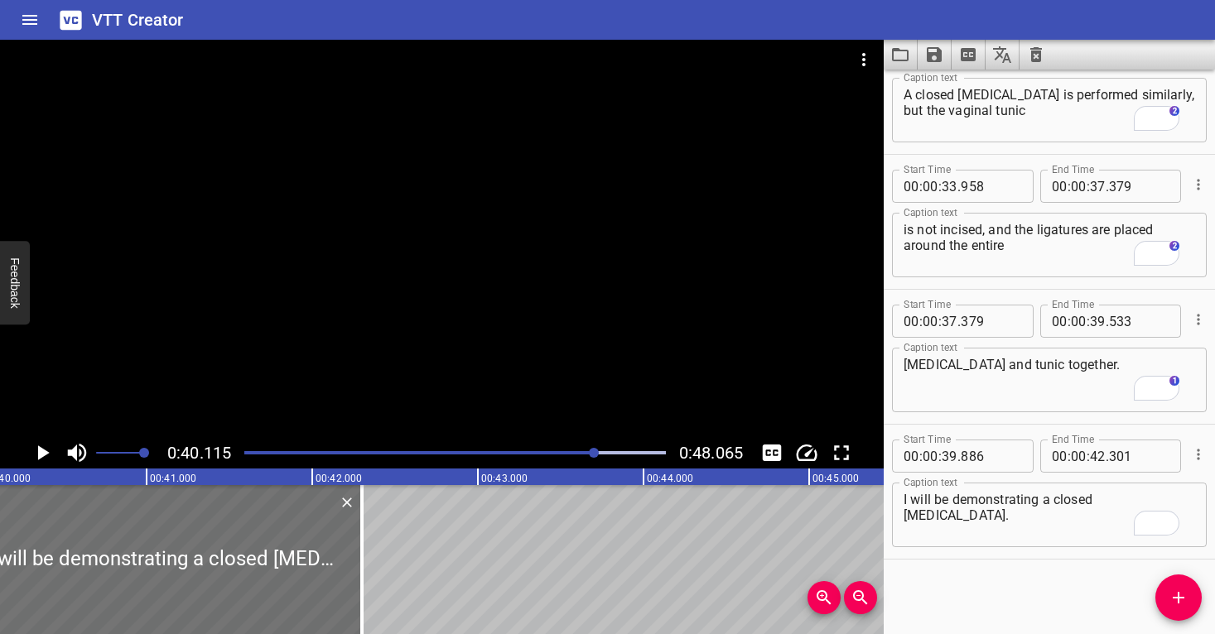
click at [590, 449] on div at bounding box center [594, 453] width 10 height 10
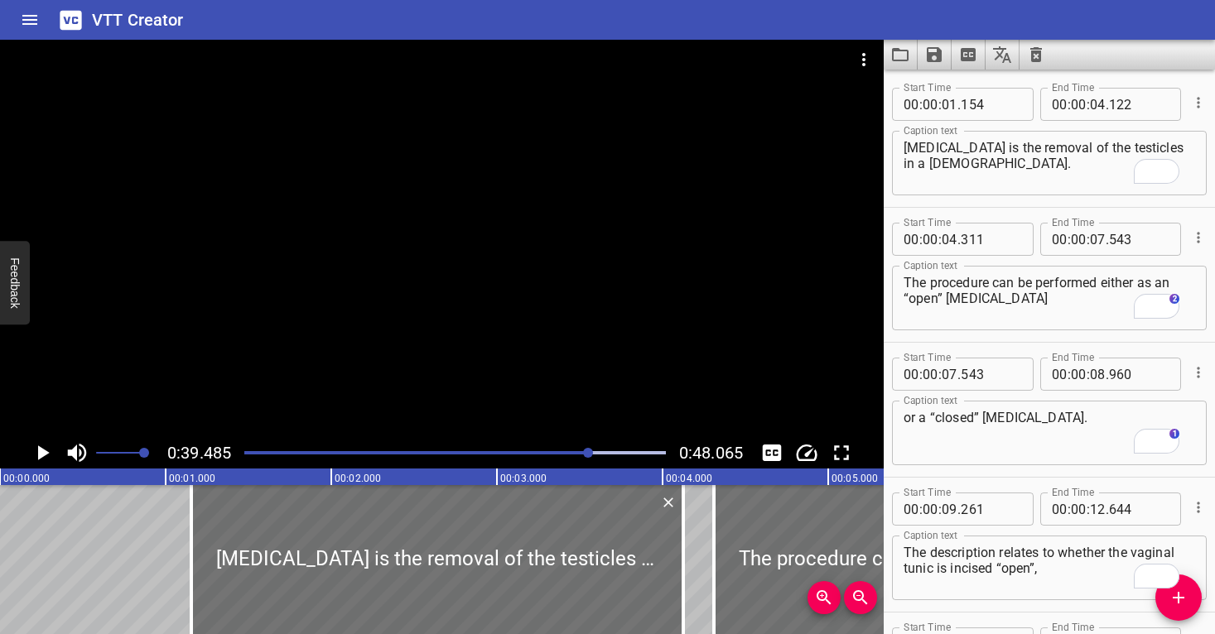
click at [608, 340] on div at bounding box center [442, 239] width 884 height 398
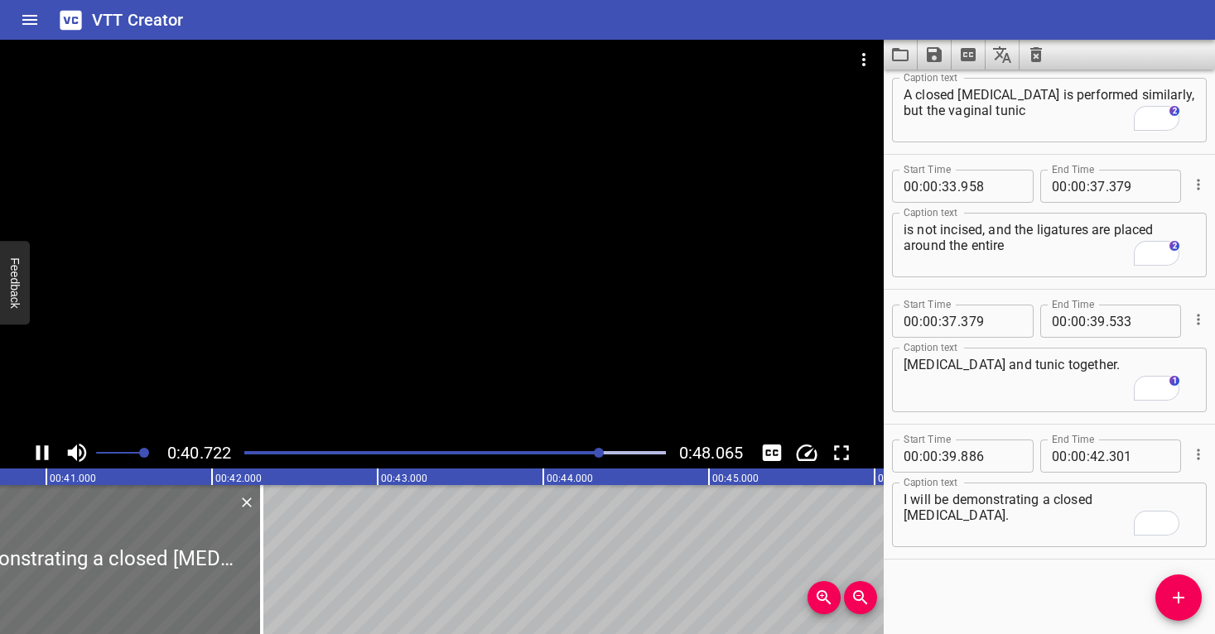
click at [585, 447] on div at bounding box center [454, 452] width 441 height 23
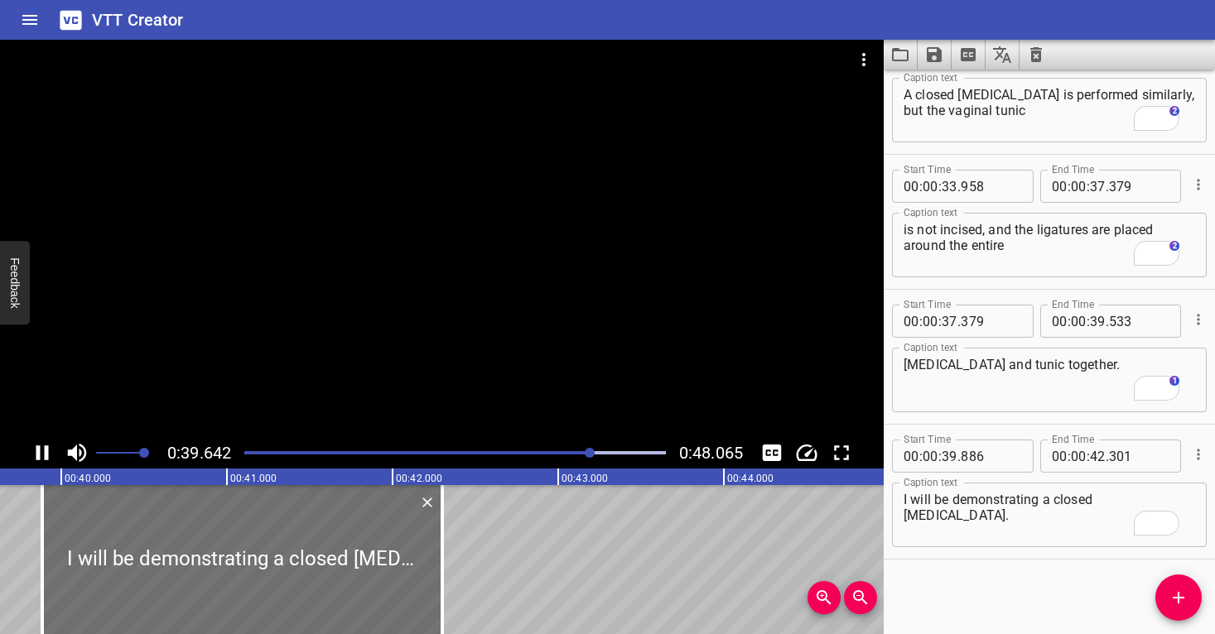
click at [635, 331] on div at bounding box center [442, 239] width 884 height 398
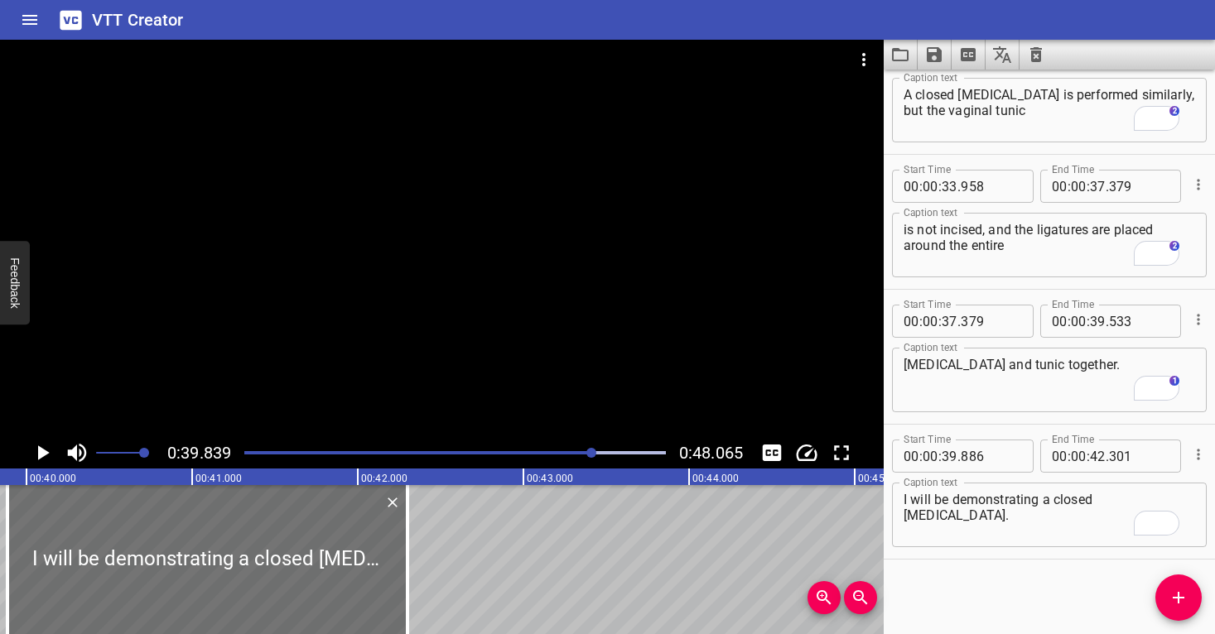
click at [625, 347] on div at bounding box center [442, 239] width 884 height 398
click at [625, 346] on div at bounding box center [442, 239] width 884 height 398
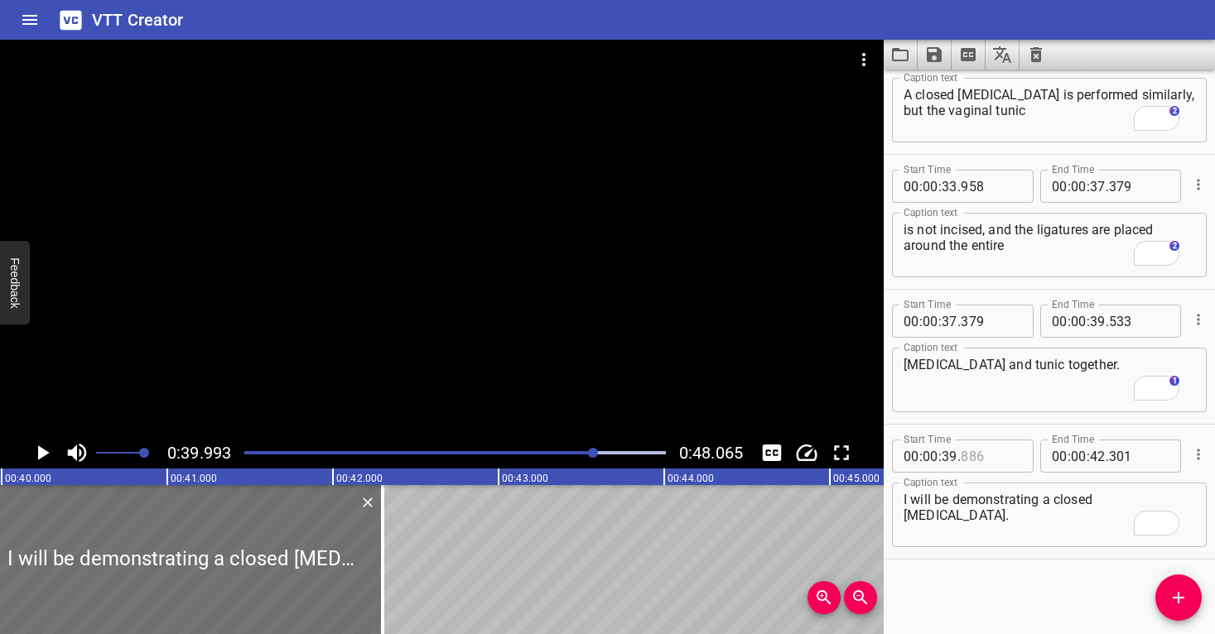
click at [991, 463] on input "number" at bounding box center [991, 456] width 60 height 33
type input "994"
click at [998, 515] on textarea "I will be demonstrating a closed [MEDICAL_DATA]." at bounding box center [1050, 515] width 292 height 47
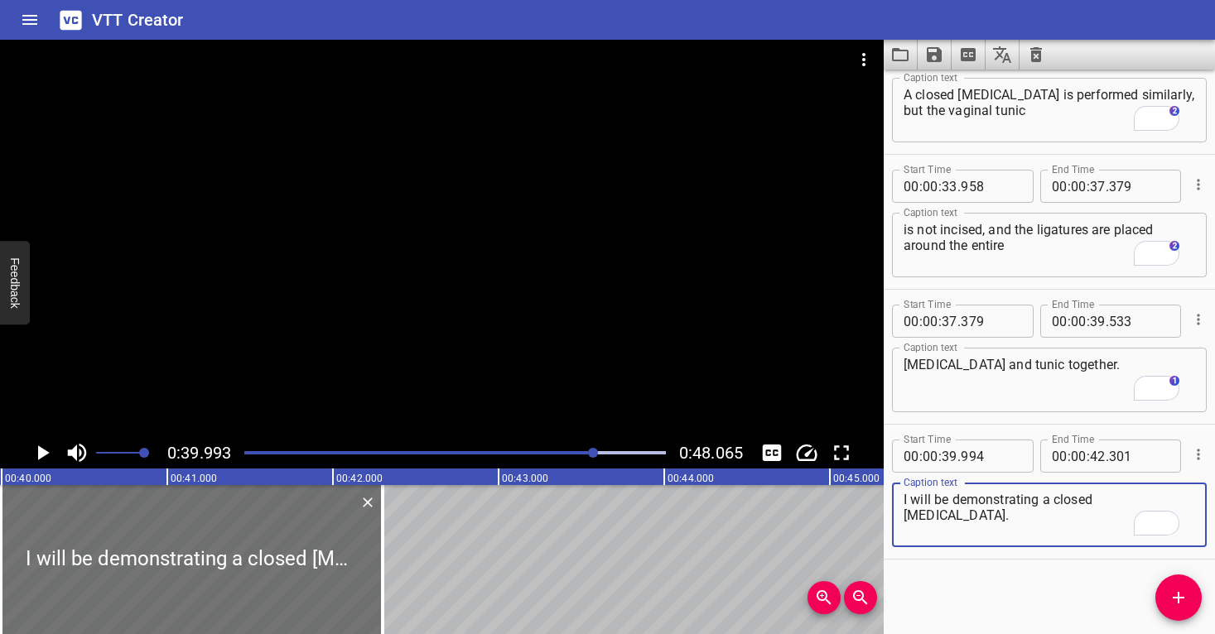
click at [450, 382] on div at bounding box center [442, 239] width 884 height 398
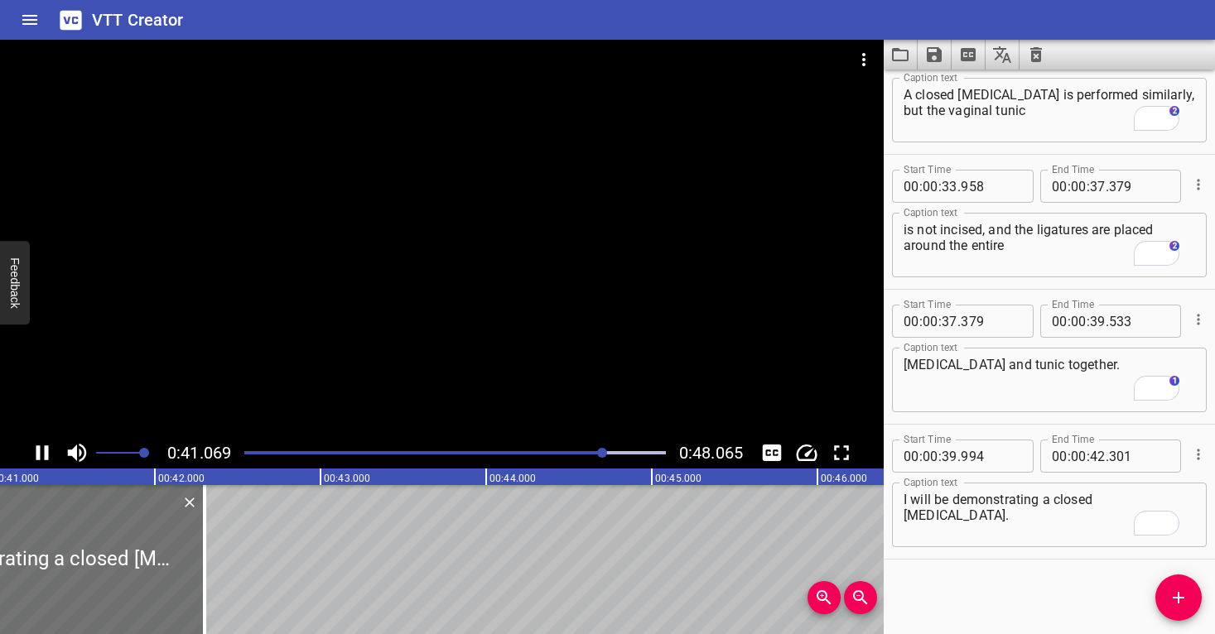
click at [589, 451] on div "Play progress" at bounding box center [394, 452] width 422 height 3
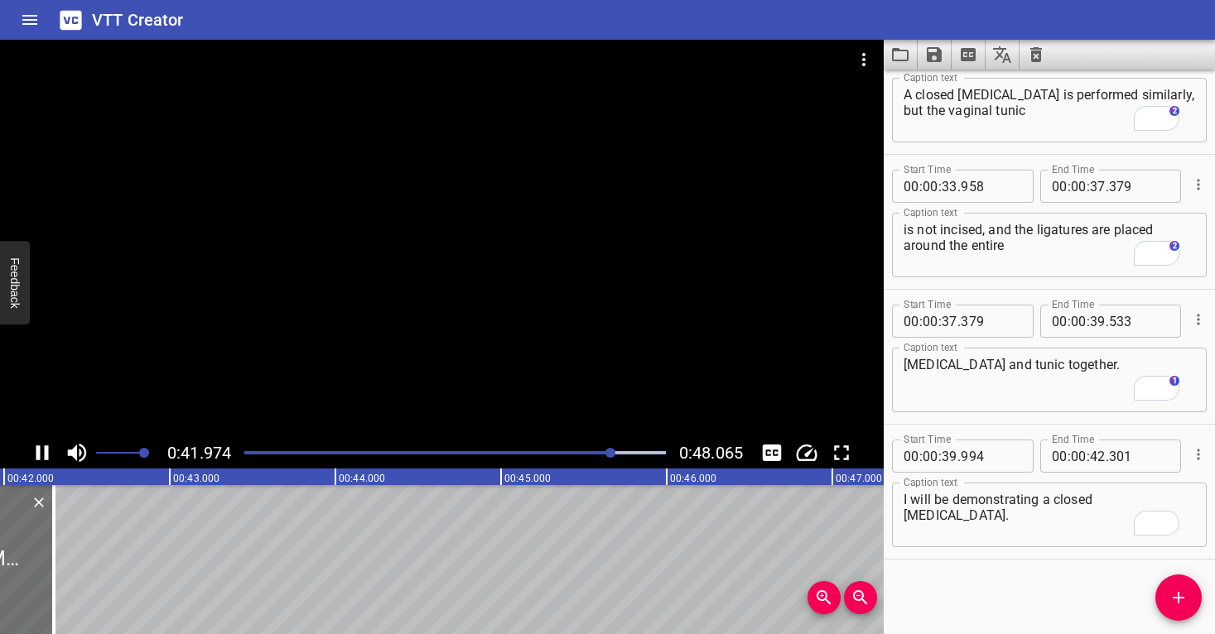
click at [623, 305] on div at bounding box center [442, 239] width 884 height 398
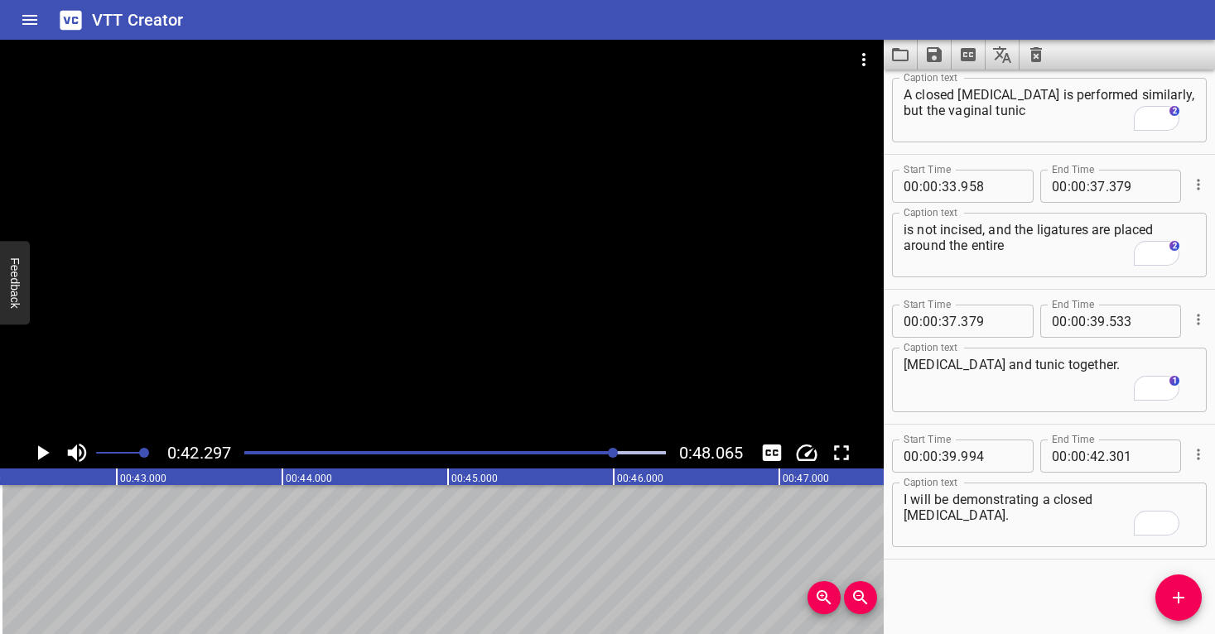
click at [377, 245] on div at bounding box center [442, 239] width 884 height 398
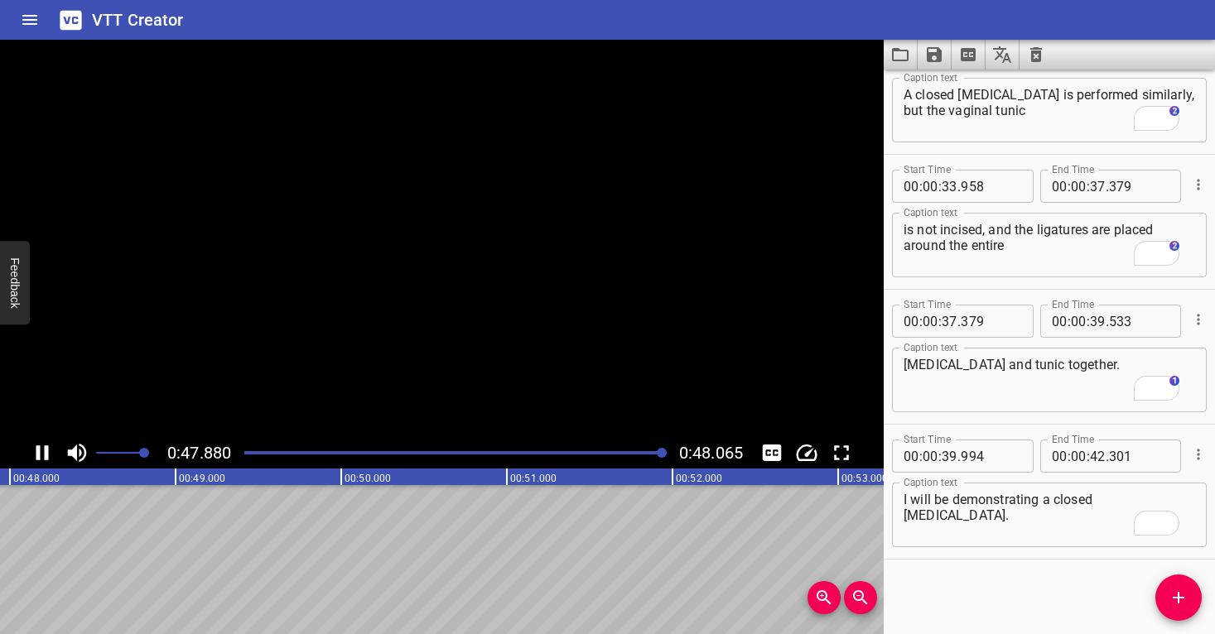
scroll to position [0, 7962]
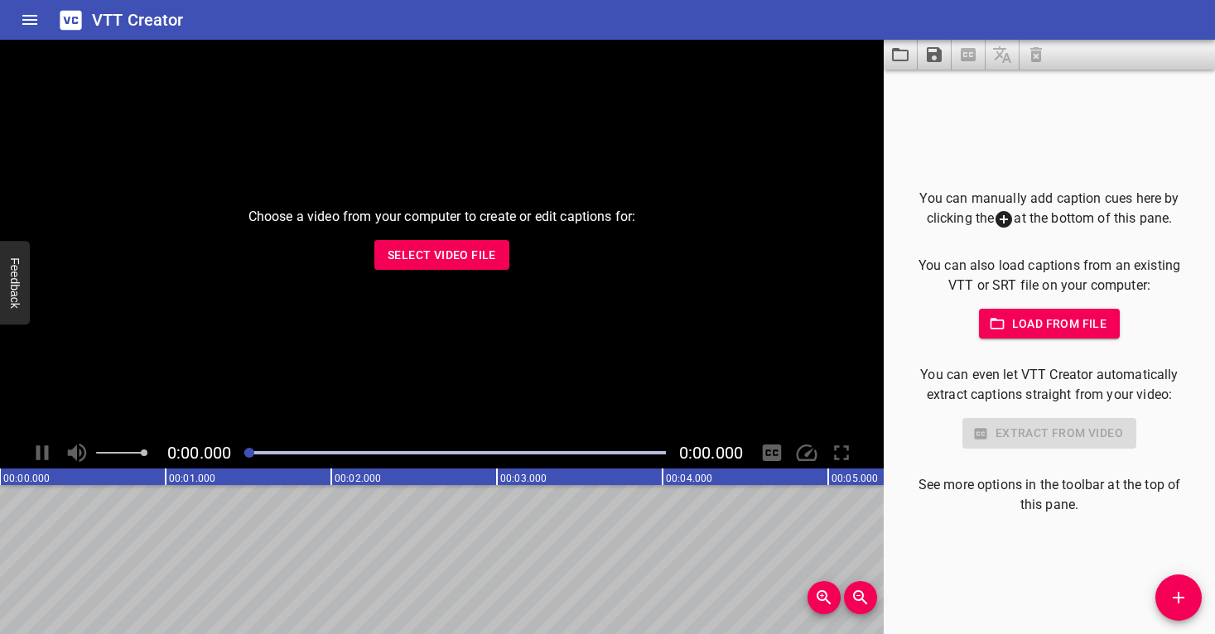
click at [403, 266] on button "Select Video File" at bounding box center [441, 255] width 135 height 31
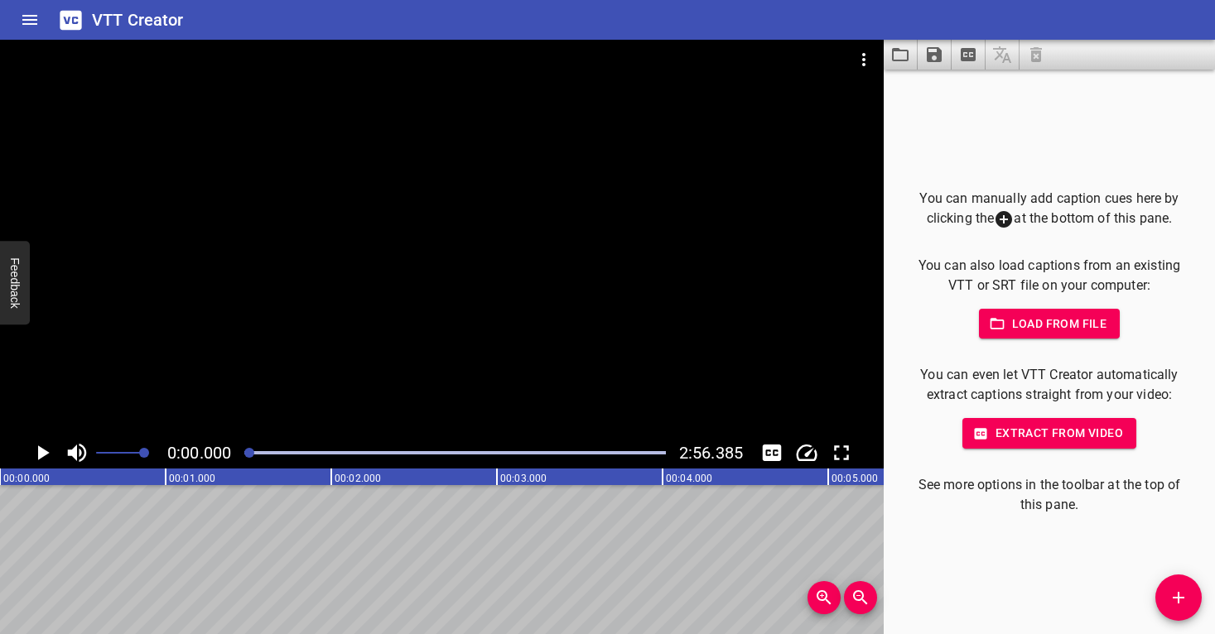
click at [1074, 317] on span "Load from file" at bounding box center [1049, 324] width 115 height 21
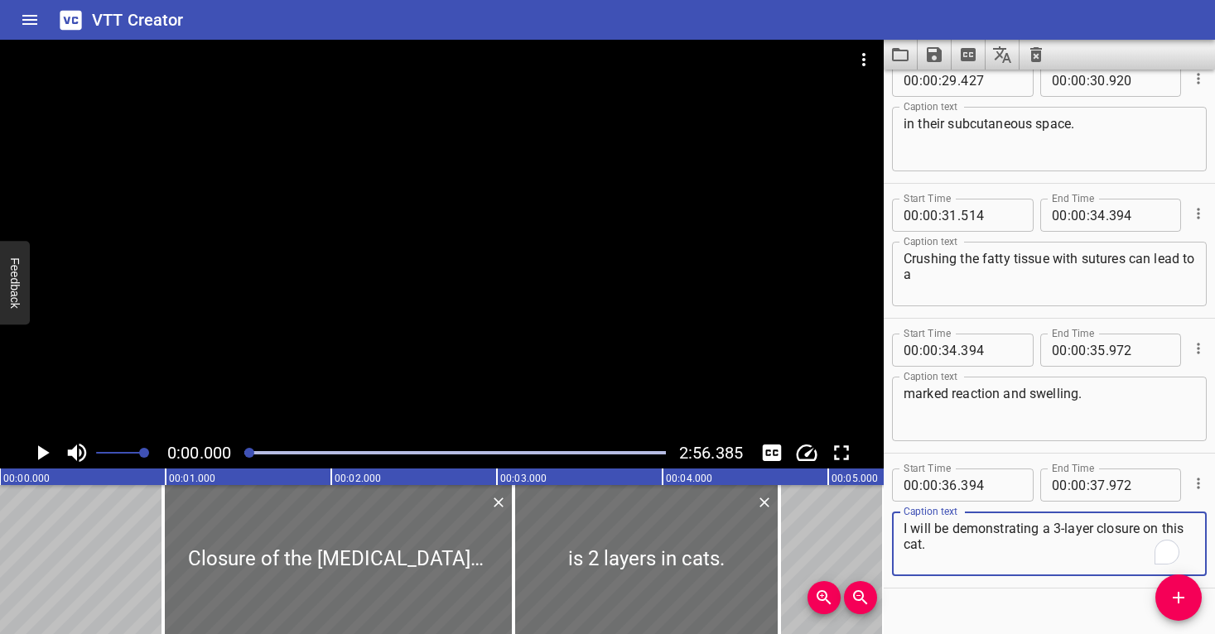
scroll to position [1403, 0]
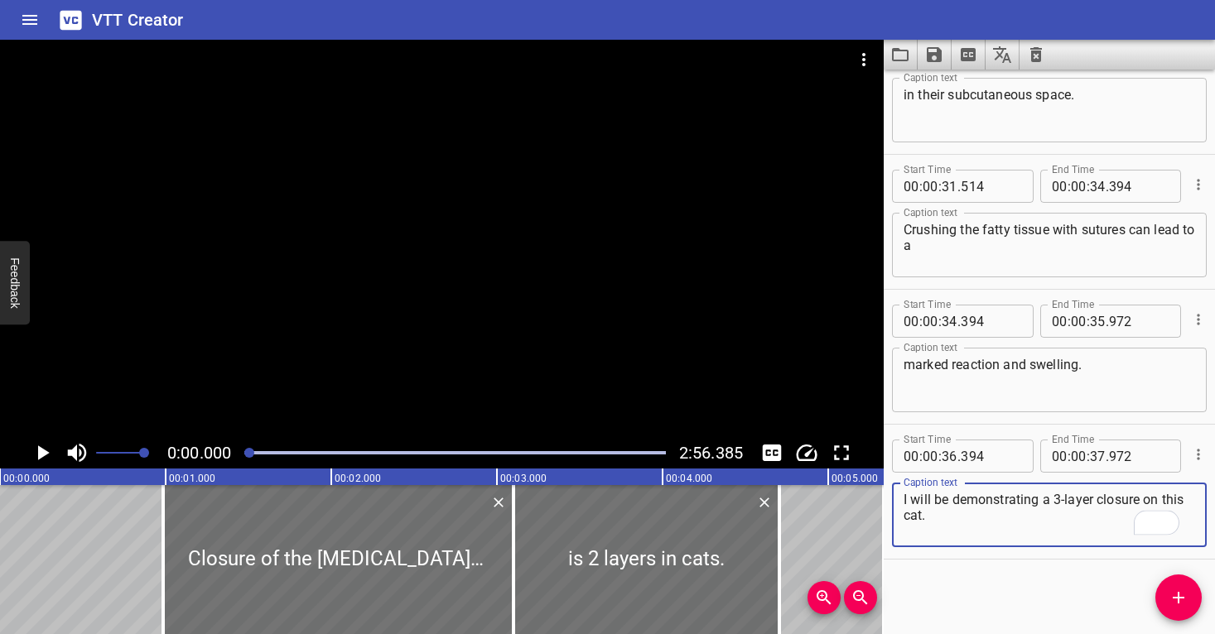
click at [353, 327] on div at bounding box center [442, 239] width 884 height 398
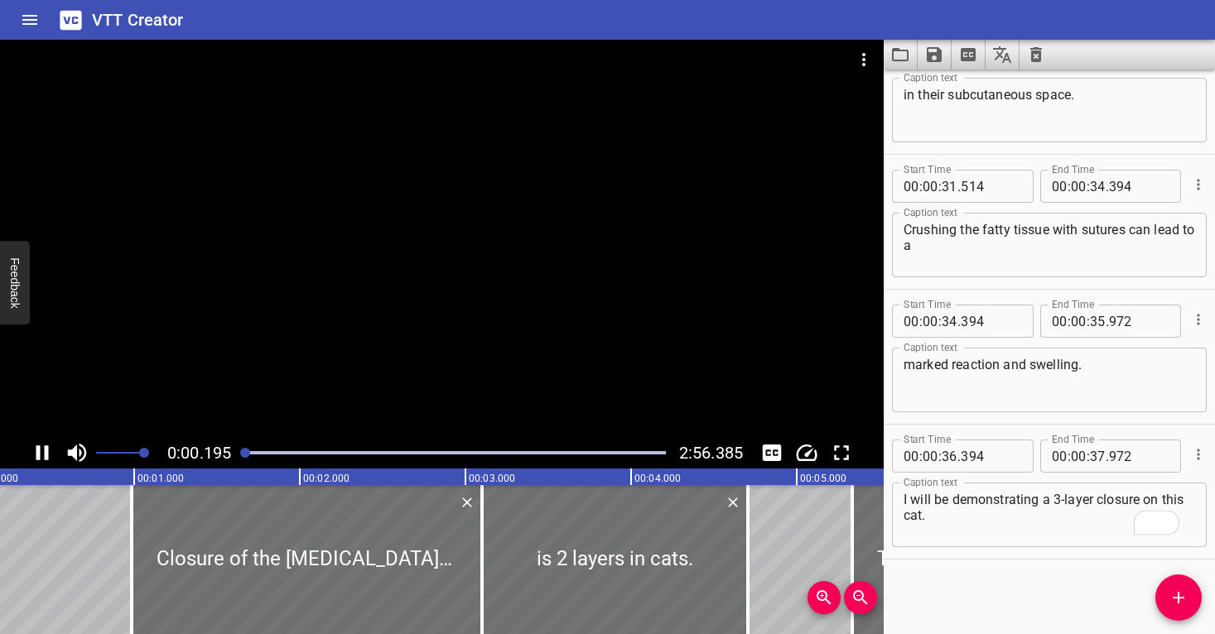
click at [353, 327] on div at bounding box center [442, 239] width 884 height 398
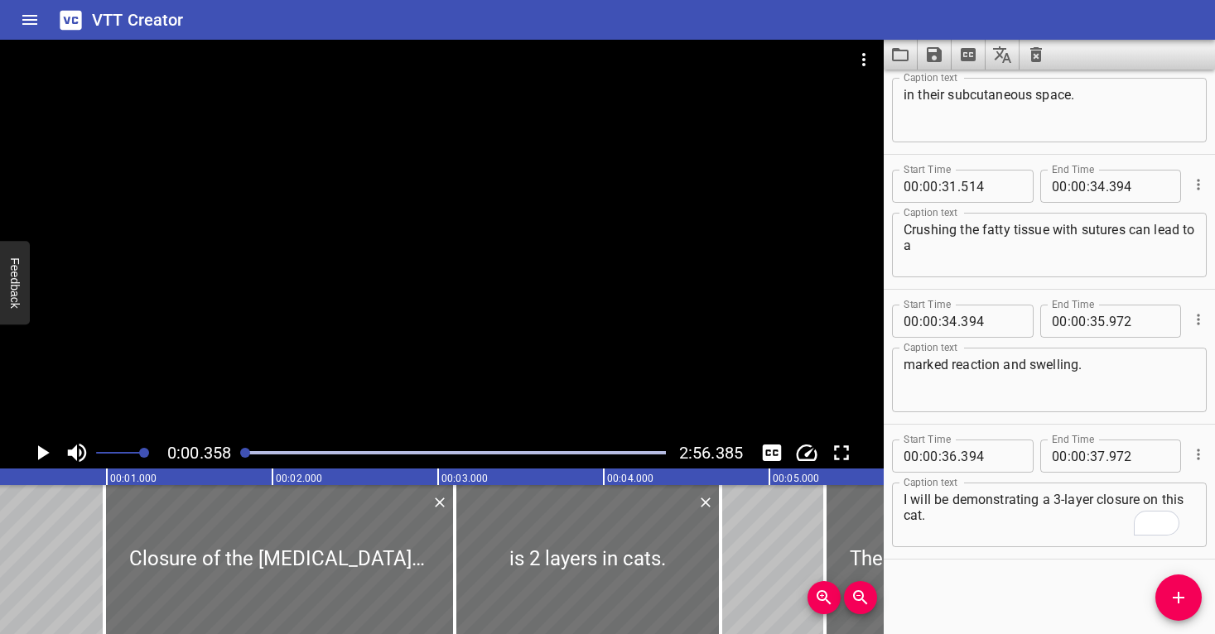
scroll to position [0, 0]
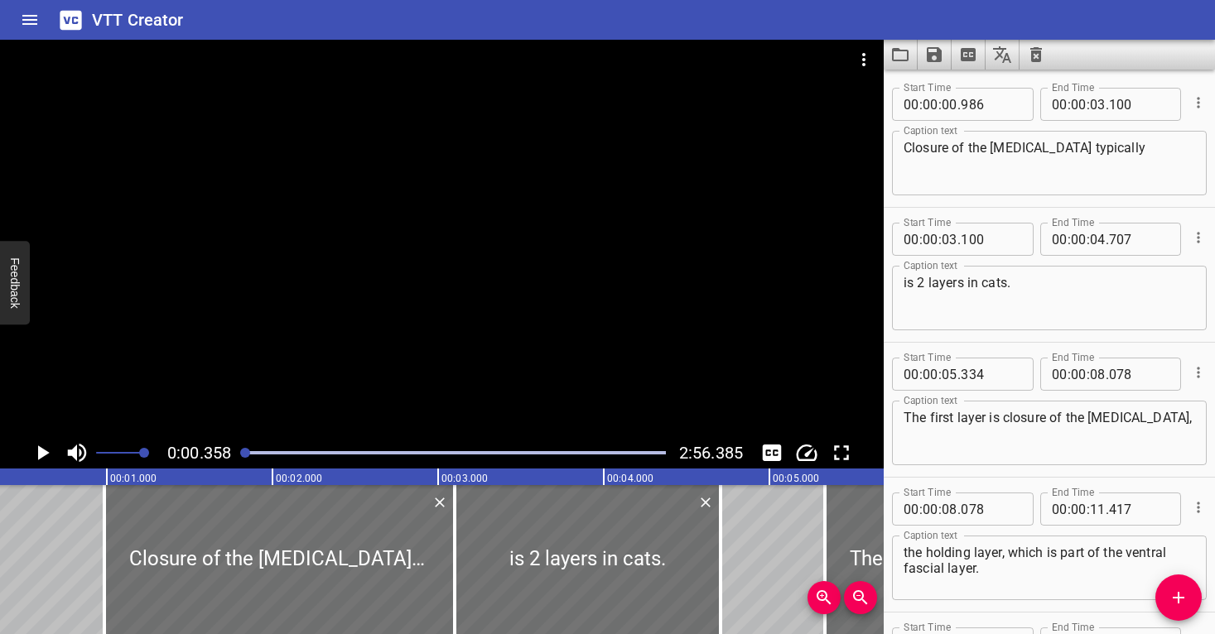
click at [430, 307] on div at bounding box center [442, 239] width 884 height 398
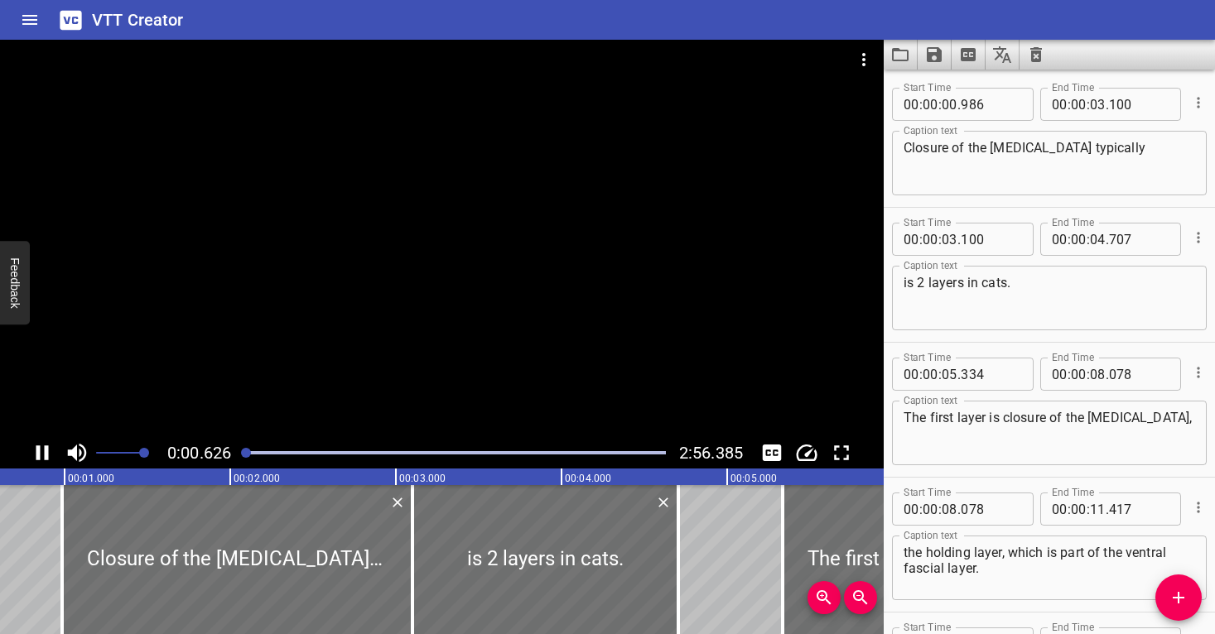
click at [449, 305] on div at bounding box center [442, 239] width 884 height 398
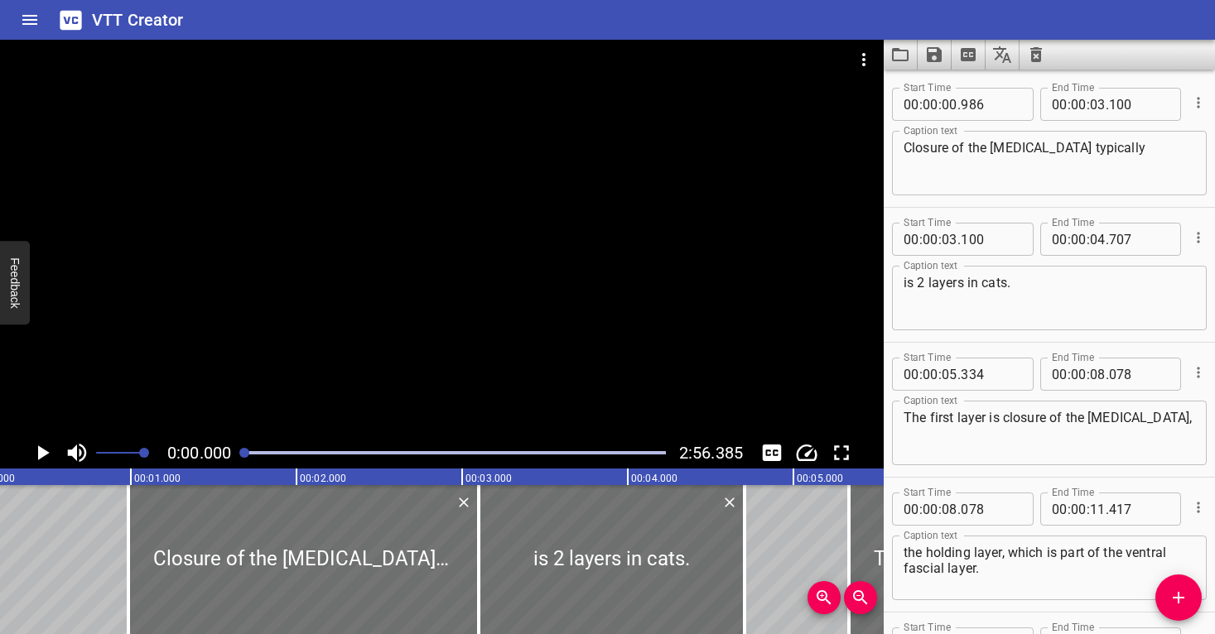
scroll to position [0, 7]
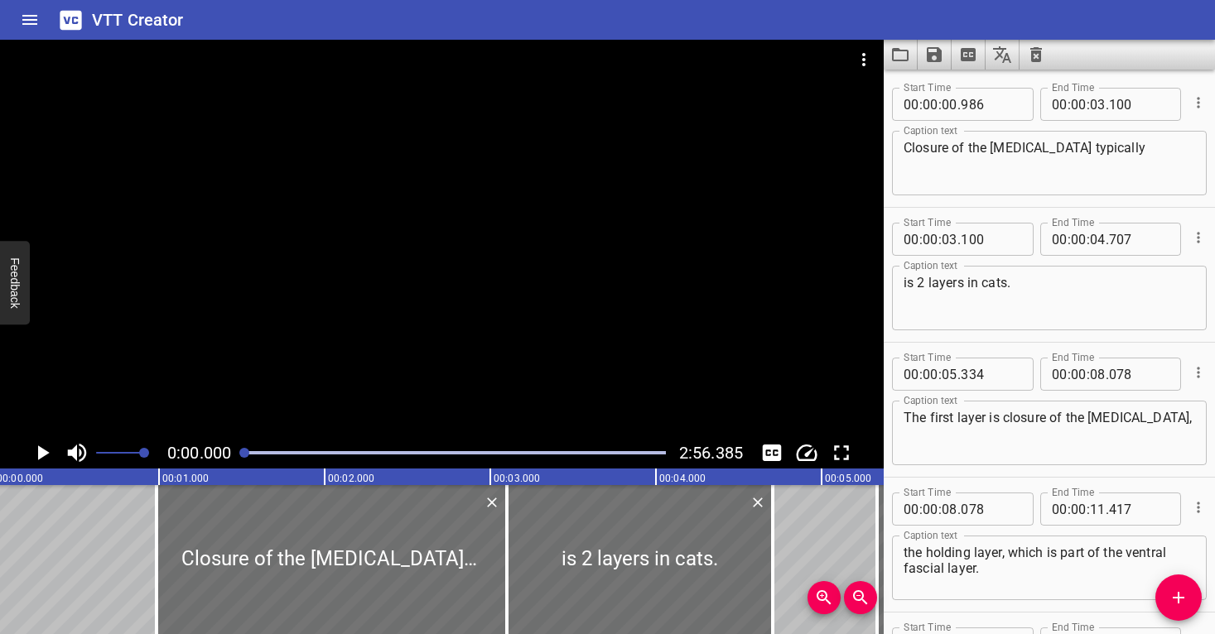
click at [242, 453] on div at bounding box center [244, 453] width 10 height 10
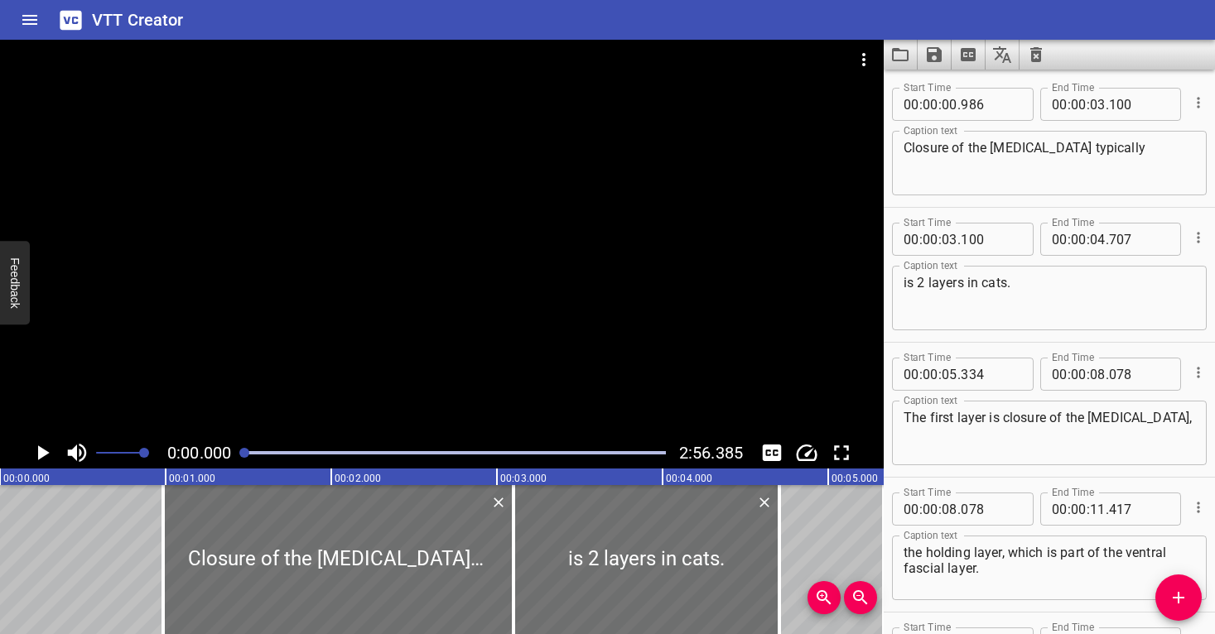
click at [248, 397] on div at bounding box center [442, 239] width 884 height 398
click at [258, 382] on div at bounding box center [442, 239] width 884 height 398
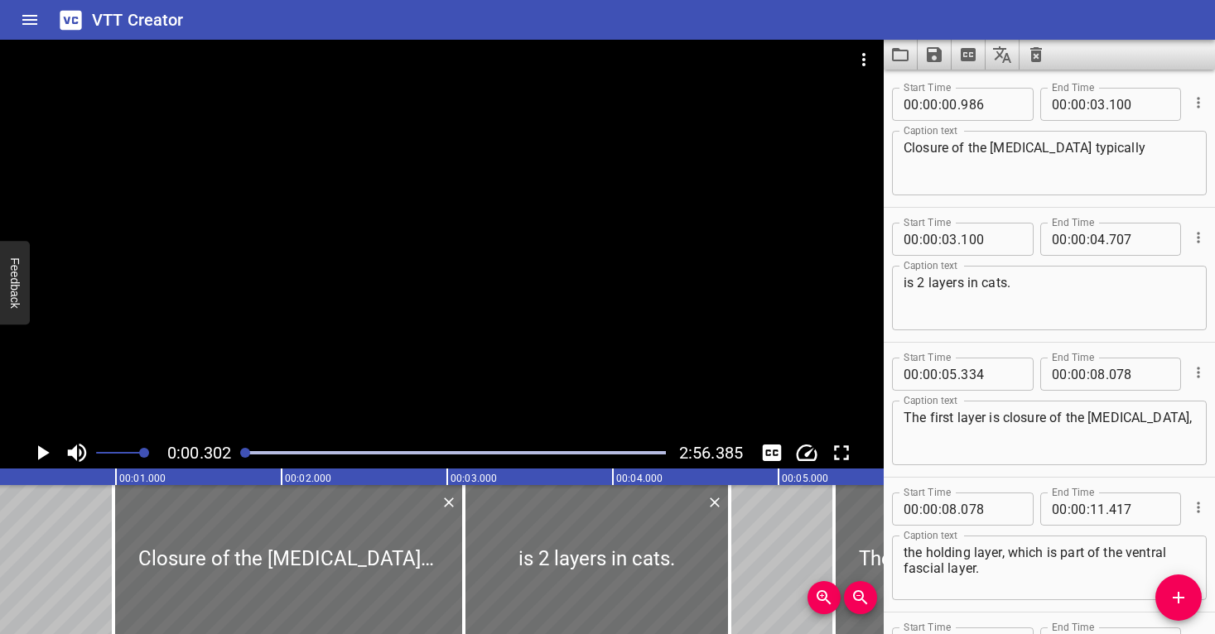
click at [256, 382] on div at bounding box center [442, 239] width 884 height 398
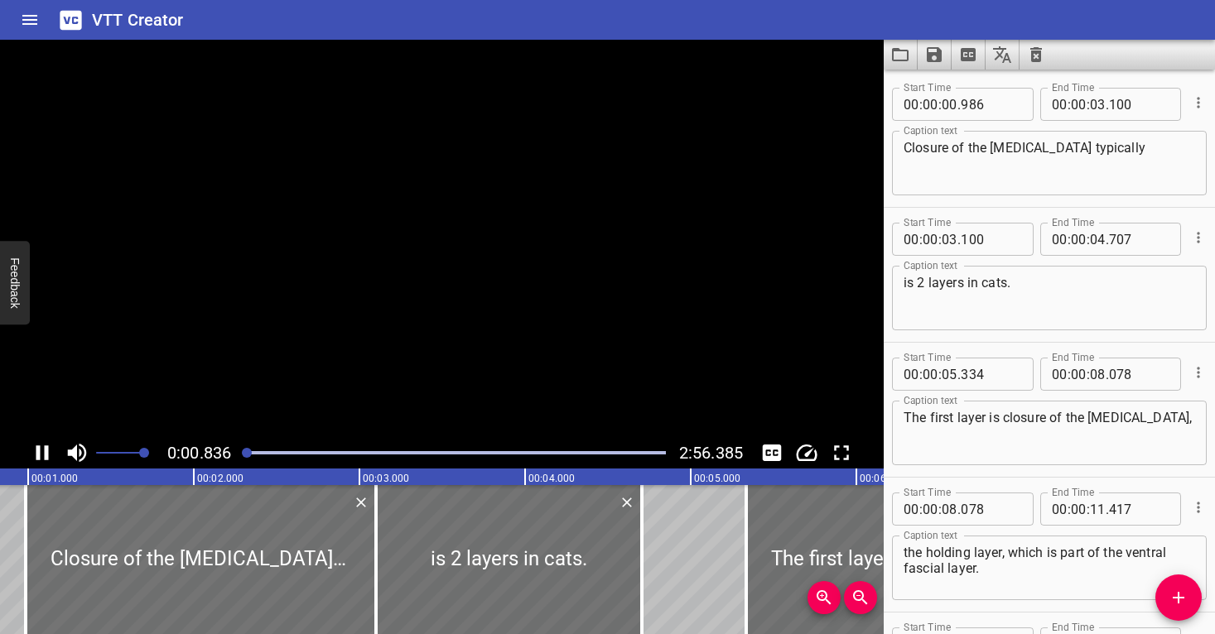
click at [256, 382] on video at bounding box center [442, 239] width 884 height 398
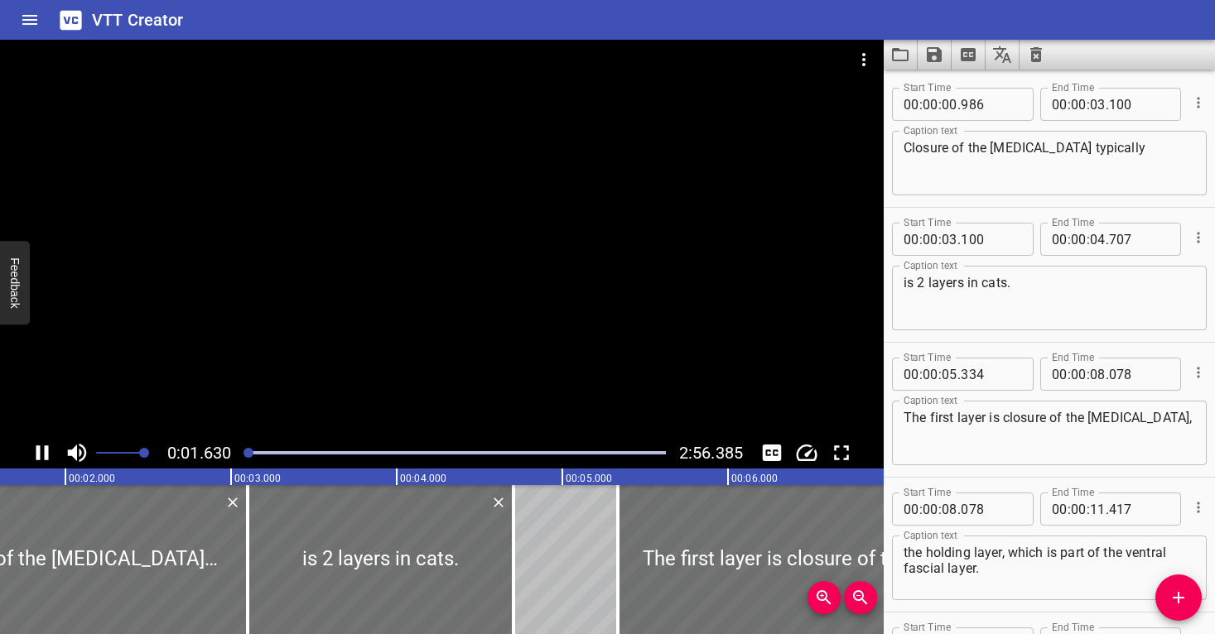
click at [454, 369] on div at bounding box center [442, 239] width 884 height 398
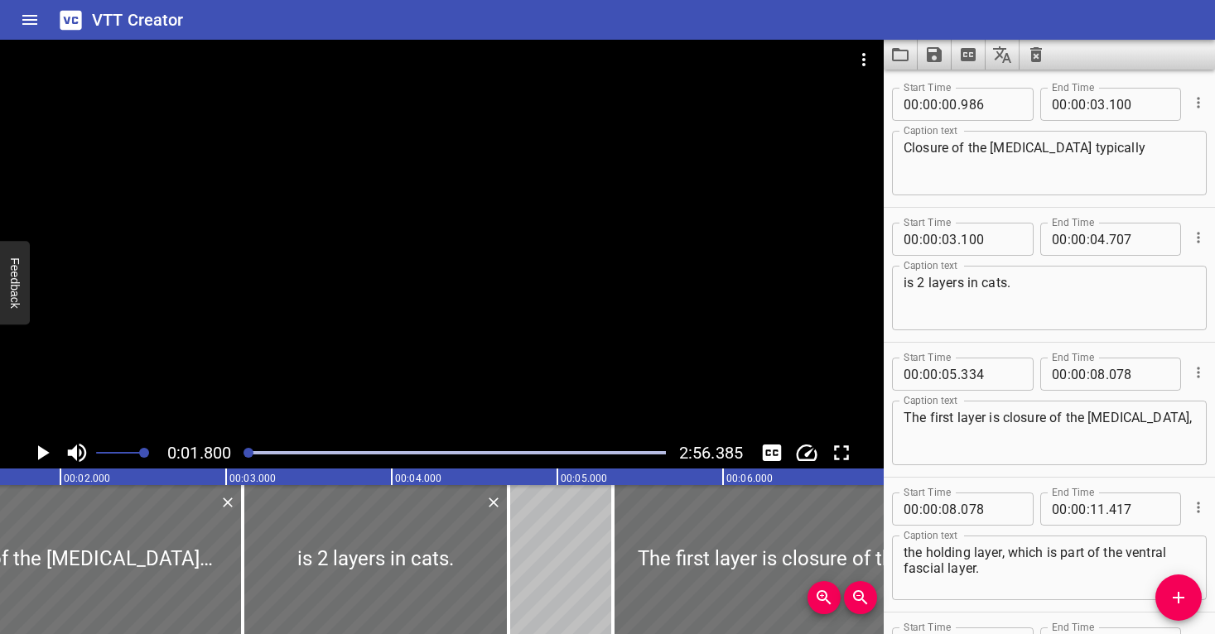
scroll to position [0, 298]
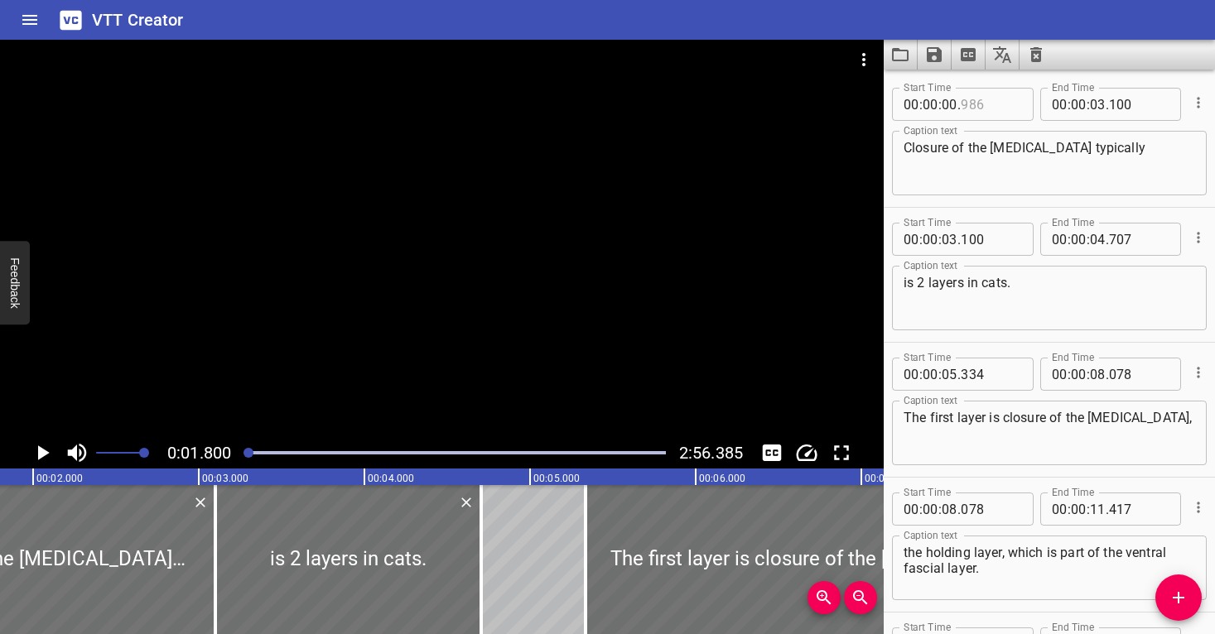
click at [1002, 96] on input "number" at bounding box center [991, 104] width 60 height 33
type input "544"
click at [941, 181] on textarea "Closure of the [MEDICAL_DATA] typically" at bounding box center [1050, 163] width 292 height 47
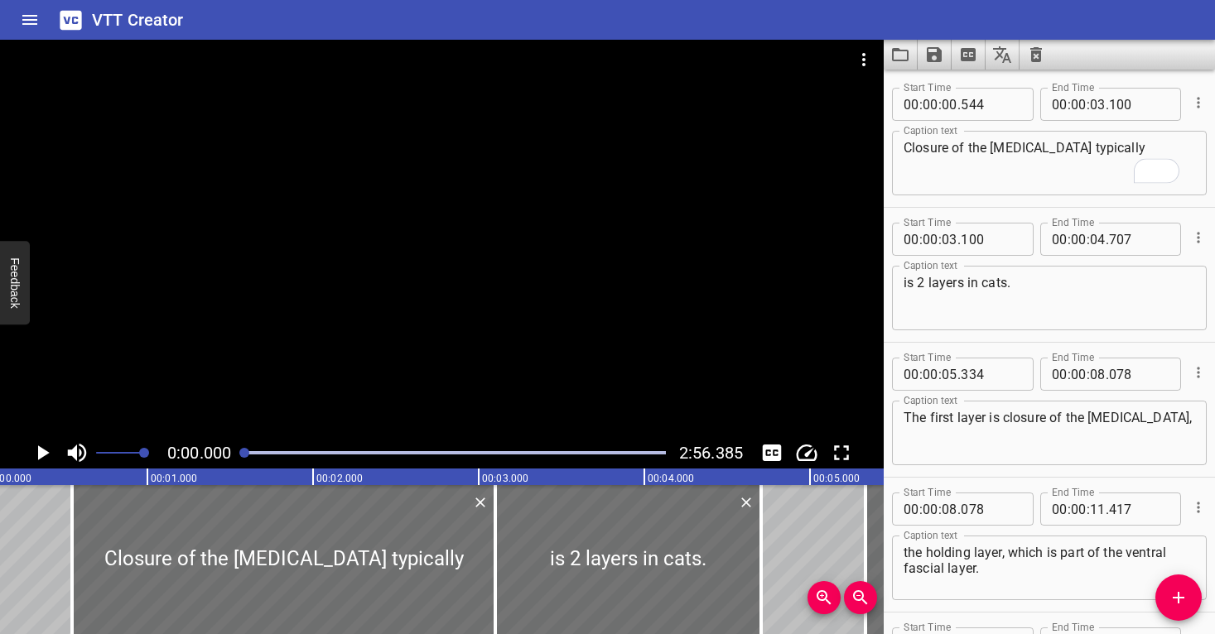
click at [239, 453] on div at bounding box center [454, 452] width 441 height 23
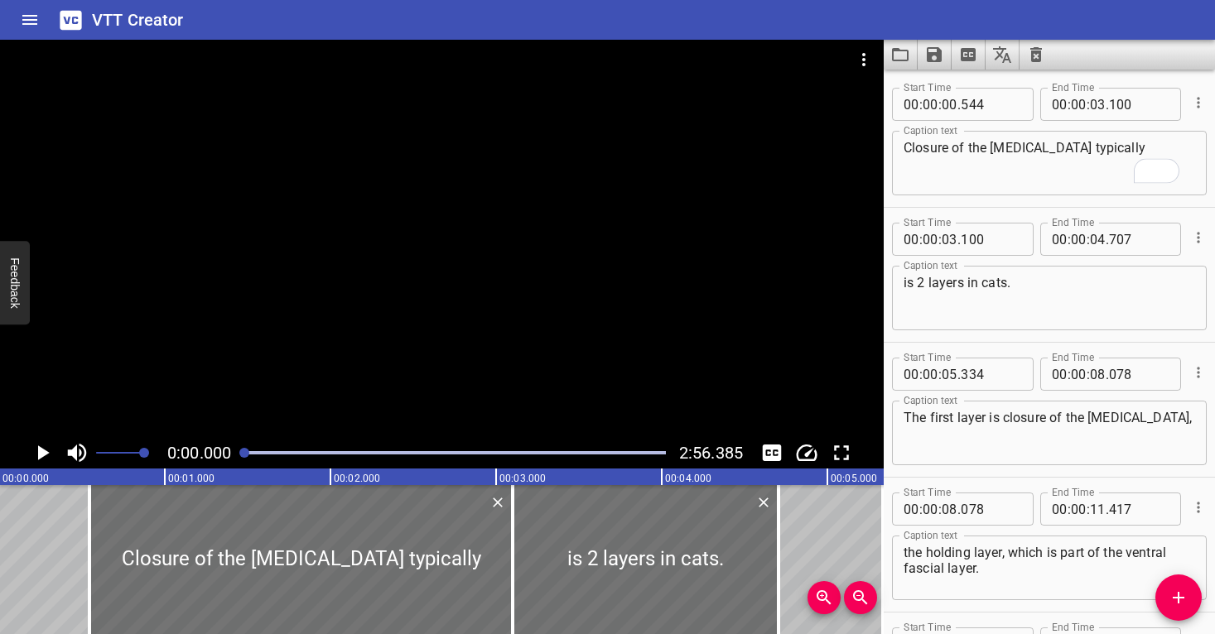
scroll to position [0, 0]
click at [256, 383] on div at bounding box center [442, 239] width 884 height 398
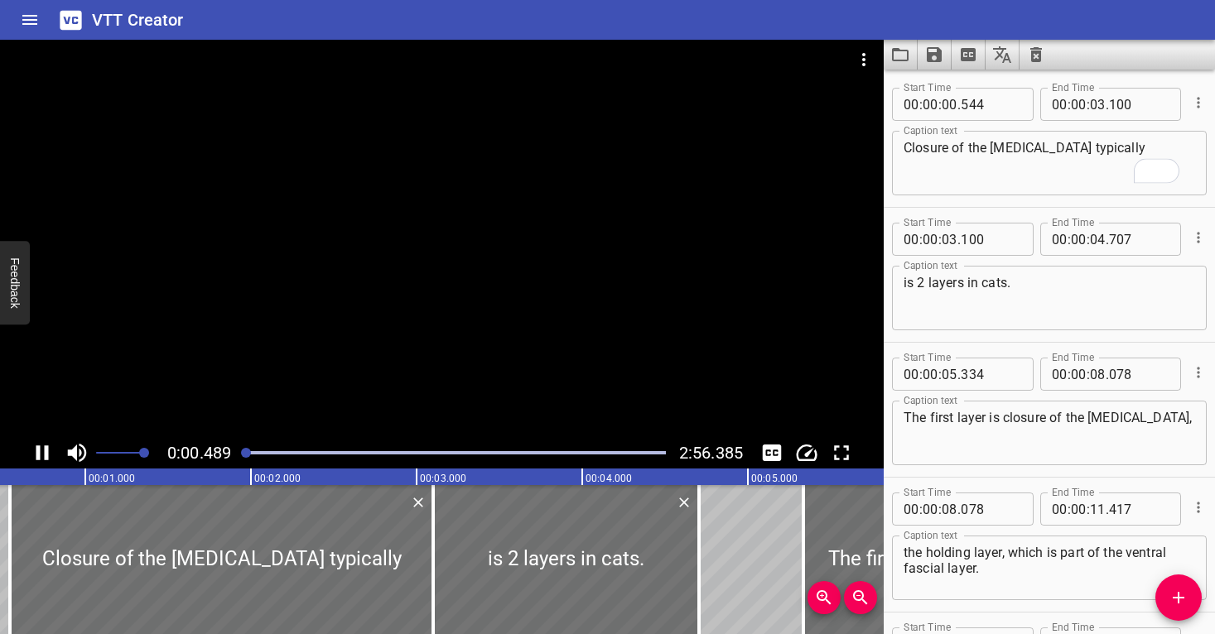
click at [287, 373] on div at bounding box center [442, 239] width 884 height 398
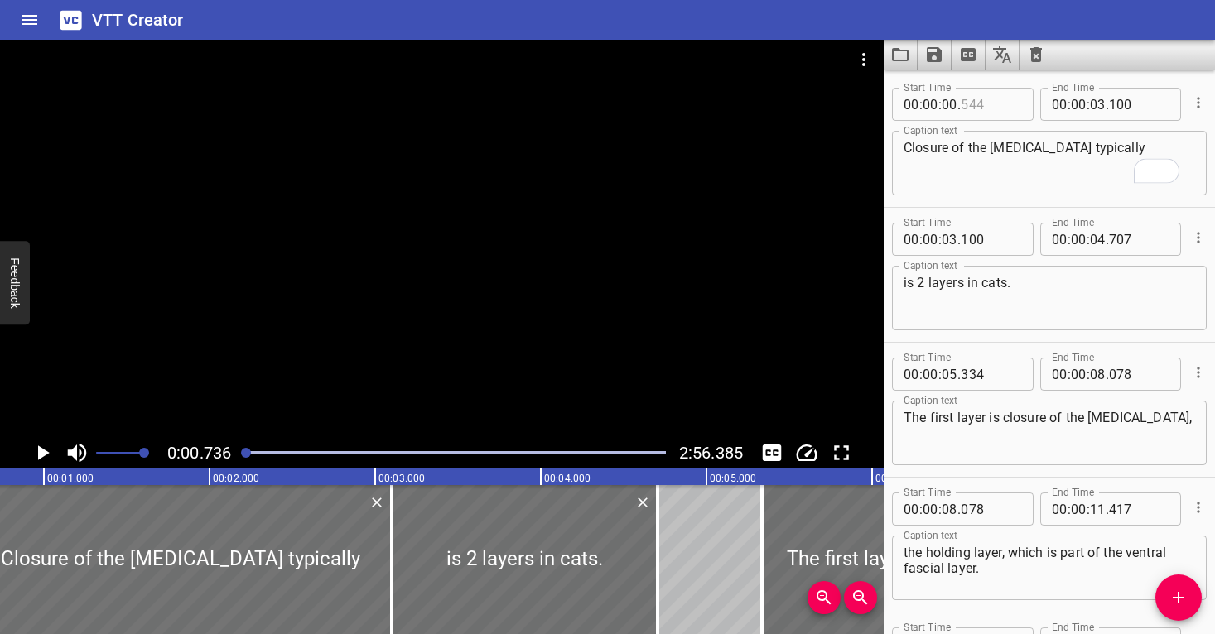
click at [1006, 113] on input "number" at bounding box center [991, 104] width 60 height 33
type input "736"
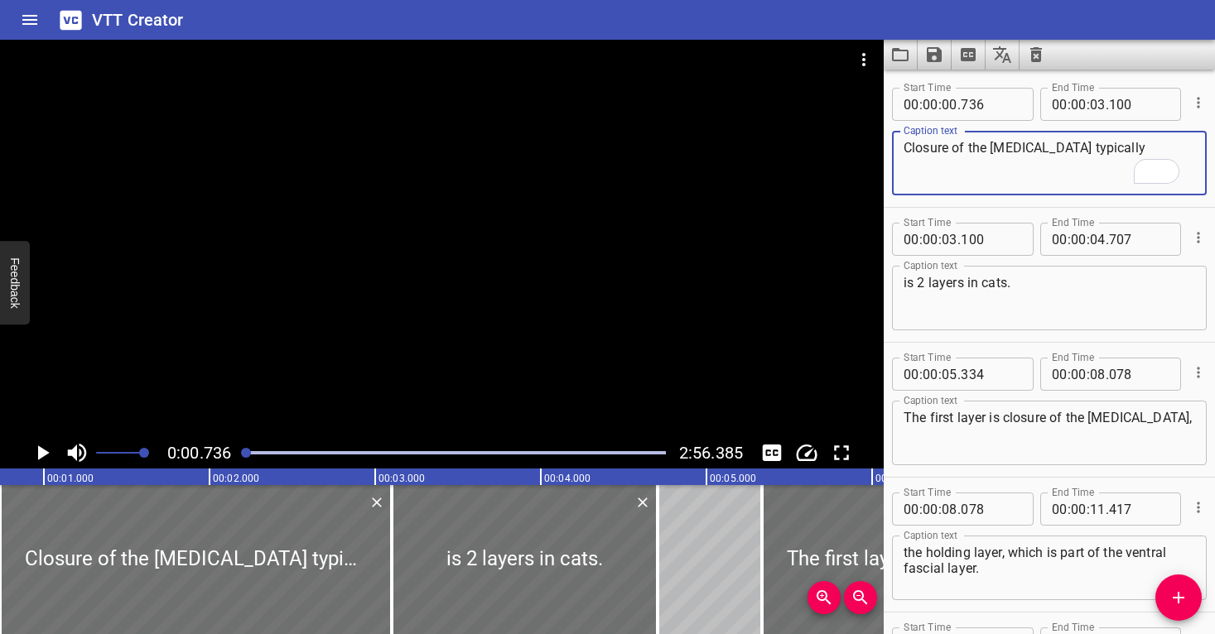
click at [1011, 173] on textarea "Closure of the [MEDICAL_DATA] typically" at bounding box center [1050, 163] width 292 height 47
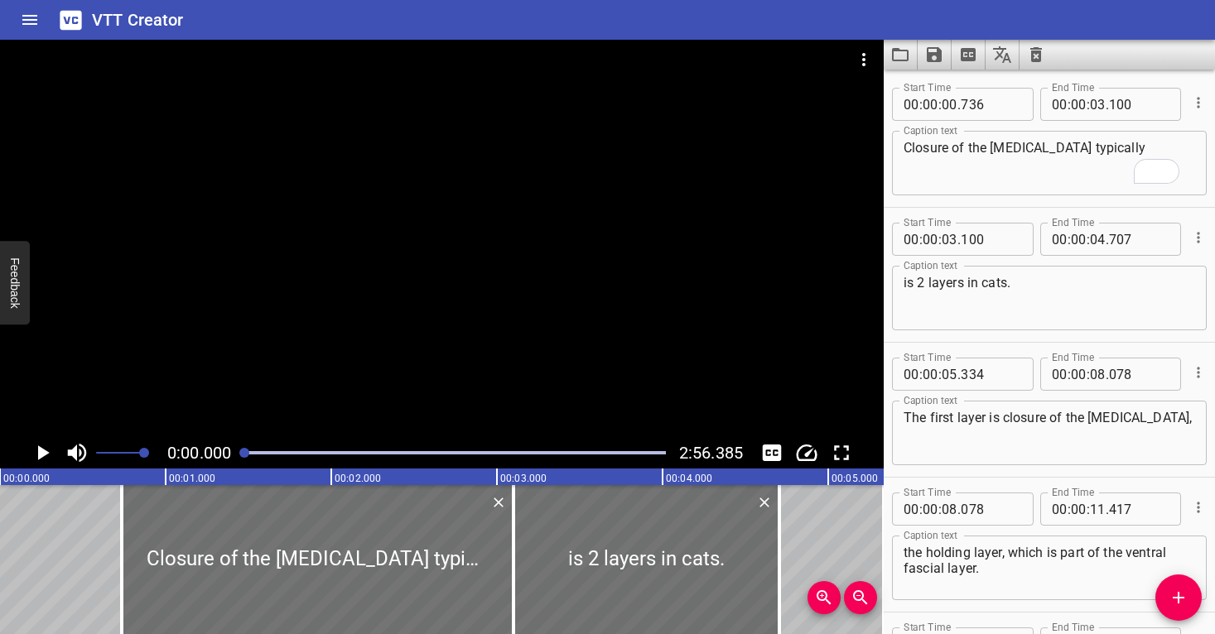
click at [241, 452] on div at bounding box center [244, 453] width 10 height 10
click at [238, 335] on div at bounding box center [442, 239] width 884 height 398
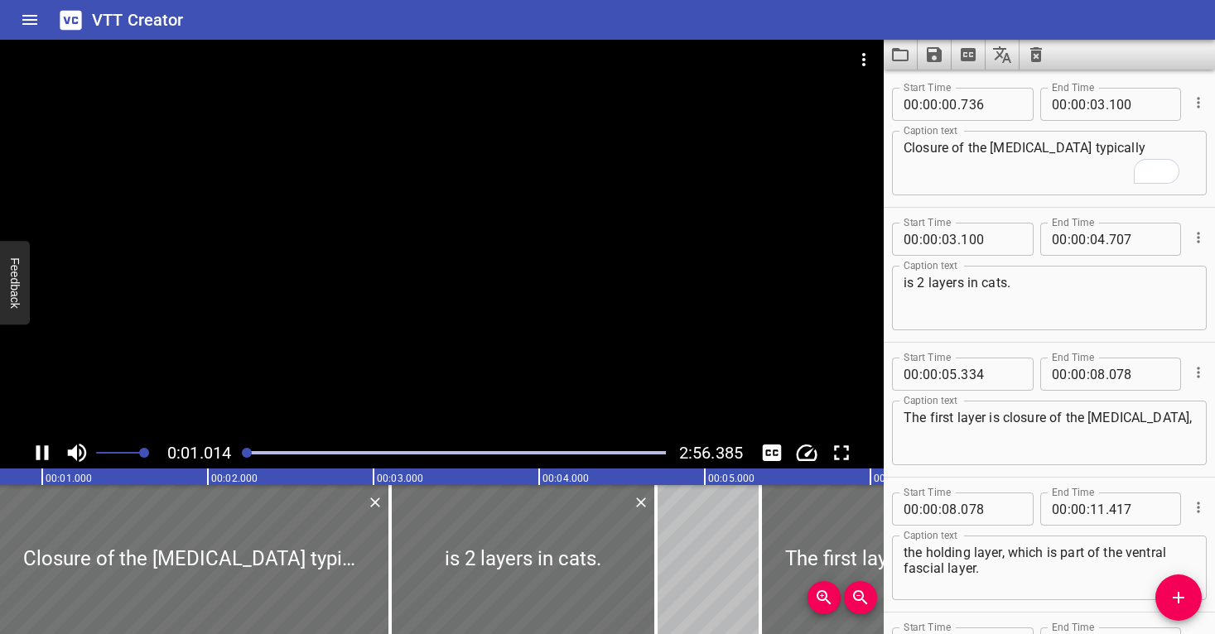
click at [263, 327] on div at bounding box center [442, 239] width 884 height 398
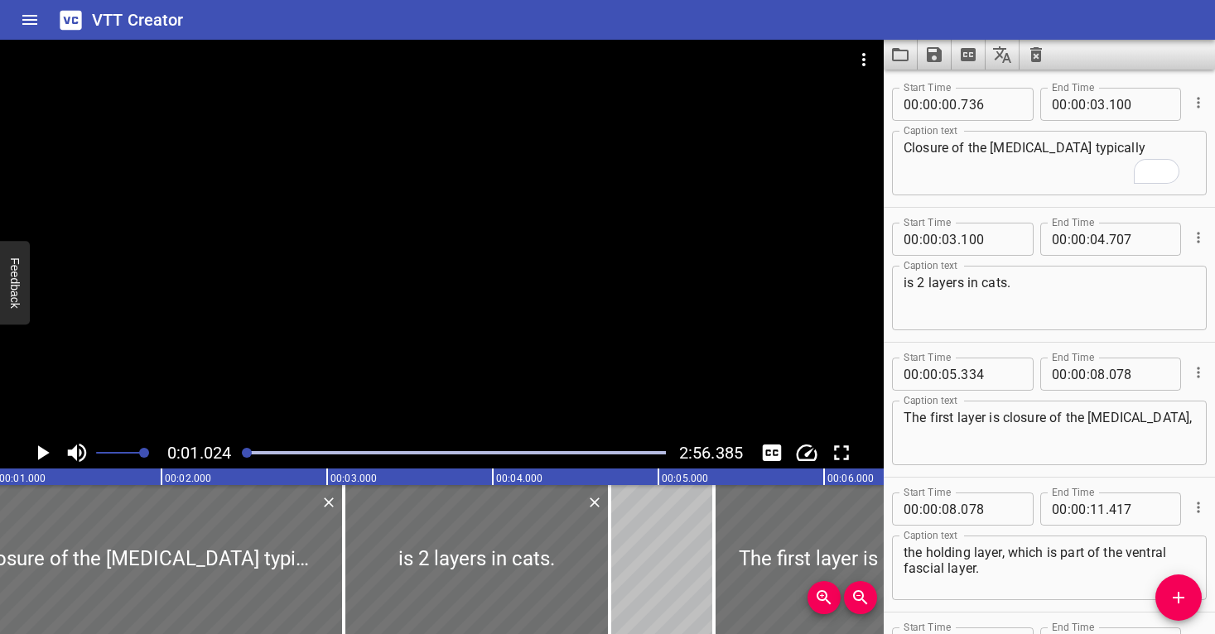
click at [258, 368] on div at bounding box center [442, 239] width 884 height 398
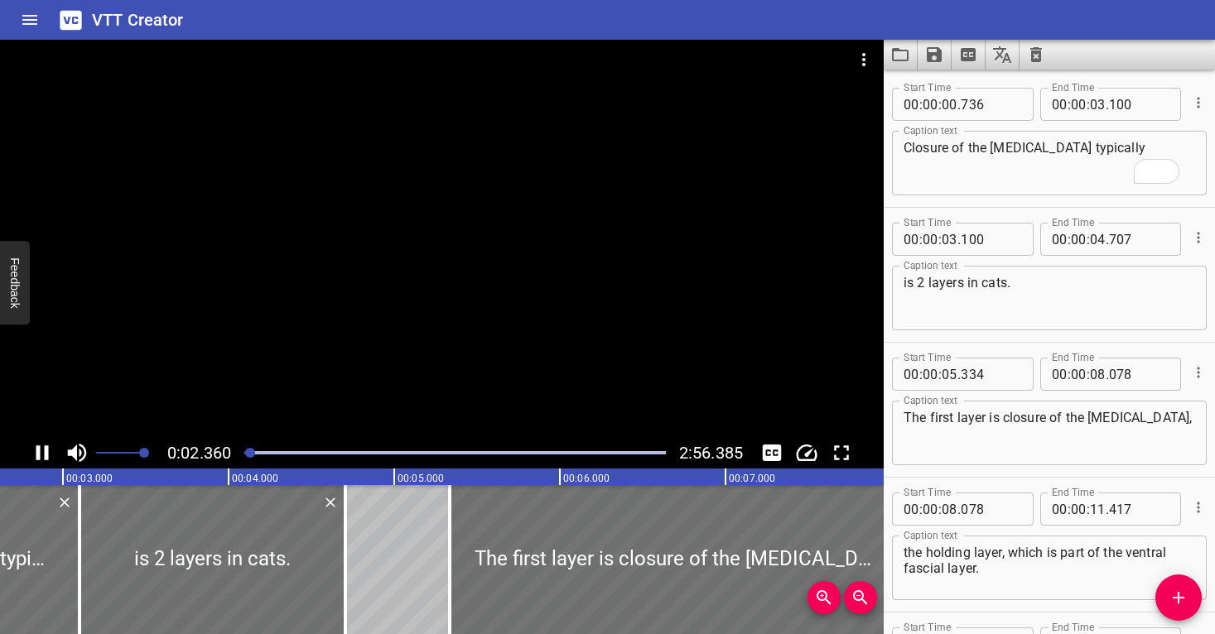
click at [528, 320] on div at bounding box center [442, 239] width 884 height 398
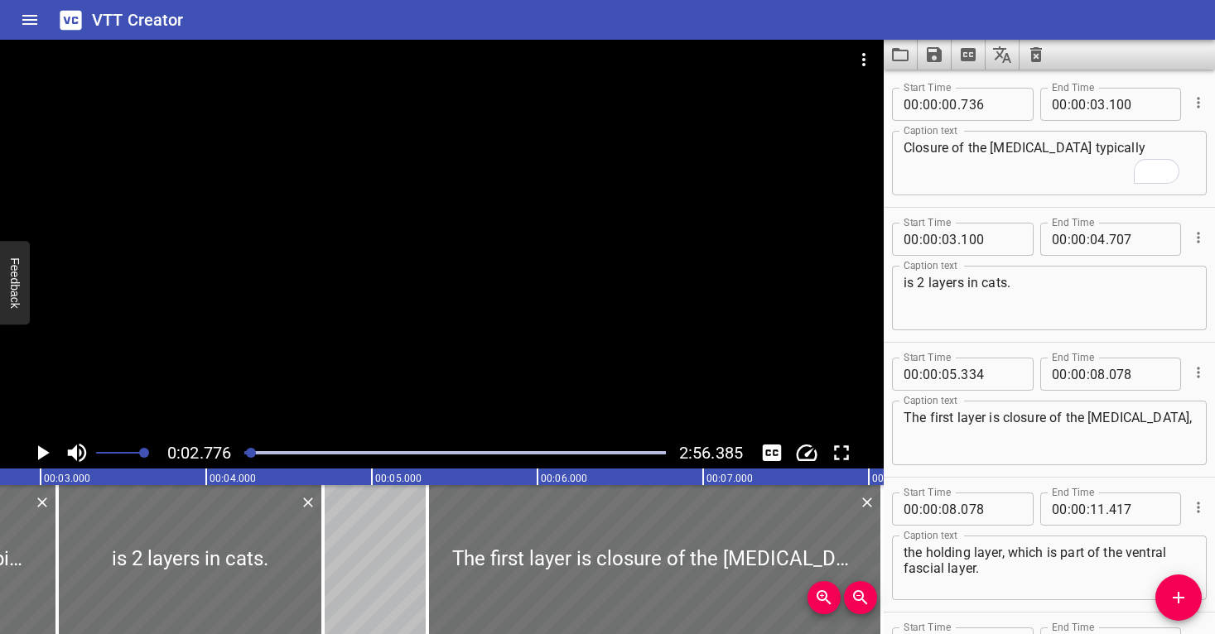
scroll to position [0, 0]
click at [1097, 101] on input "number" at bounding box center [1098, 104] width 16 height 33
type input "02"
type input "778"
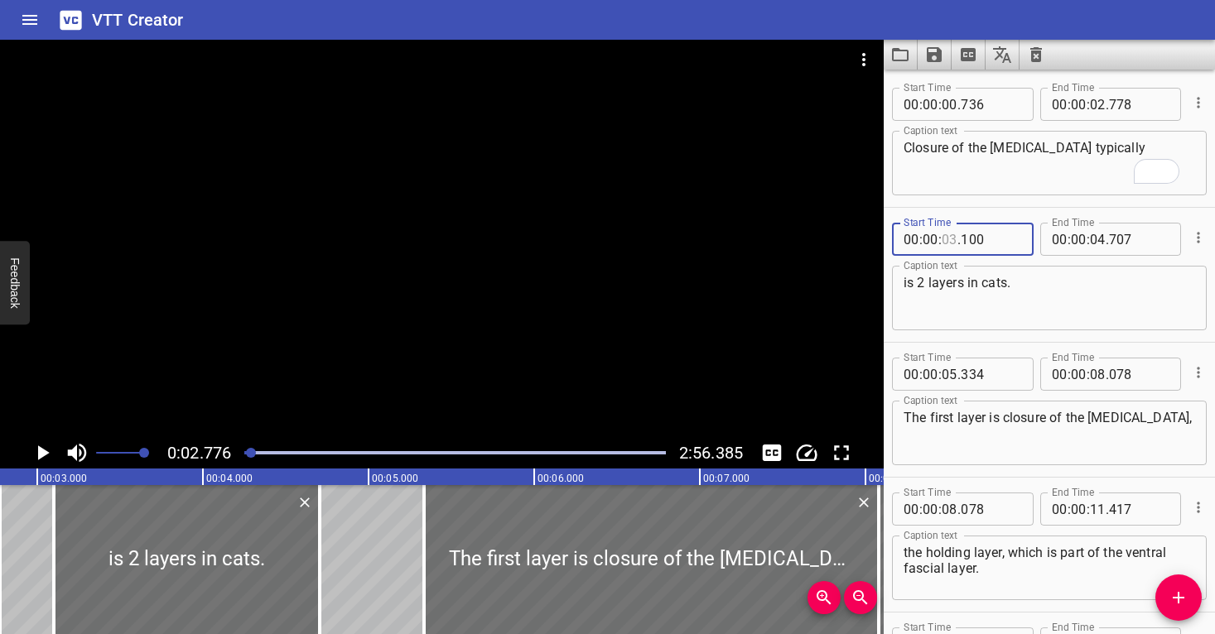
click at [951, 239] on input "number" at bounding box center [950, 239] width 16 height 33
type input "02"
type input "778"
click at [491, 258] on div at bounding box center [442, 239] width 884 height 398
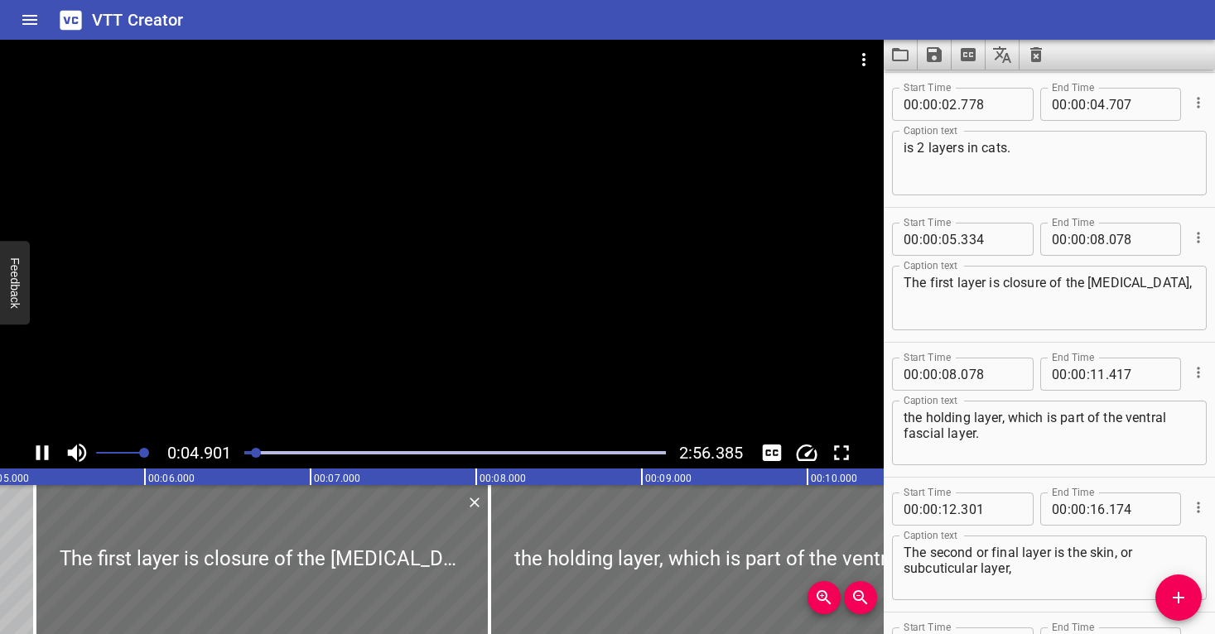
click at [326, 374] on div at bounding box center [442, 239] width 884 height 398
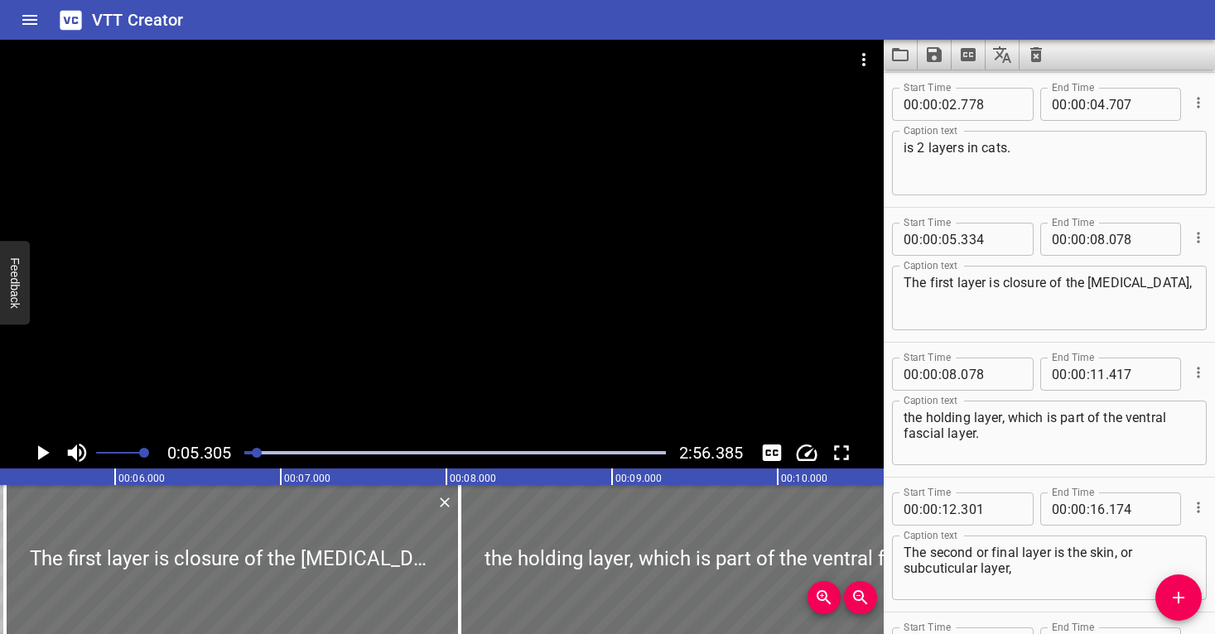
click at [249, 454] on div "Play progress" at bounding box center [47, 452] width 422 height 3
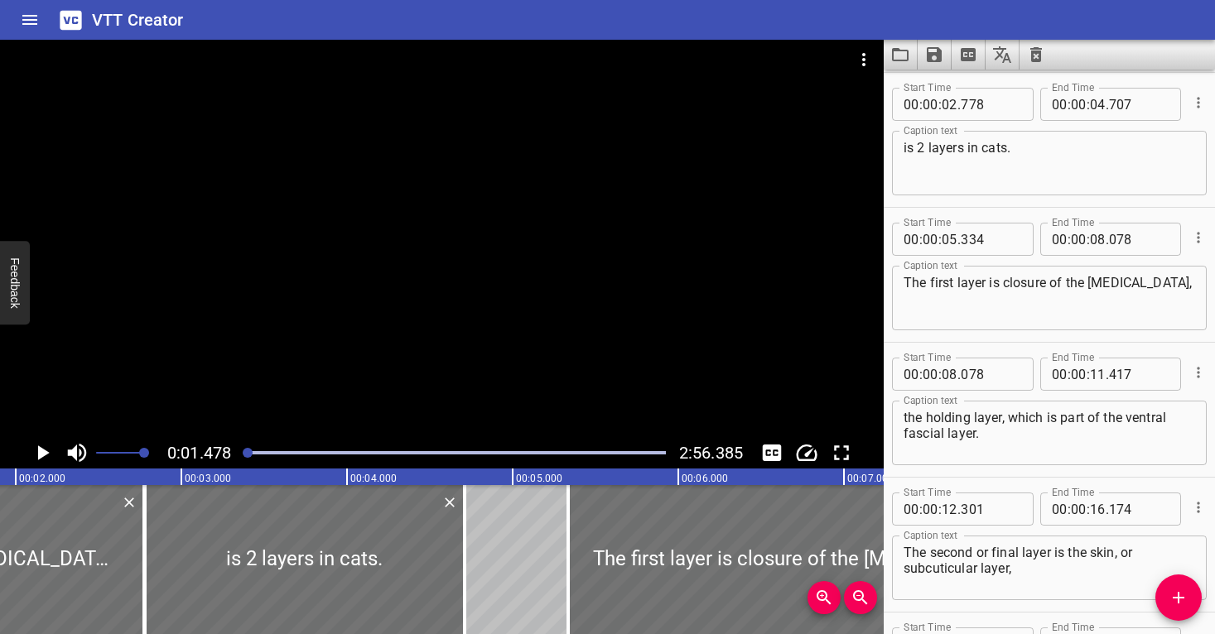
click at [270, 332] on div at bounding box center [442, 239] width 884 height 398
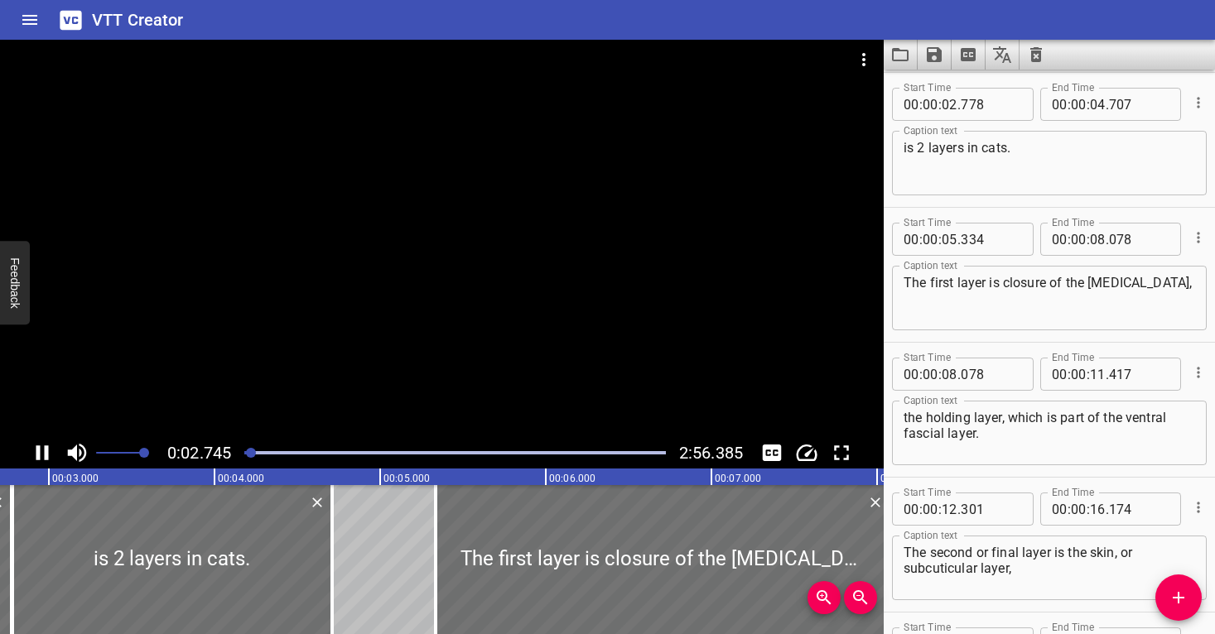
click at [447, 317] on div at bounding box center [442, 239] width 884 height 398
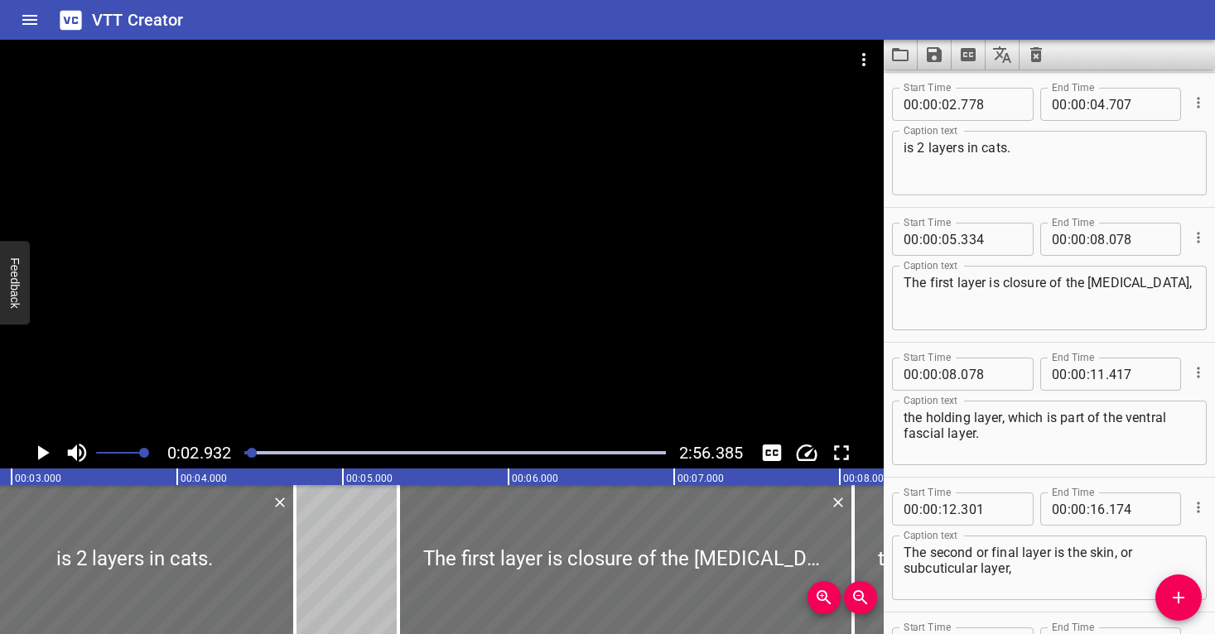
click at [248, 453] on div at bounding box center [252, 453] width 10 height 10
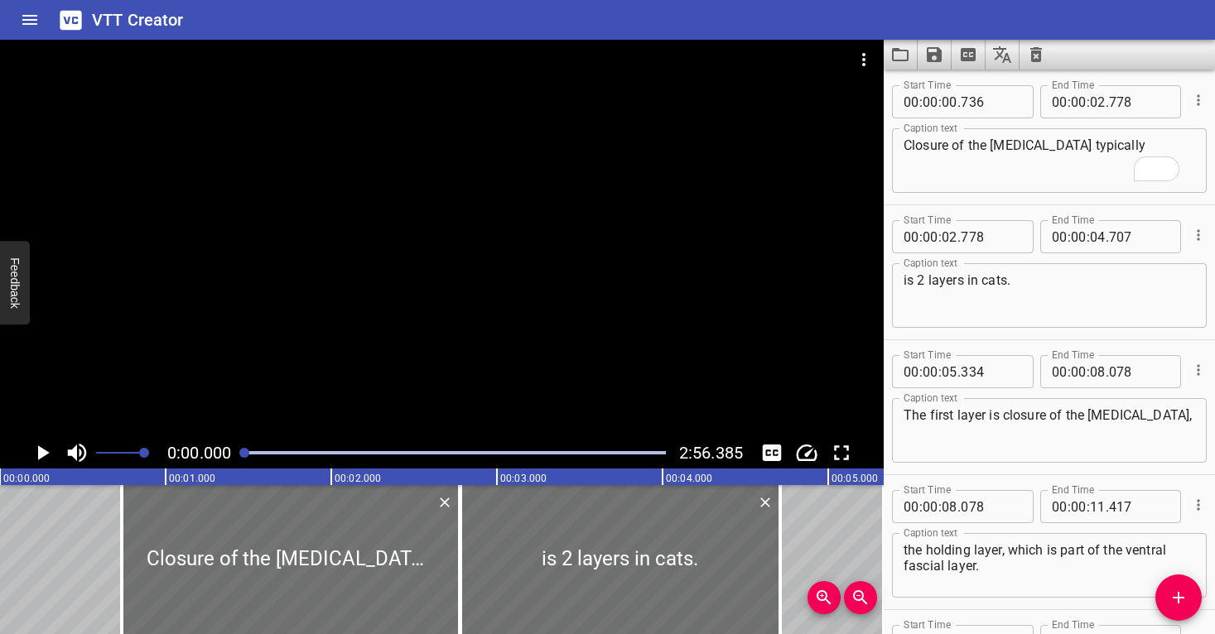
drag, startPoint x: 248, startPoint y: 451, endPoint x: 237, endPoint y: 447, distance: 11.3
click at [237, 449] on div at bounding box center [454, 452] width 441 height 23
click at [247, 369] on div at bounding box center [442, 239] width 884 height 398
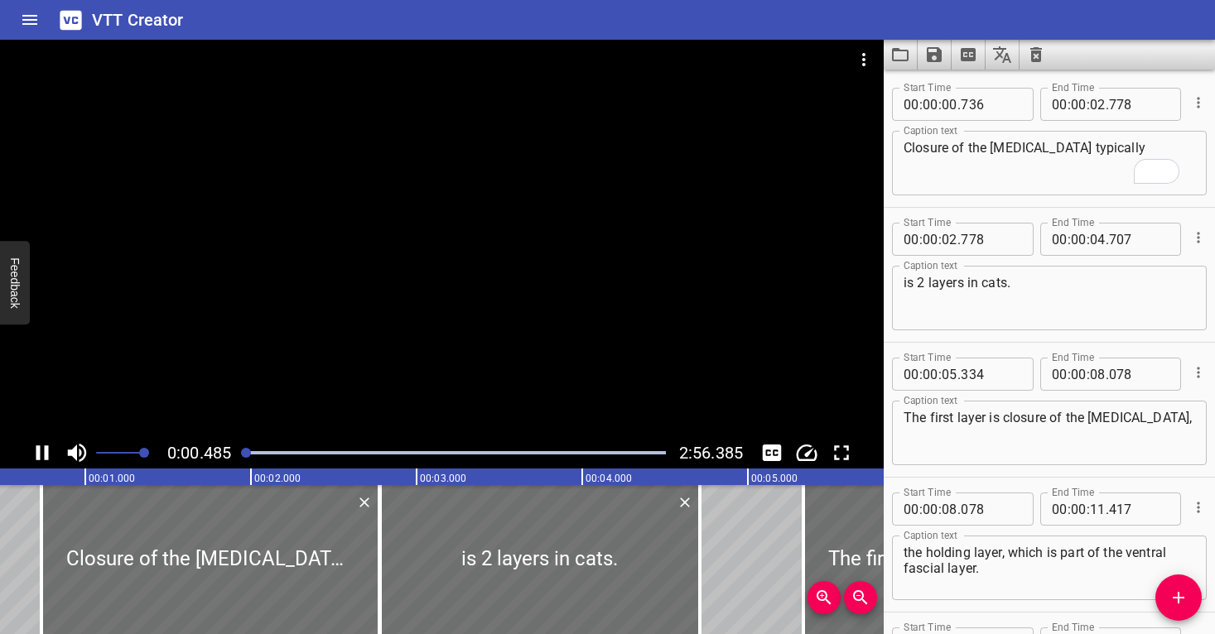
click at [321, 364] on div at bounding box center [442, 239] width 884 height 398
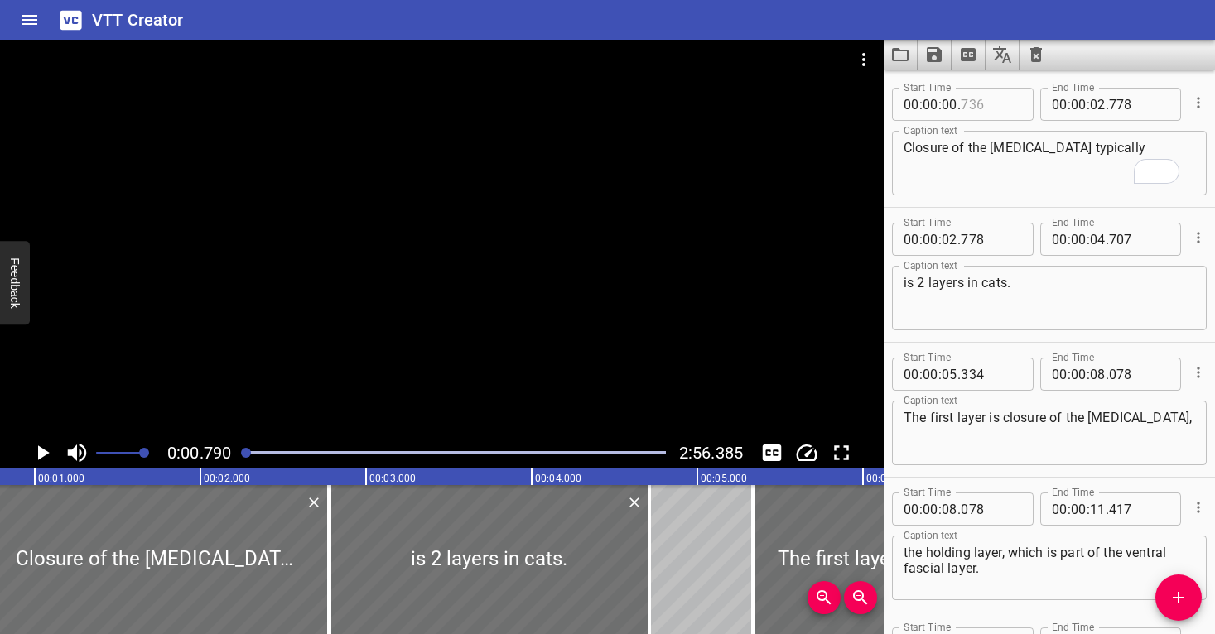
click at [1001, 104] on input "number" at bounding box center [991, 104] width 60 height 33
type input "738"
click at [1004, 171] on textarea "Closure of the [MEDICAL_DATA] typically" at bounding box center [1050, 163] width 292 height 47
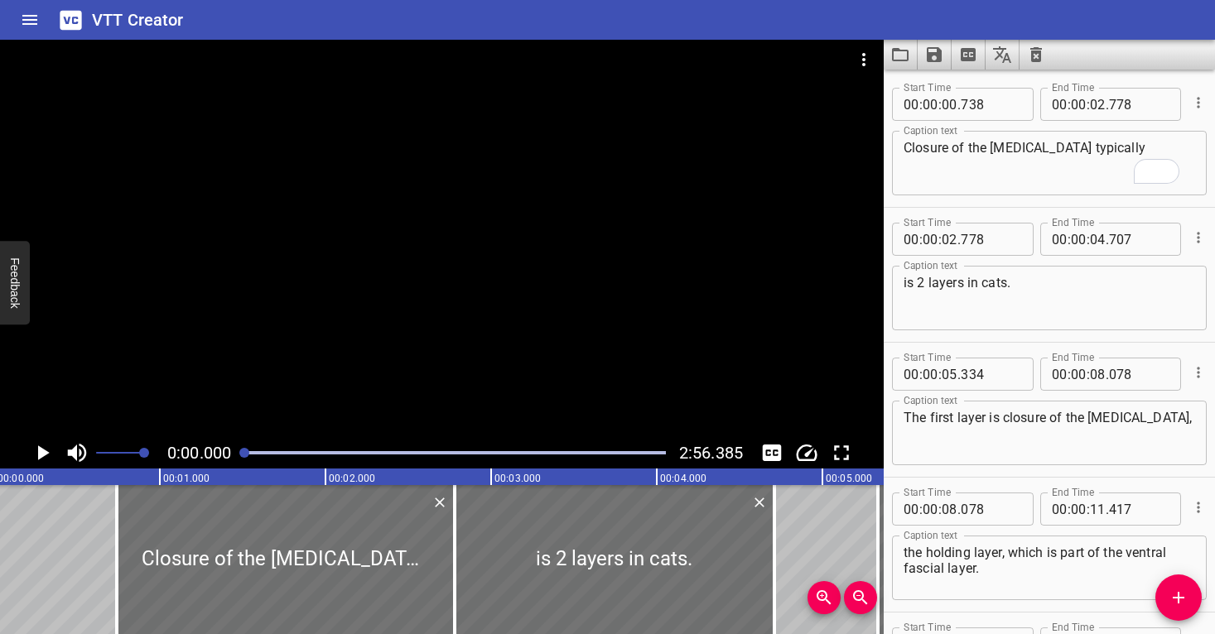
click at [241, 452] on div at bounding box center [244, 453] width 10 height 10
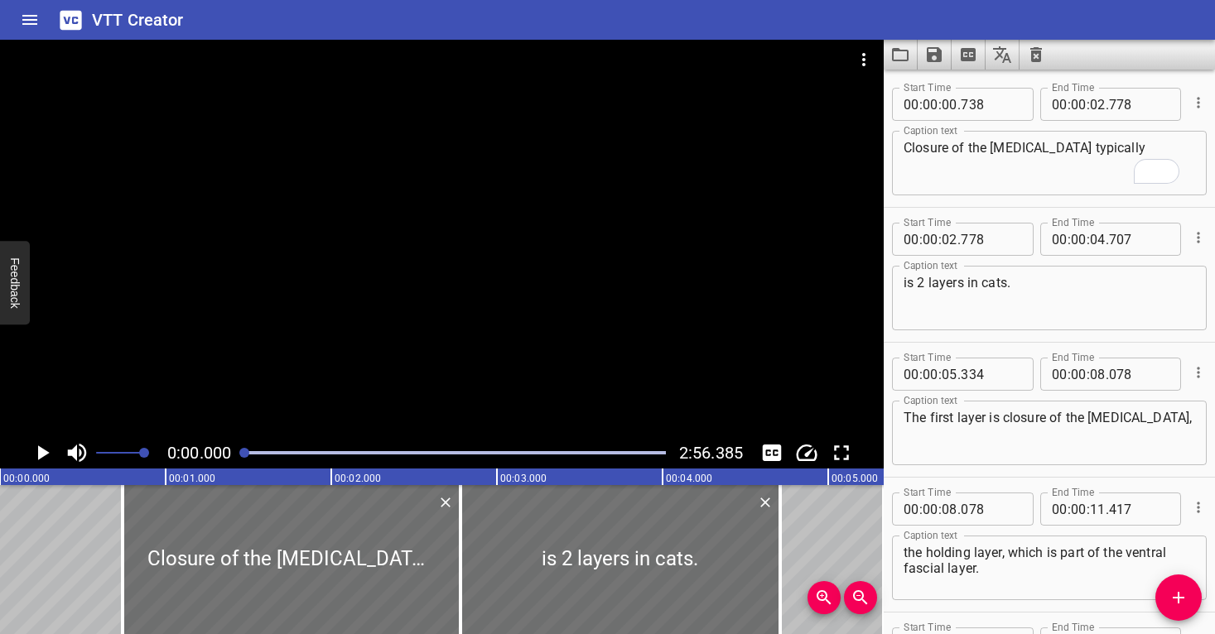
click at [248, 386] on div at bounding box center [442, 239] width 884 height 398
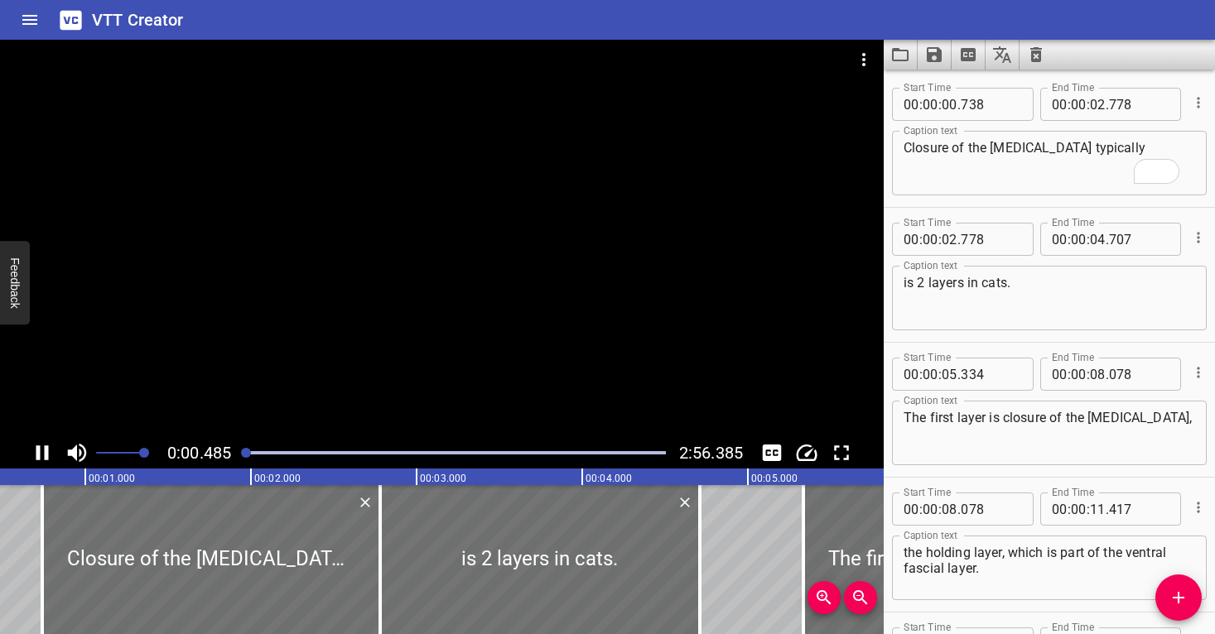
click at [388, 349] on div at bounding box center [442, 239] width 884 height 398
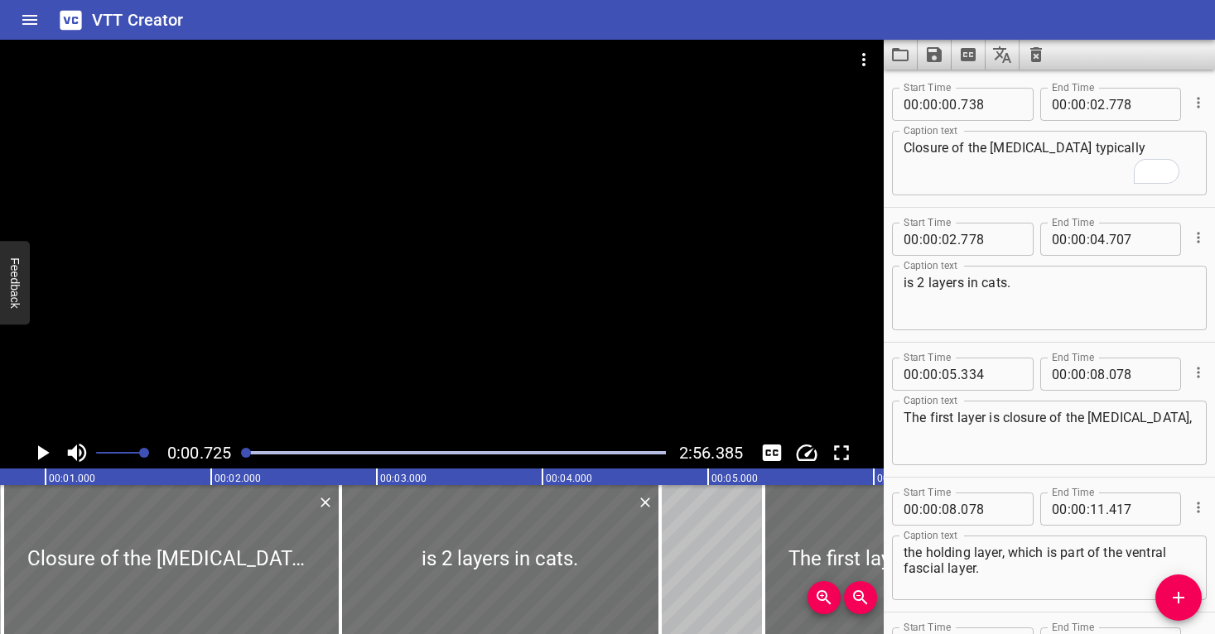
click at [388, 349] on div at bounding box center [442, 239] width 884 height 398
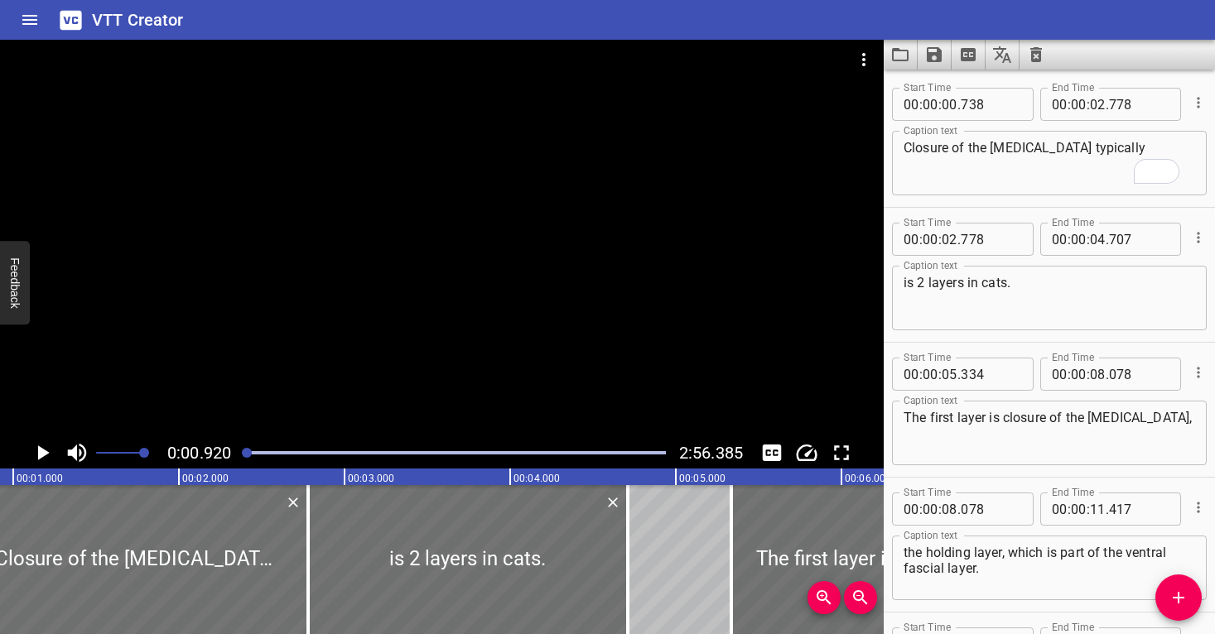
click at [388, 349] on div at bounding box center [442, 239] width 884 height 398
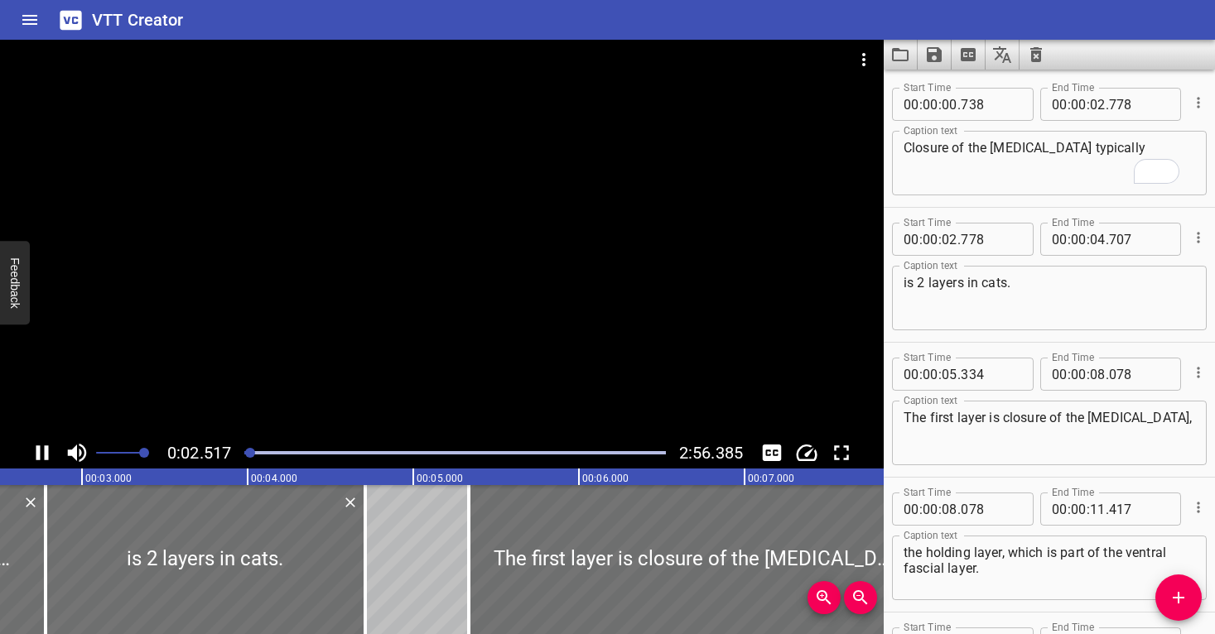
click at [751, 302] on div at bounding box center [442, 239] width 884 height 398
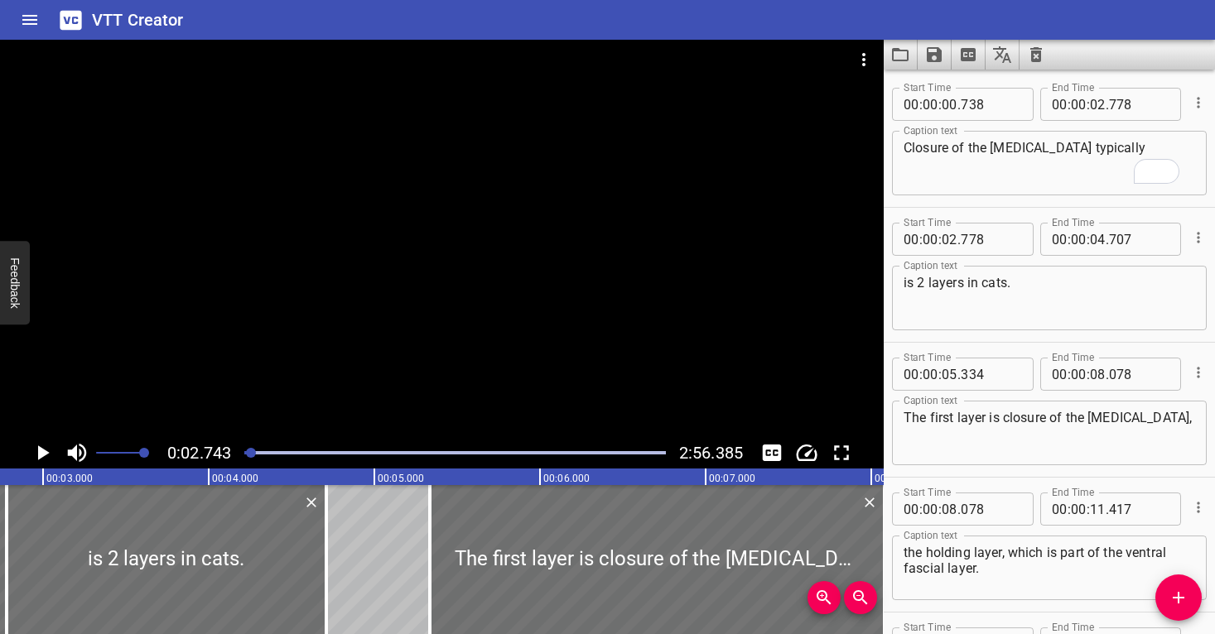
click at [751, 302] on div at bounding box center [442, 239] width 884 height 398
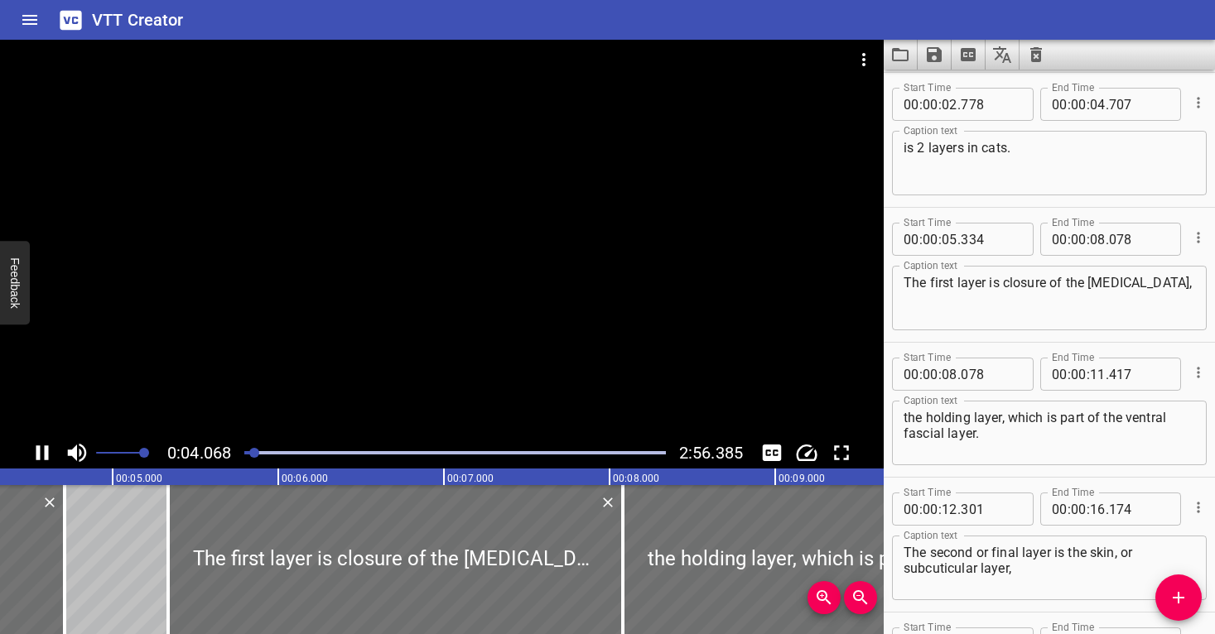
click at [664, 317] on div at bounding box center [442, 239] width 884 height 398
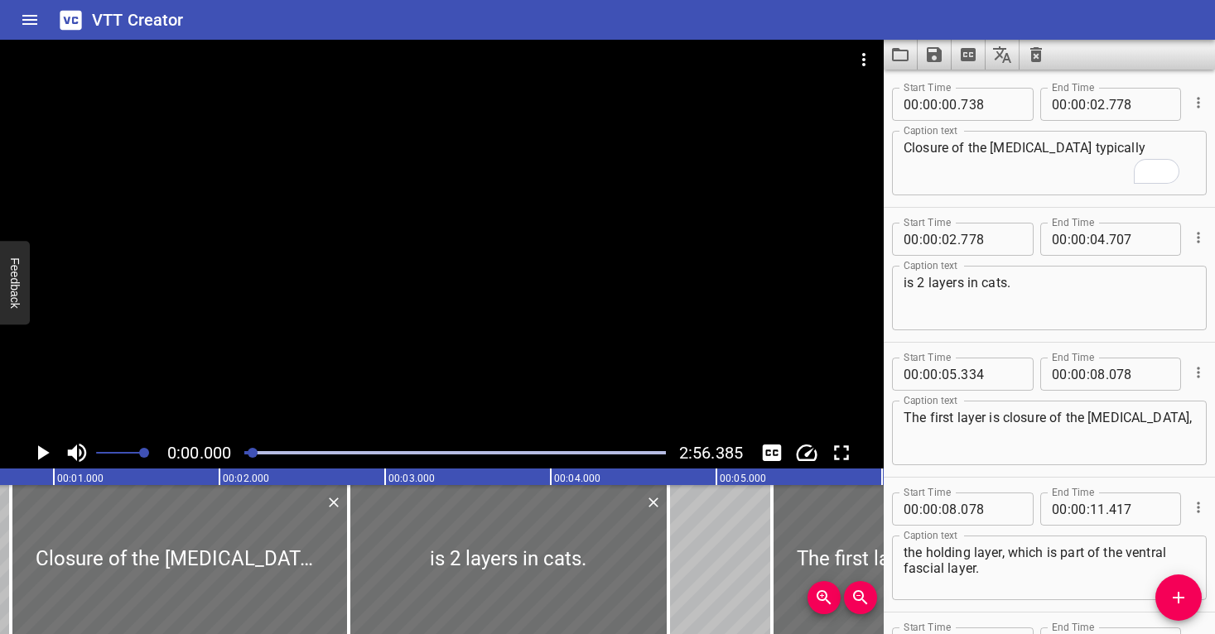
click at [254, 451] on div at bounding box center [253, 453] width 10 height 10
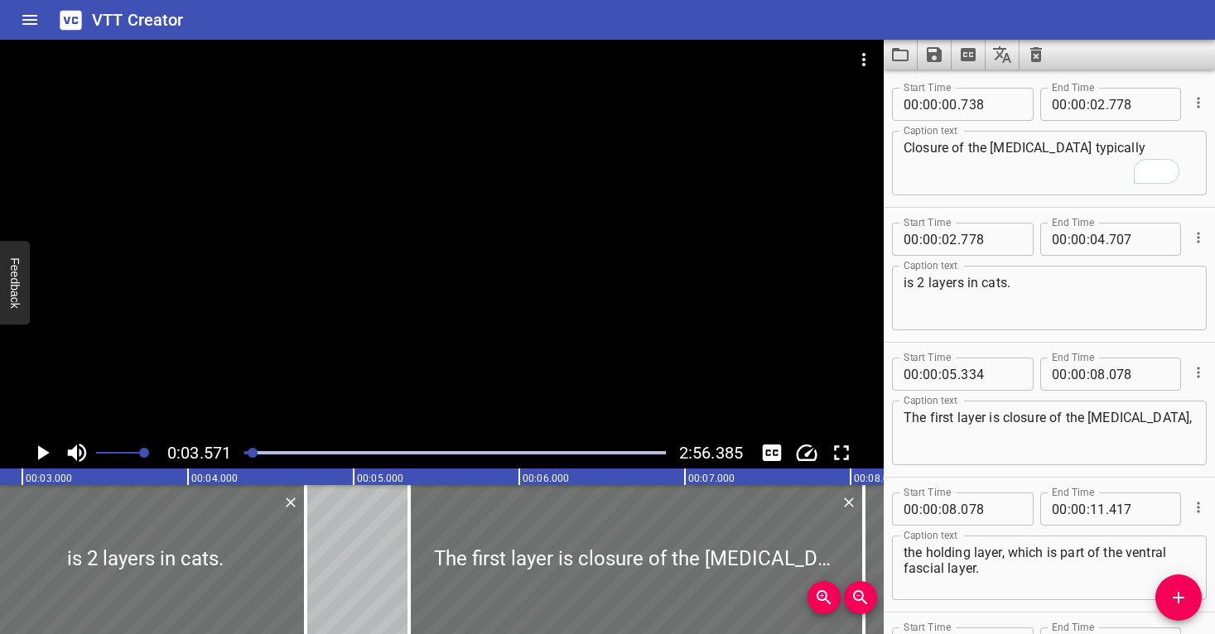
click at [292, 372] on div at bounding box center [442, 239] width 884 height 398
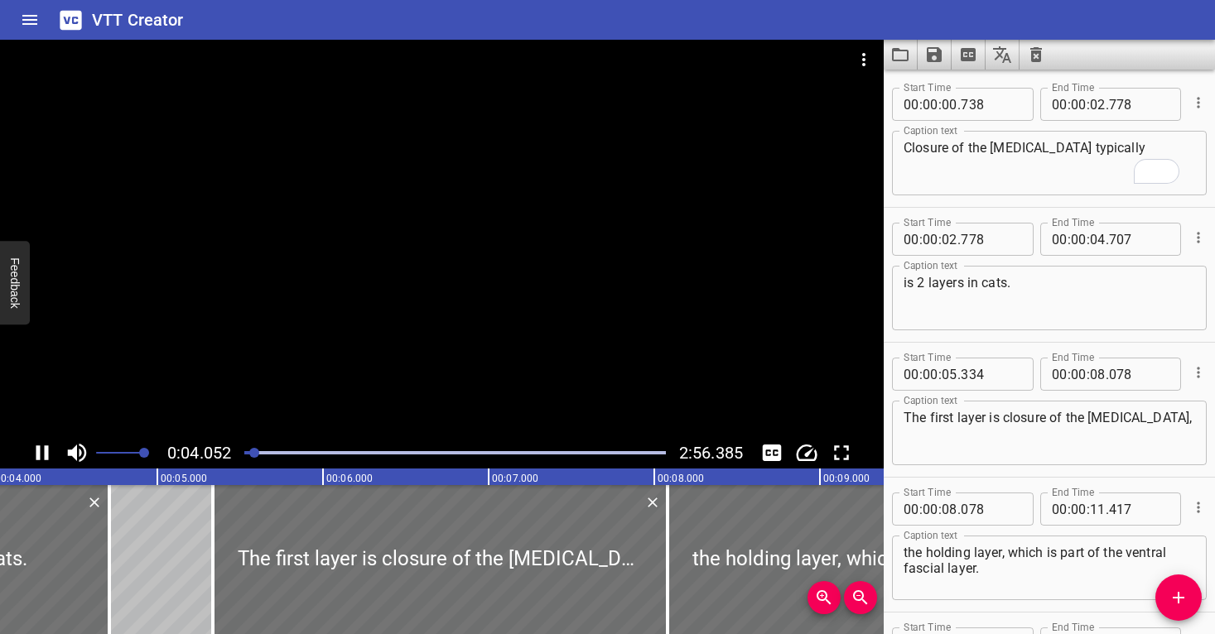
click at [349, 358] on div at bounding box center [442, 239] width 884 height 398
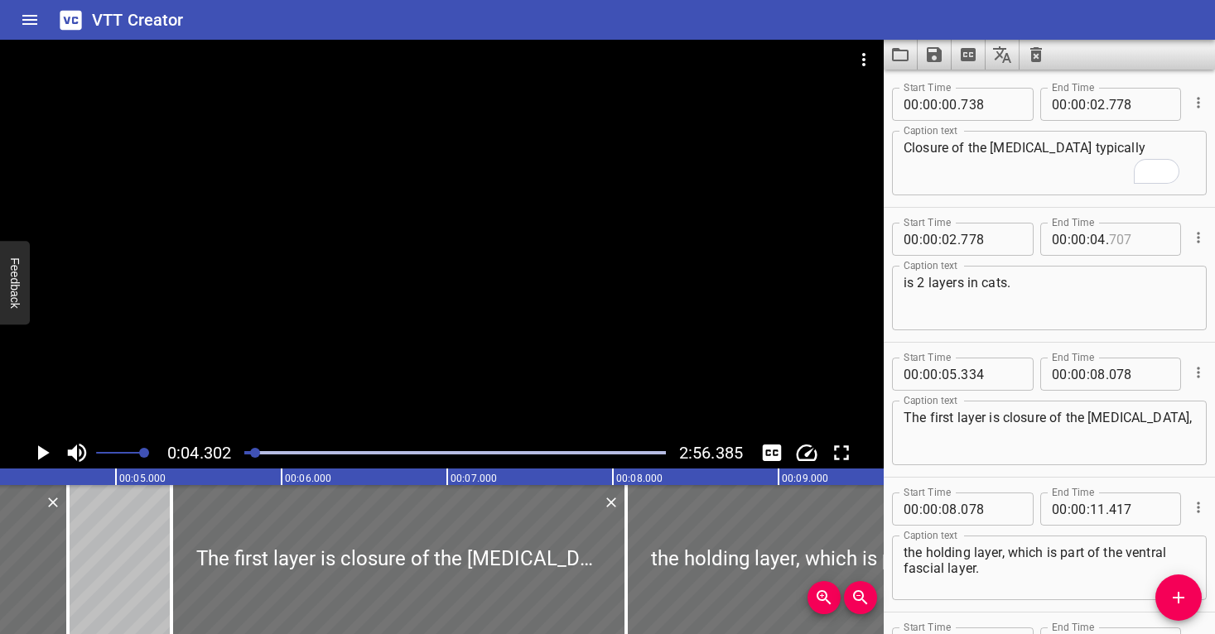
click at [1139, 233] on input "number" at bounding box center [1139, 239] width 60 height 33
type input "302"
click at [1099, 301] on textarea "is 2 layers in cats." at bounding box center [1050, 298] width 292 height 47
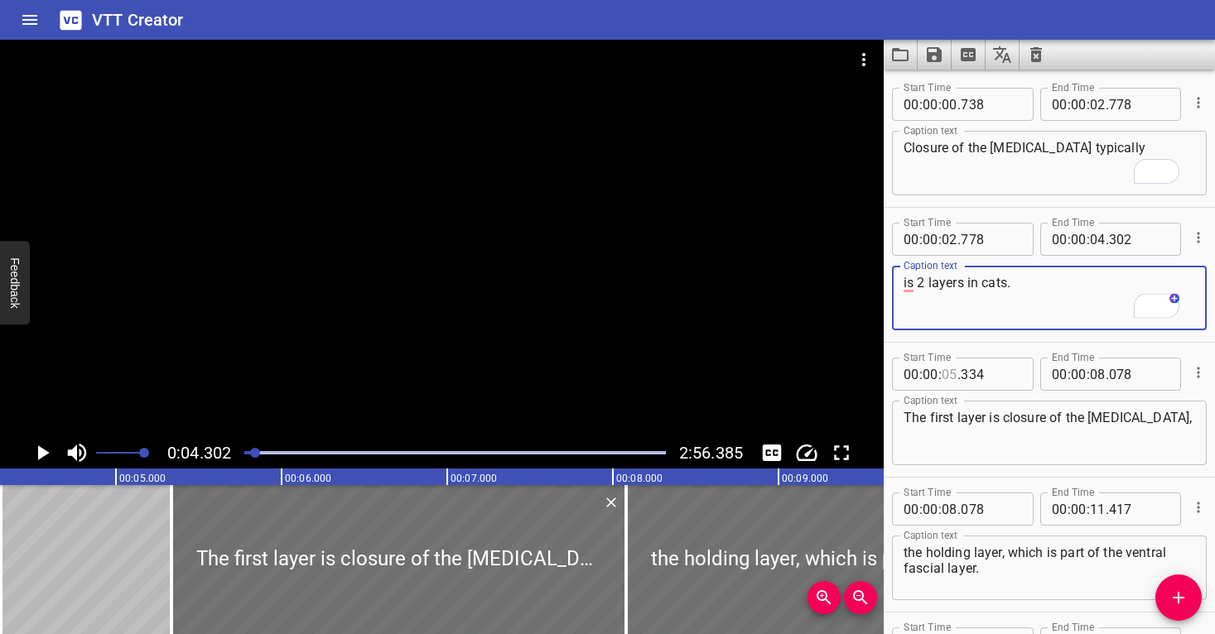
click at [954, 377] on input "number" at bounding box center [950, 374] width 16 height 33
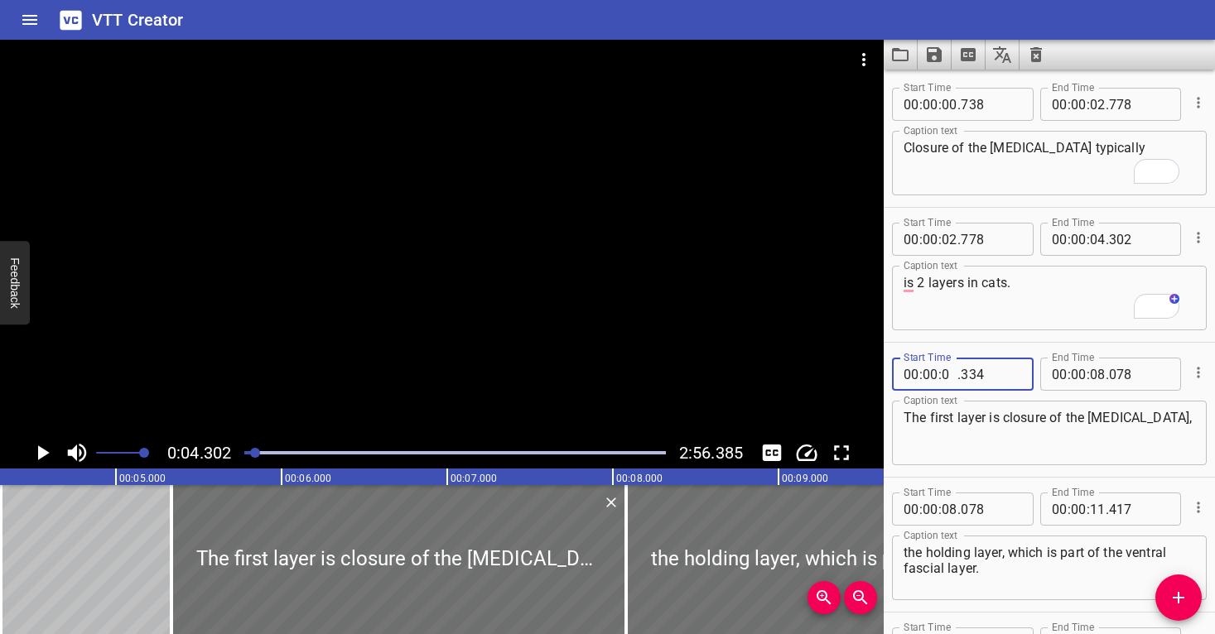
type input "04"
type input "302"
click at [941, 451] on textarea "The first layer is closure of the [MEDICAL_DATA]," at bounding box center [1050, 433] width 292 height 47
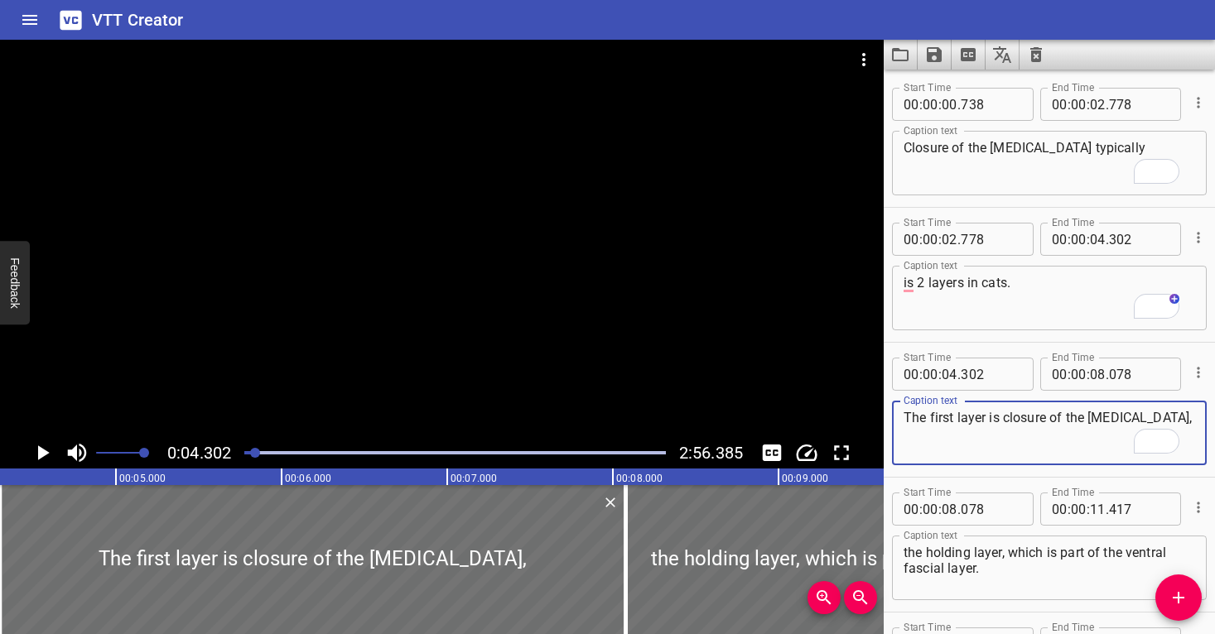
click at [421, 386] on div at bounding box center [442, 239] width 884 height 398
click at [421, 385] on div at bounding box center [442, 239] width 884 height 398
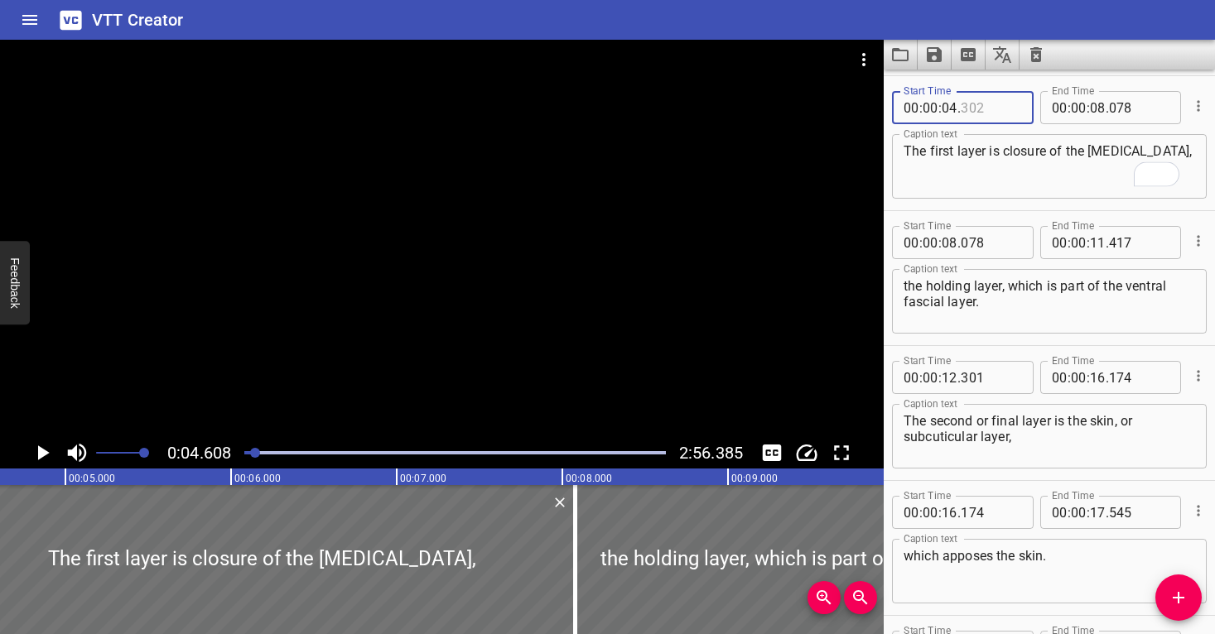
click at [981, 109] on input "number" at bounding box center [991, 107] width 60 height 33
type input "608"
click at [970, 200] on div "Caption text The first layer is closure of the [MEDICAL_DATA], Caption text" at bounding box center [1049, 165] width 315 height 75
click at [254, 452] on div at bounding box center [255, 453] width 10 height 10
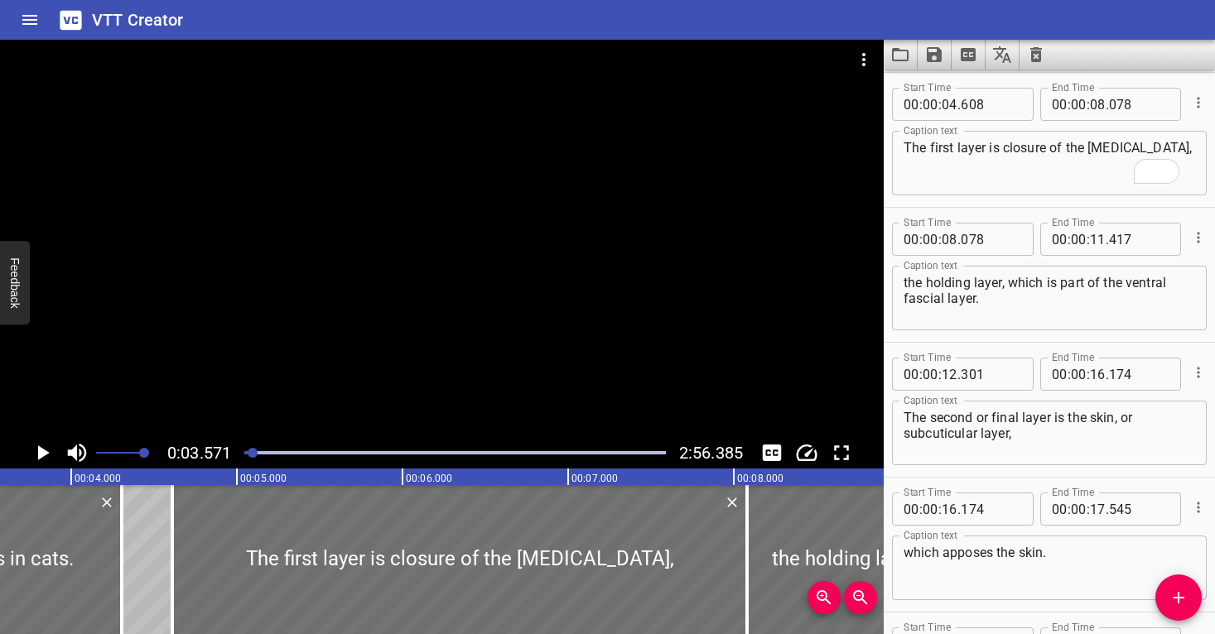
click at [254, 378] on div at bounding box center [442, 239] width 884 height 398
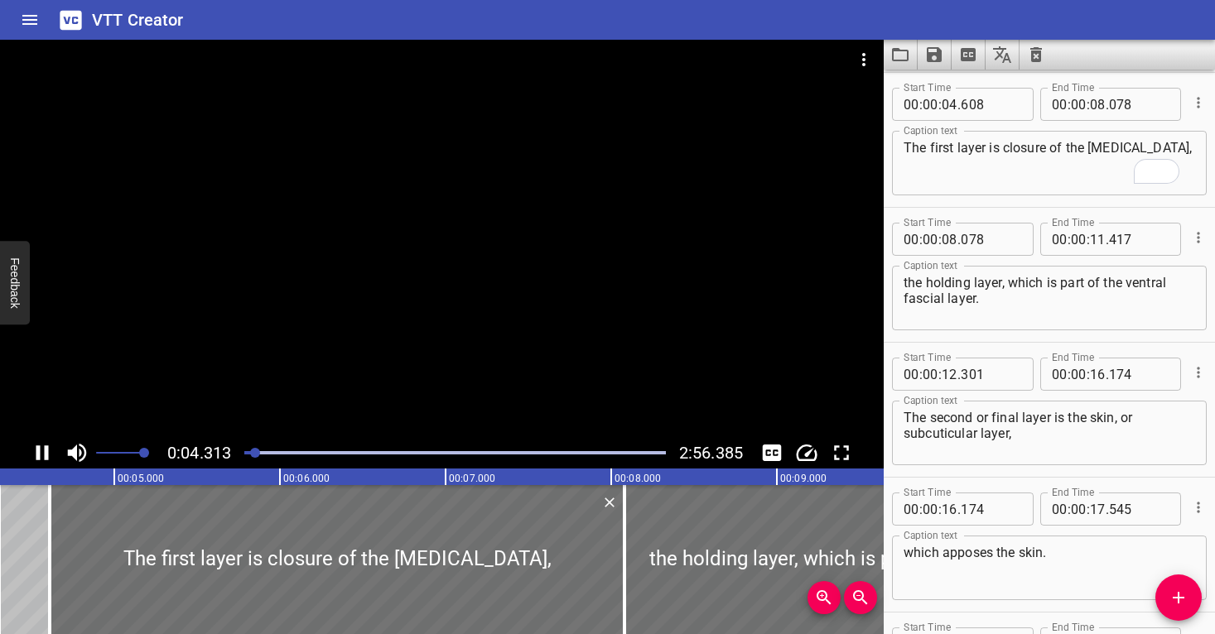
click at [432, 306] on div at bounding box center [442, 239] width 884 height 398
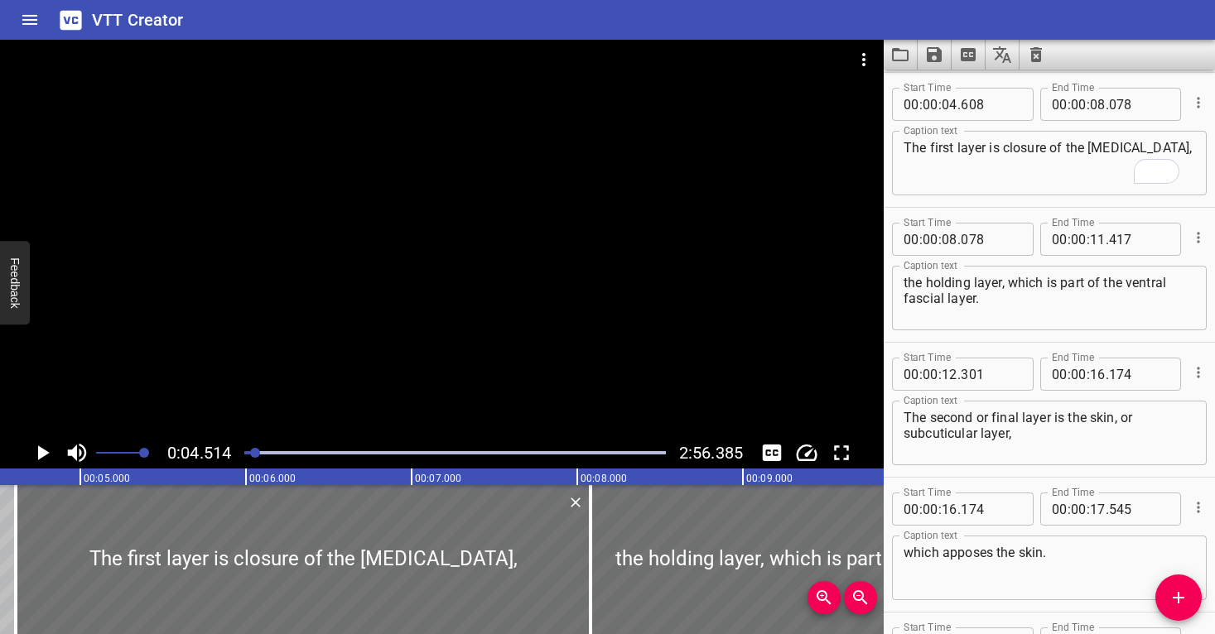
click at [432, 306] on div at bounding box center [442, 239] width 884 height 398
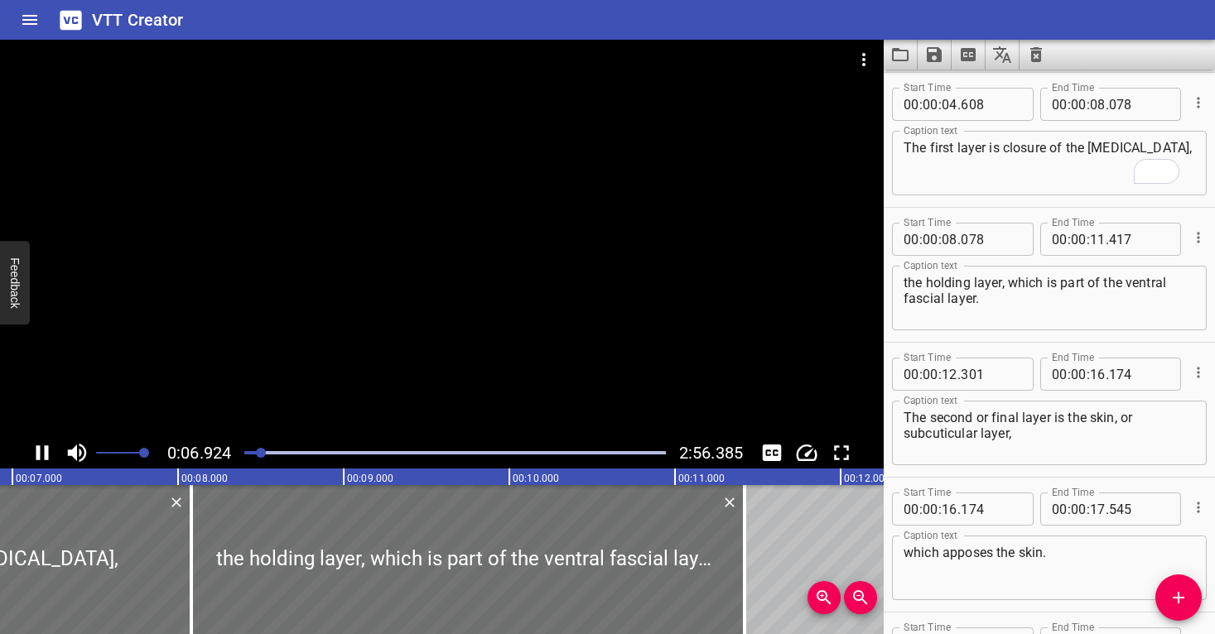
click at [709, 277] on div at bounding box center [442, 239] width 884 height 398
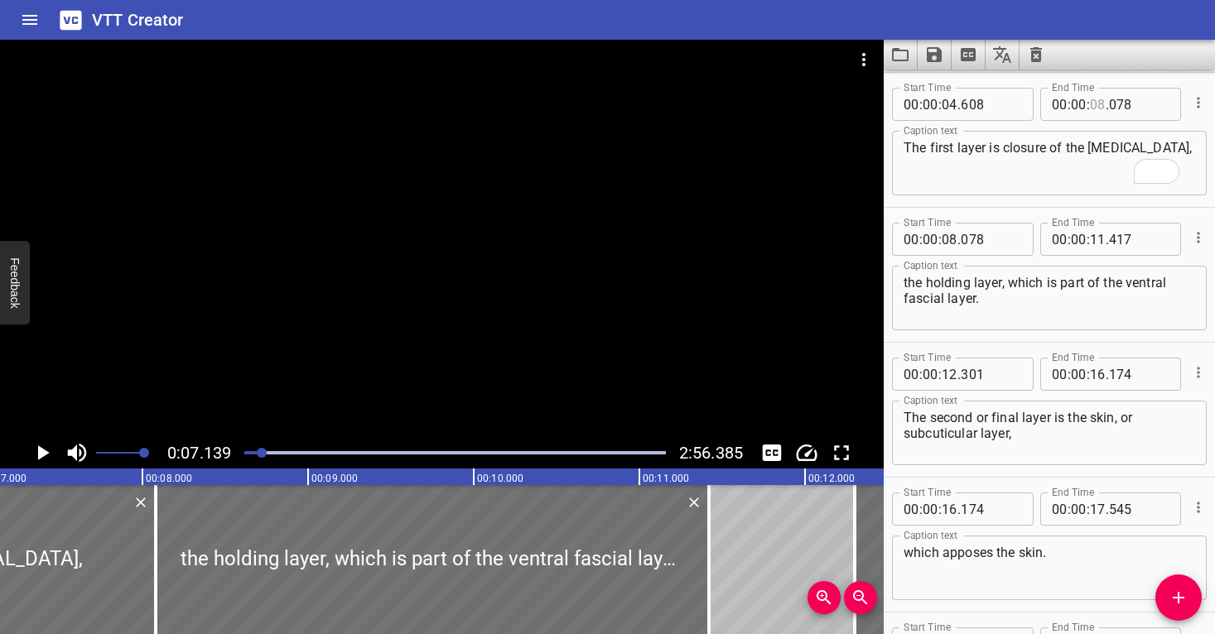
click at [1096, 107] on input "number" at bounding box center [1098, 104] width 16 height 33
type input "07"
type input "139"
click at [586, 292] on div at bounding box center [442, 239] width 884 height 398
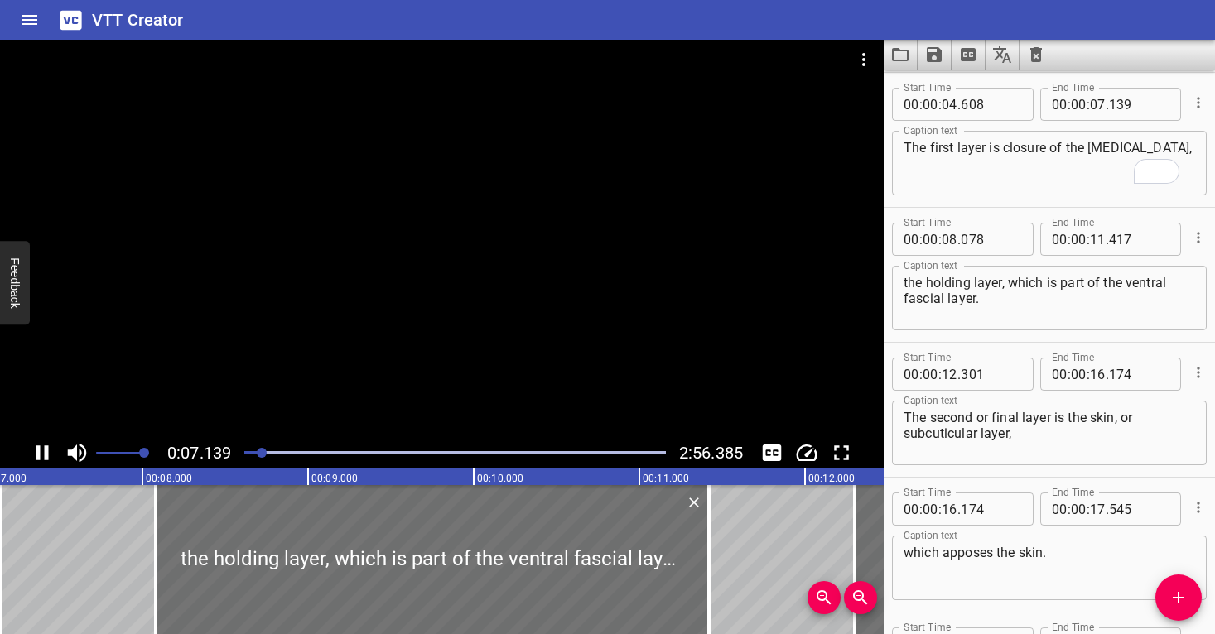
click at [586, 290] on div at bounding box center [442, 239] width 884 height 398
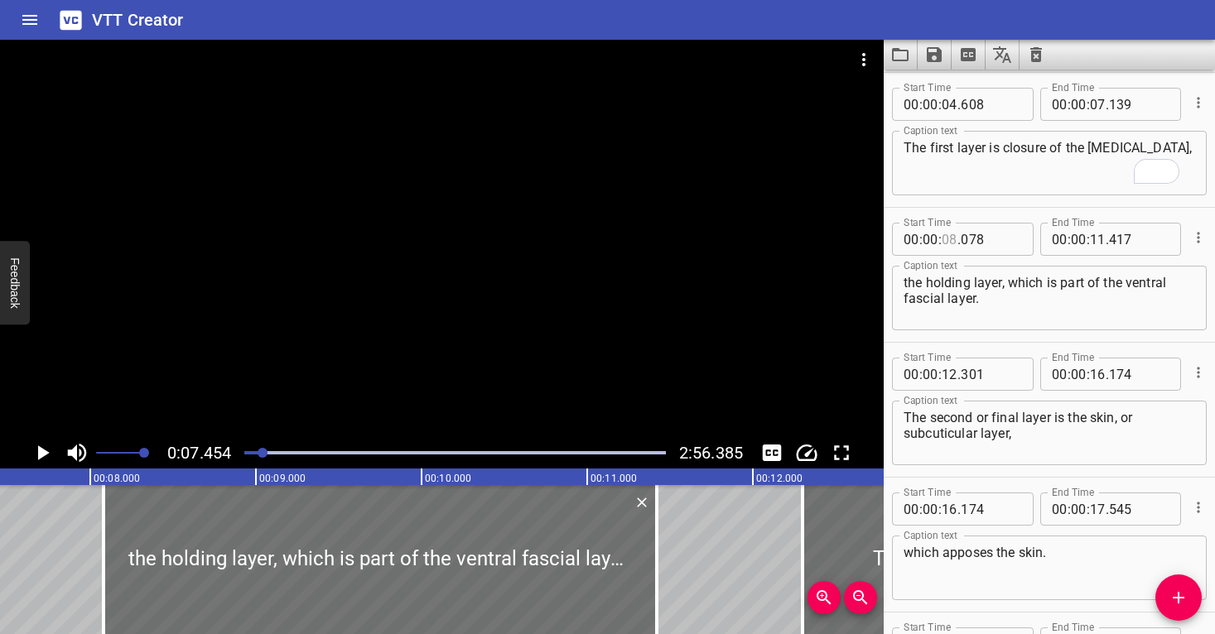
click at [946, 243] on input "number" at bounding box center [950, 239] width 16 height 33
type input "07"
type input "139"
click at [936, 316] on textarea "the holding layer, which is part of the ventral fascial layer." at bounding box center [1050, 298] width 292 height 47
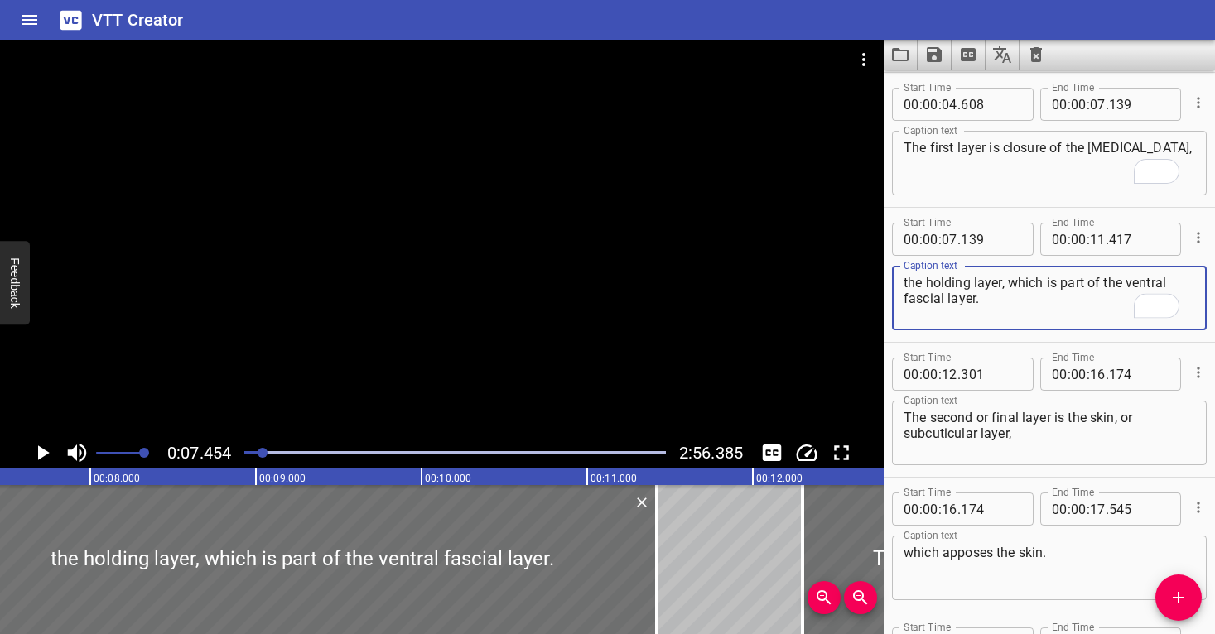
click at [258, 452] on div at bounding box center [455, 452] width 422 height 3
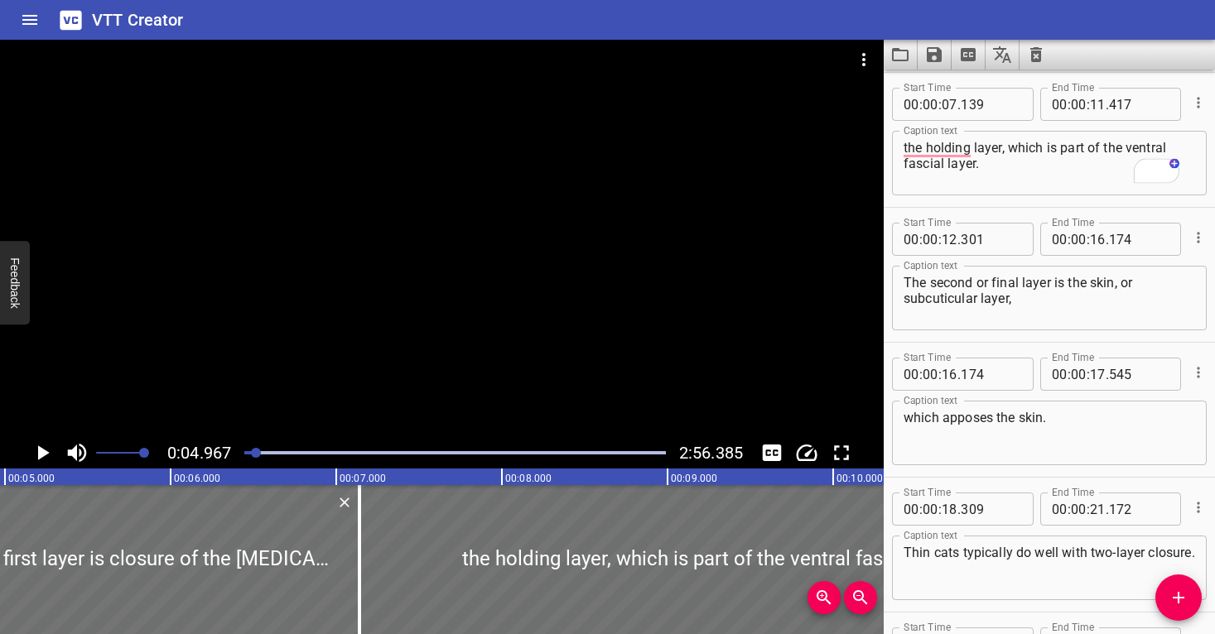
click at [311, 374] on div at bounding box center [442, 239] width 884 height 398
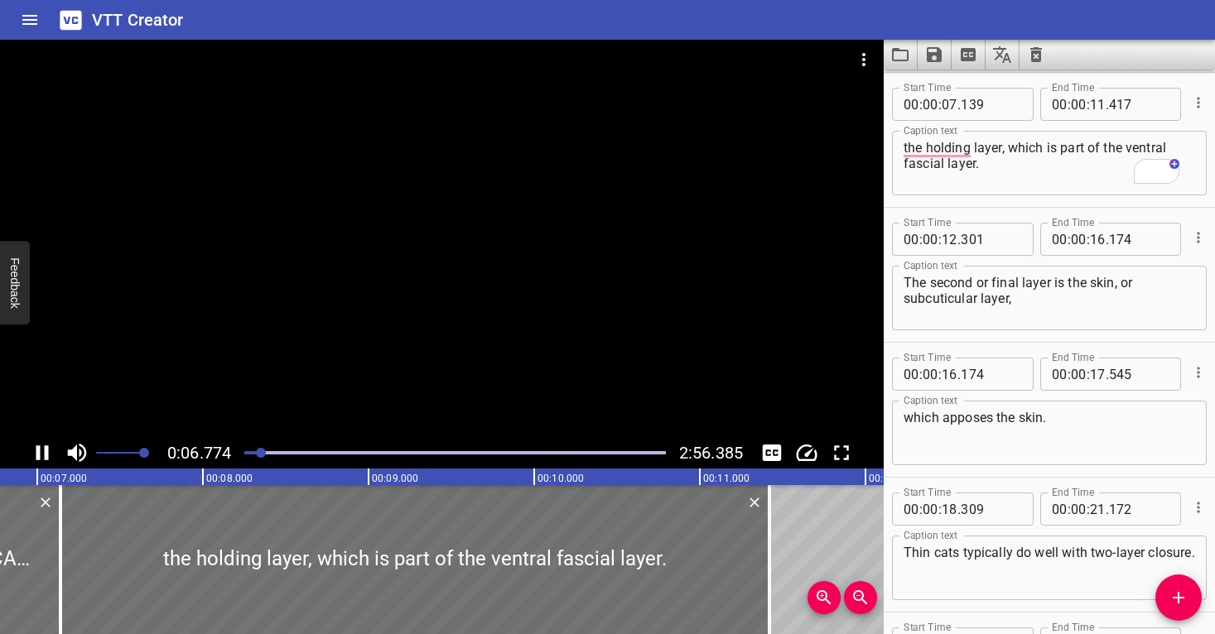
click at [767, 327] on div at bounding box center [442, 239] width 884 height 398
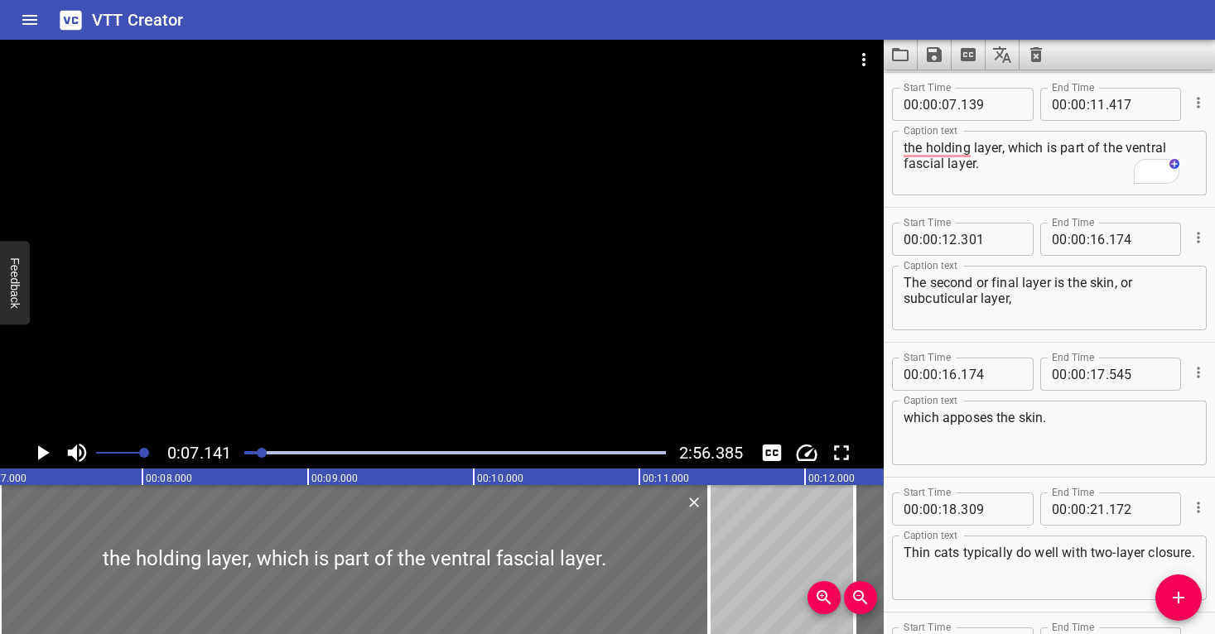
click at [645, 332] on div at bounding box center [442, 239] width 884 height 398
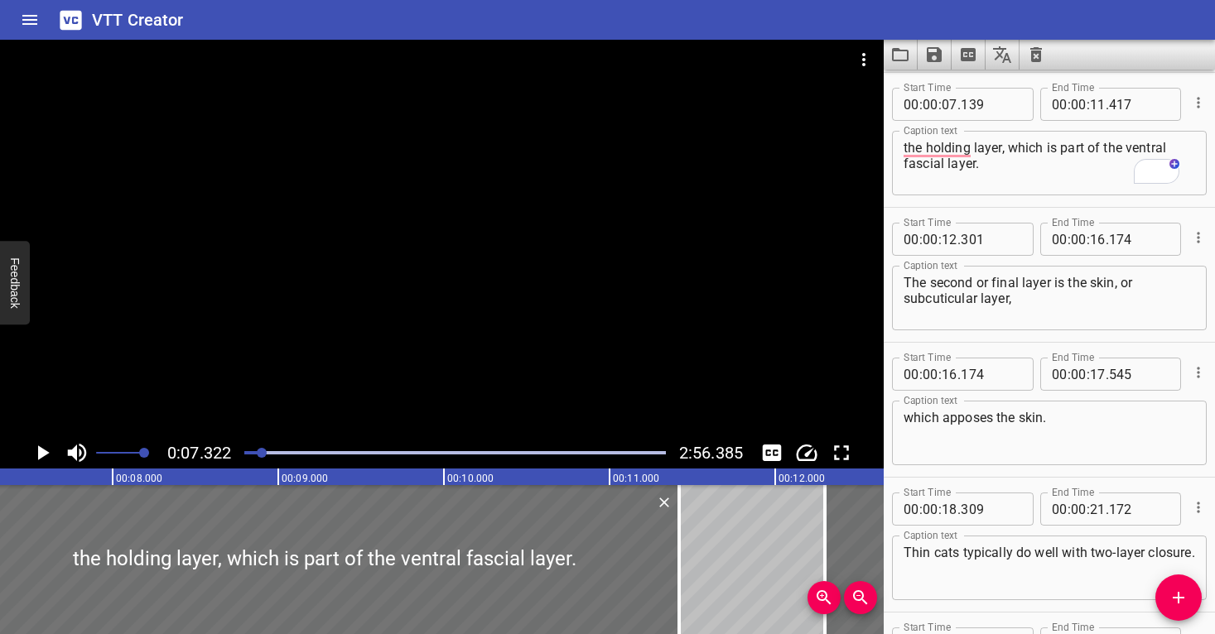
click at [260, 454] on div at bounding box center [262, 453] width 10 height 10
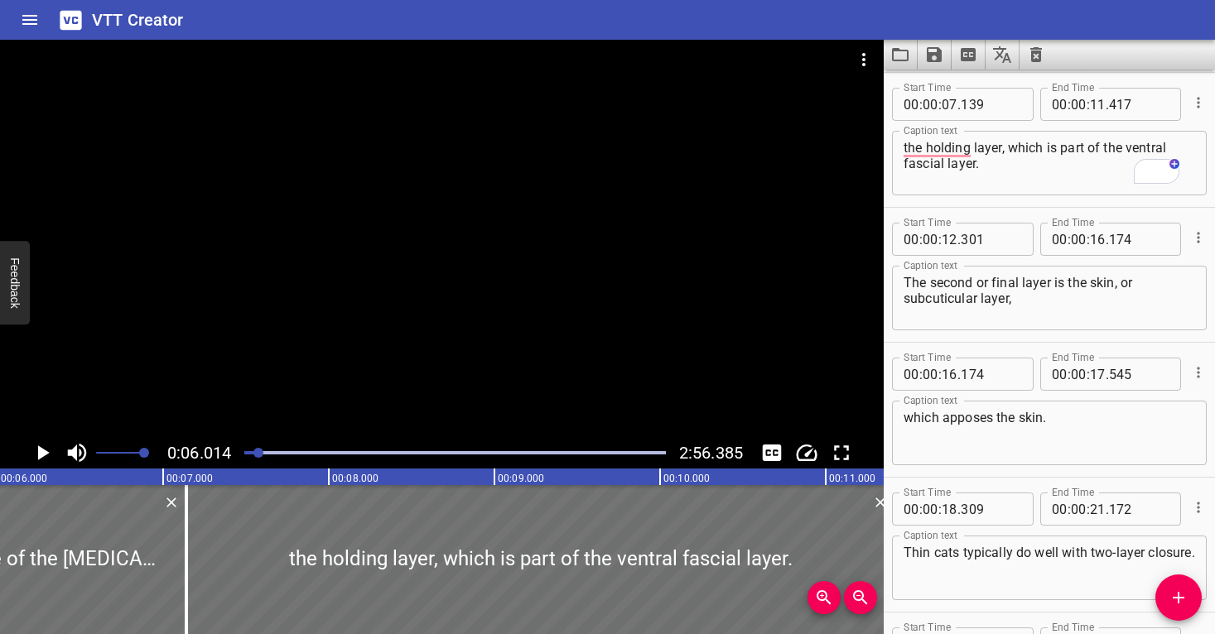
click at [321, 400] on div at bounding box center [442, 239] width 884 height 398
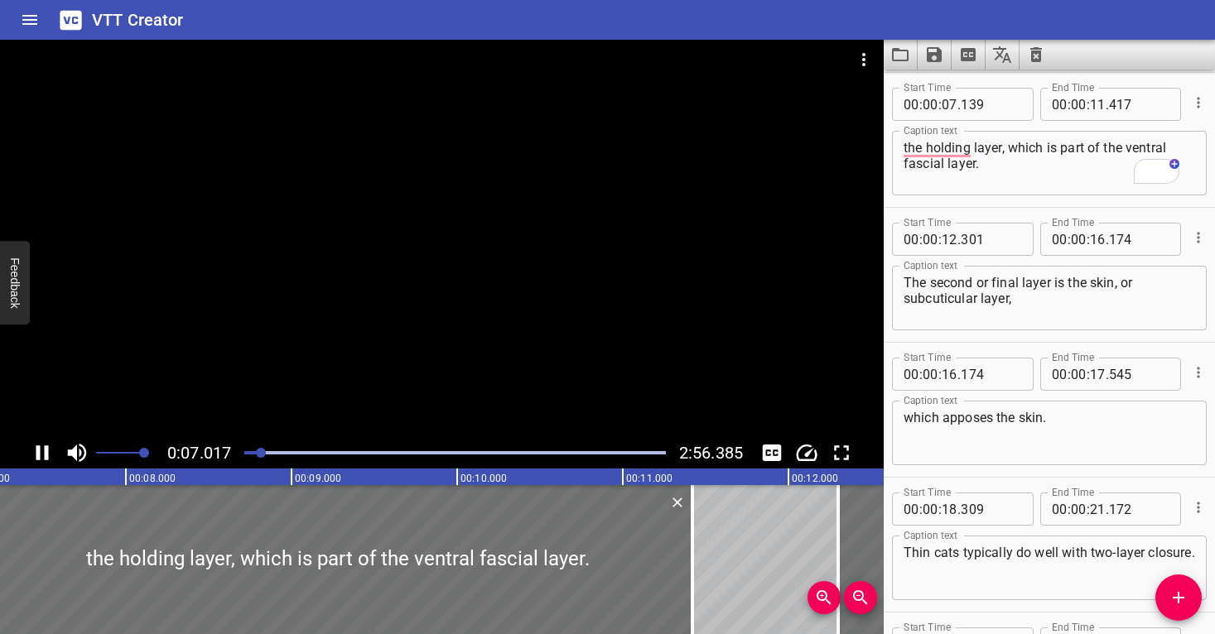
click at [577, 348] on div at bounding box center [442, 239] width 884 height 398
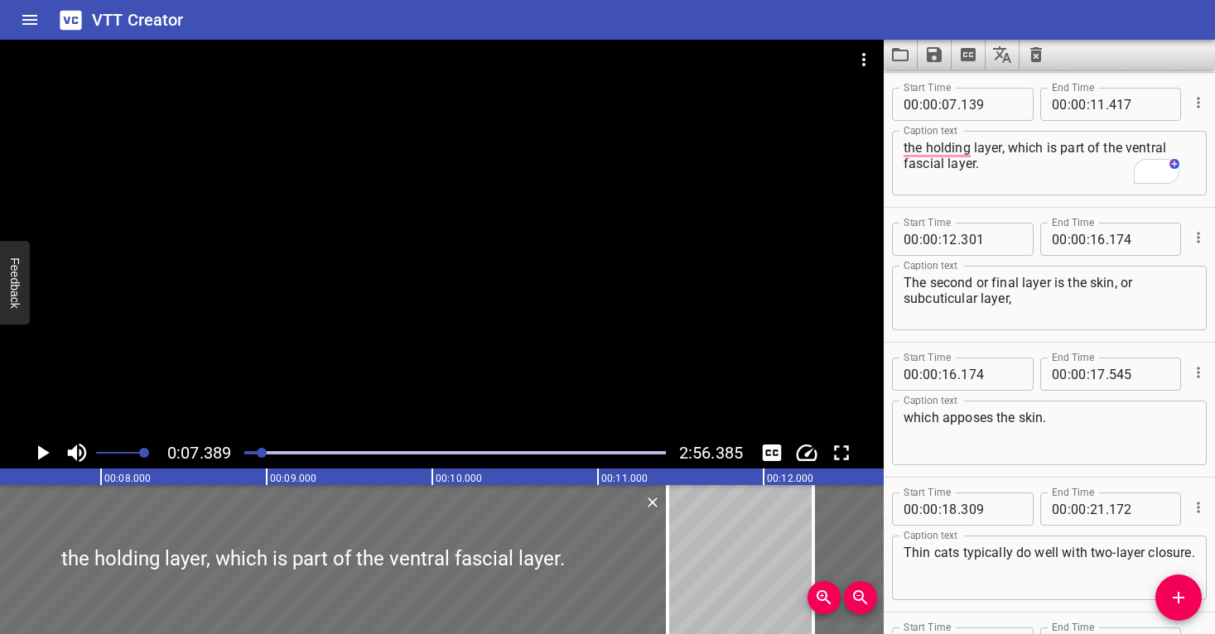
click at [572, 360] on div at bounding box center [442, 239] width 884 height 398
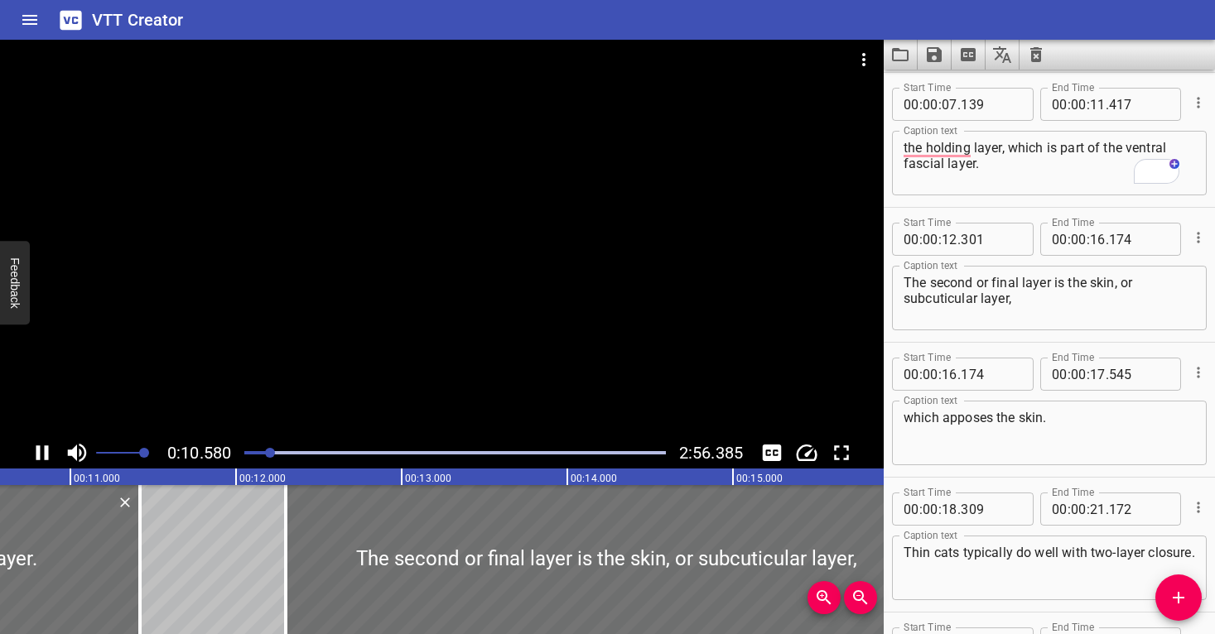
click at [581, 356] on div at bounding box center [442, 239] width 884 height 398
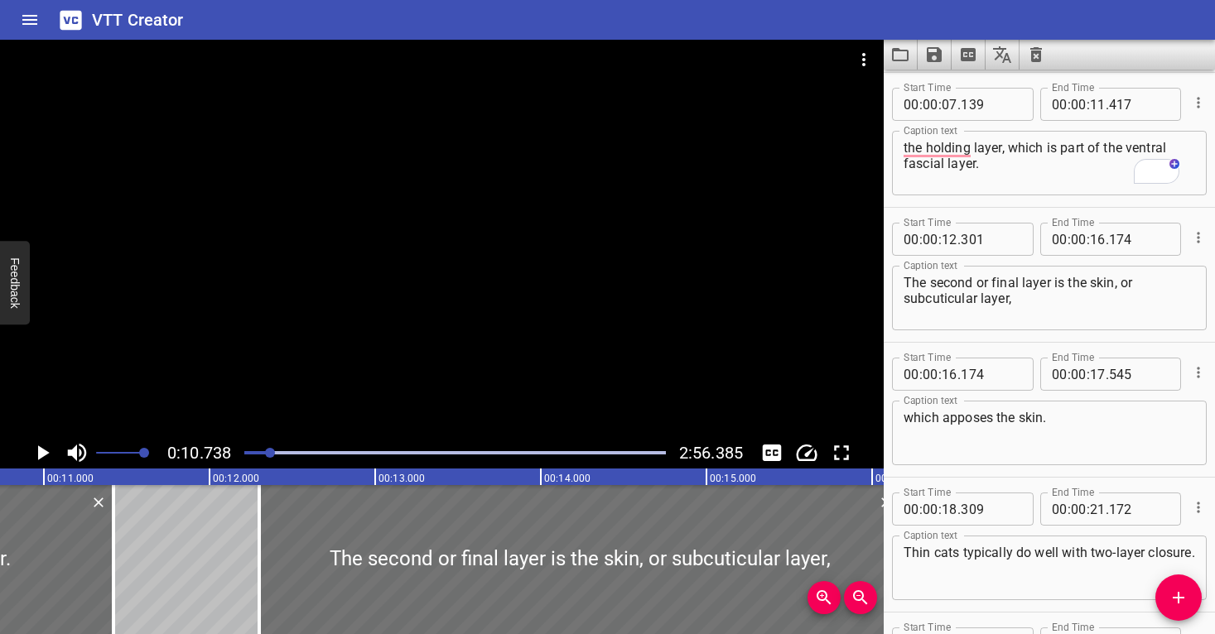
click at [270, 451] on div at bounding box center [270, 453] width 10 height 10
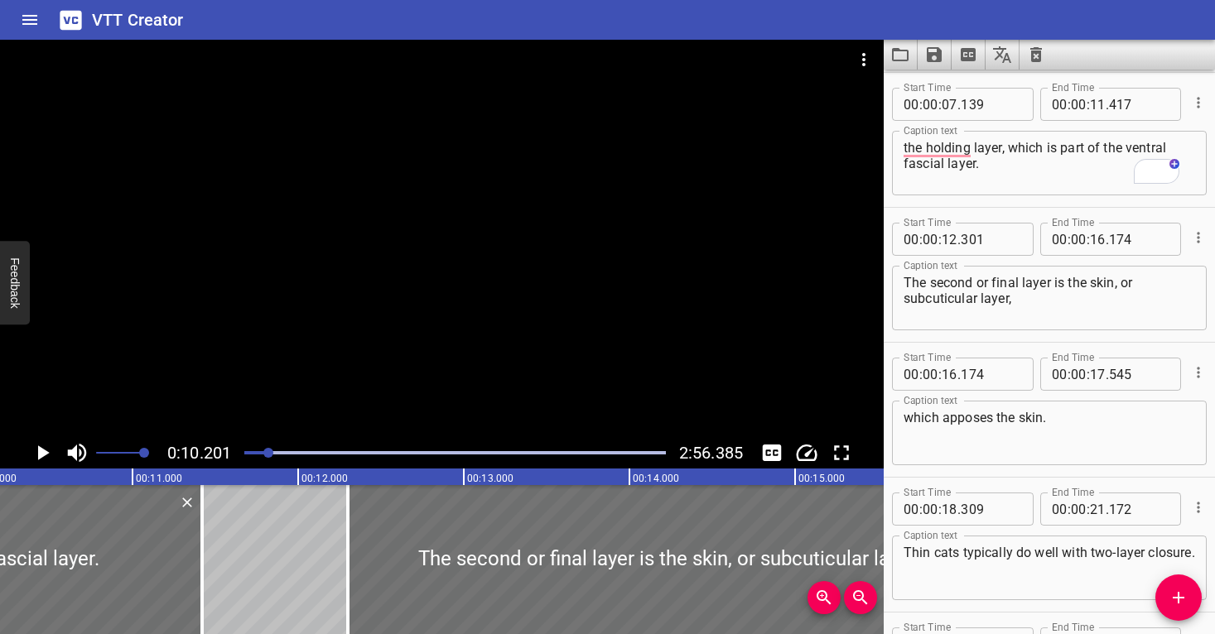
click at [312, 380] on div at bounding box center [442, 239] width 884 height 398
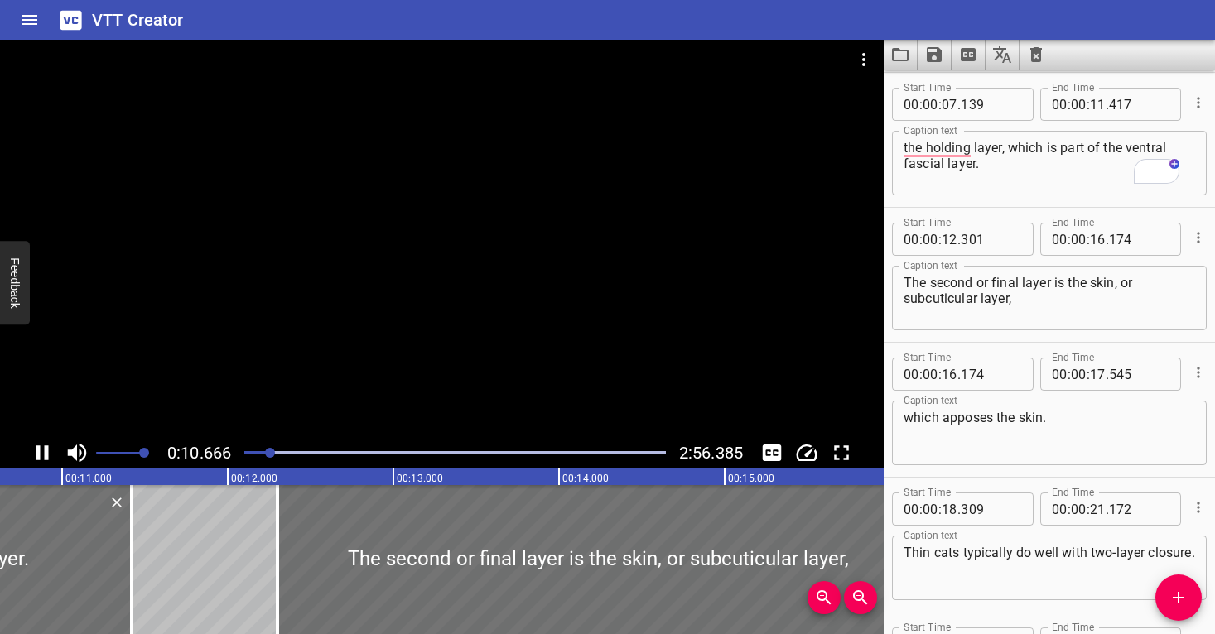
click at [320, 377] on div at bounding box center [442, 239] width 884 height 398
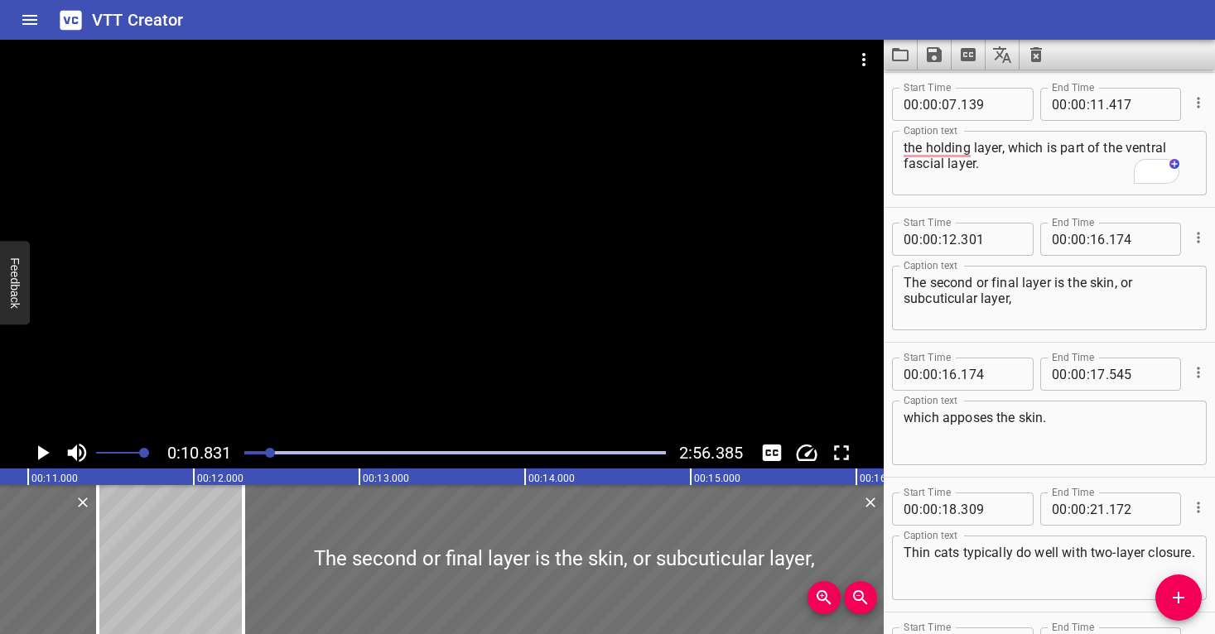
click at [265, 449] on div at bounding box center [454, 452] width 441 height 23
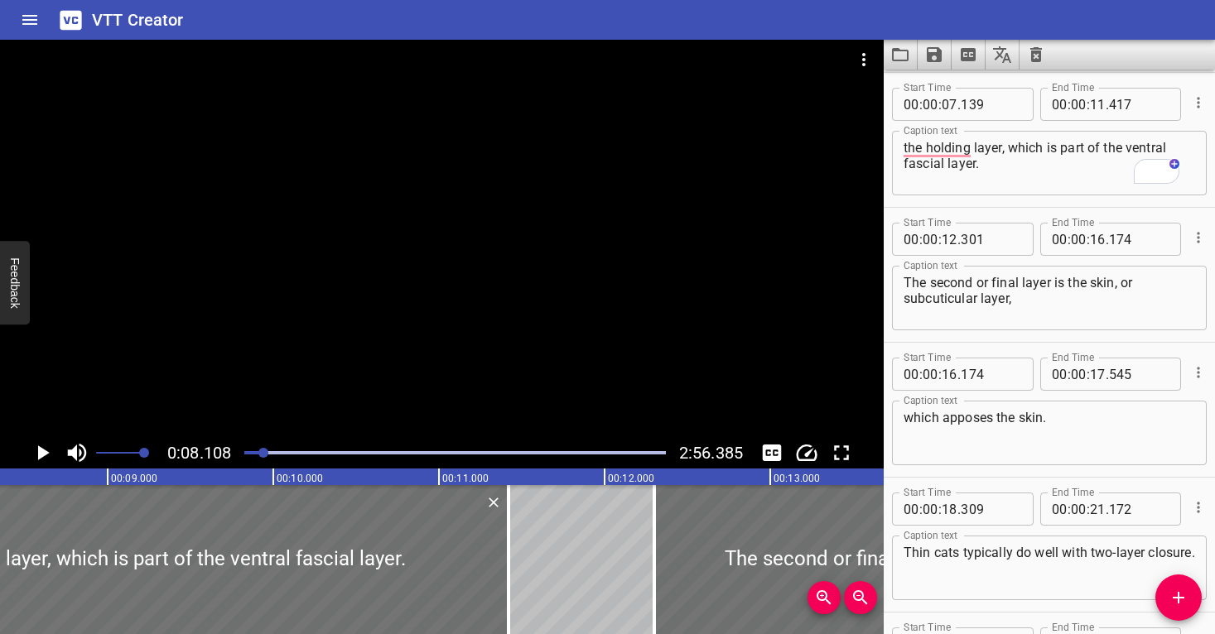
click at [340, 347] on div at bounding box center [442, 239] width 884 height 398
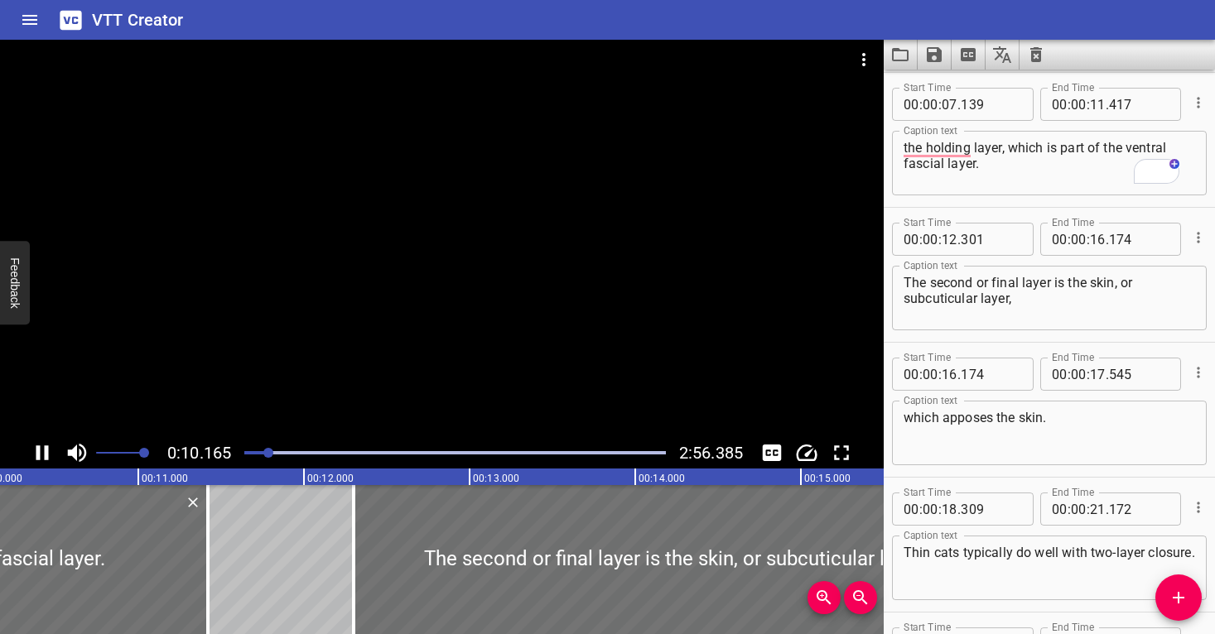
click at [475, 335] on div at bounding box center [442, 239] width 884 height 398
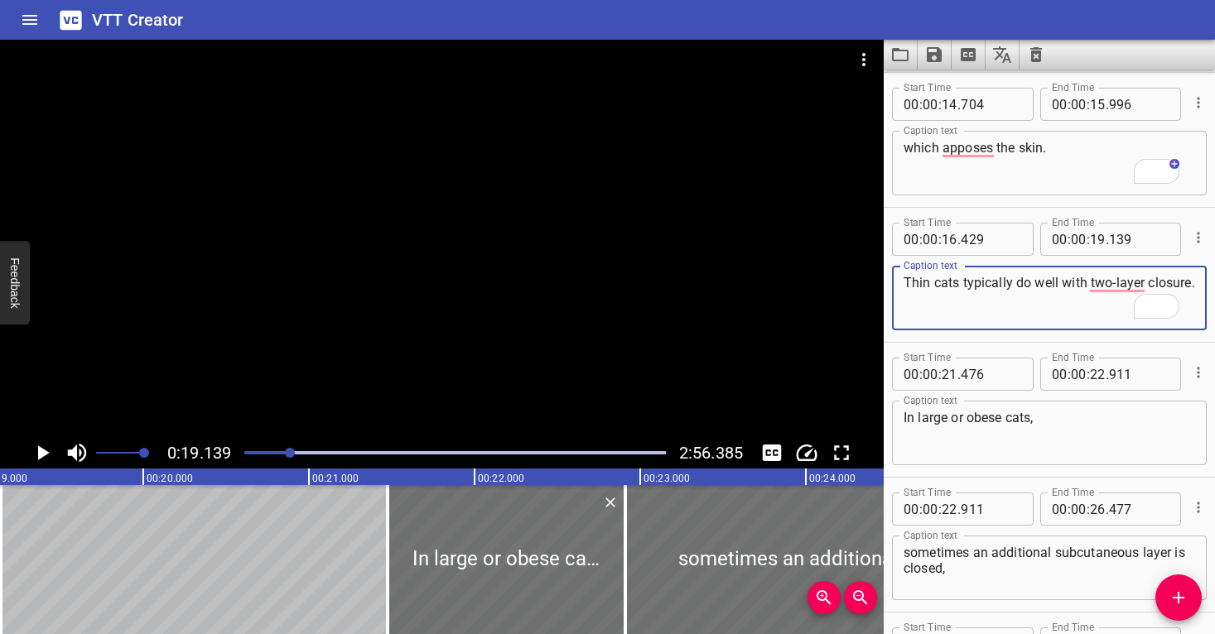
click at [283, 451] on div "Play progress" at bounding box center [80, 452] width 422 height 3
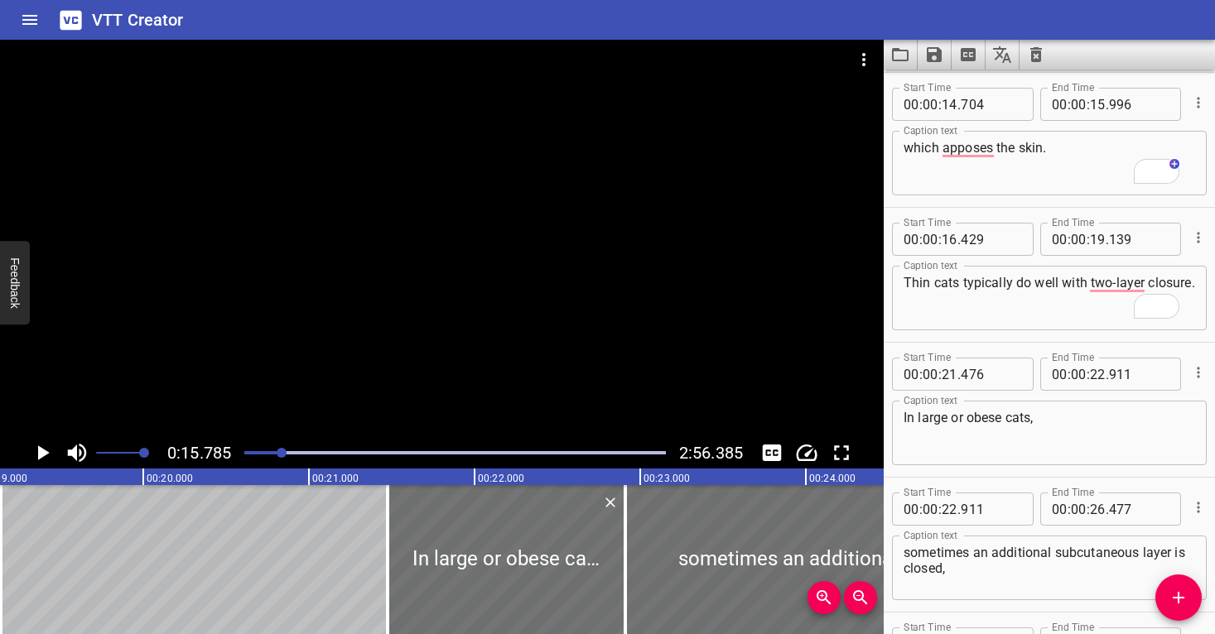
scroll to position [775, 0]
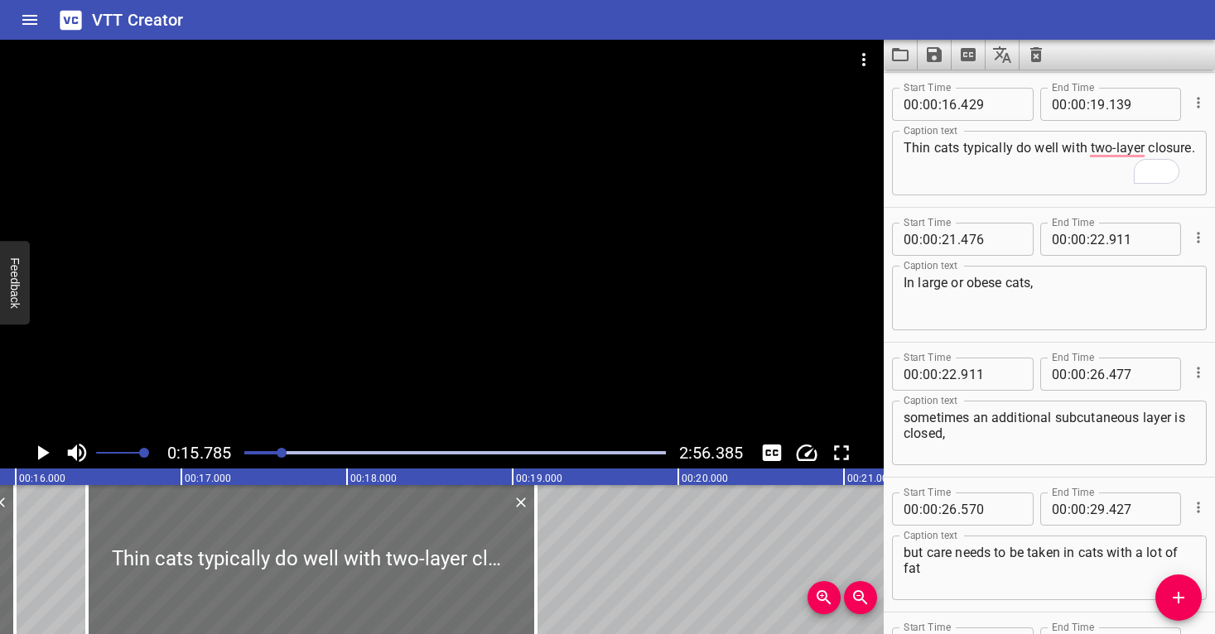
click at [327, 345] on div at bounding box center [442, 239] width 884 height 398
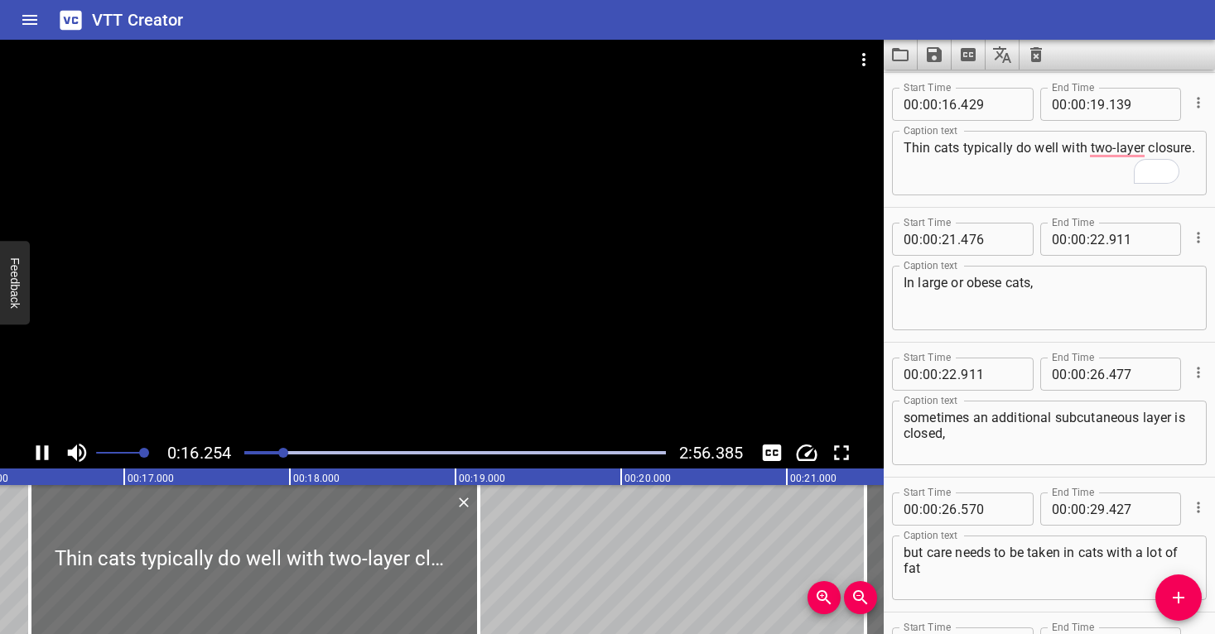
click at [483, 258] on div at bounding box center [442, 239] width 884 height 398
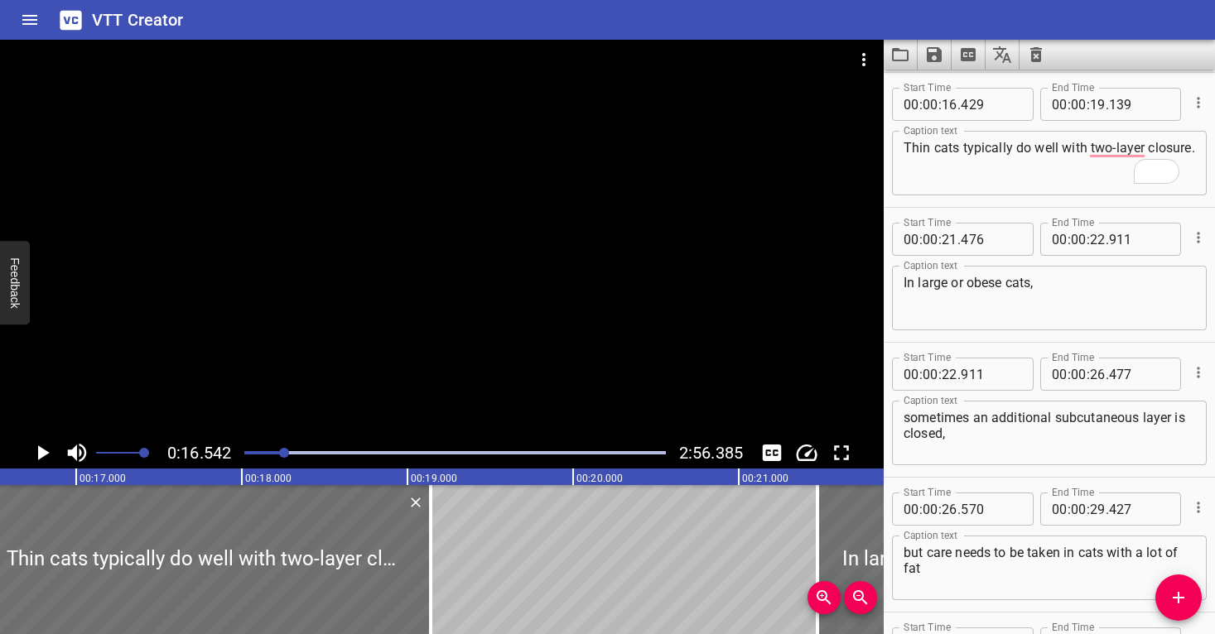
click at [483, 258] on div at bounding box center [442, 239] width 884 height 398
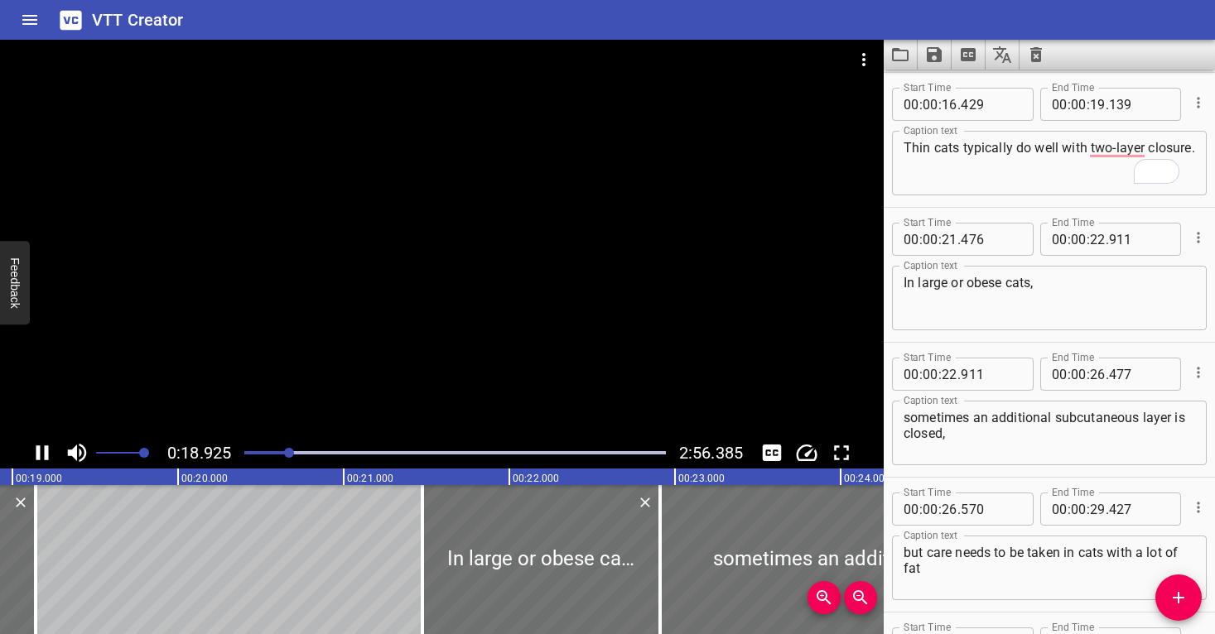
click at [543, 259] on div at bounding box center [442, 239] width 884 height 398
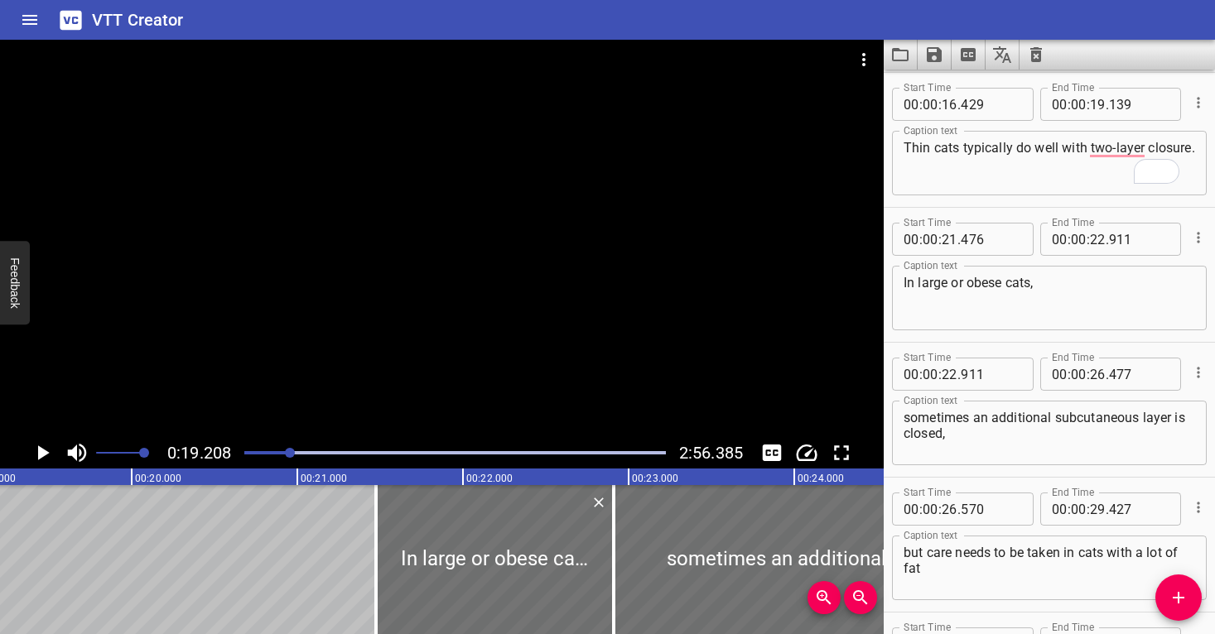
click at [543, 259] on div at bounding box center [442, 239] width 884 height 398
click at [546, 258] on div at bounding box center [442, 239] width 884 height 398
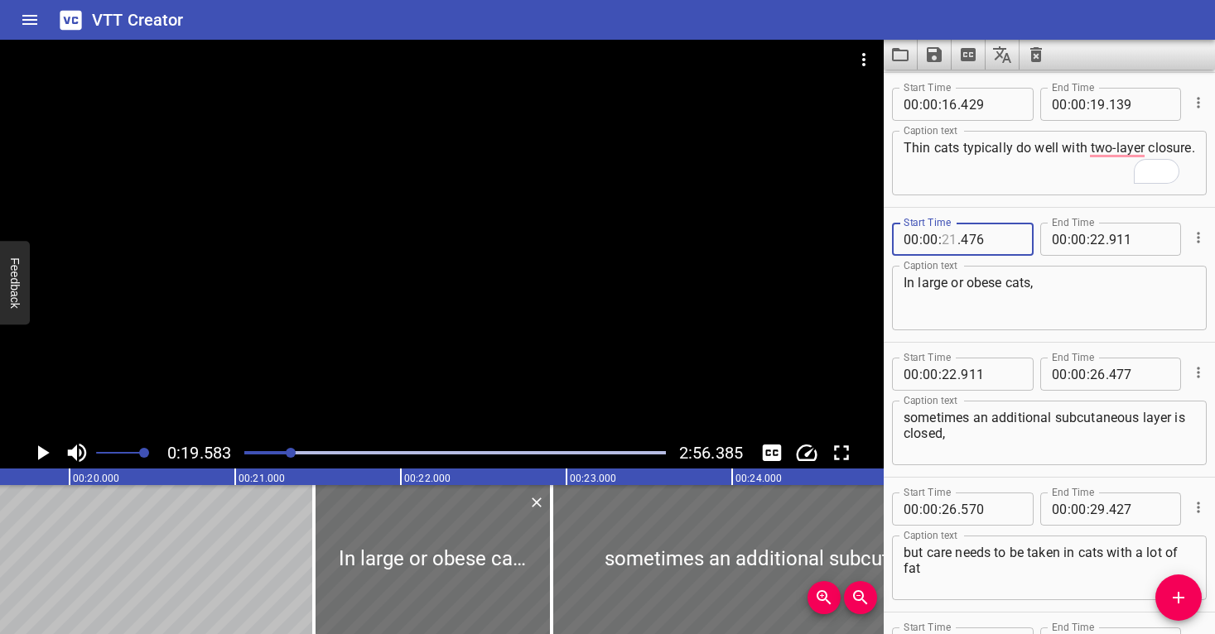
click at [952, 239] on input "number" at bounding box center [950, 239] width 16 height 33
type input "19"
type input "211"
click at [978, 292] on textarea "In large or obese cats," at bounding box center [1050, 298] width 292 height 47
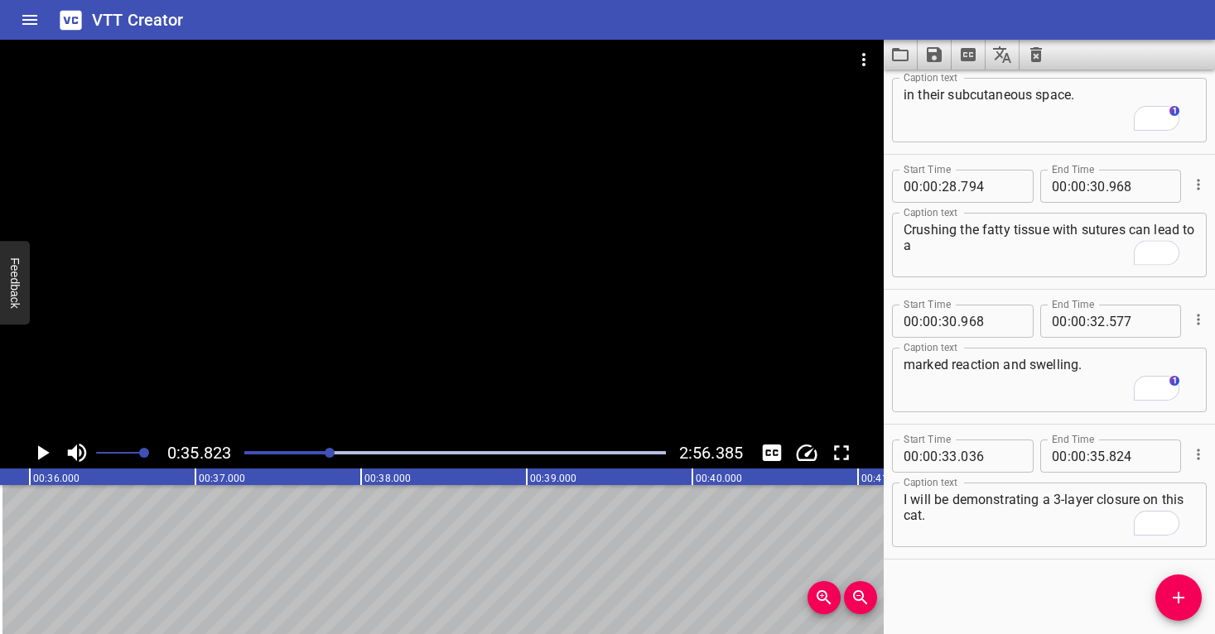
click at [246, 454] on div "Play progress" at bounding box center [120, 452] width 422 height 3
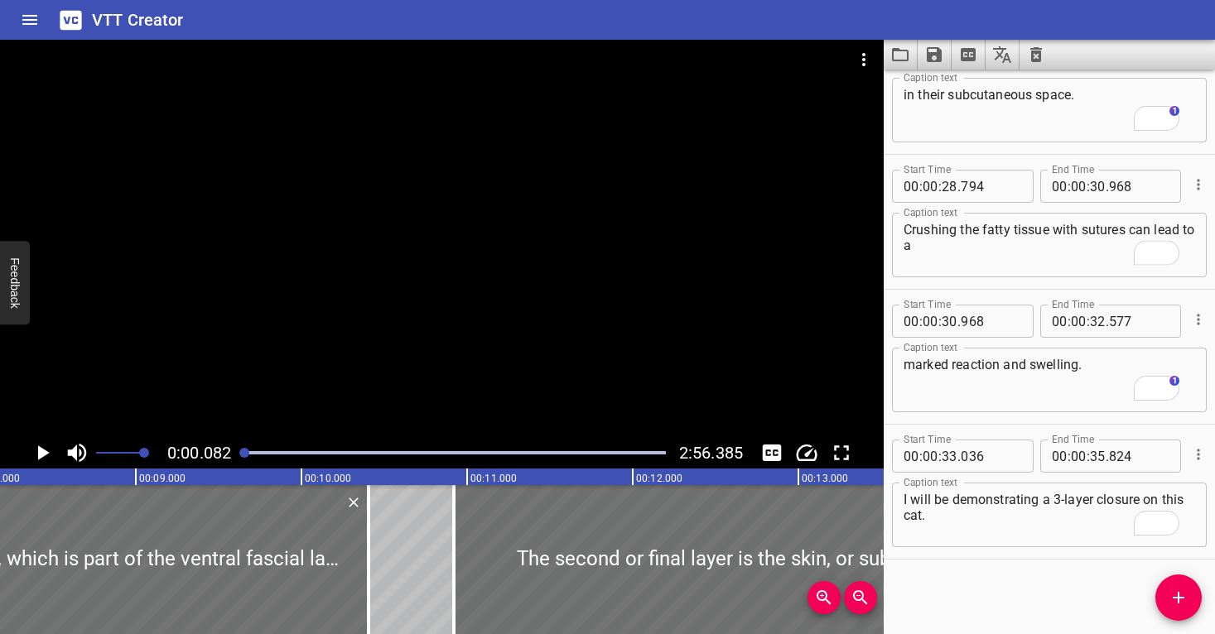
click at [226, 341] on div at bounding box center [442, 239] width 884 height 398
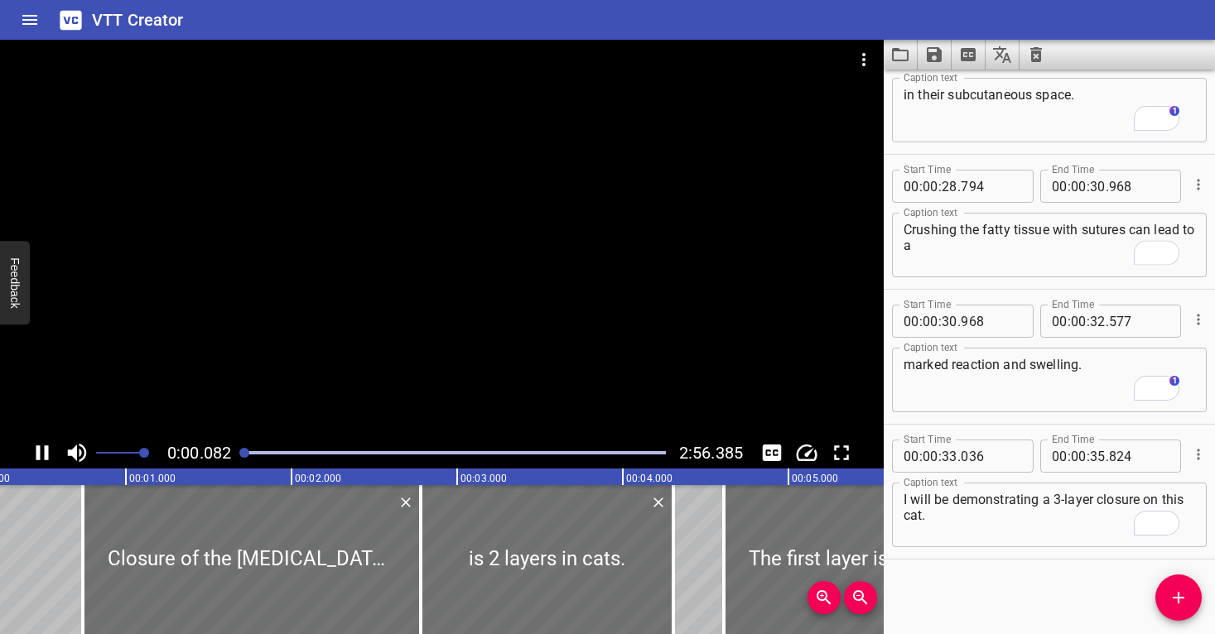
scroll to position [0, 13]
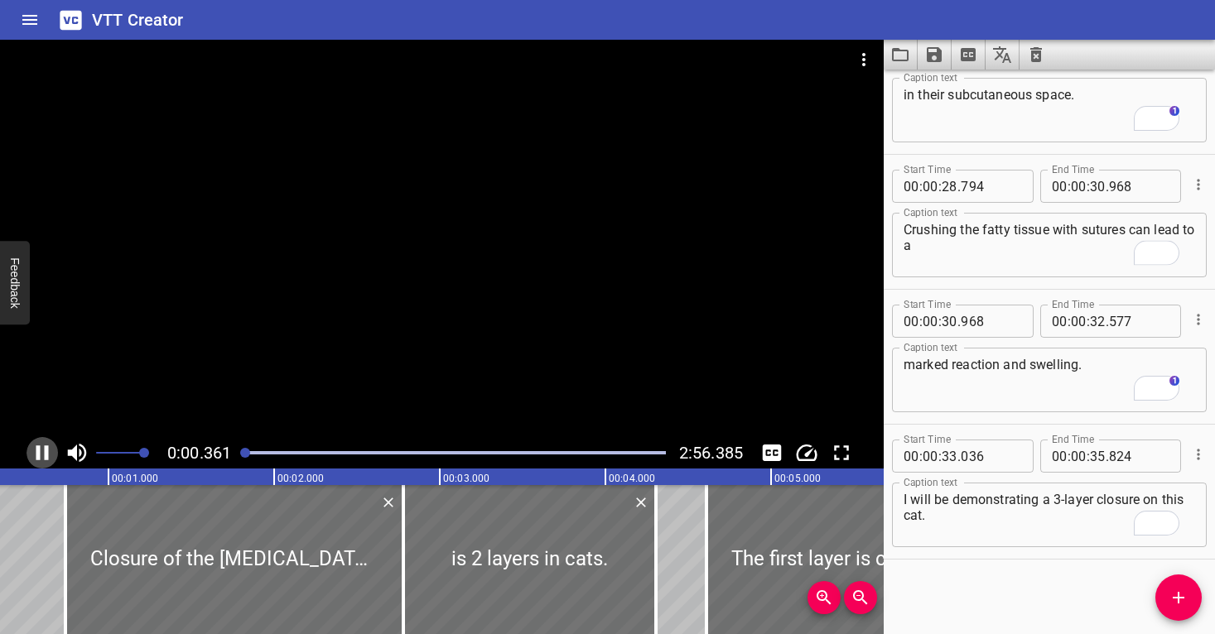
click at [45, 456] on icon "Play/Pause" at bounding box center [42, 453] width 12 height 15
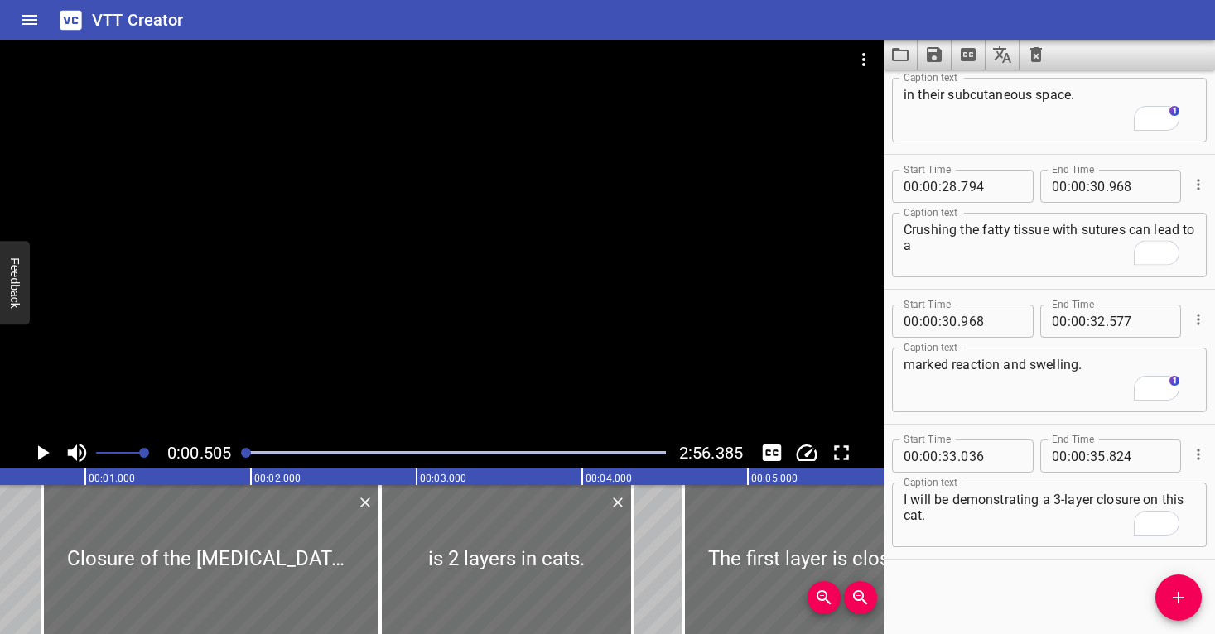
scroll to position [0, 84]
click at [43, 455] on icon "Play/Pause" at bounding box center [44, 453] width 12 height 15
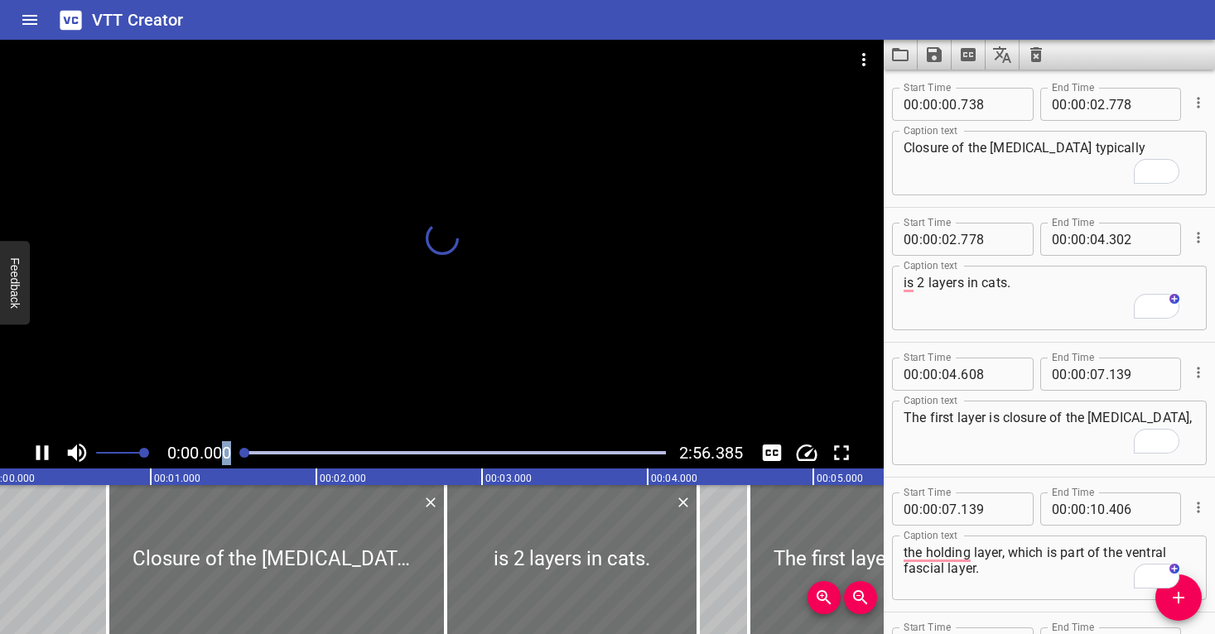
drag, startPoint x: 251, startPoint y: 451, endPoint x: 224, endPoint y: 451, distance: 27.3
click at [224, 451] on div "0:00.000 2:56.385" at bounding box center [442, 452] width 884 height 31
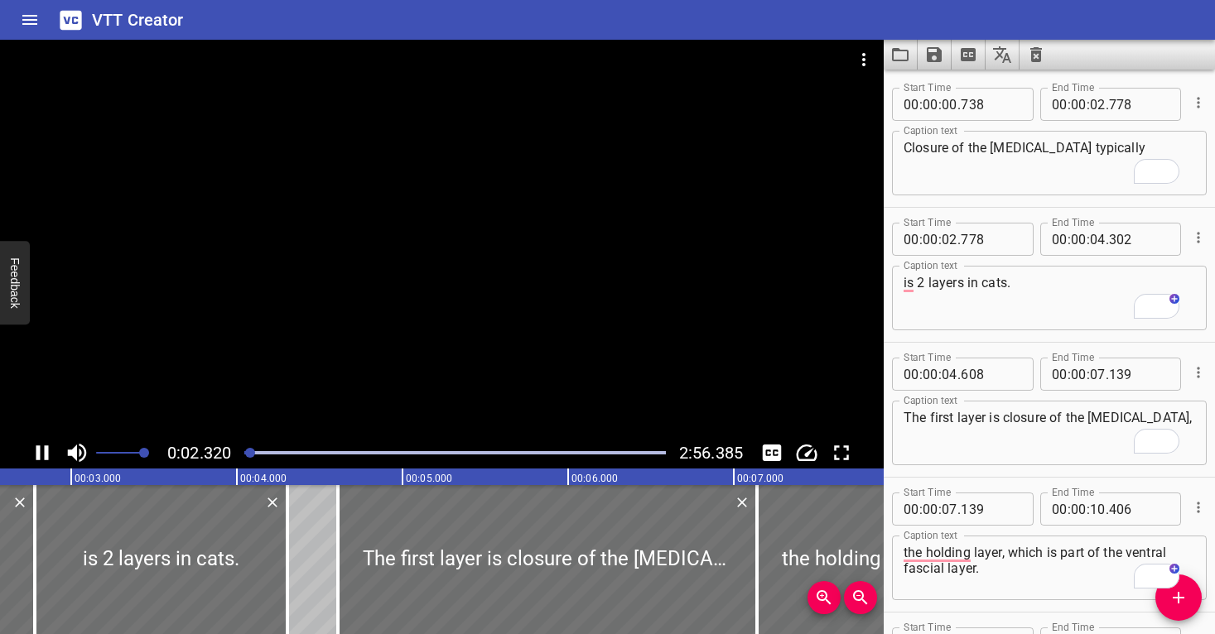
click at [701, 224] on div at bounding box center [442, 239] width 884 height 398
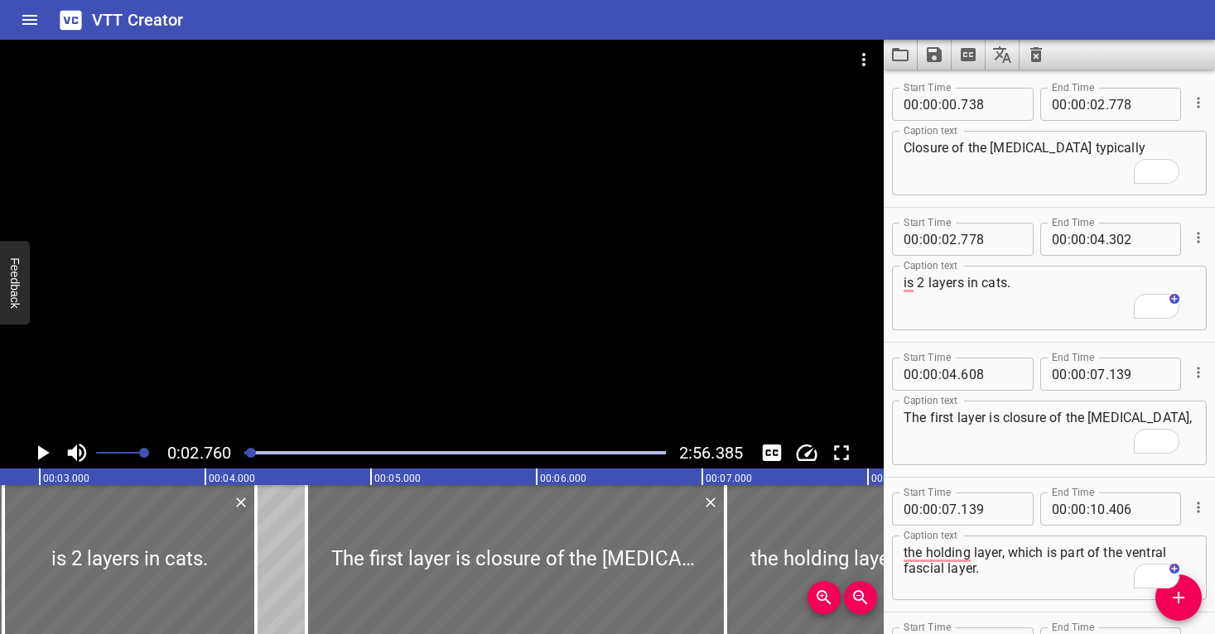
click at [634, 275] on div at bounding box center [442, 239] width 884 height 398
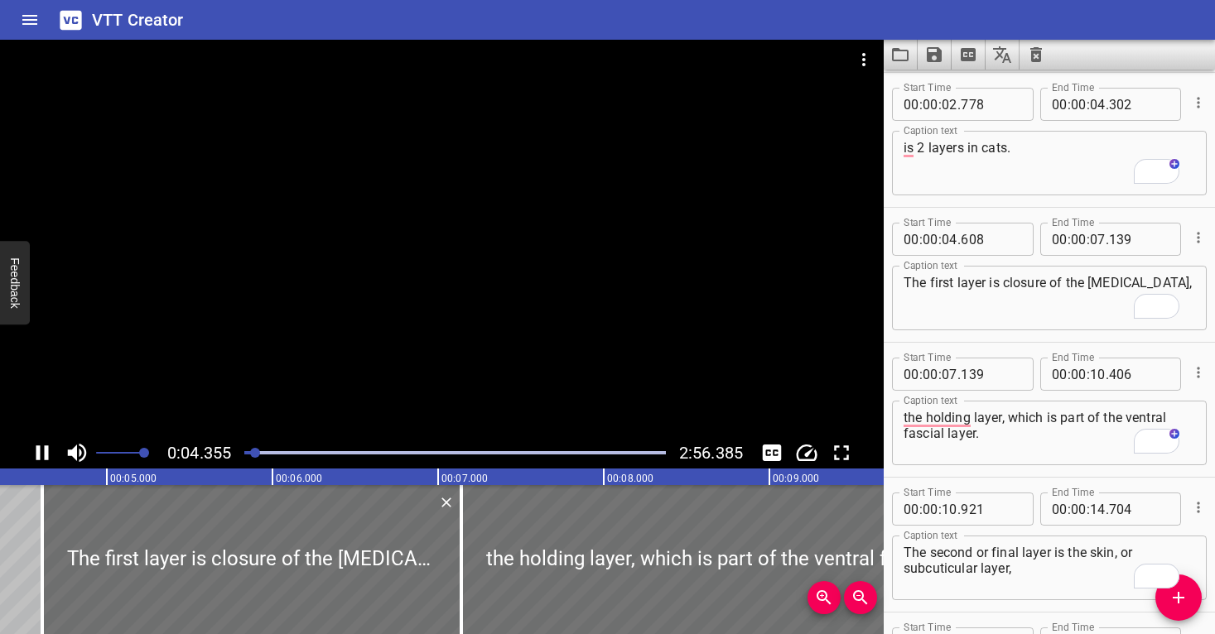
click at [528, 307] on div at bounding box center [442, 239] width 884 height 398
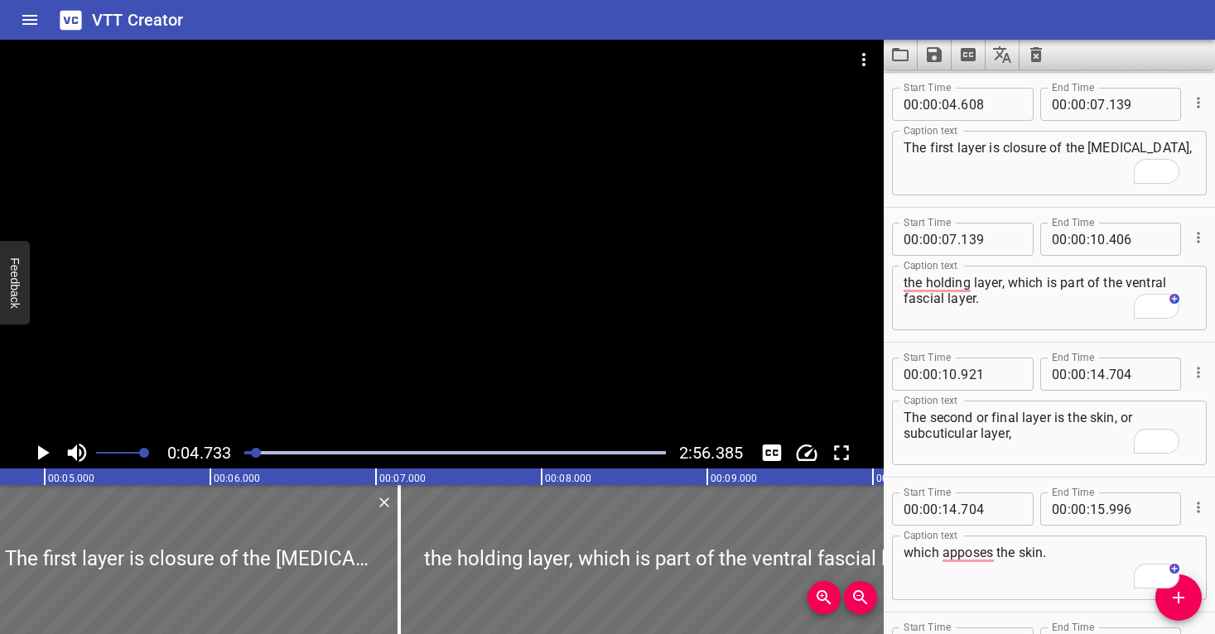
click at [528, 307] on div at bounding box center [442, 239] width 884 height 398
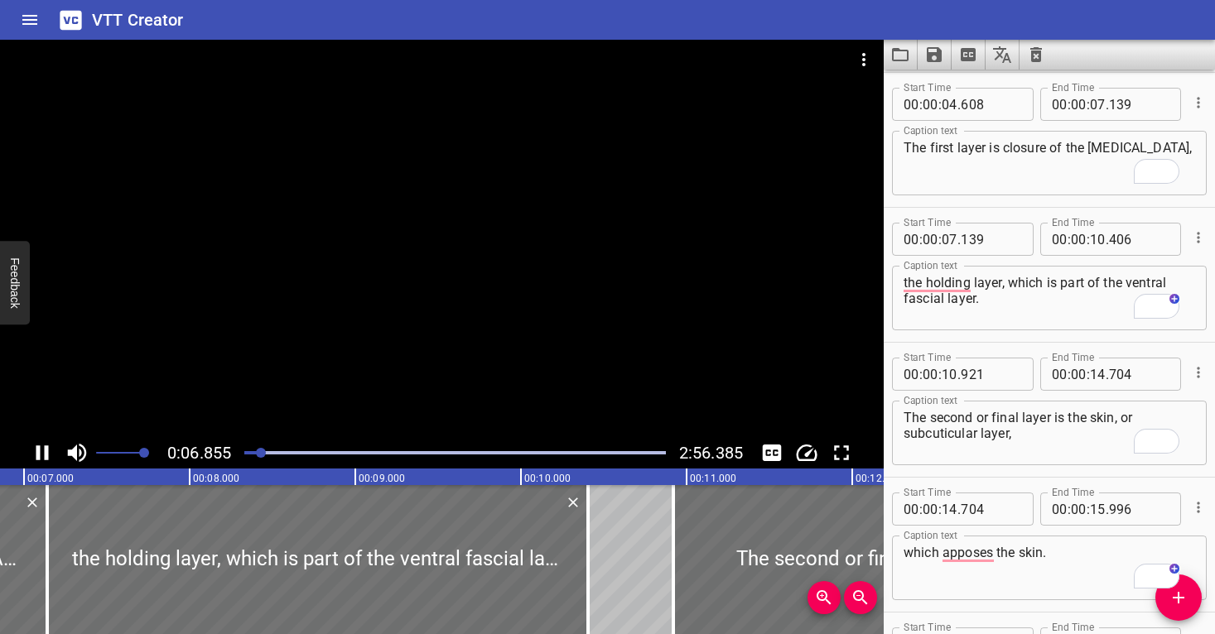
click at [509, 301] on div at bounding box center [442, 239] width 884 height 398
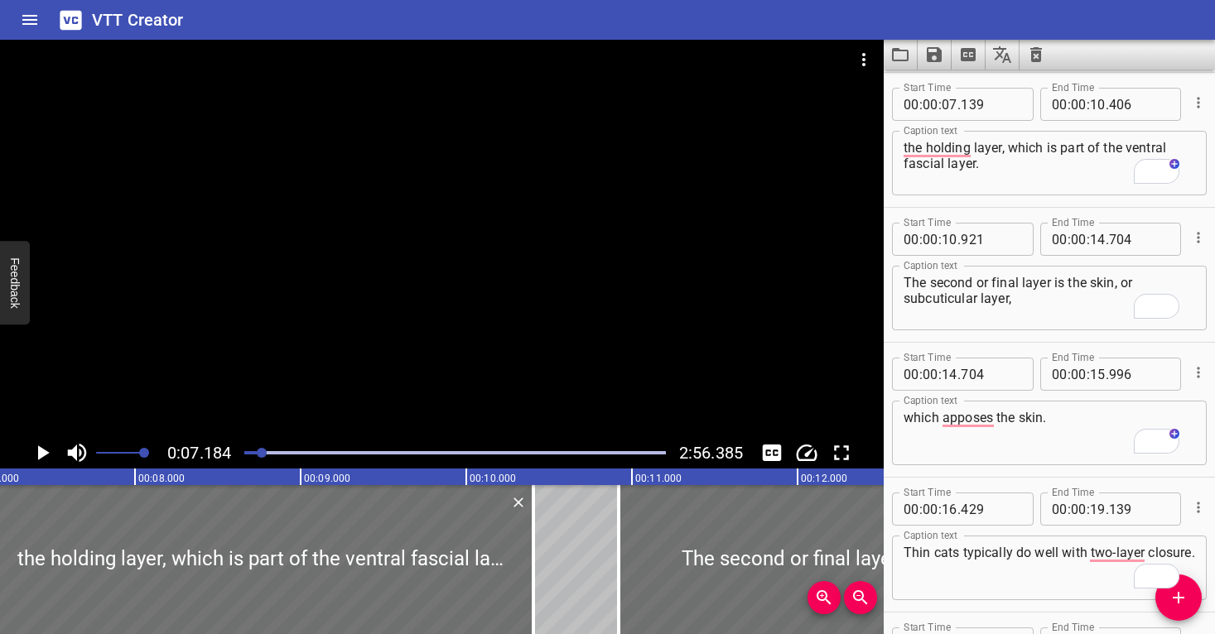
click at [509, 302] on div at bounding box center [442, 239] width 884 height 398
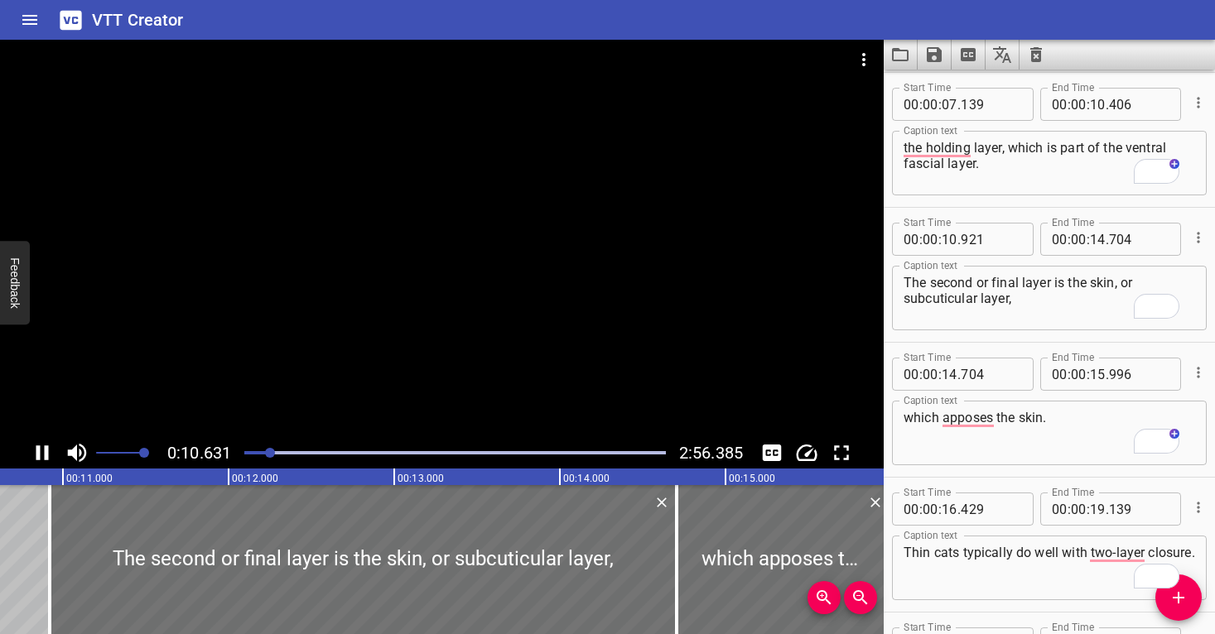
click at [509, 317] on div at bounding box center [442, 239] width 884 height 398
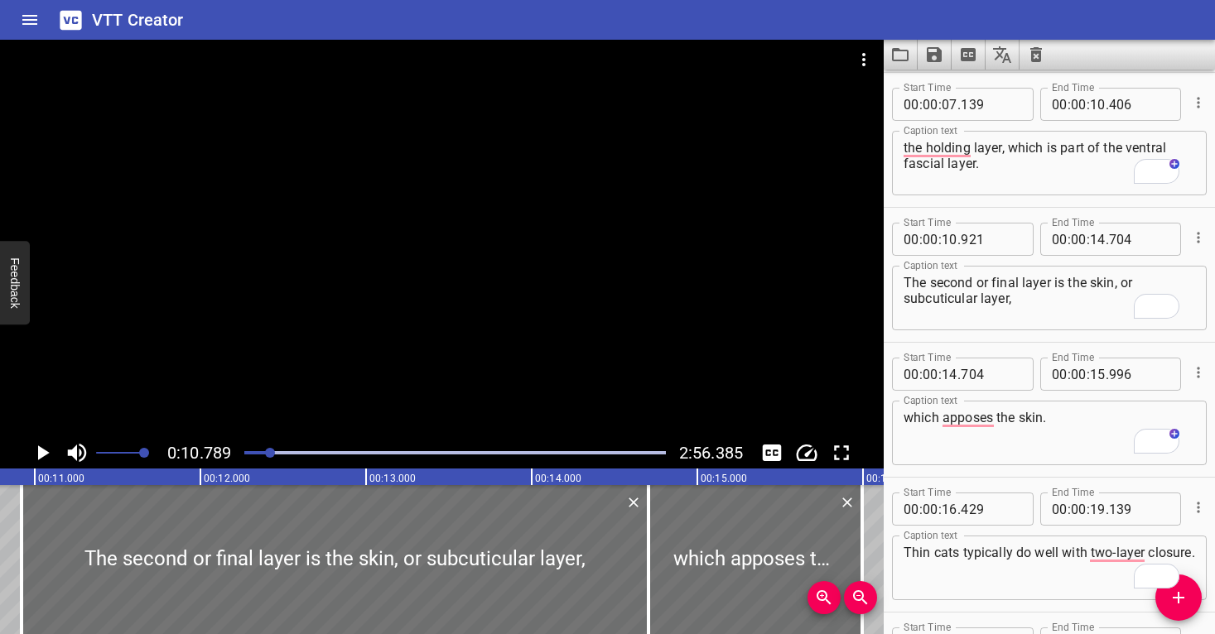
click at [509, 317] on div at bounding box center [442, 239] width 884 height 398
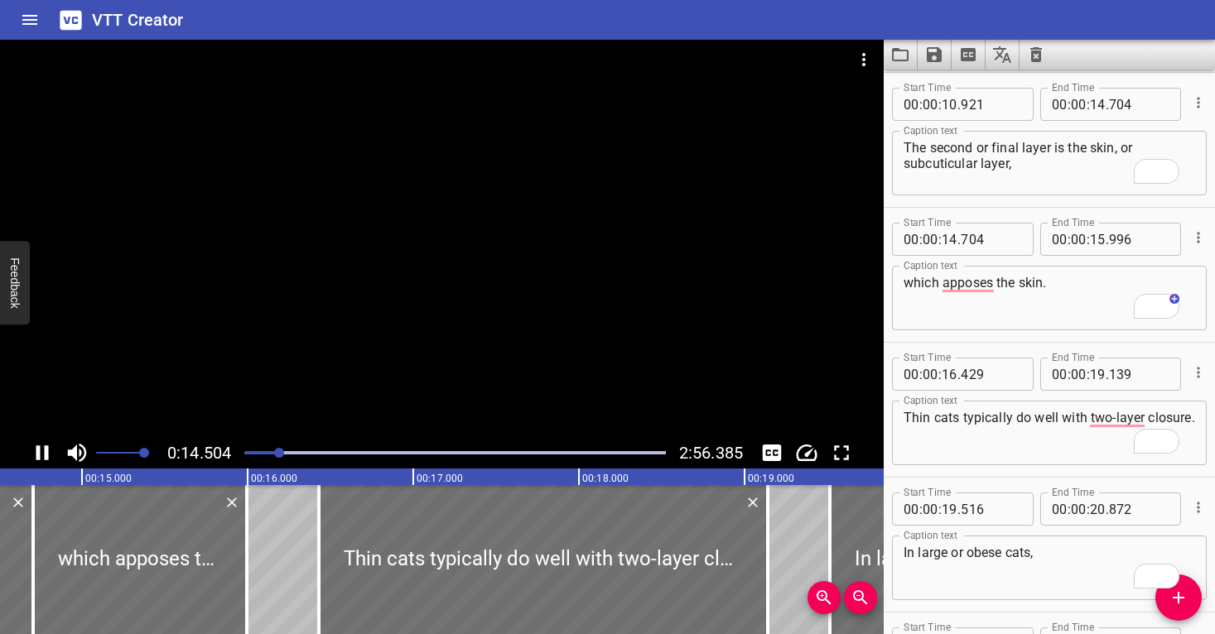
click at [503, 308] on div at bounding box center [442, 239] width 884 height 398
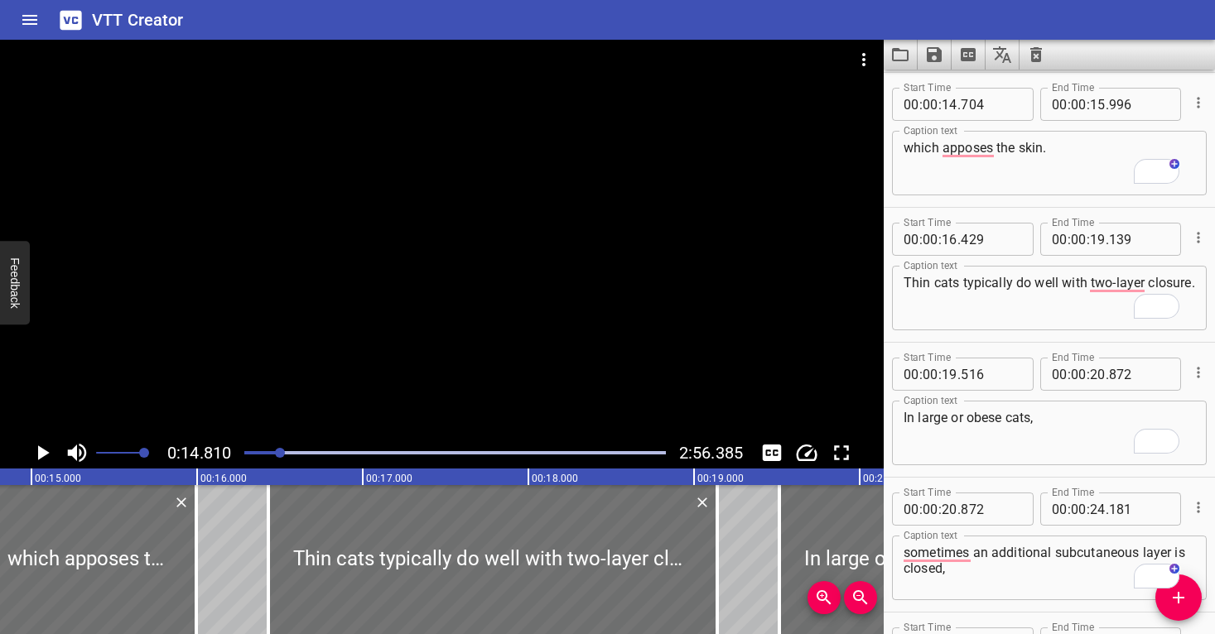
click at [503, 308] on div at bounding box center [442, 239] width 884 height 398
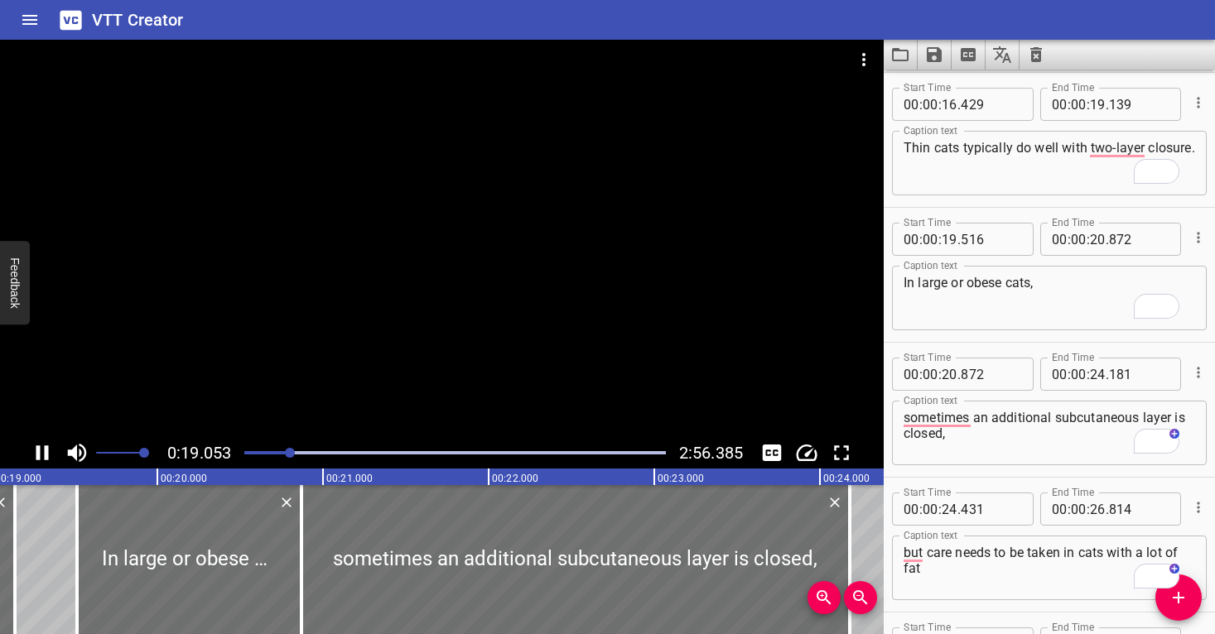
click at [488, 265] on div at bounding box center [442, 239] width 884 height 398
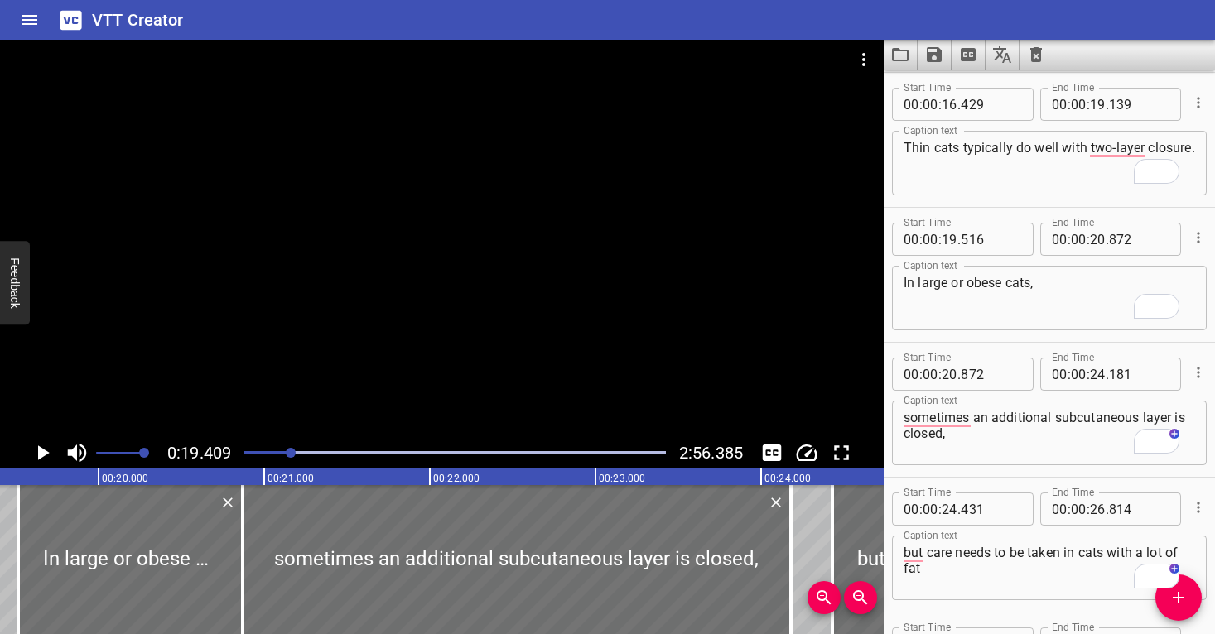
click at [488, 265] on div at bounding box center [442, 239] width 884 height 398
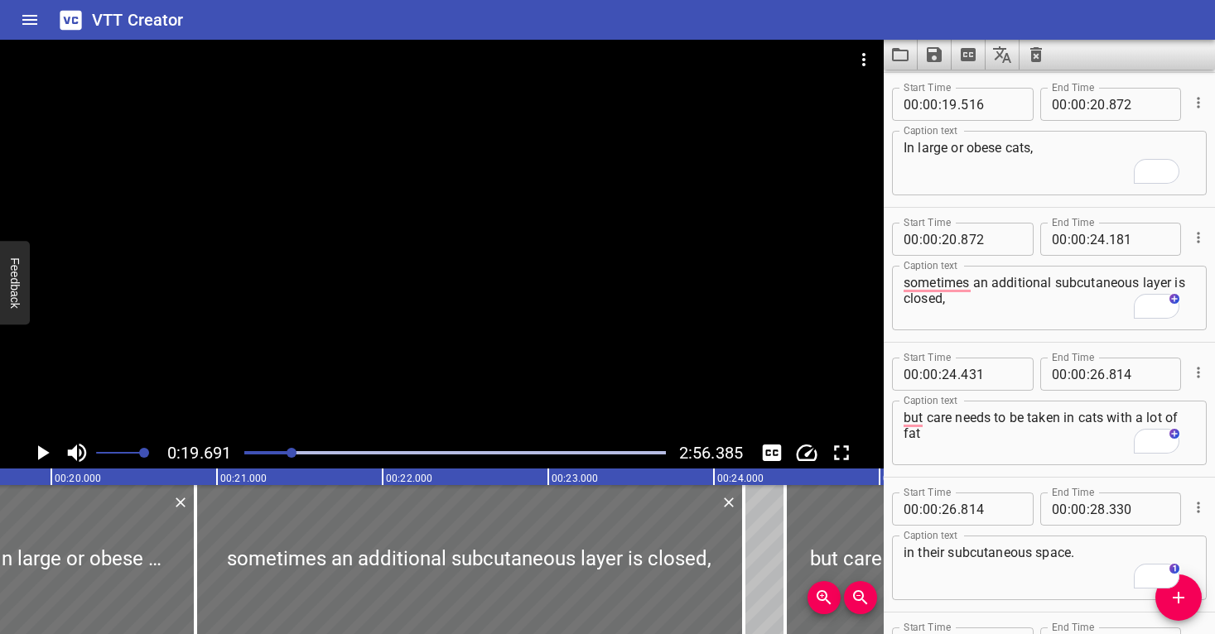
click at [488, 265] on div at bounding box center [442, 239] width 884 height 398
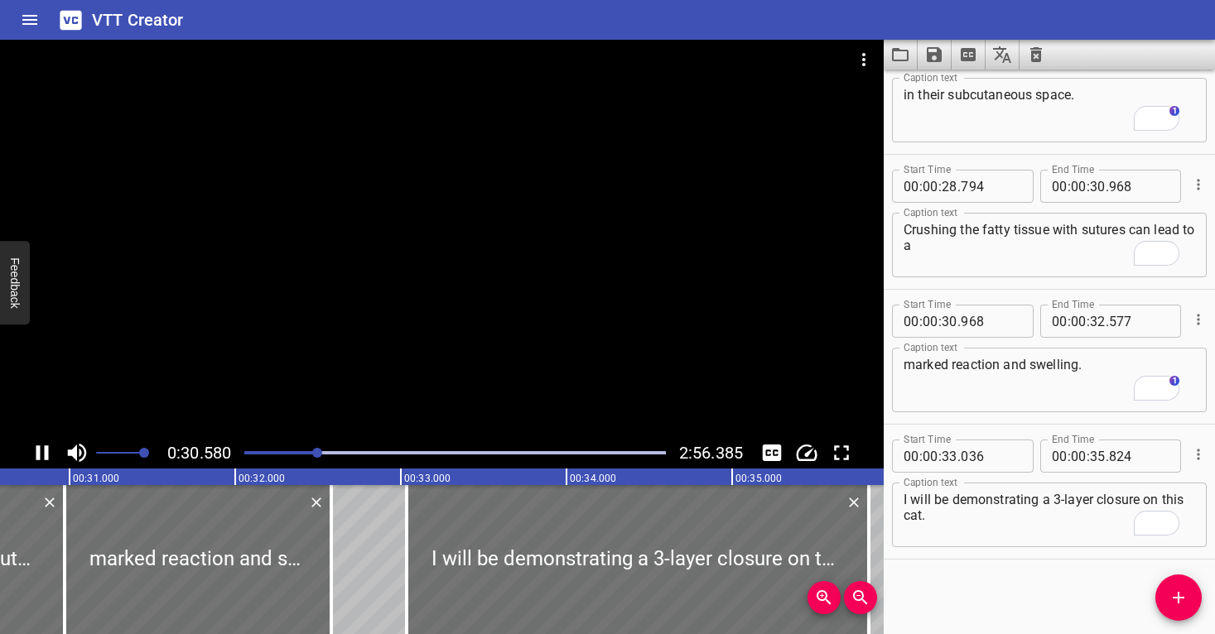
click at [311, 451] on div at bounding box center [454, 452] width 441 height 23
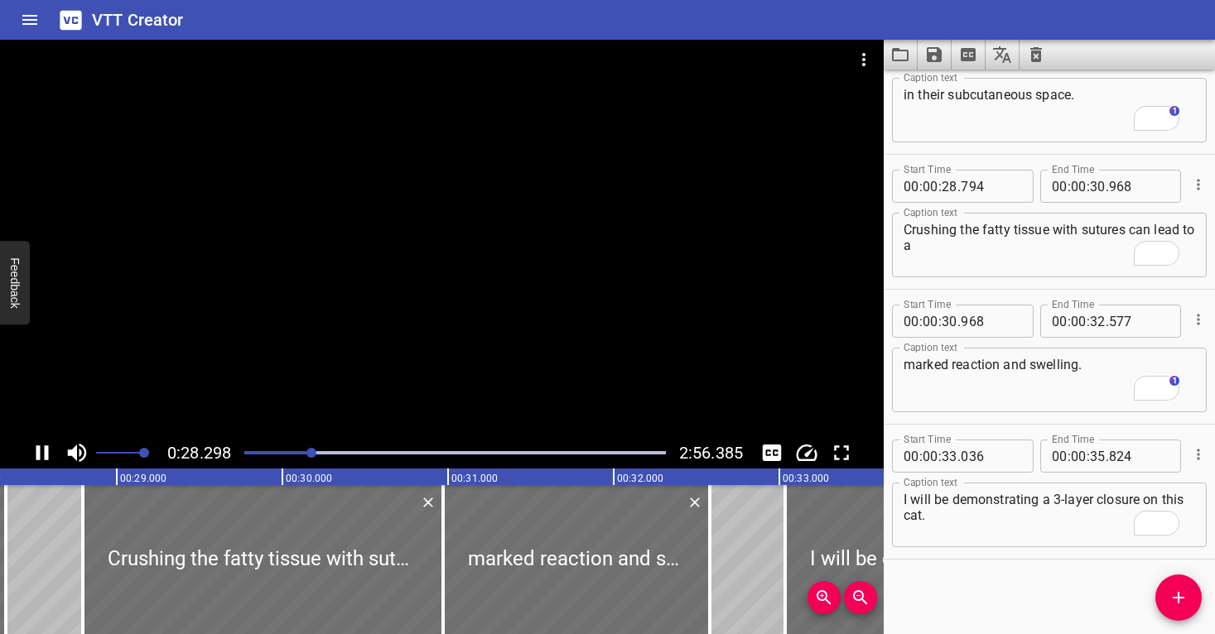
click at [526, 272] on div at bounding box center [442, 239] width 884 height 398
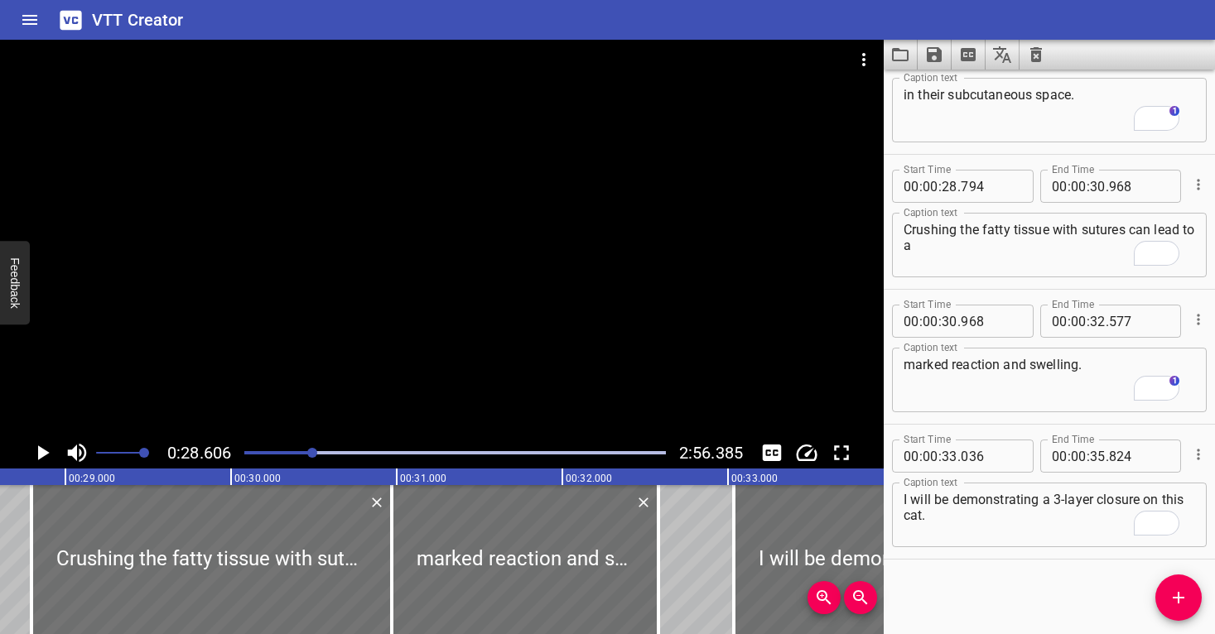
click at [526, 272] on div at bounding box center [442, 239] width 884 height 398
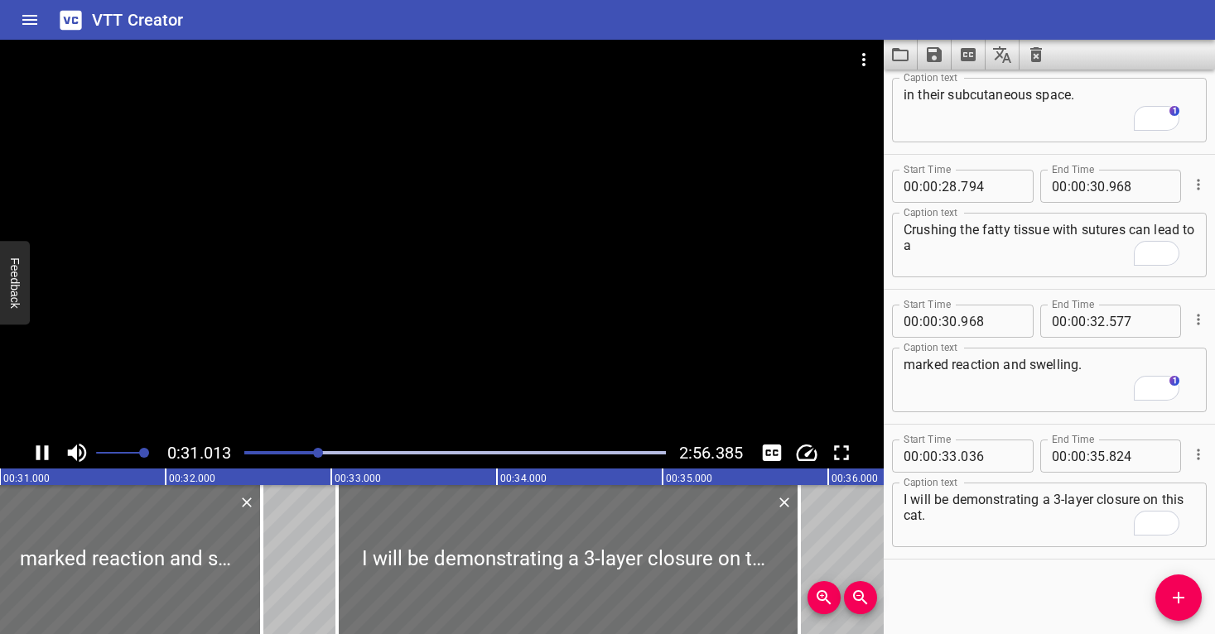
click at [580, 291] on div at bounding box center [442, 239] width 884 height 398
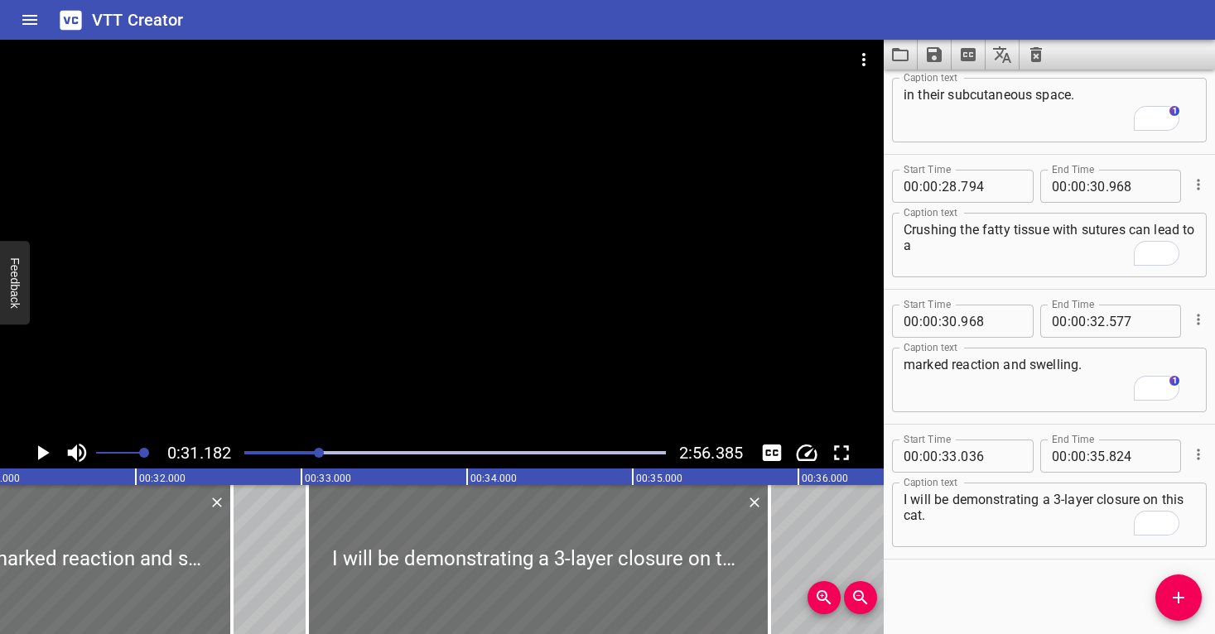
click at [580, 291] on div at bounding box center [442, 239] width 884 height 398
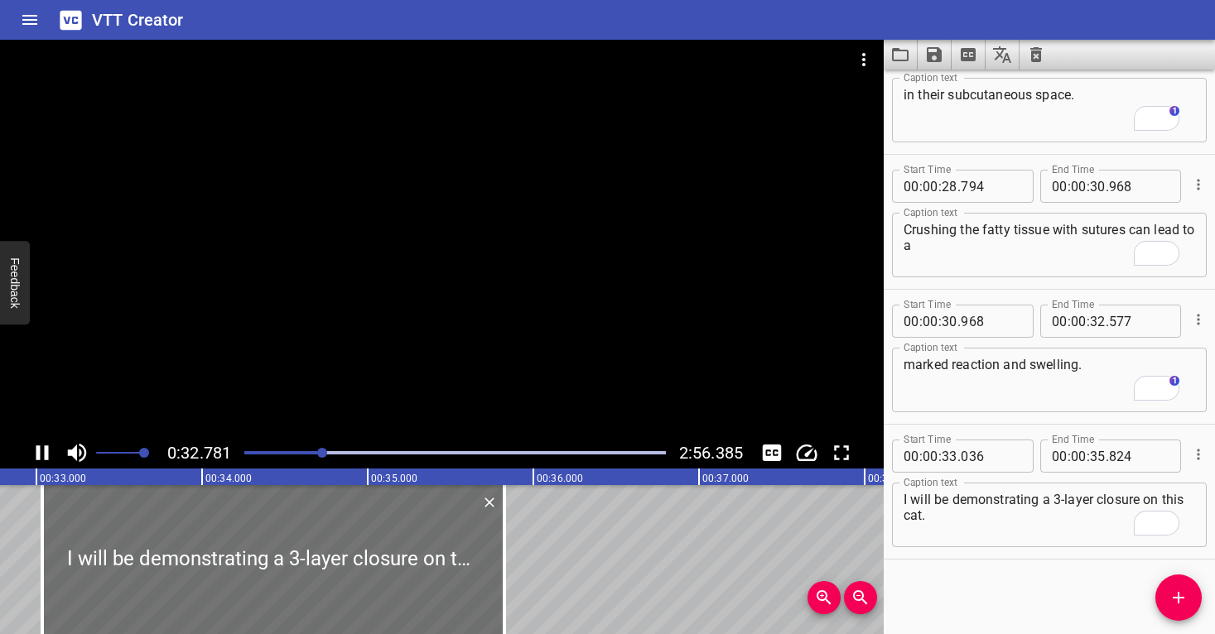
click at [567, 239] on div at bounding box center [442, 239] width 884 height 398
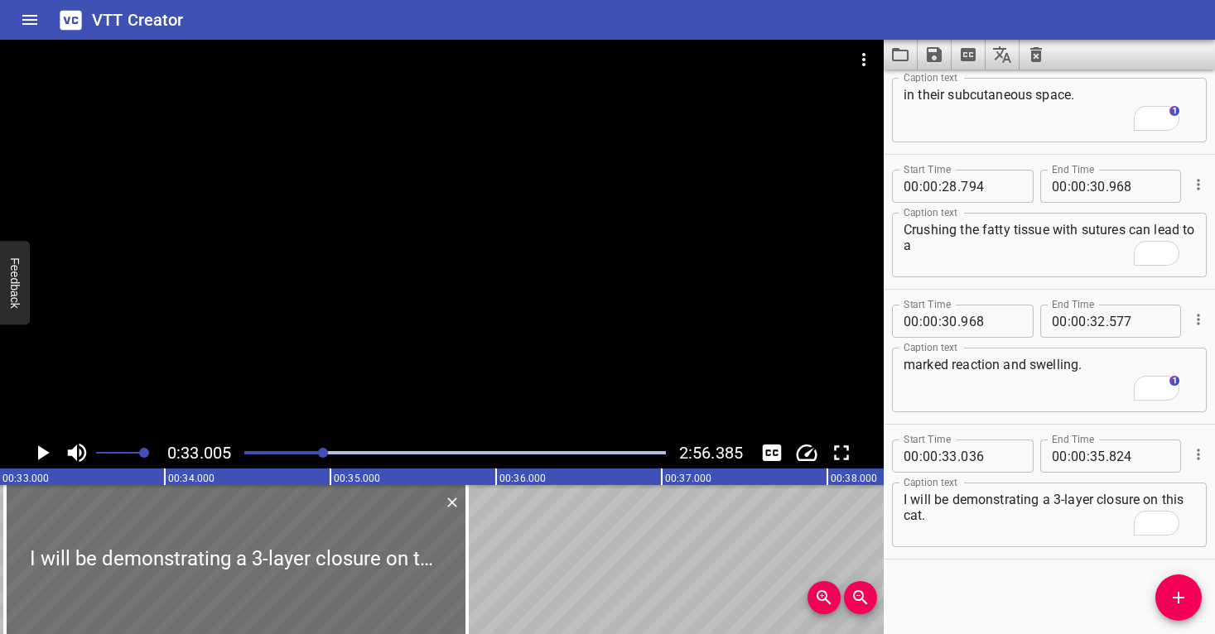
click at [567, 239] on div at bounding box center [442, 239] width 884 height 398
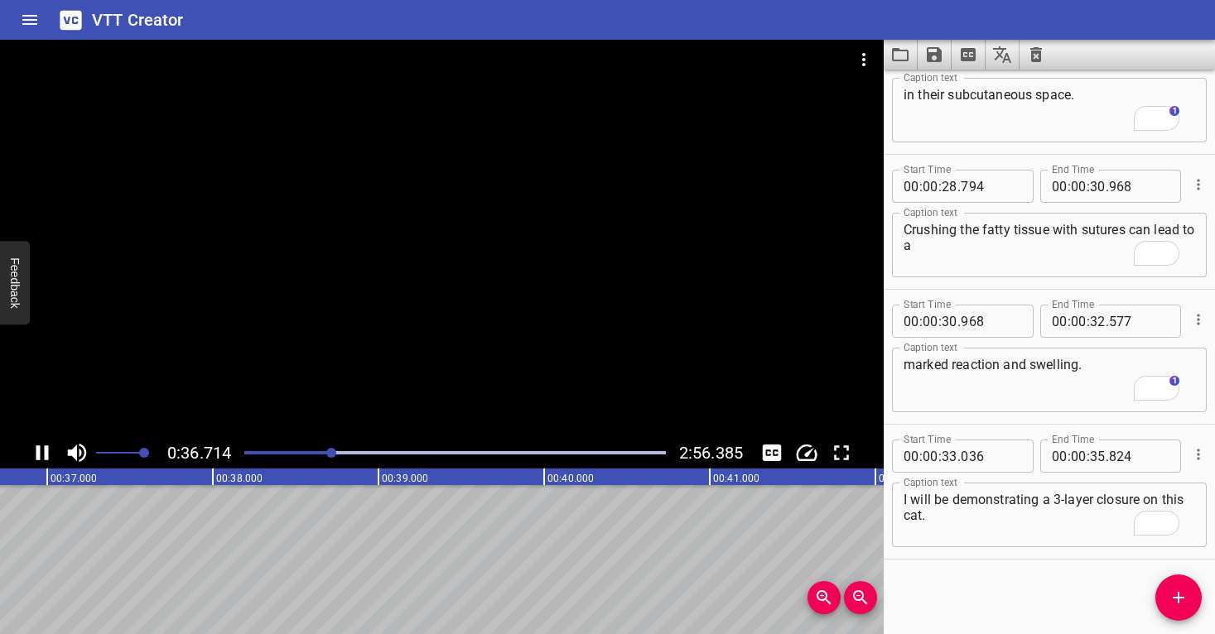
click at [245, 453] on div at bounding box center [454, 452] width 441 height 23
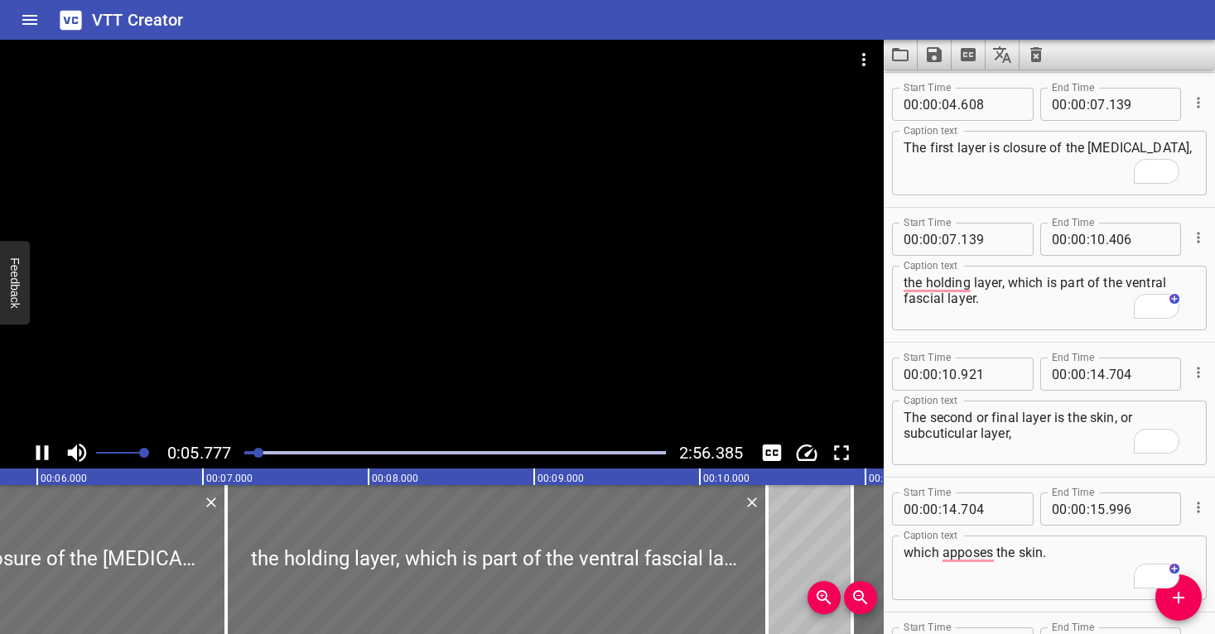
click at [252, 455] on div at bounding box center [454, 452] width 441 height 23
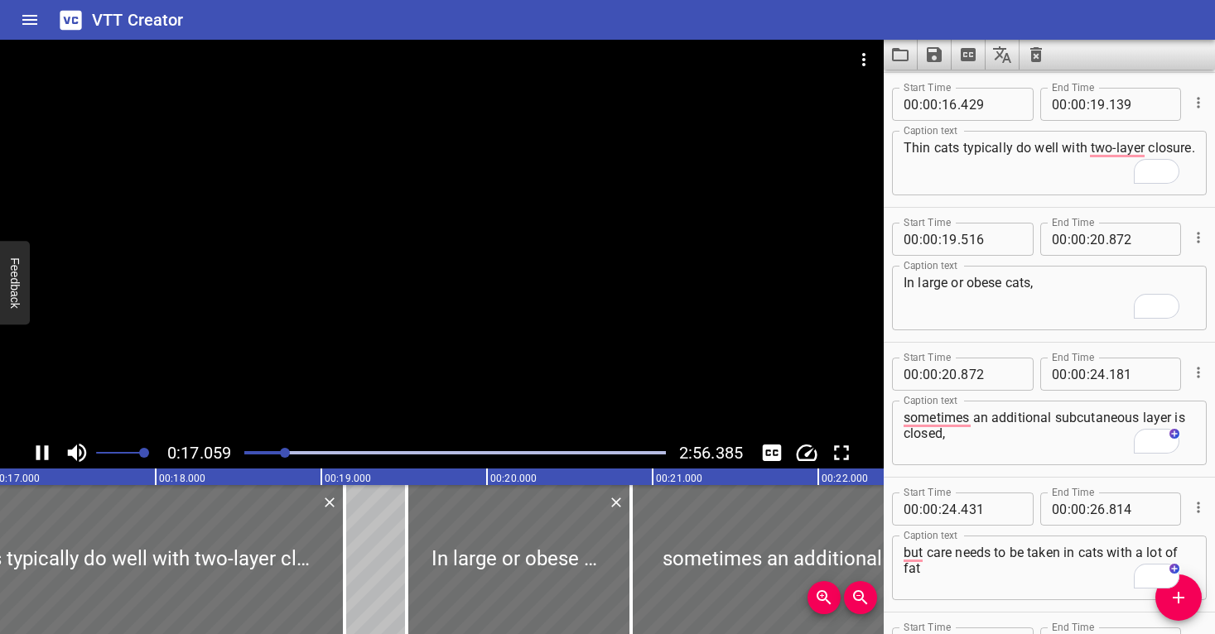
click at [274, 450] on div at bounding box center [454, 452] width 441 height 23
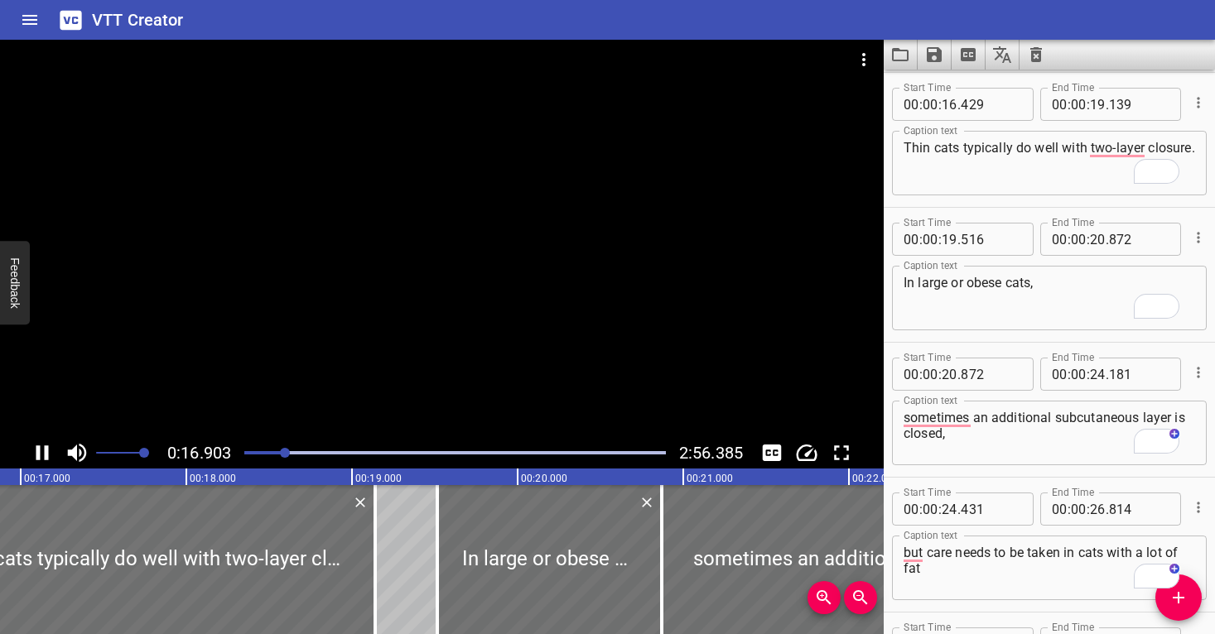
click at [268, 453] on div "Play progress" at bounding box center [74, 452] width 422 height 3
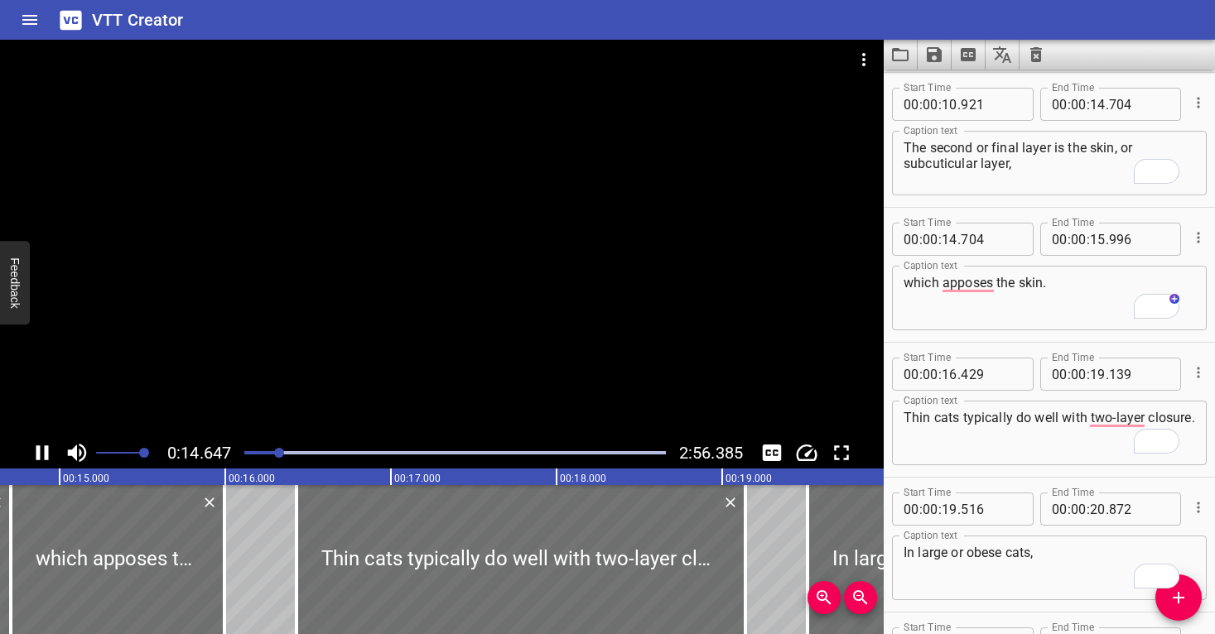
click at [622, 264] on div at bounding box center [442, 239] width 884 height 398
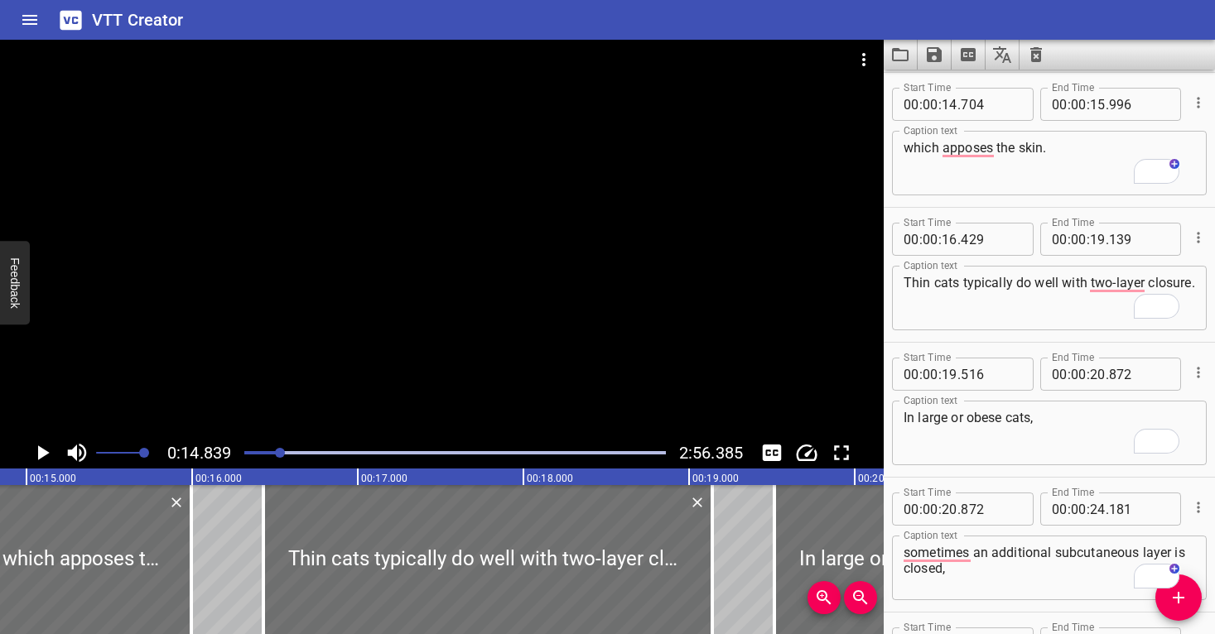
click at [622, 265] on div at bounding box center [442, 239] width 884 height 398
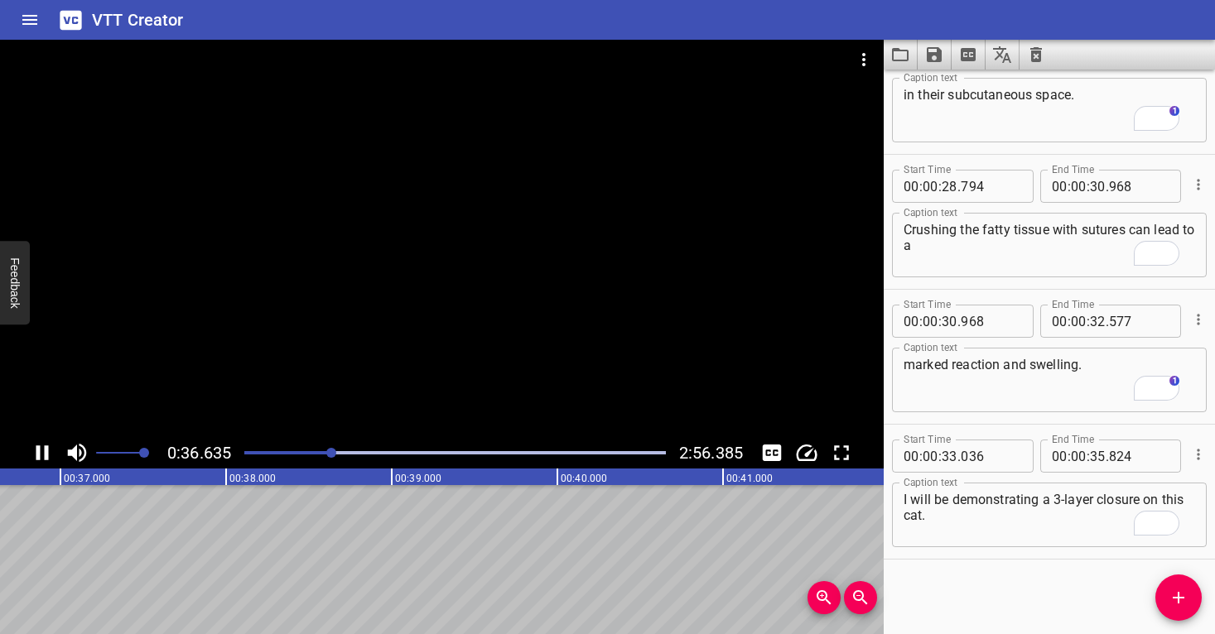
click at [930, 55] on icon "Save captions to file" at bounding box center [934, 54] width 15 height 15
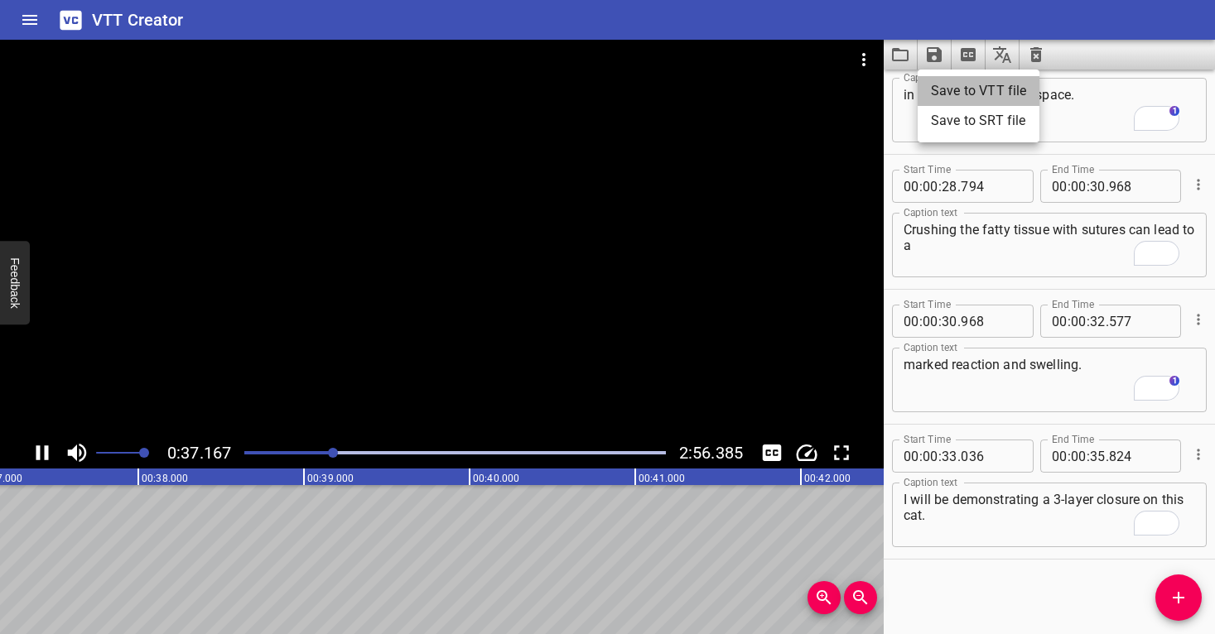
click at [967, 97] on li "Save to VTT file" at bounding box center [979, 91] width 122 height 30
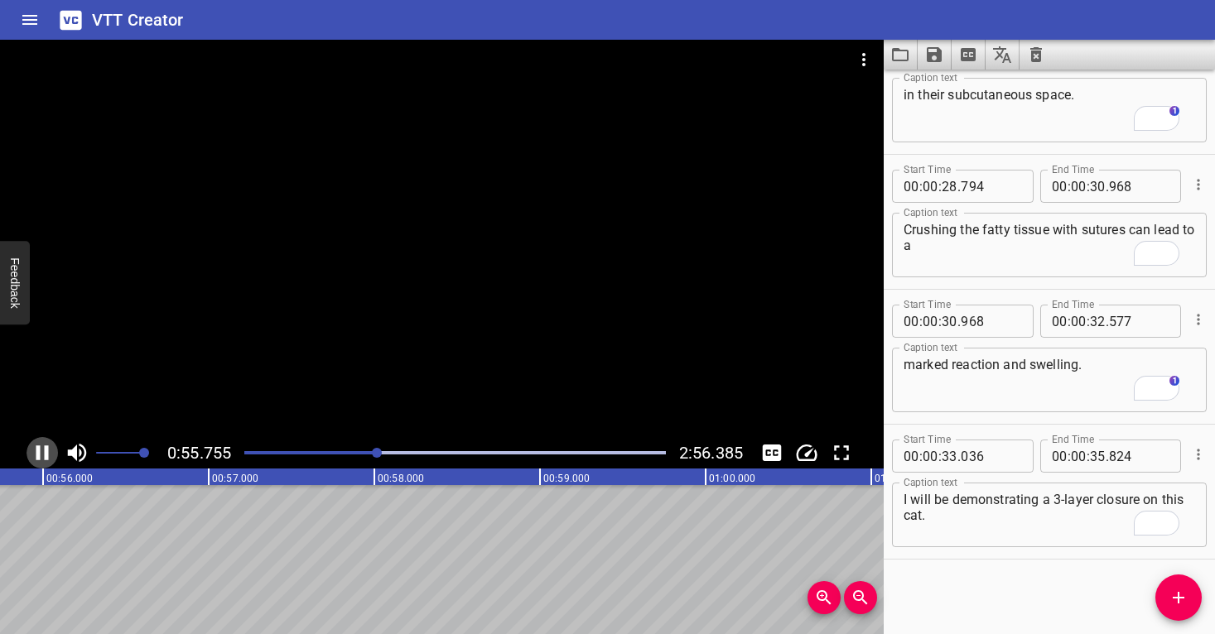
click at [41, 456] on icon "Play/Pause" at bounding box center [42, 453] width 25 height 25
